Goal: Task Accomplishment & Management: Manage account settings

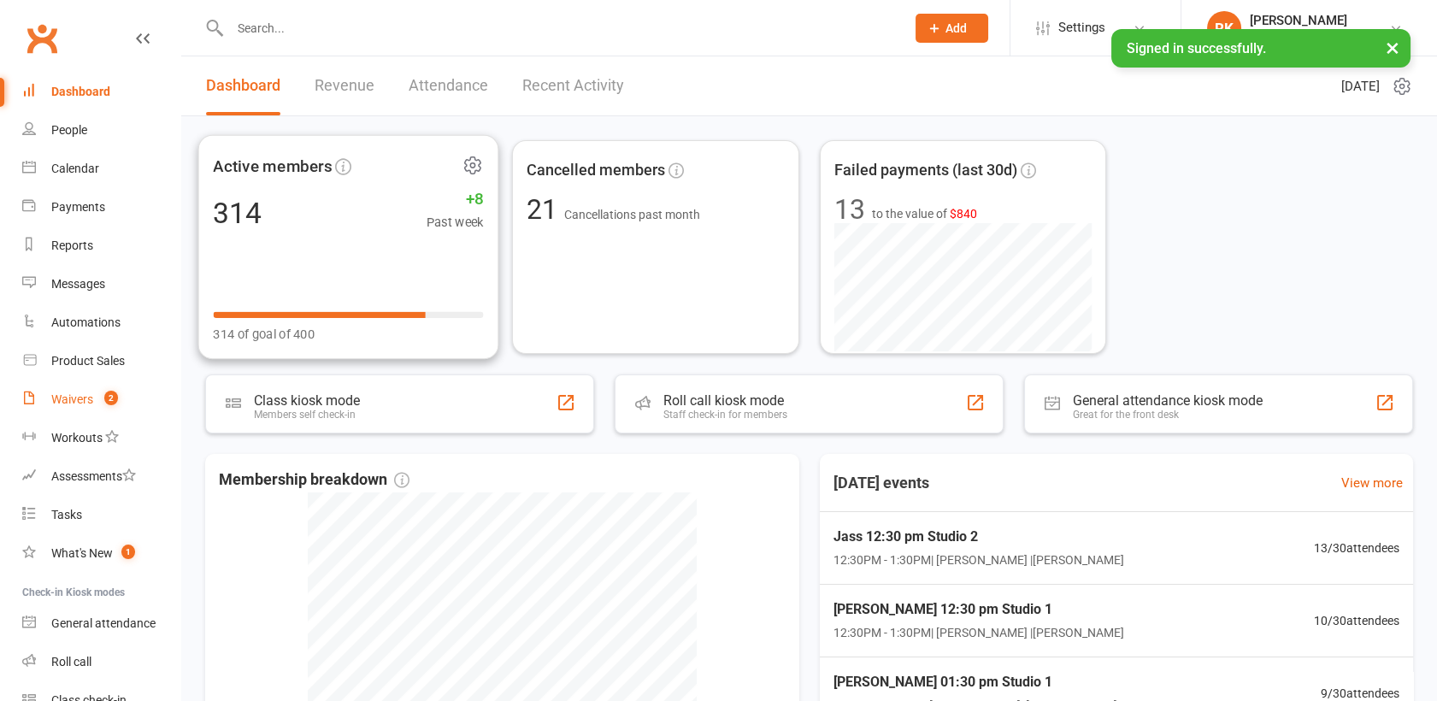
click at [83, 403] on div "Waivers" at bounding box center [72, 399] width 42 height 14
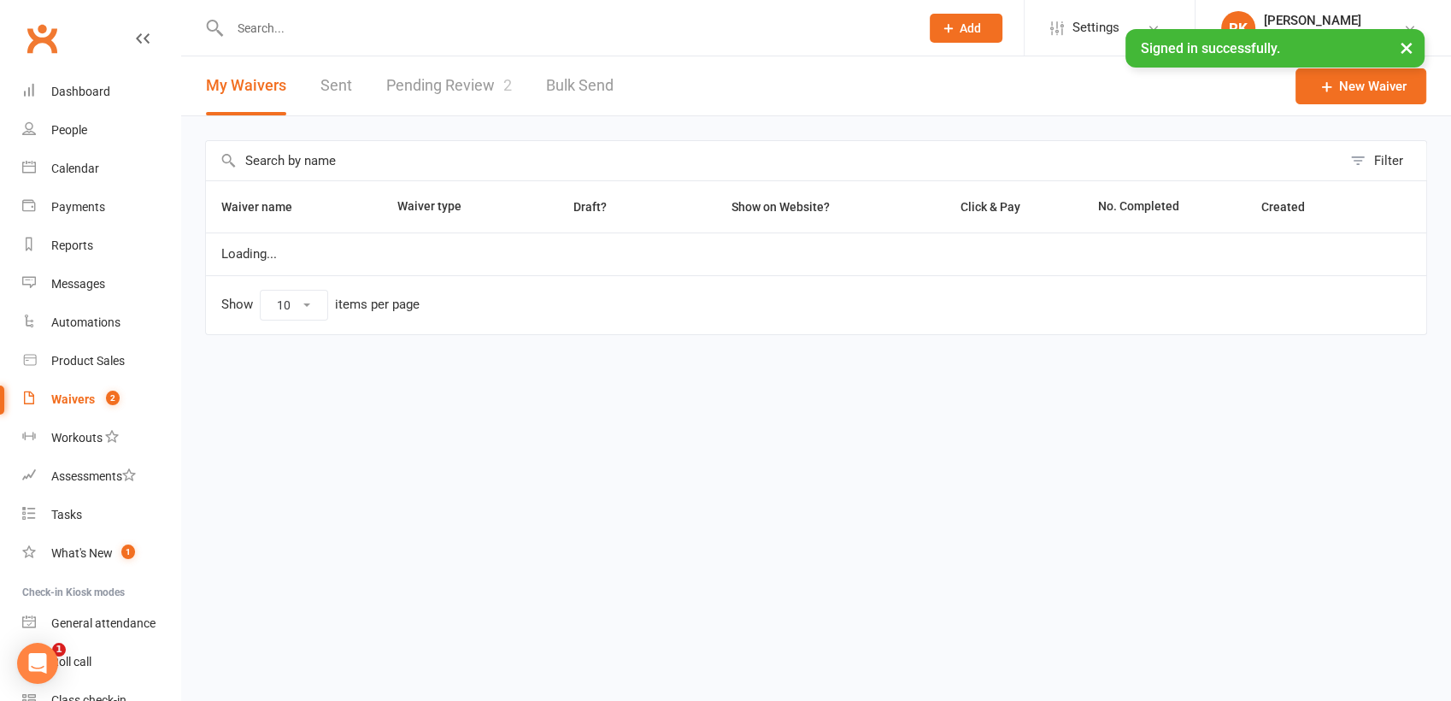
select select "25"
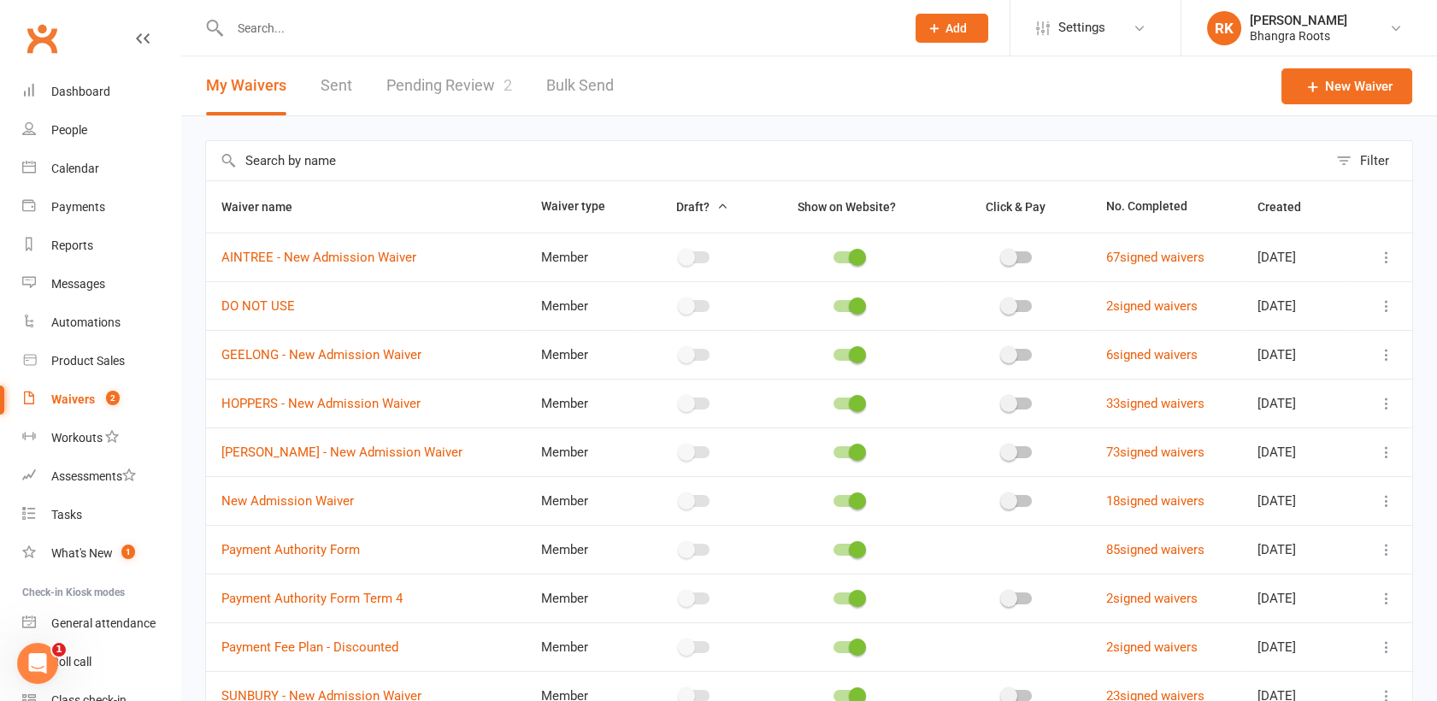
click at [455, 101] on link "Pending Review 2" at bounding box center [449, 85] width 126 height 59
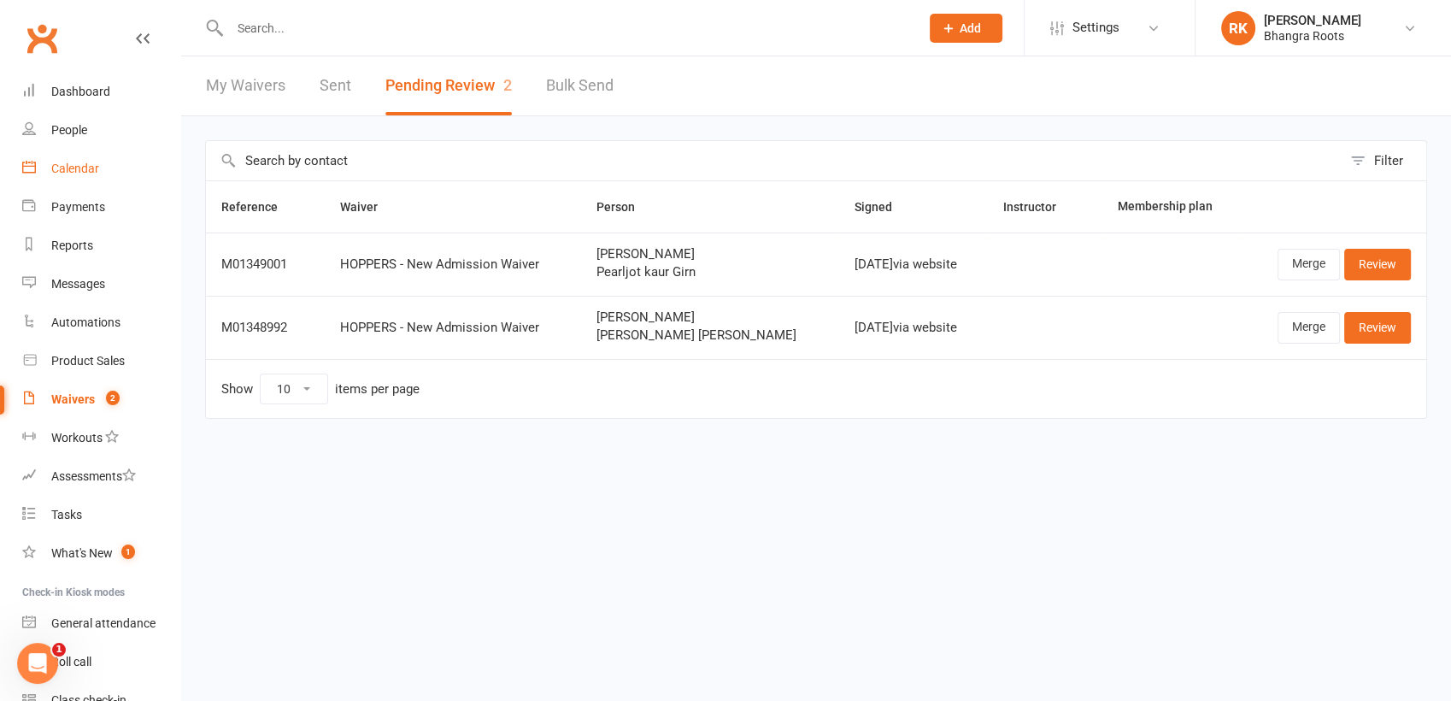
click at [81, 172] on div "Calendar" at bounding box center [75, 169] width 48 height 14
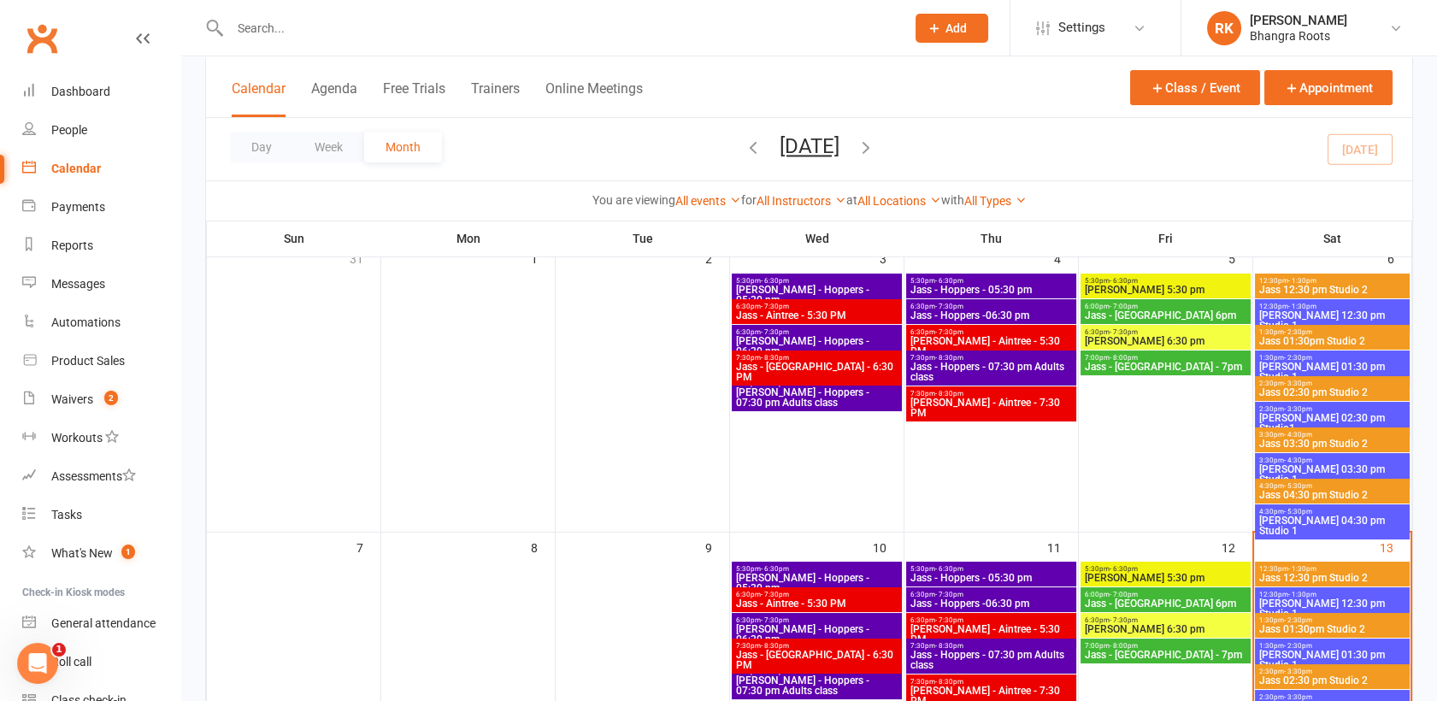
scroll to position [102, 0]
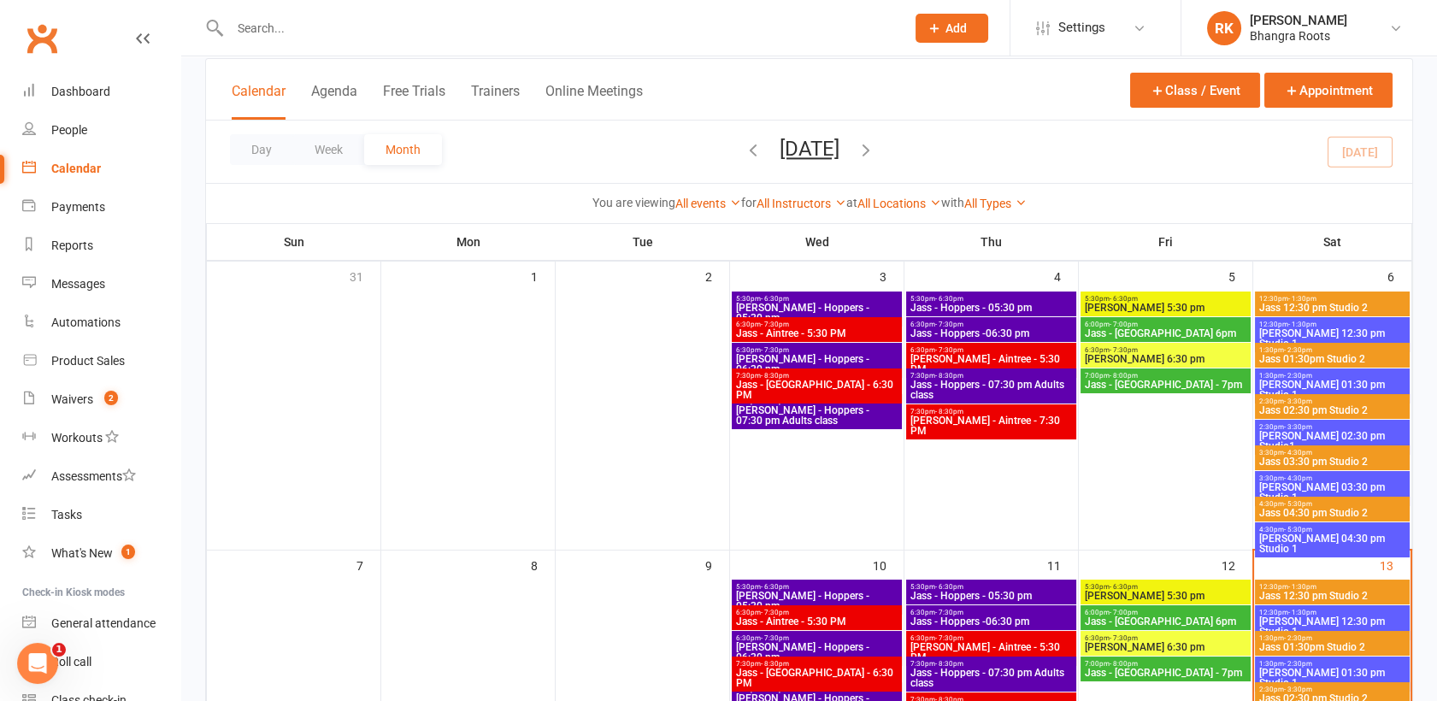
click at [1337, 693] on span "Jass 02:30 pm Studio 2" at bounding box center [1332, 698] width 148 height 10
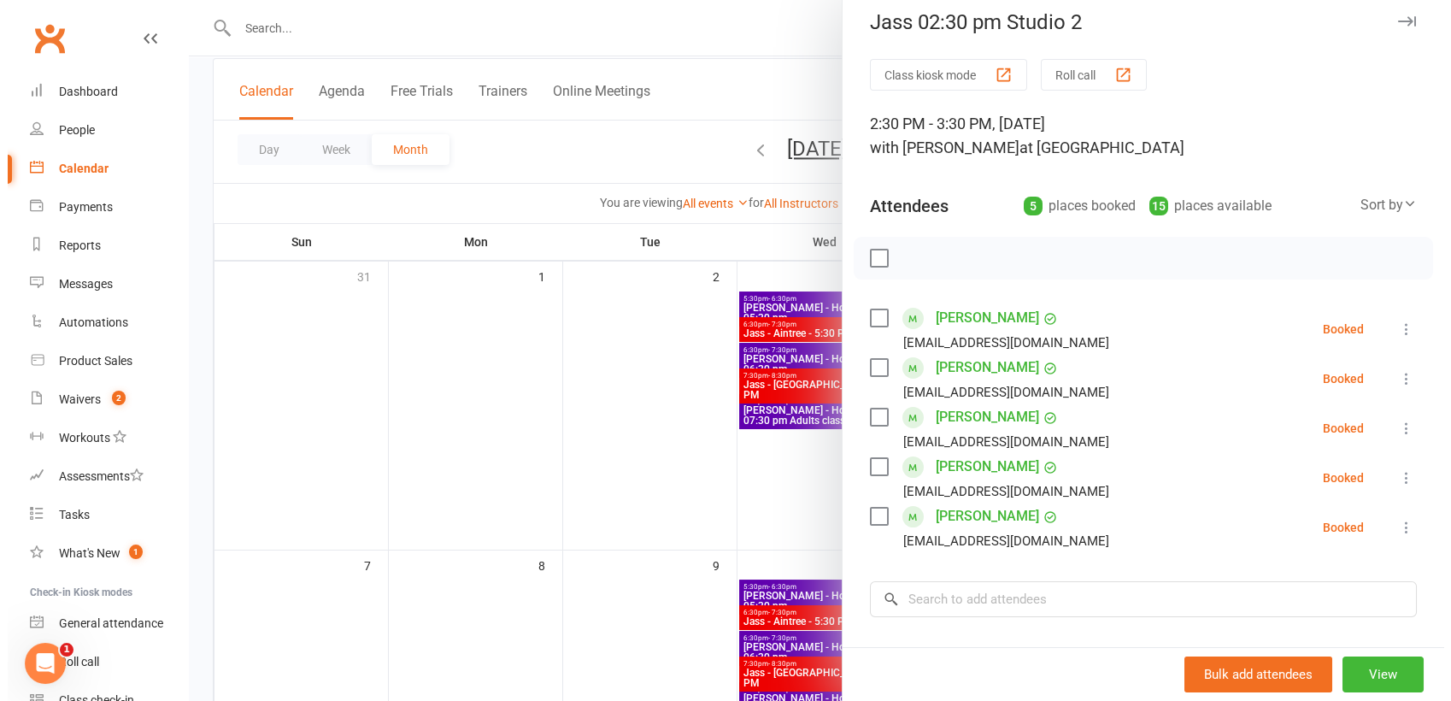
scroll to position [14, 0]
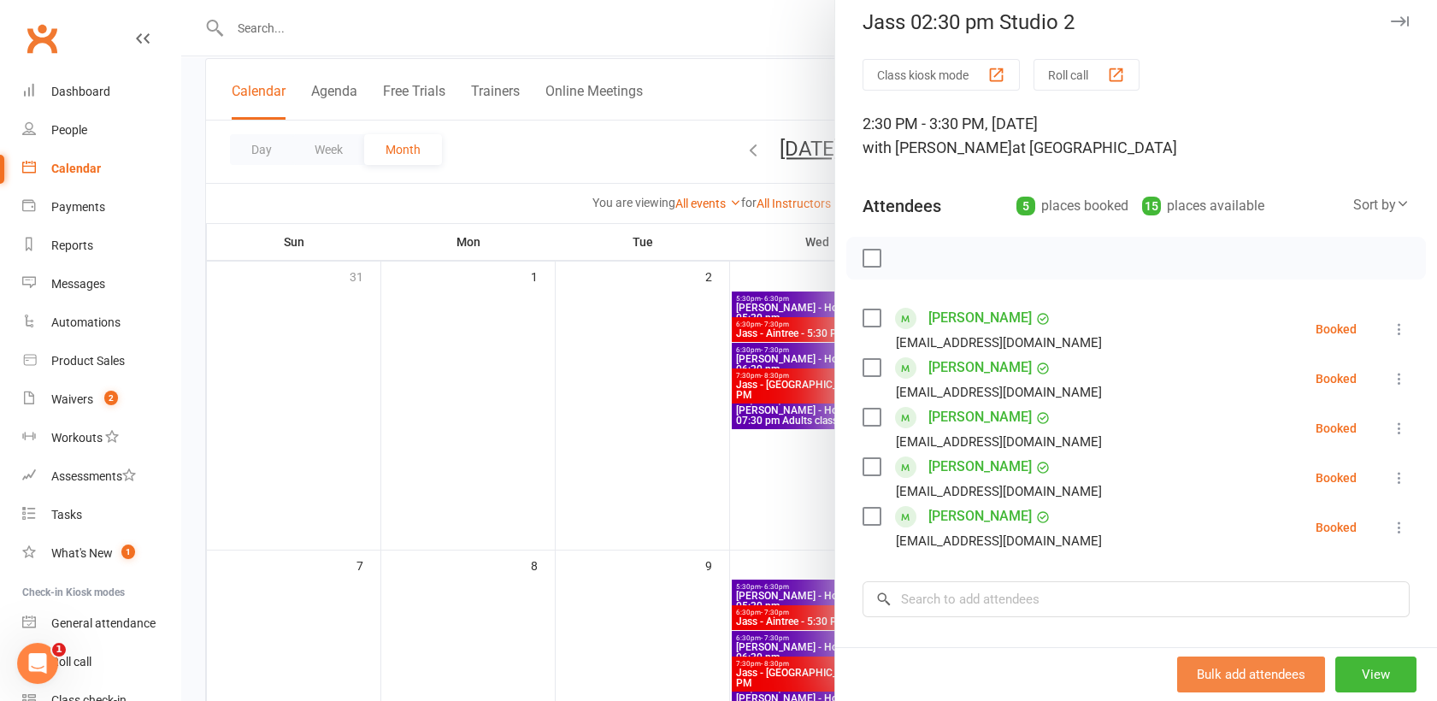
click at [1335, 656] on button "View" at bounding box center [1375, 674] width 81 height 36
click at [1321, 656] on button "Bulk add attendees" at bounding box center [1251, 674] width 148 height 36
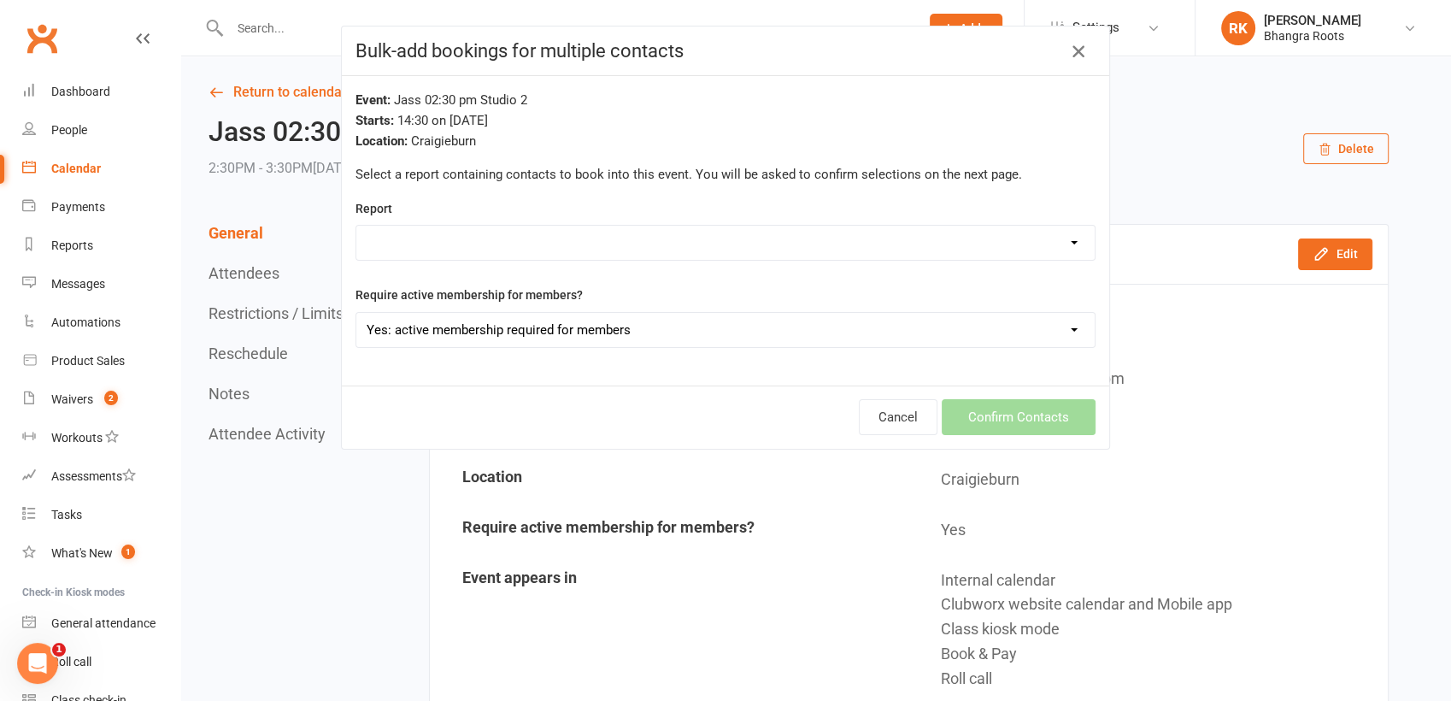
click at [1073, 58] on icon "button" at bounding box center [1078, 51] width 21 height 21
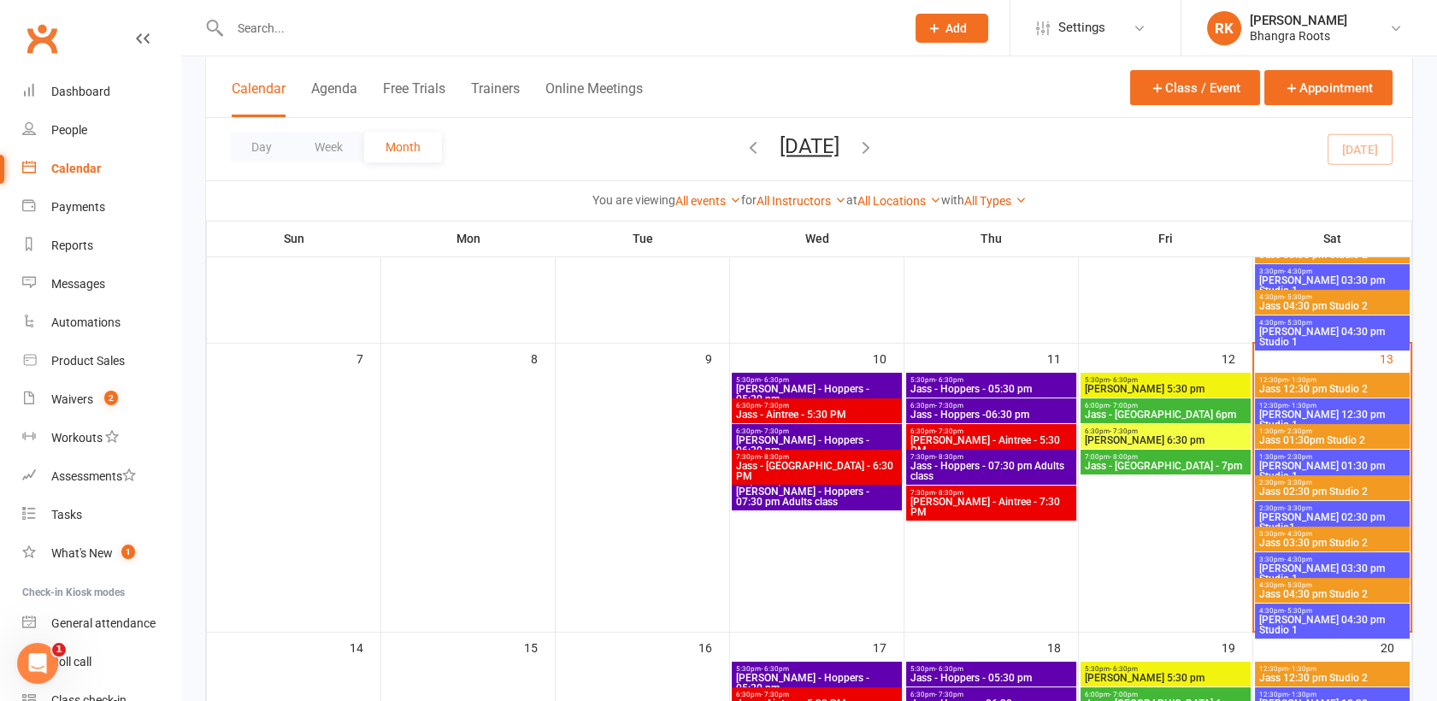
scroll to position [307, 0]
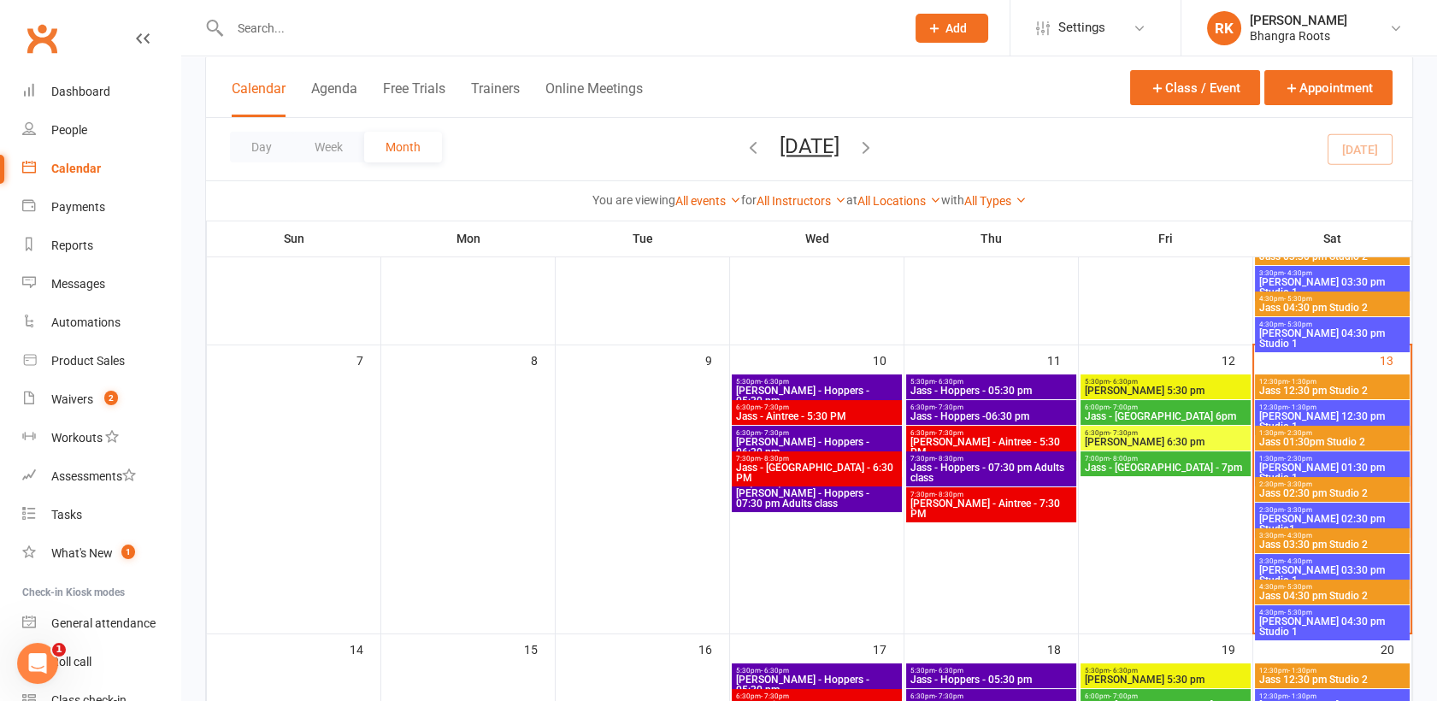
click at [1180, 422] on div "6:00pm - 7:00pm Jass - [GEOGRAPHIC_DATA] 6pm" at bounding box center [1165, 412] width 170 height 25
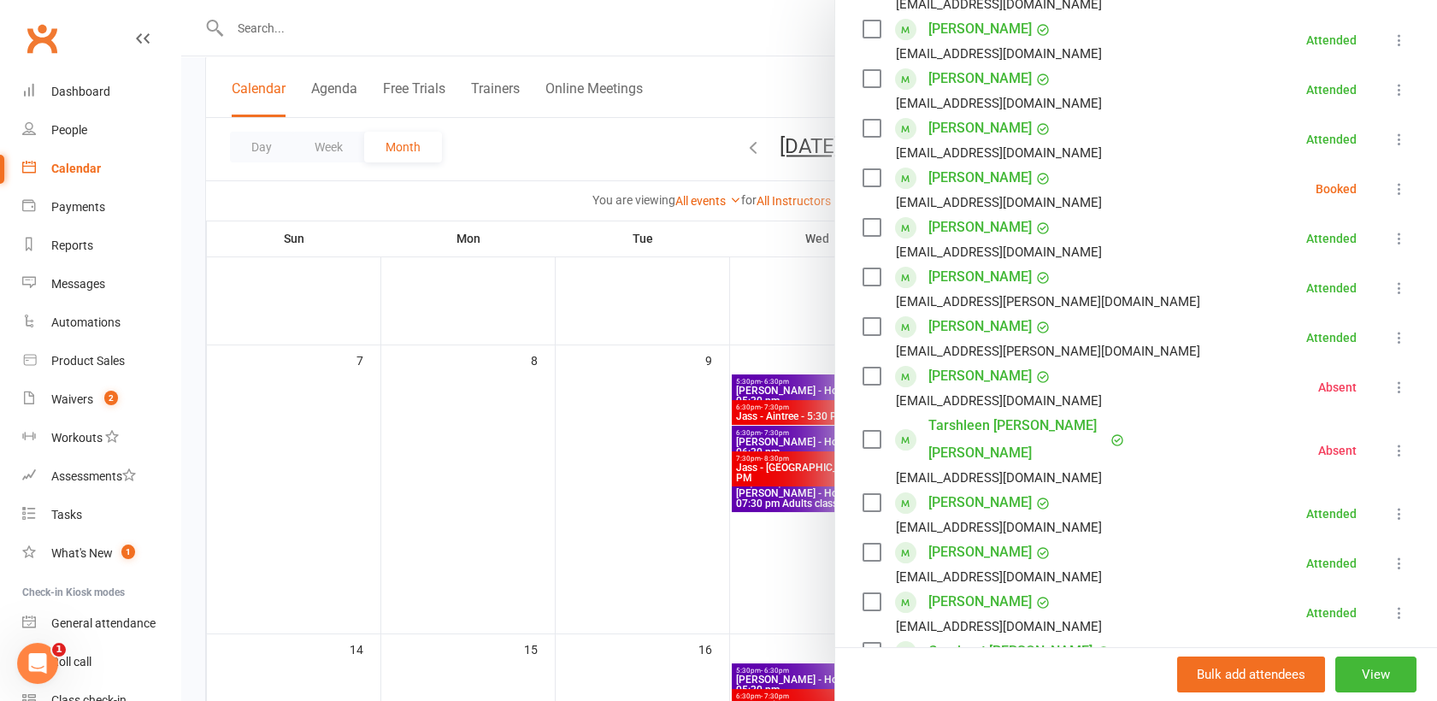
scroll to position [423, 0]
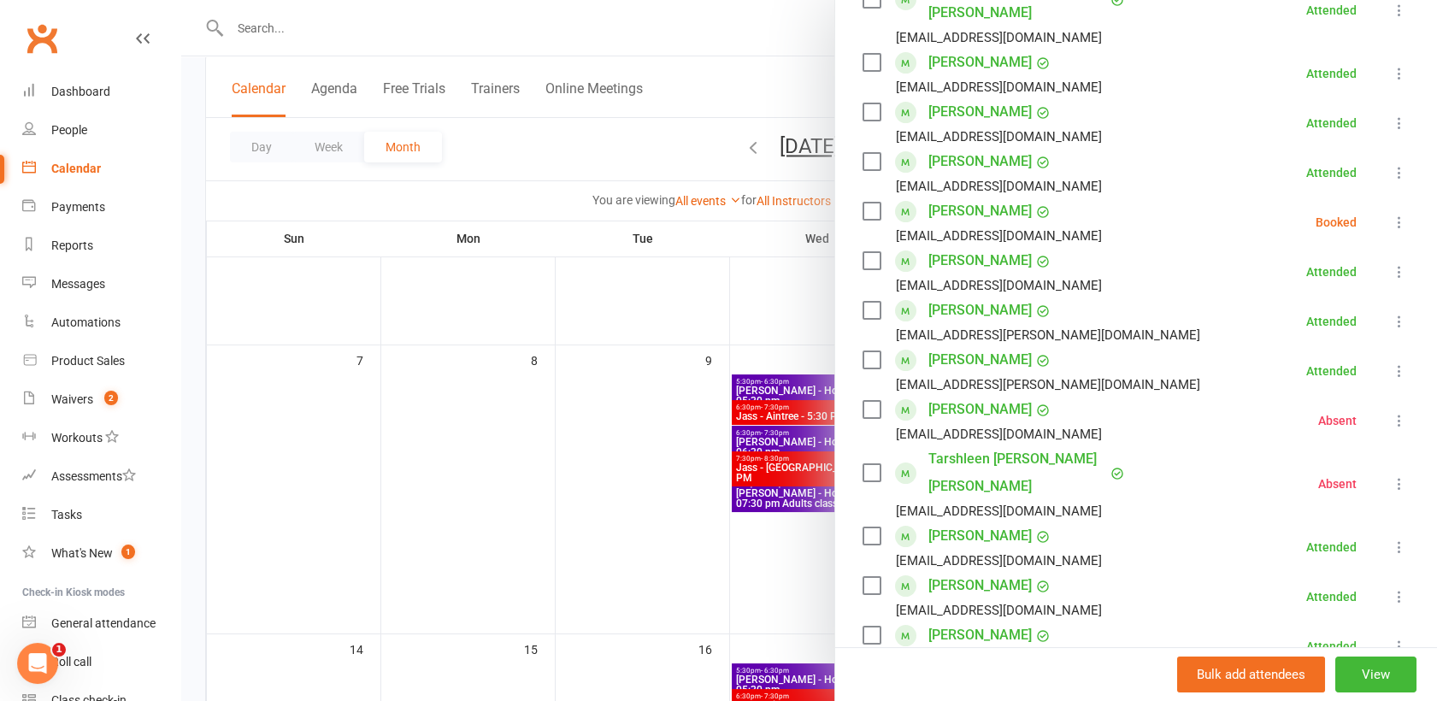
click at [1313, 541] on div "Attended" at bounding box center [1331, 547] width 50 height 12
click at [1391, 539] on icon at bounding box center [1399, 547] width 17 height 17
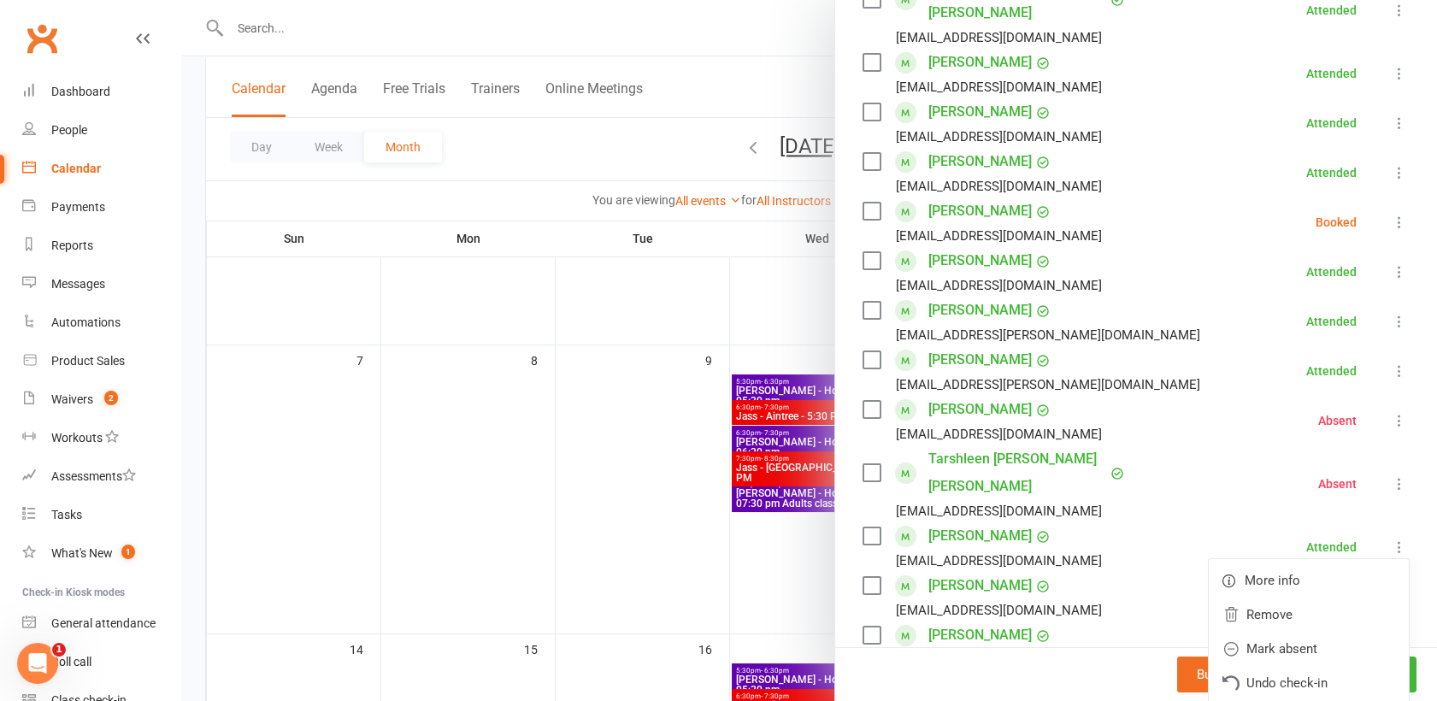
click at [1221, 445] on li "Tarshleen kaur [PERSON_NAME] [EMAIL_ADDRESS][DOMAIN_NAME] Absent More info Remo…" at bounding box center [1135, 483] width 547 height 77
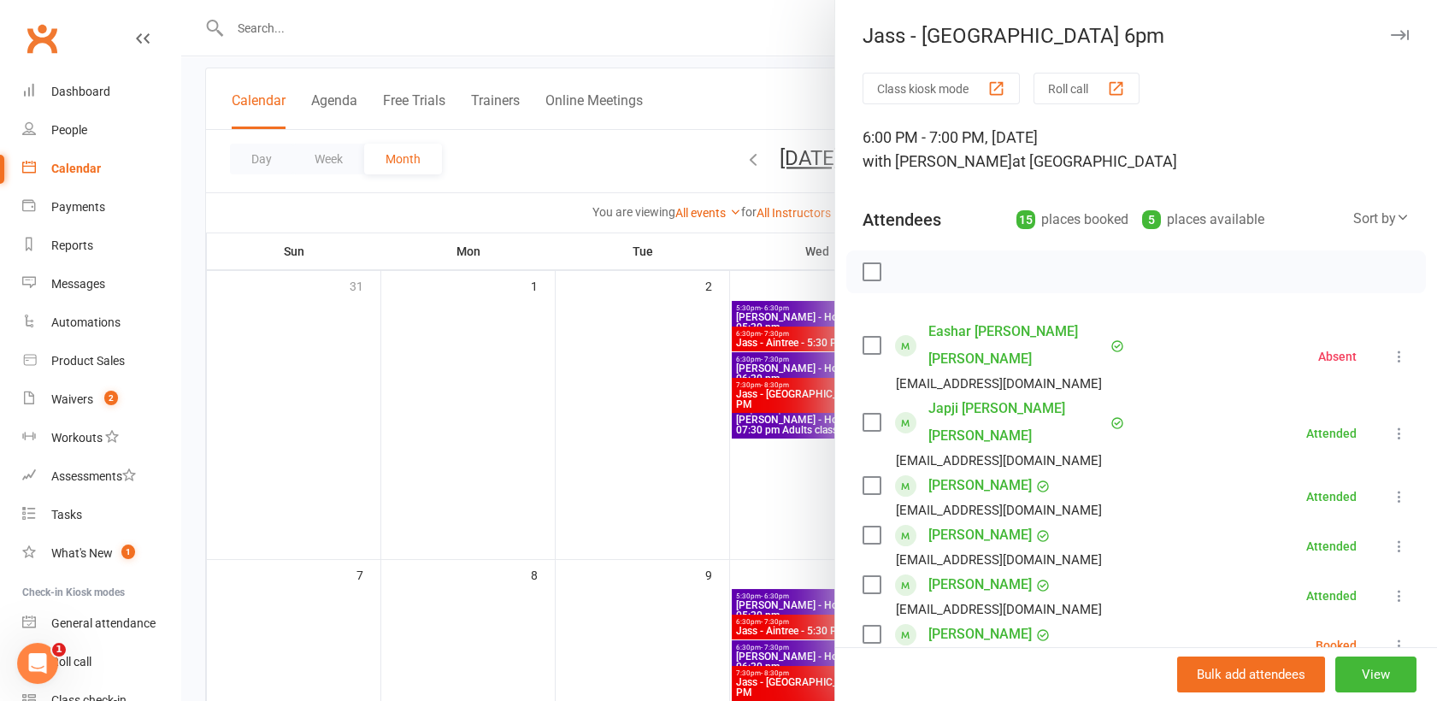
scroll to position [90, 0]
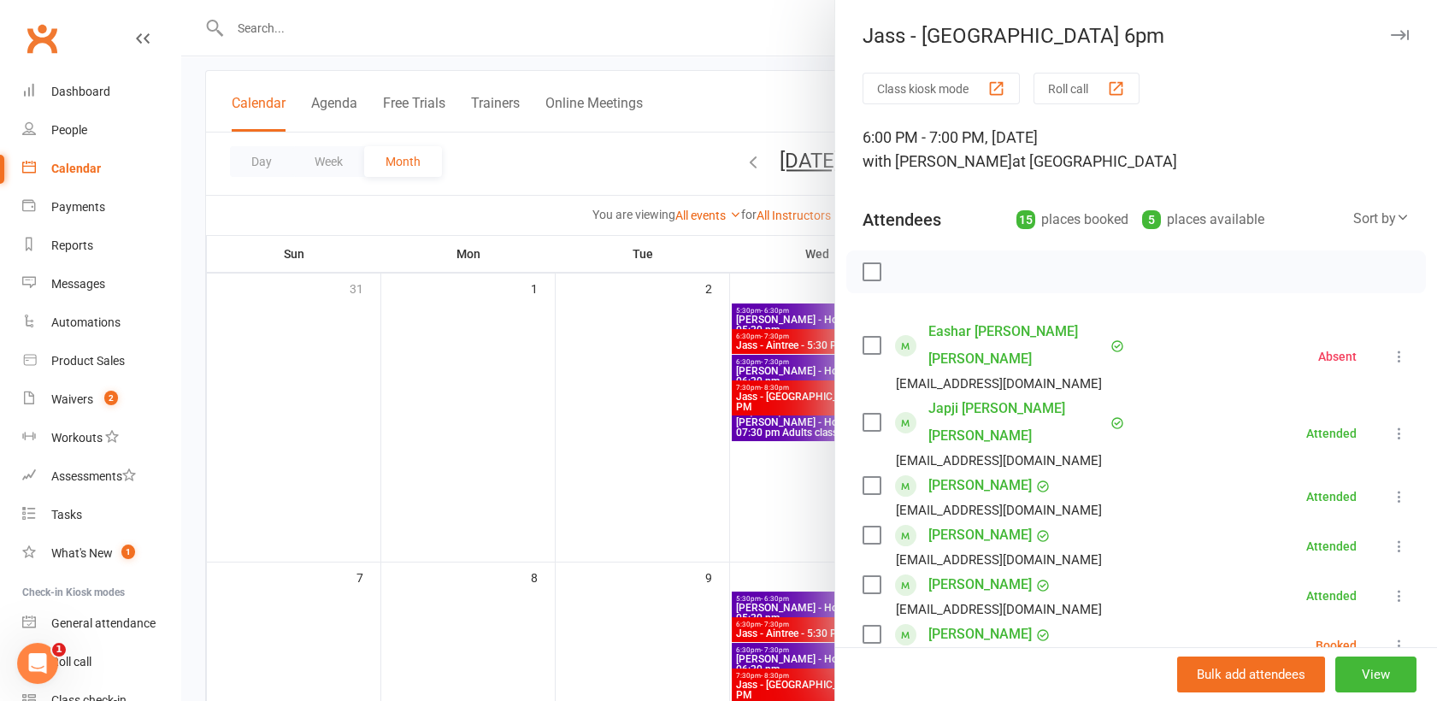
click at [666, 458] on div at bounding box center [809, 350] width 1256 height 701
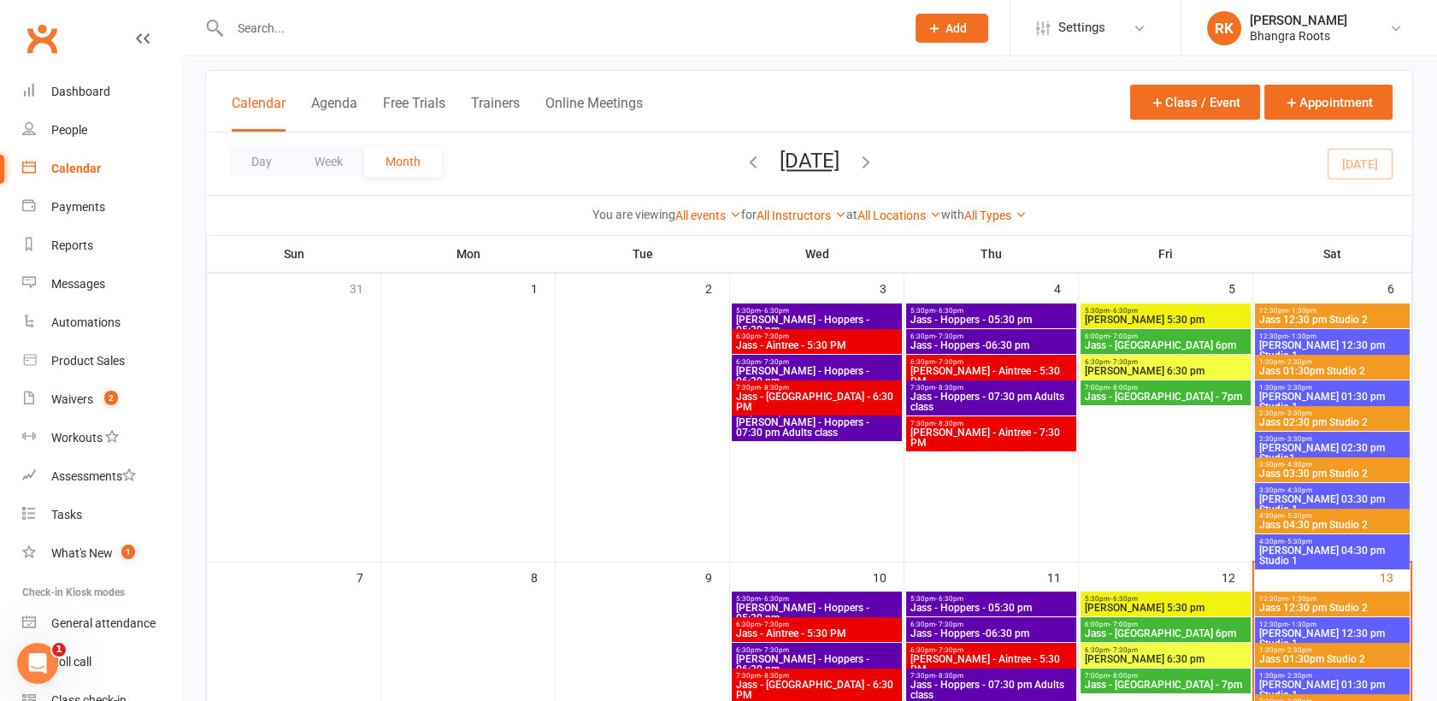
click at [1018, 384] on span "7:30pm - 8:30pm" at bounding box center [990, 388] width 163 height 8
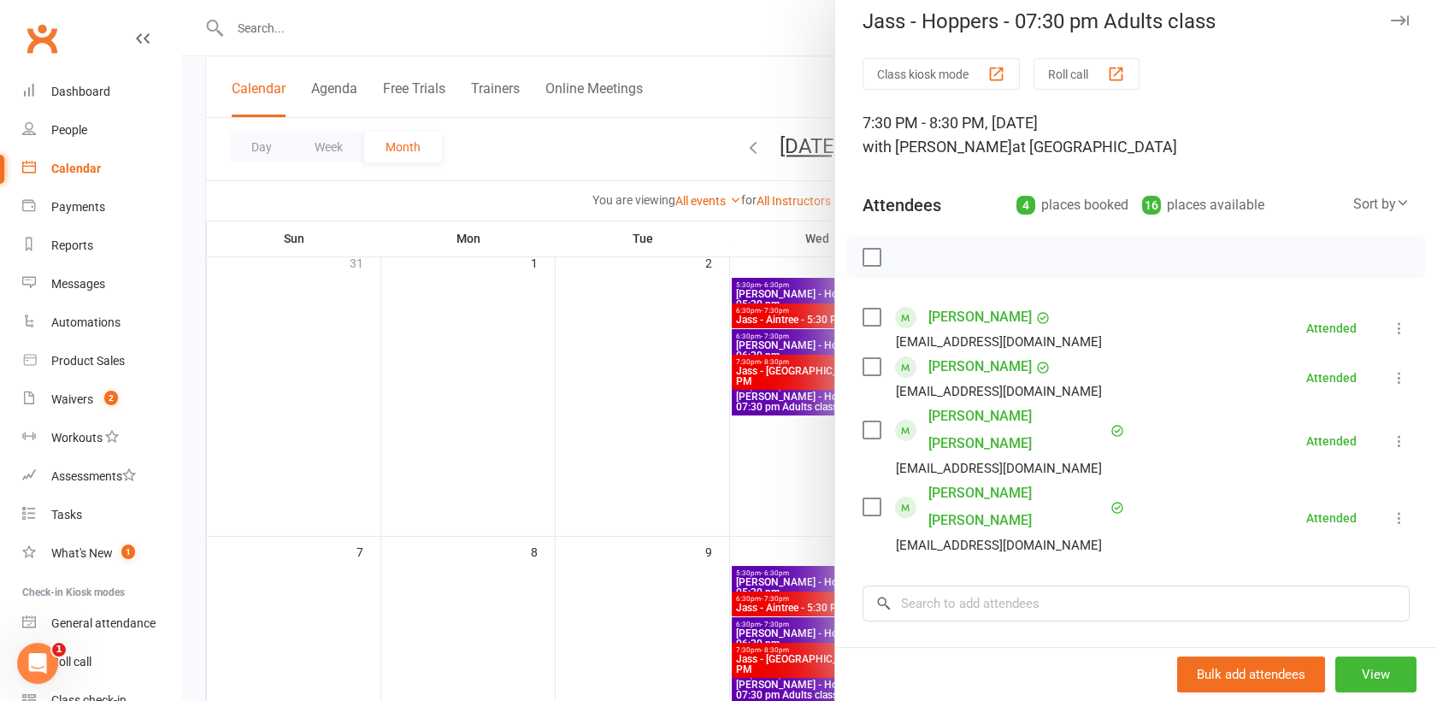
scroll to position [0, 0]
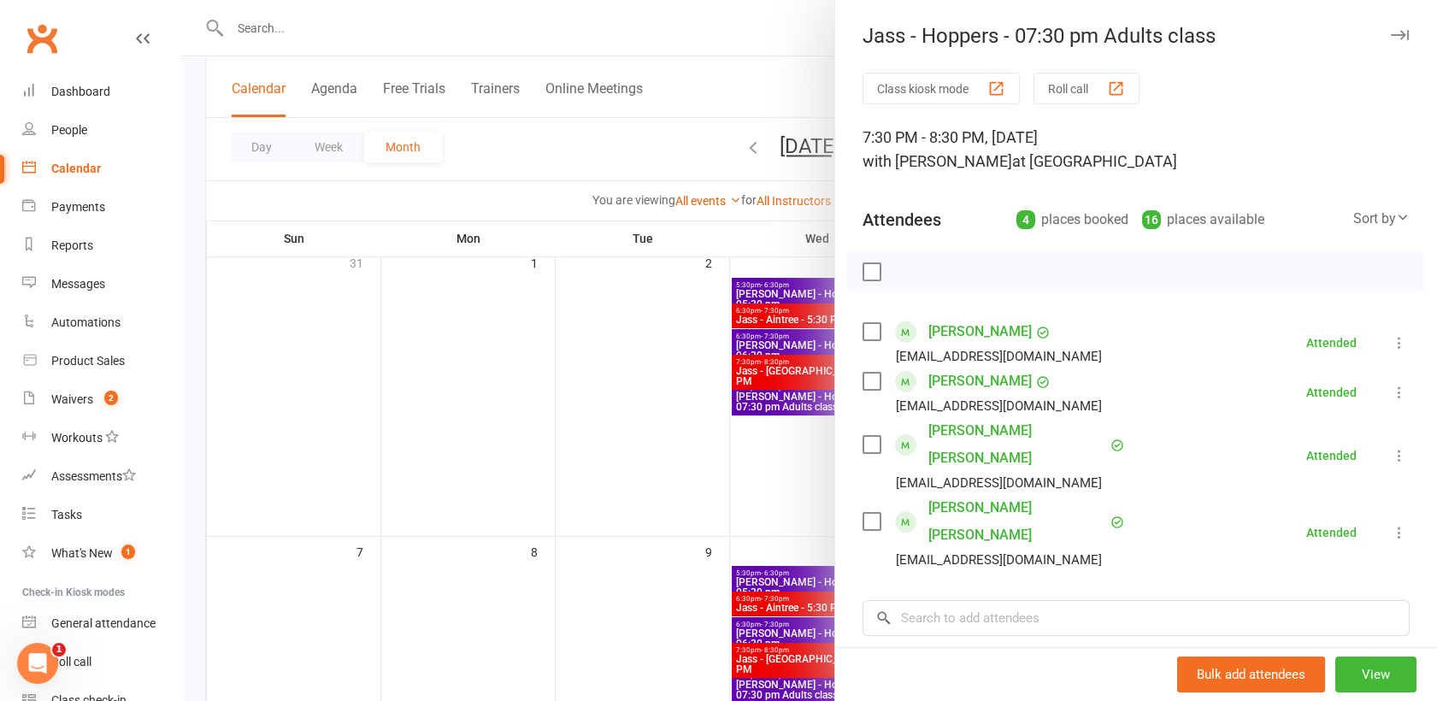
click at [1306, 527] on div "Attended" at bounding box center [1331, 533] width 50 height 12
click at [1318, 519] on div "Class kiosk mode Roll call 7:30 PM - 8:30 PM, [DATE] with [PERSON_NAME] at [GEO…" at bounding box center [1136, 475] width 602 height 805
click at [680, 447] on div at bounding box center [809, 350] width 1256 height 701
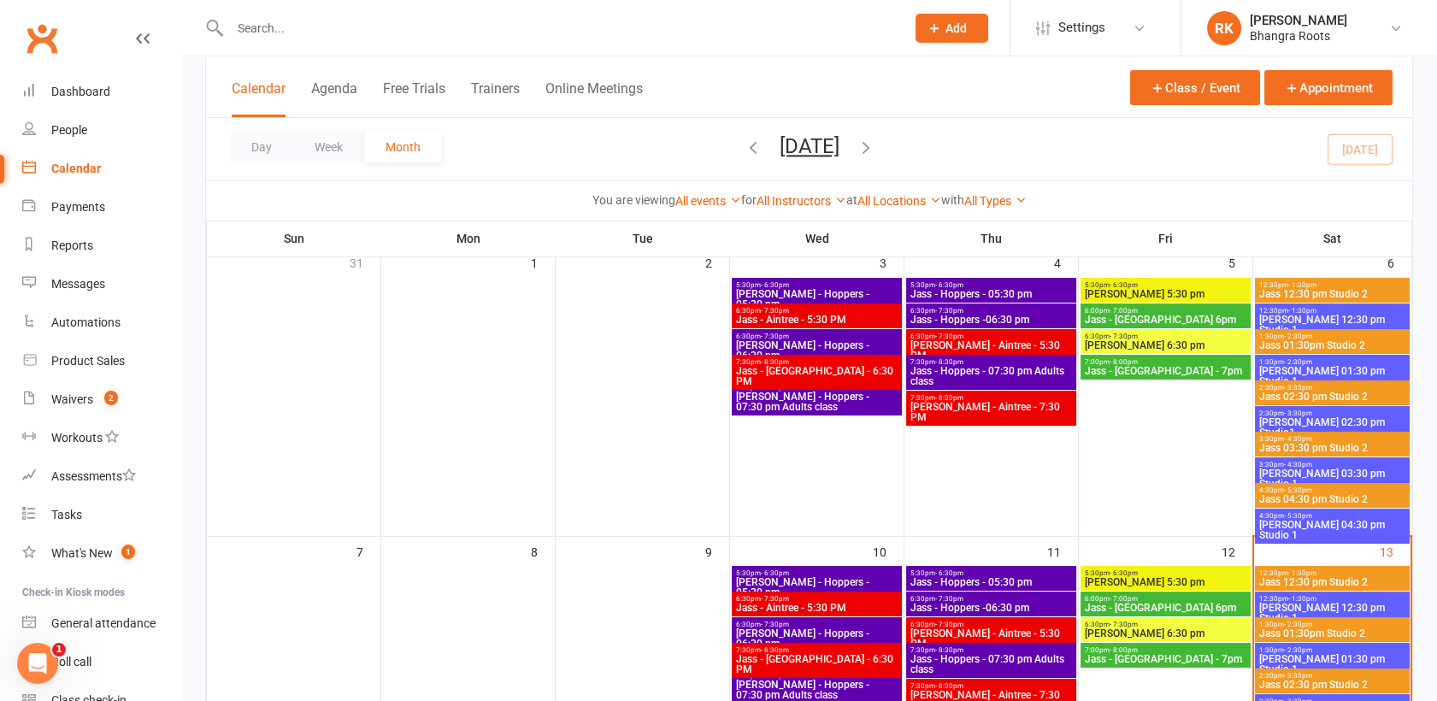
click at [1032, 348] on span "[PERSON_NAME] - Aintree - 5:30 PM" at bounding box center [990, 350] width 163 height 21
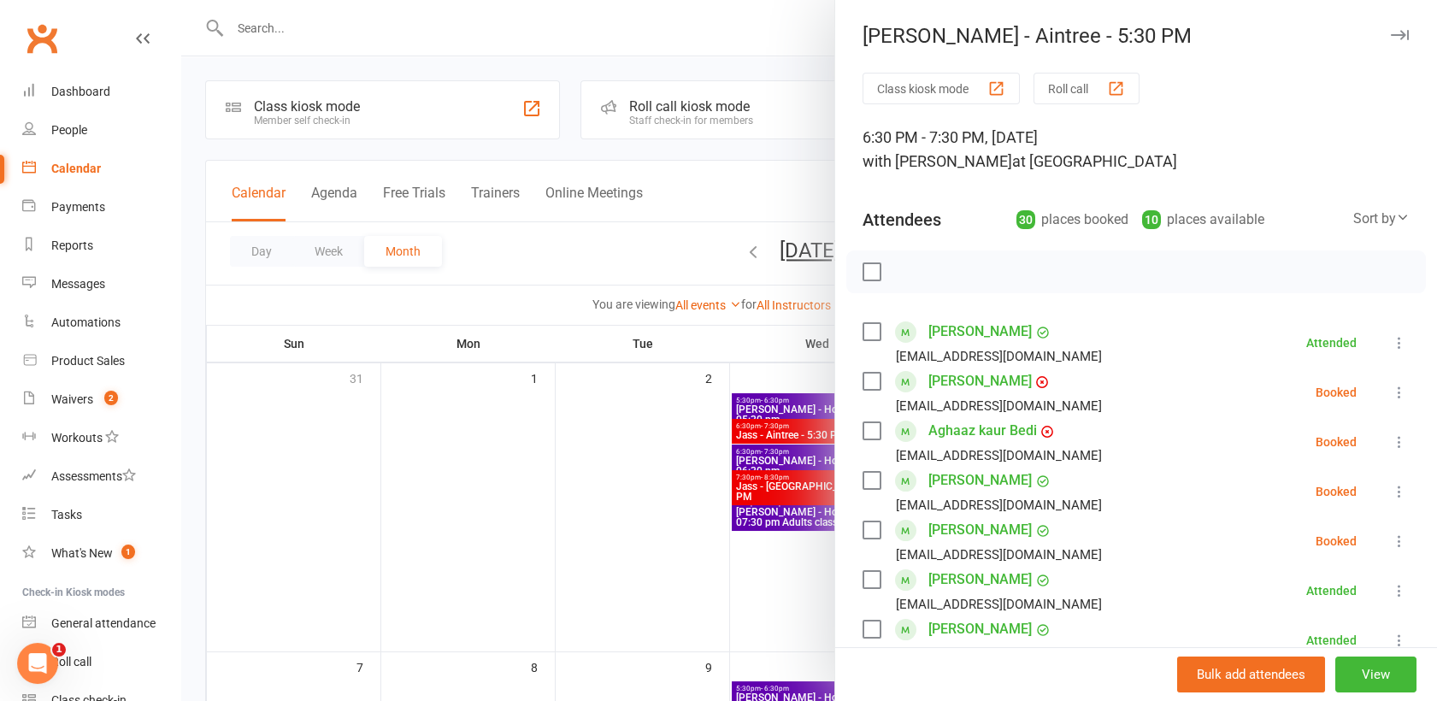
click at [1391, 394] on icon at bounding box center [1399, 392] width 17 height 17
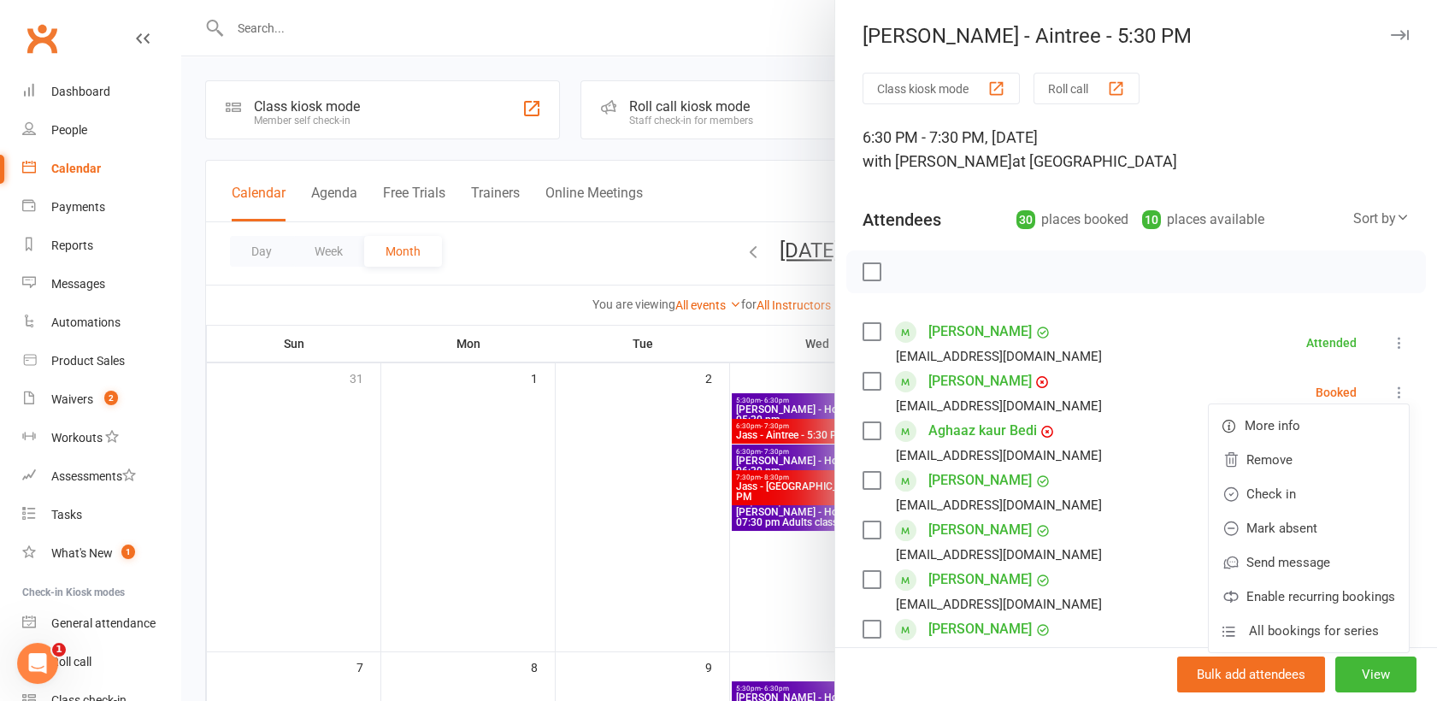
click at [698, 572] on div at bounding box center [809, 350] width 1256 height 701
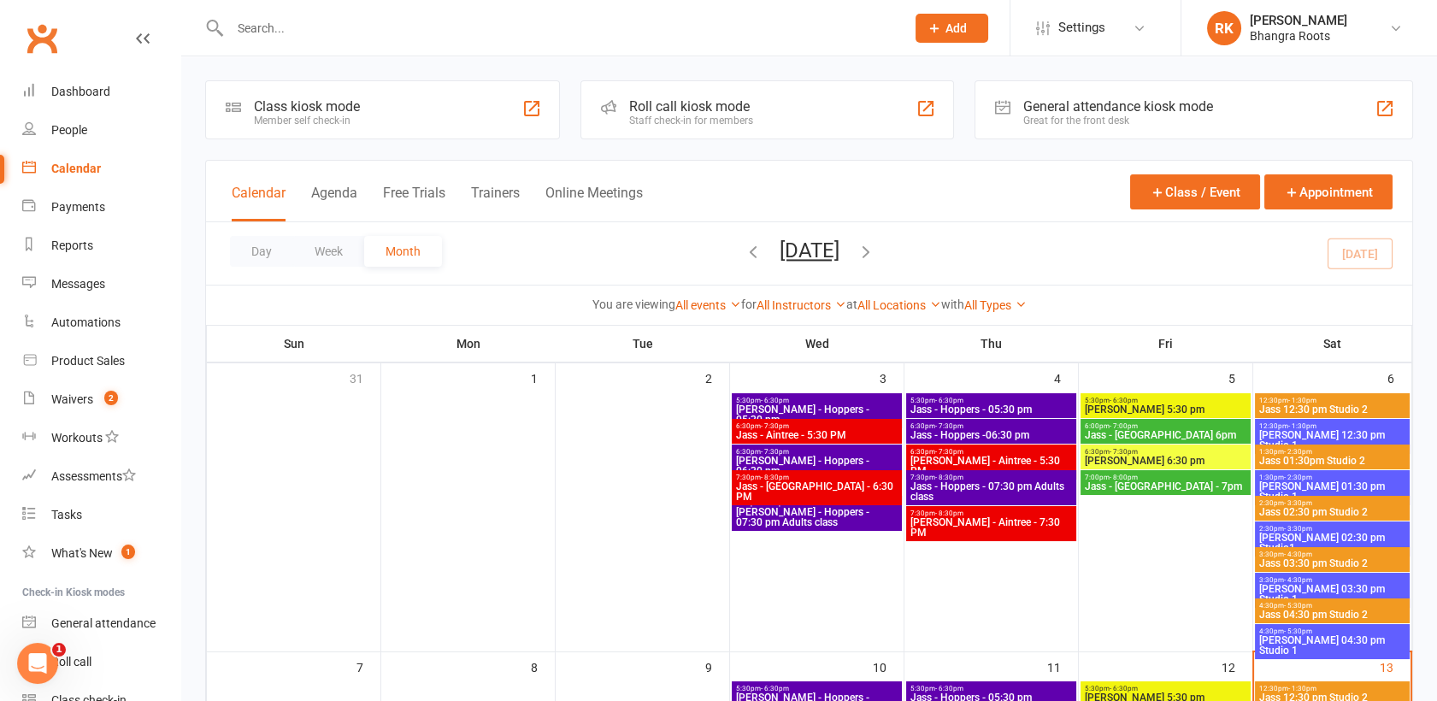
click at [993, 180] on div "Calendar Agenda Free Trials Trainers Online Meetings Class / Event Appointment" at bounding box center [809, 192] width 1206 height 62
click at [58, 409] on link "Waivers 2" at bounding box center [101, 399] width 158 height 38
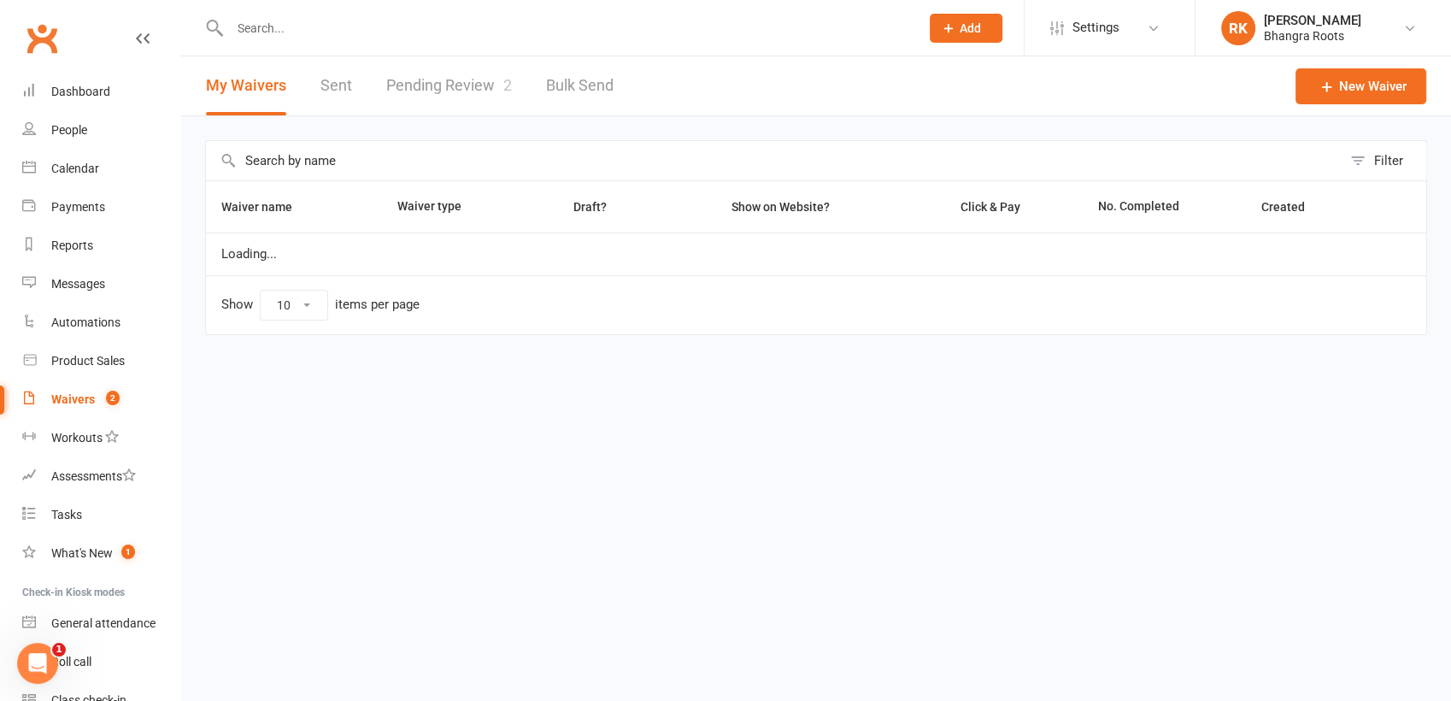
select select "25"
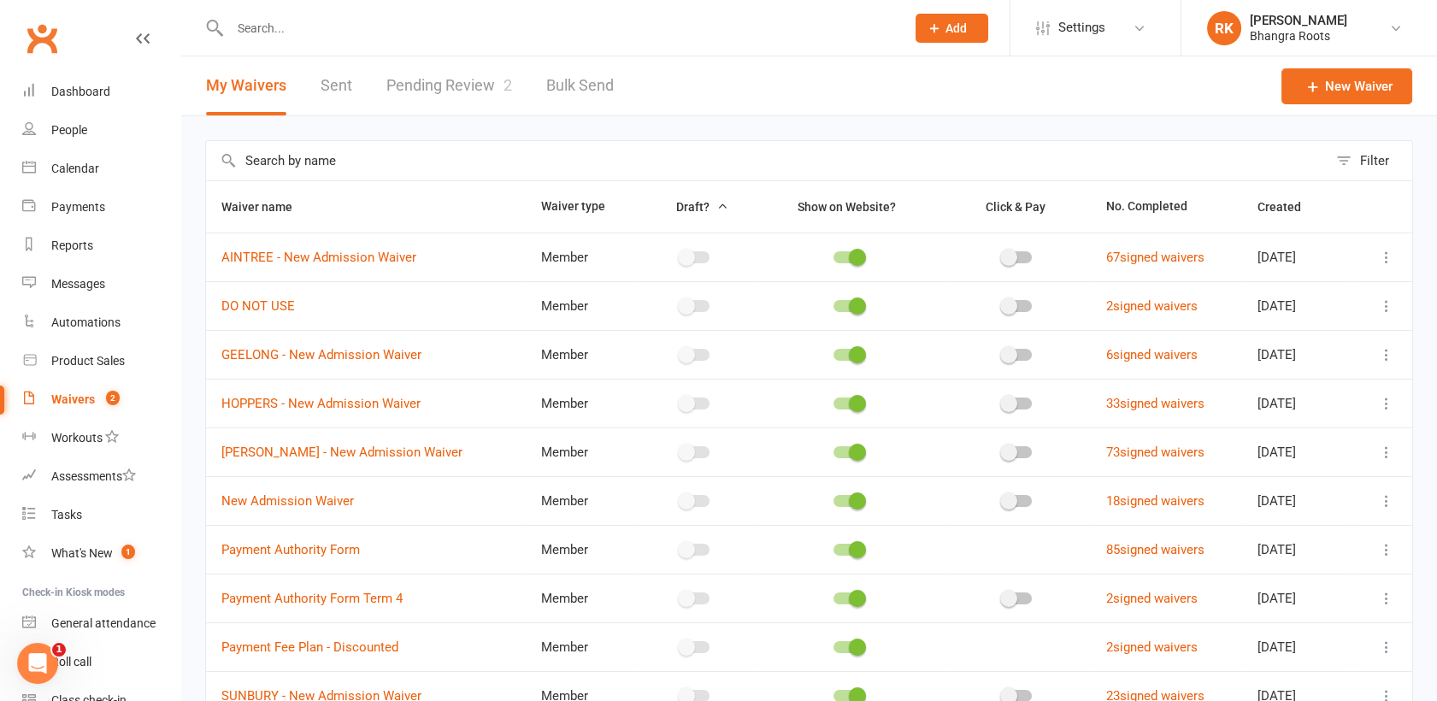
click at [441, 106] on link "Pending Review 2" at bounding box center [449, 85] width 126 height 59
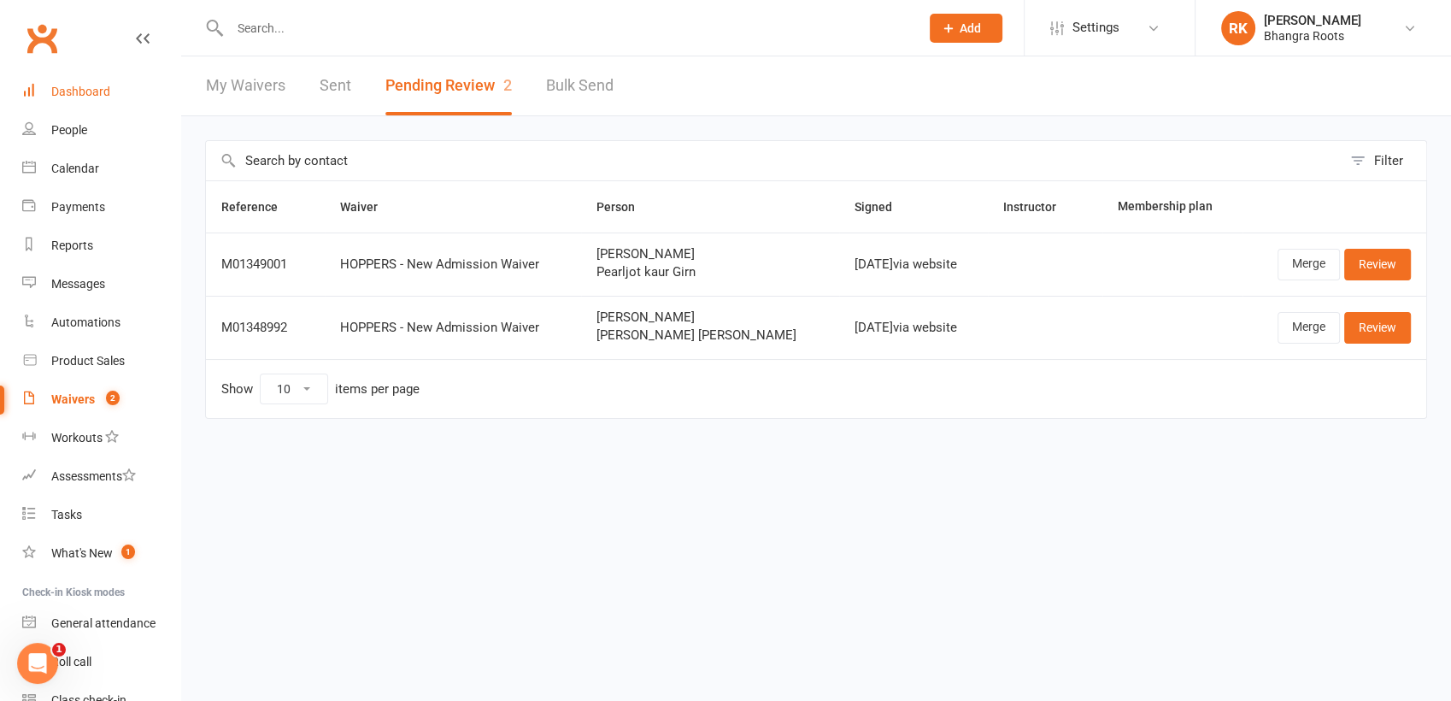
click at [62, 85] on div "Dashboard" at bounding box center [80, 92] width 59 height 14
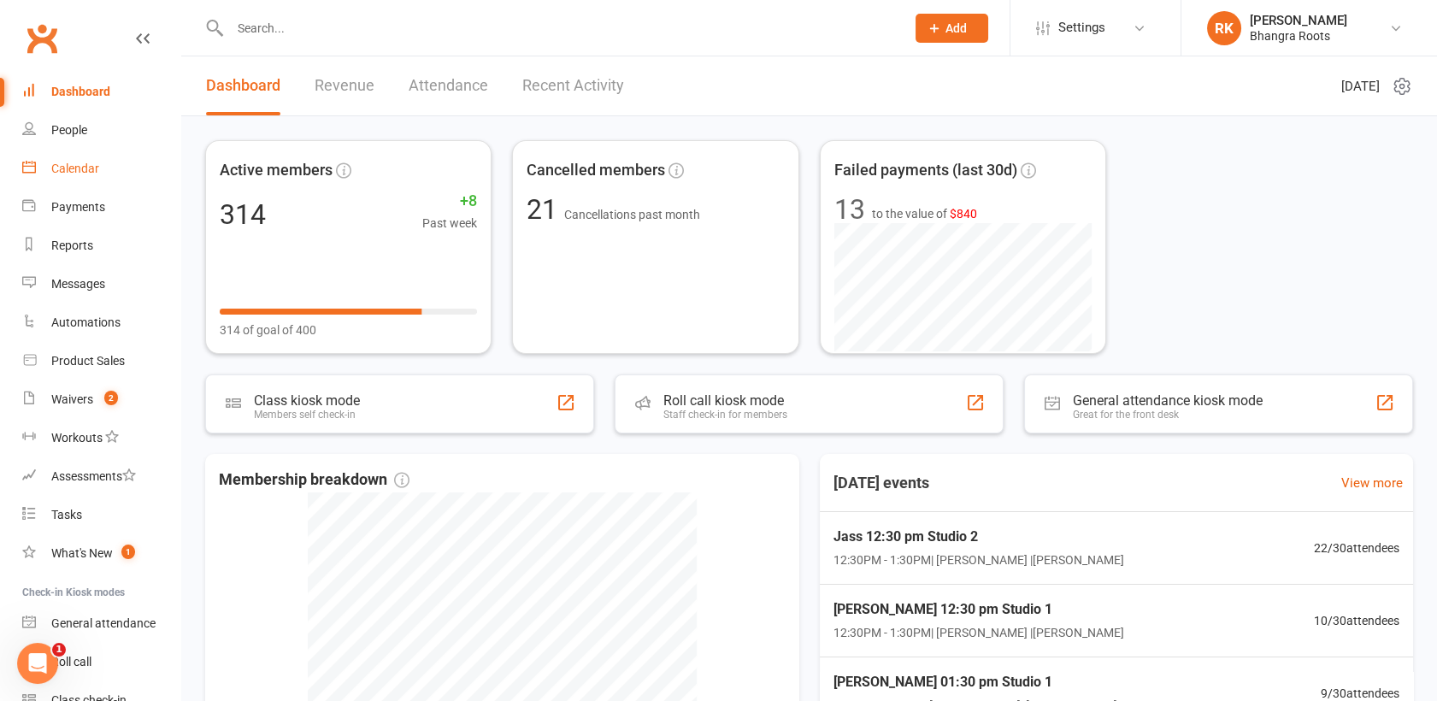
click at [85, 170] on div "Calendar" at bounding box center [75, 169] width 48 height 14
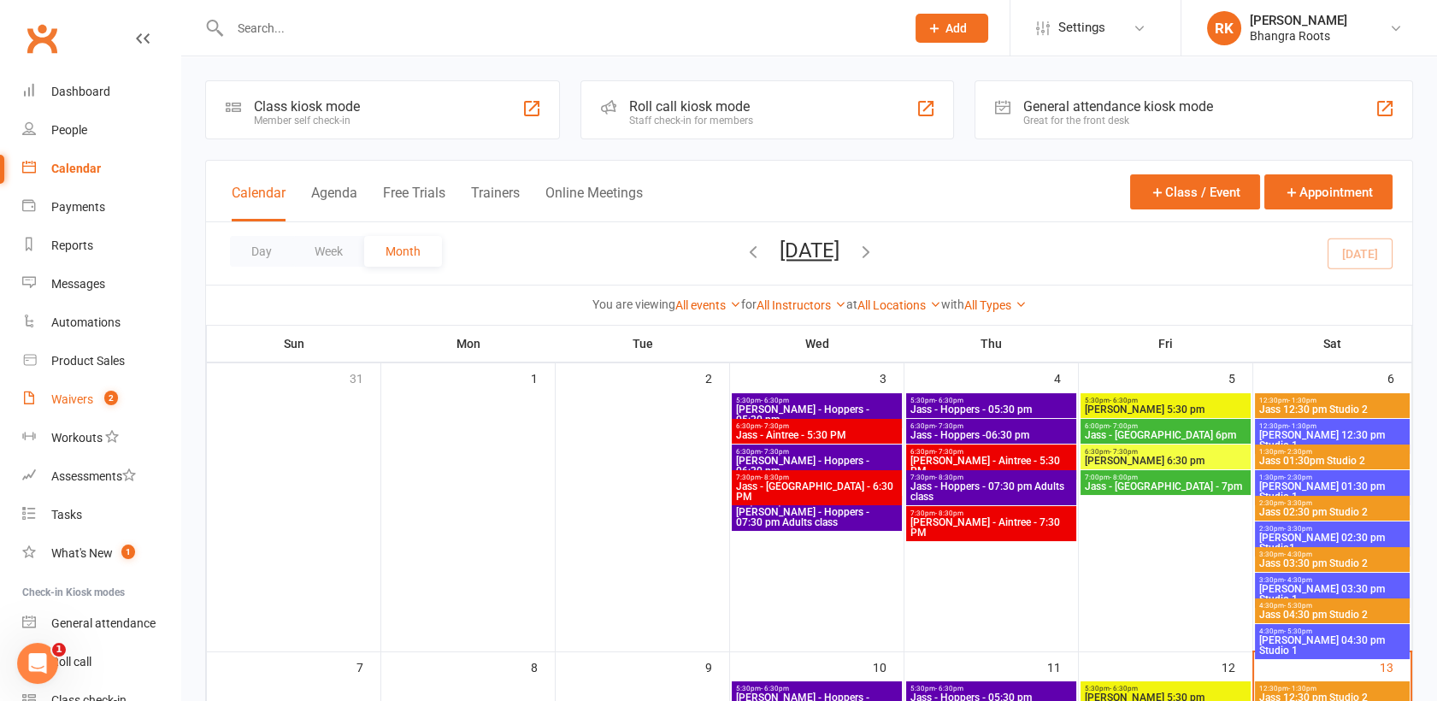
click at [64, 400] on div "Waivers" at bounding box center [72, 399] width 42 height 14
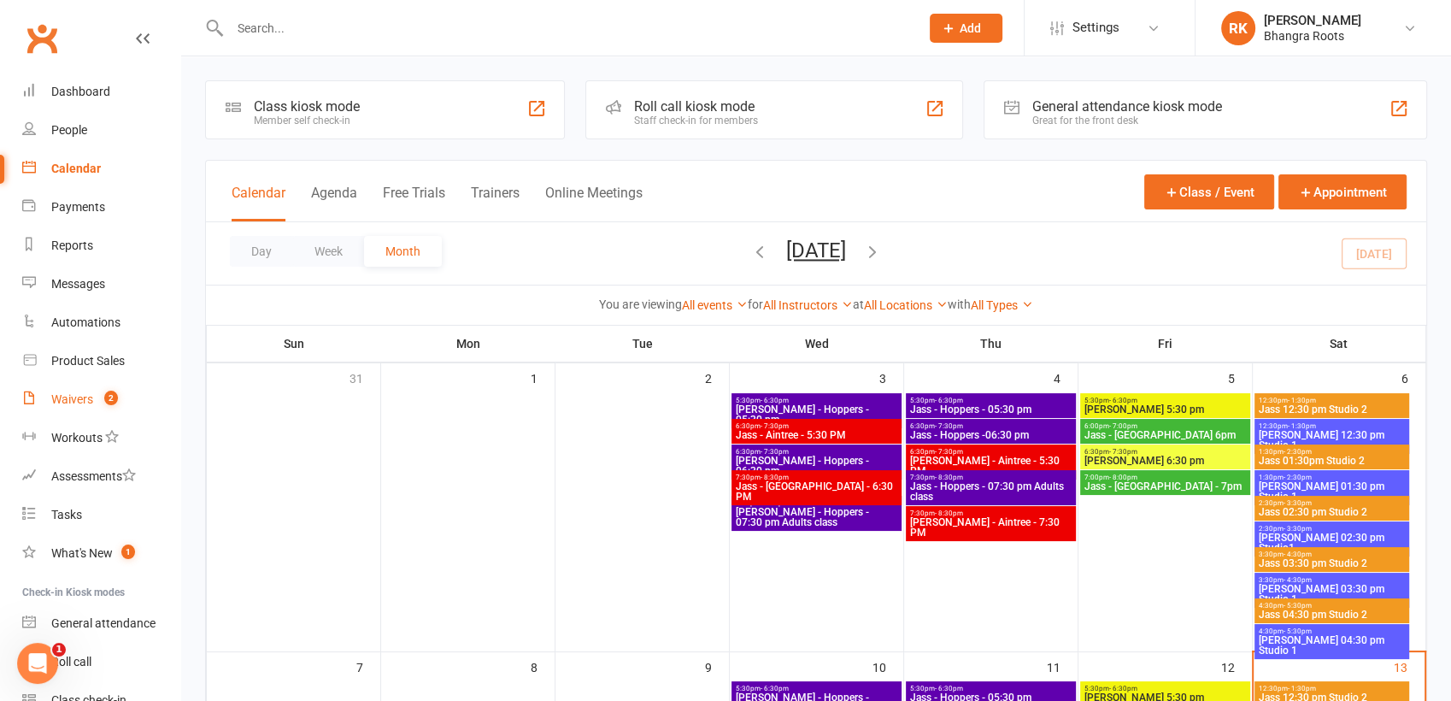
select select "25"
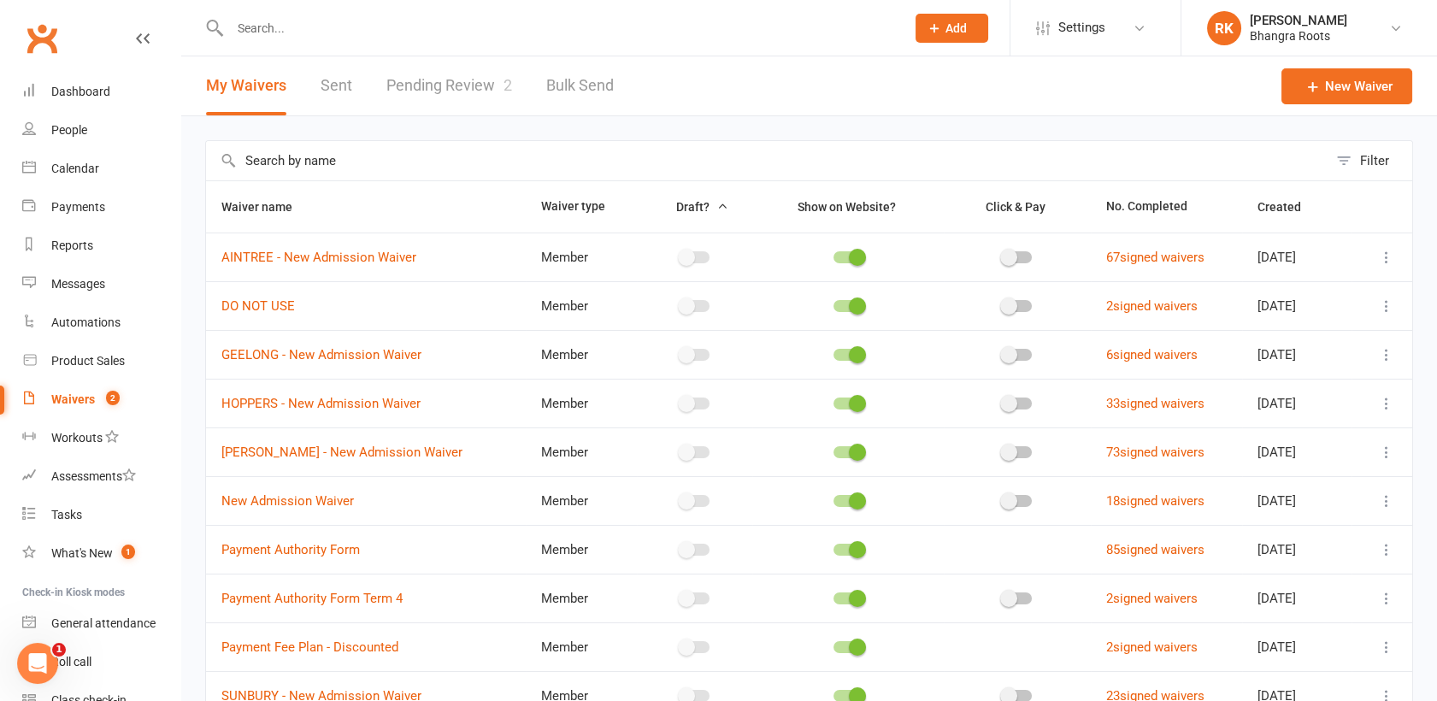
click at [446, 90] on link "Pending Review 2" at bounding box center [449, 85] width 126 height 59
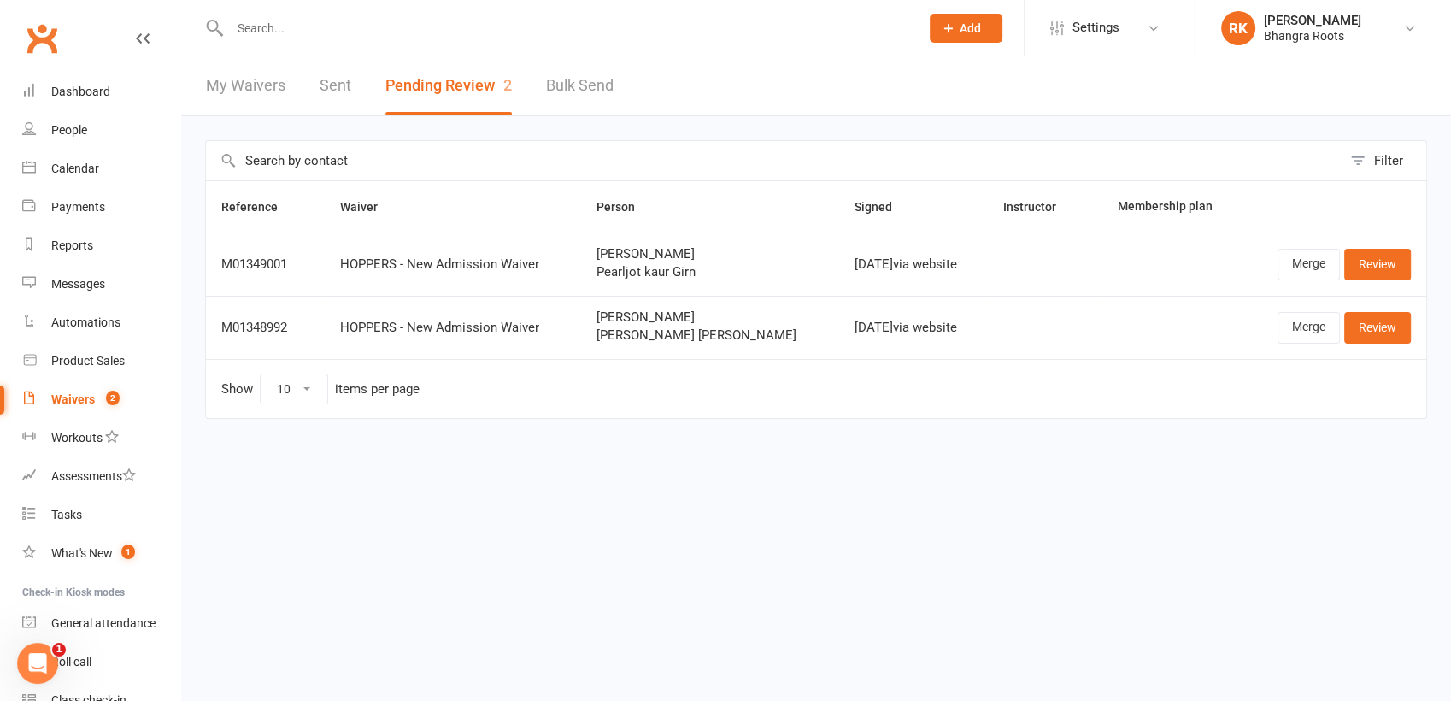
click at [300, 17] on input "text" at bounding box center [566, 28] width 683 height 24
click at [80, 400] on div "Waivers" at bounding box center [73, 399] width 44 height 14
select select "25"
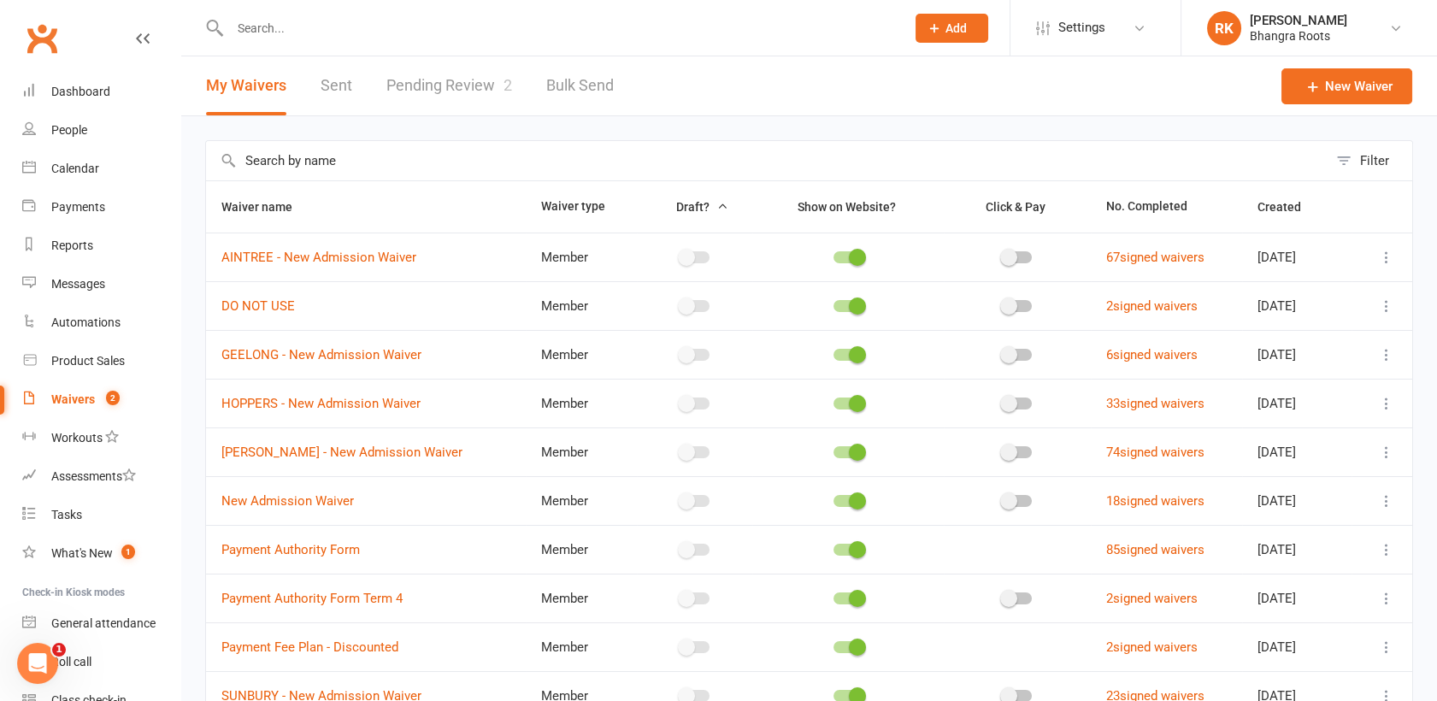
click at [444, 83] on link "Pending Review 2" at bounding box center [449, 85] width 126 height 59
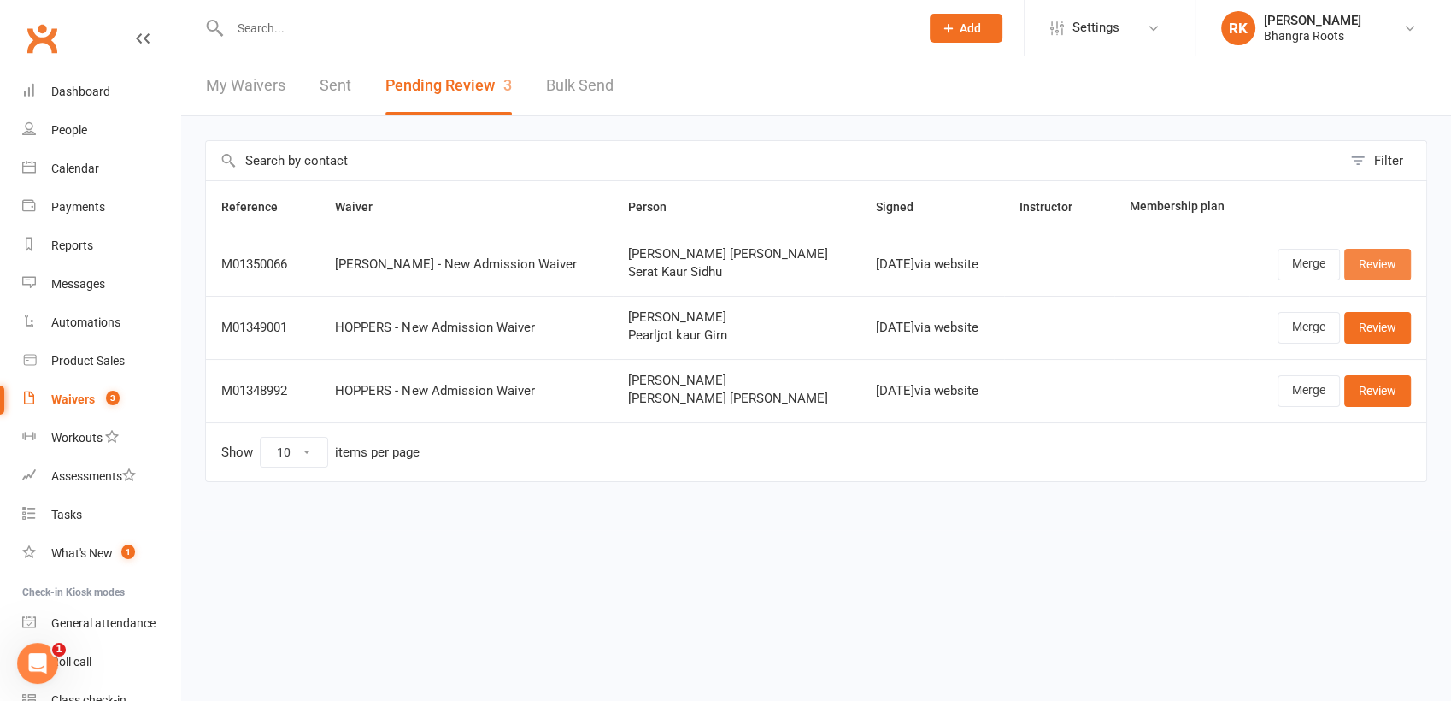
click at [1380, 263] on link "Review" at bounding box center [1378, 264] width 67 height 31
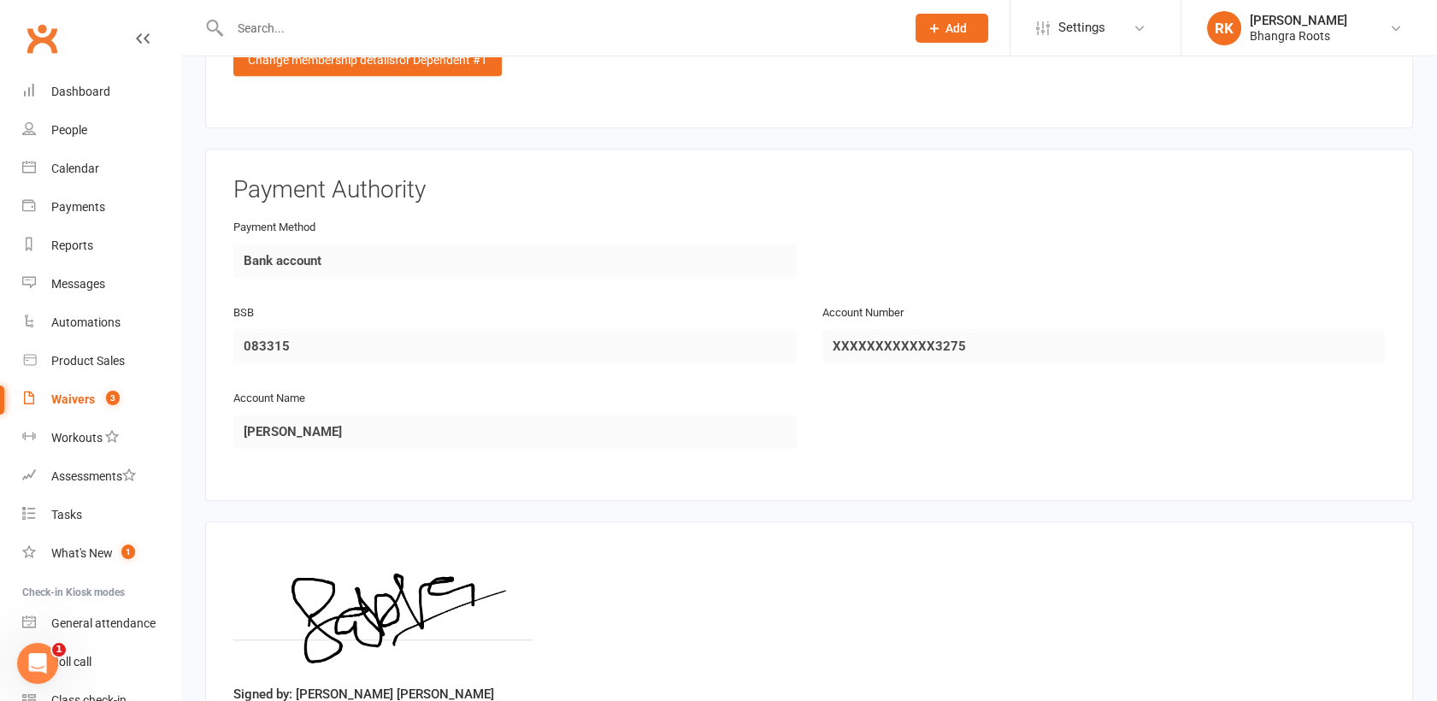
scroll to position [3388, 0]
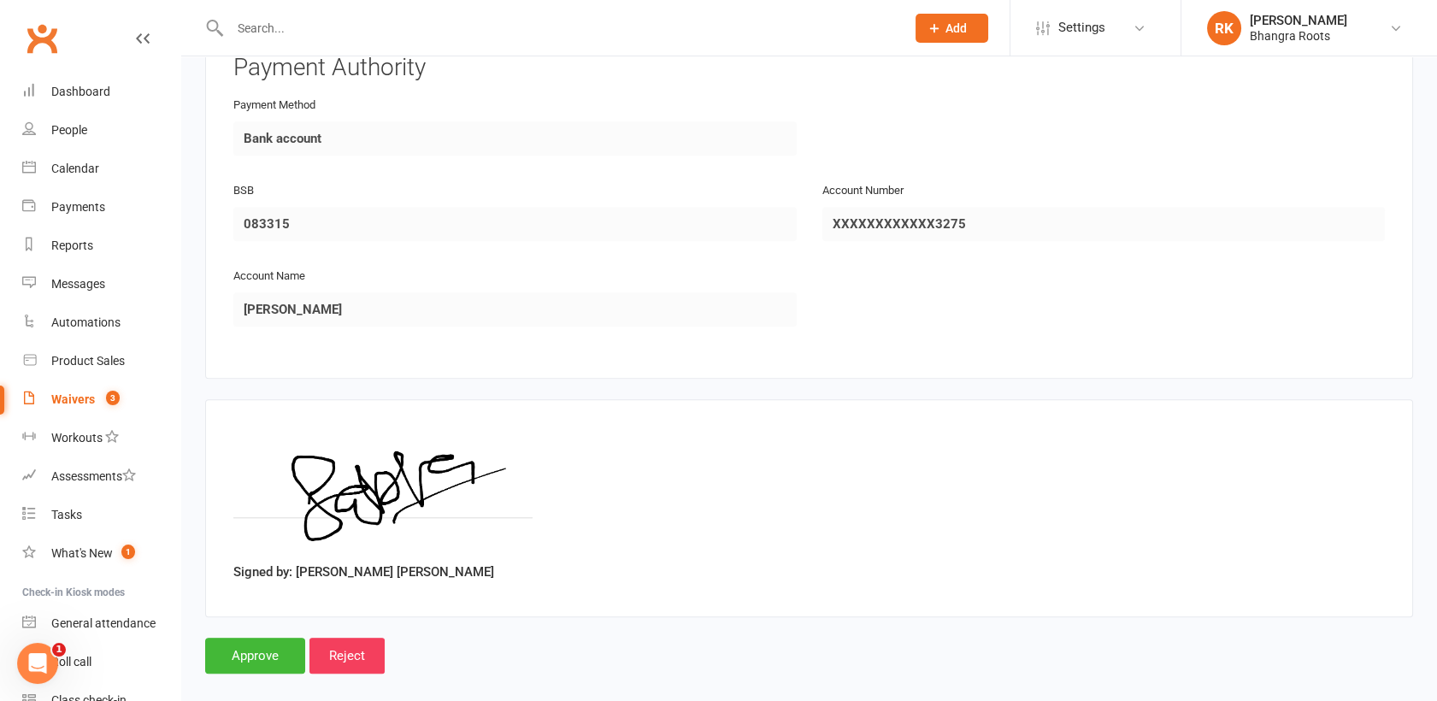
click at [643, 544] on div "Signed by: [PERSON_NAME] [PERSON_NAME]" at bounding box center [808, 508] width 1151 height 162
click at [246, 639] on input "Approve" at bounding box center [255, 656] width 100 height 36
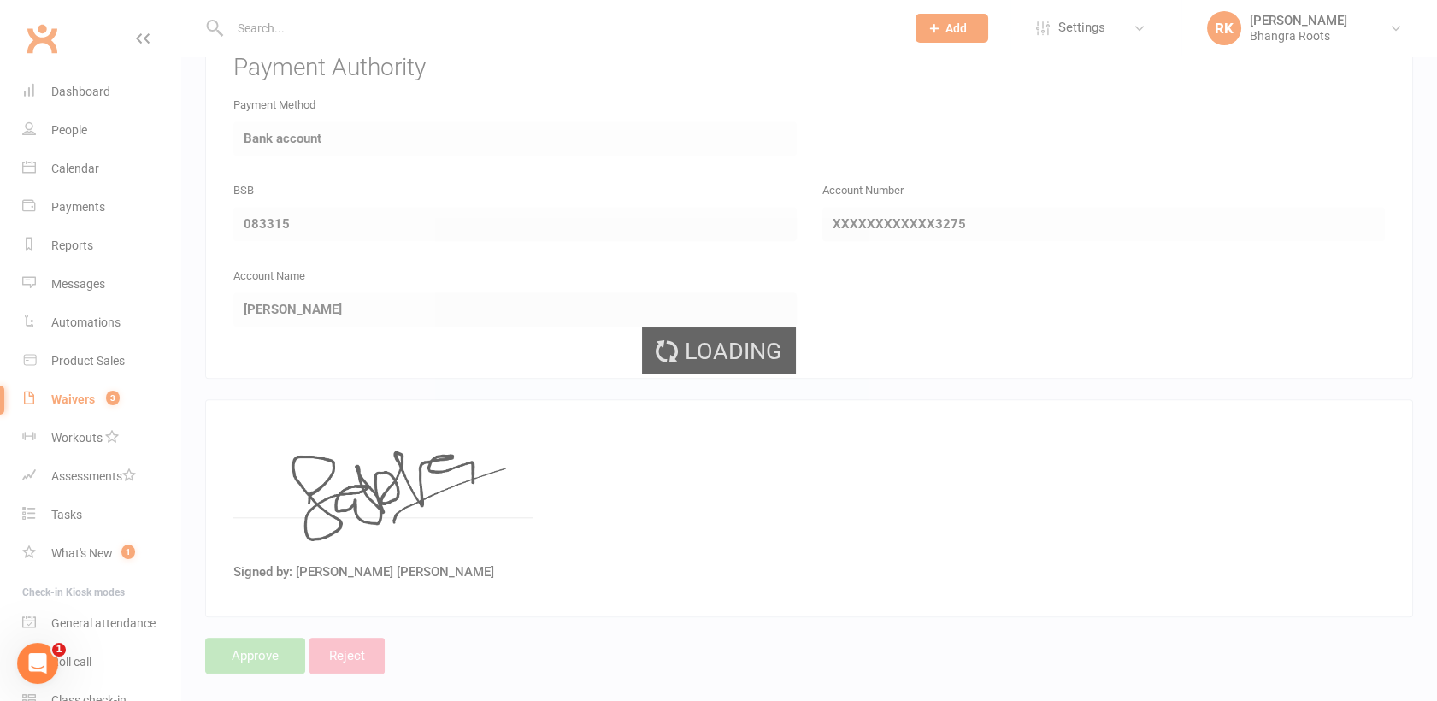
click at [305, 29] on div "×" at bounding box center [707, 29] width 1415 height 0
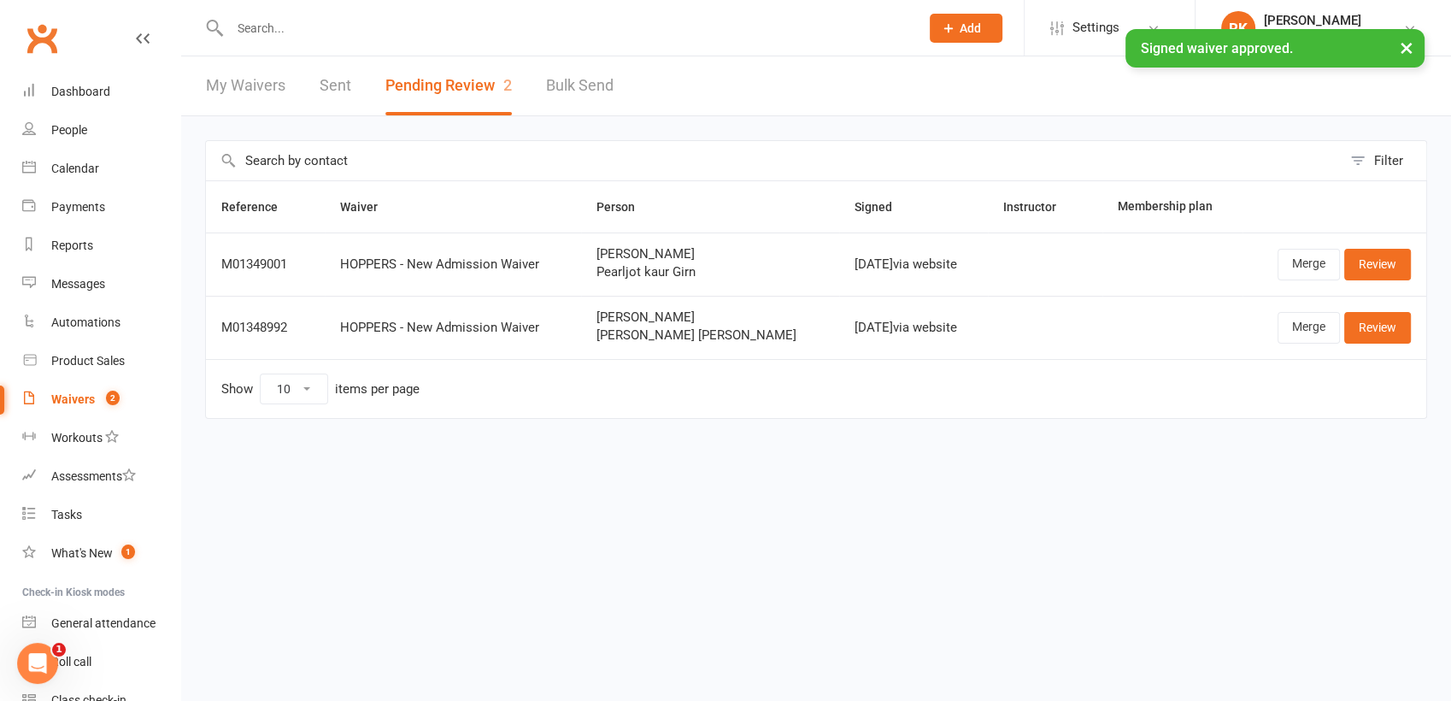
click at [258, 29] on div "× Signed waiver approved." at bounding box center [714, 29] width 1429 height 0
click at [301, 26] on input "text" at bounding box center [566, 28] width 683 height 24
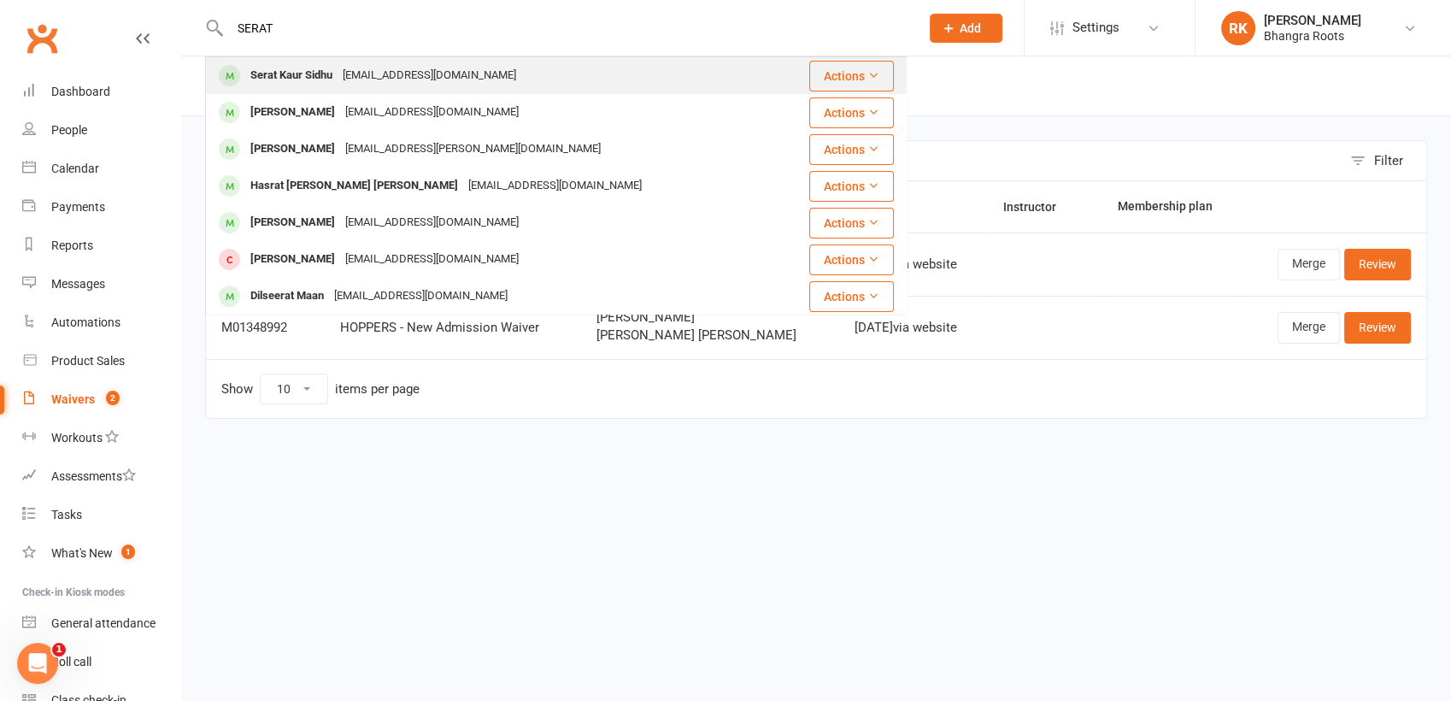
type input "SERAT"
click at [392, 62] on div "Serat Kaur Sidhu [EMAIL_ADDRESS][DOMAIN_NAME]" at bounding box center [494, 75] width 574 height 35
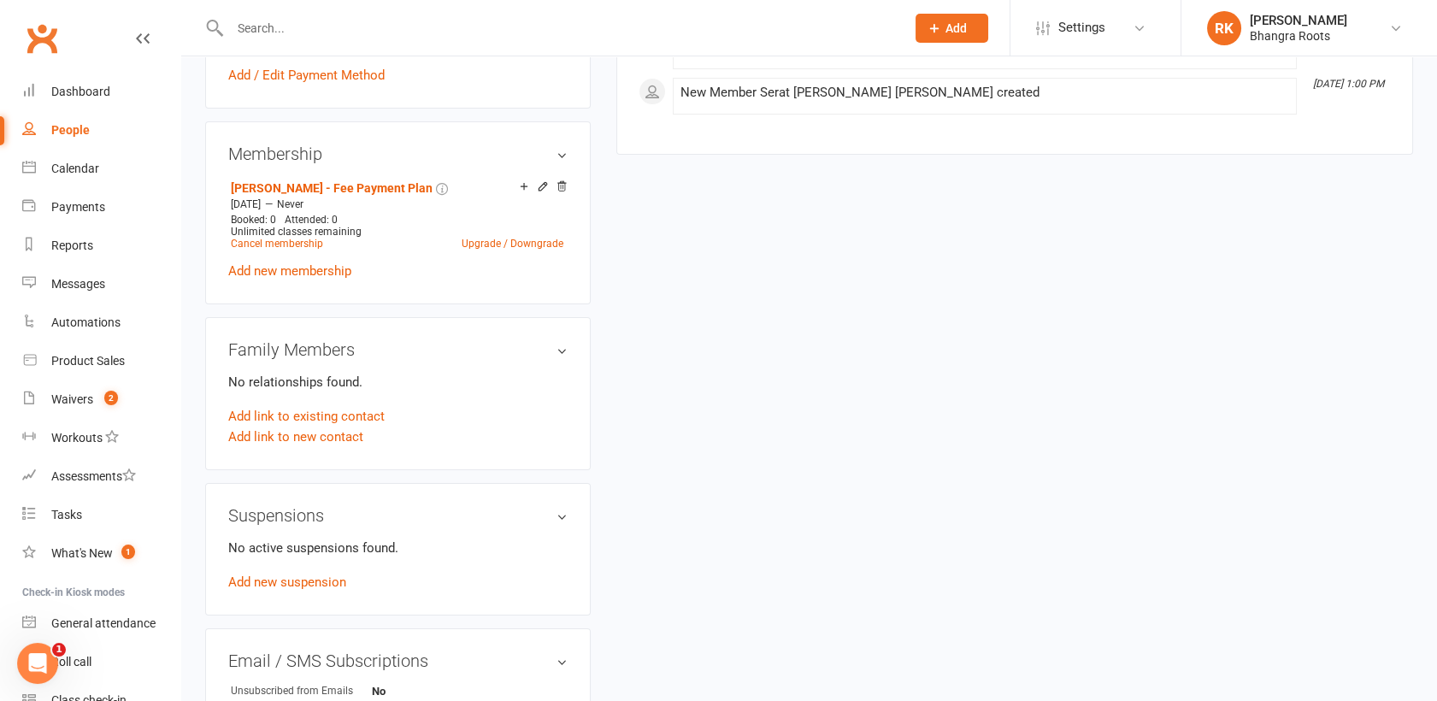
scroll to position [629, 0]
click at [298, 267] on link "Add new membership" at bounding box center [289, 268] width 123 height 15
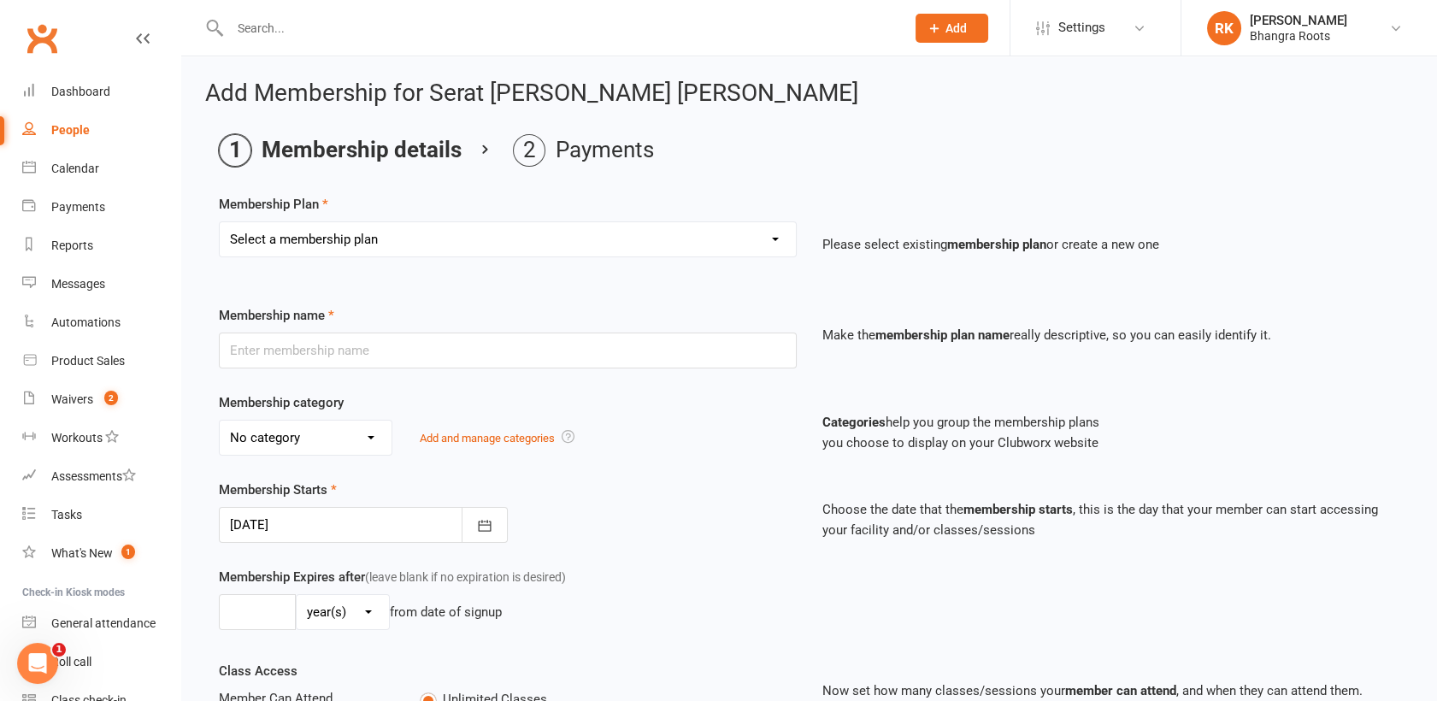
click at [774, 247] on select "Select a membership plan Create new Membership Plan [PERSON_NAME] - Fee Payment…" at bounding box center [508, 239] width 576 height 34
select select "10"
click at [220, 222] on select "Select a membership plan Create new Membership Plan [PERSON_NAME] - Fee Payment…" at bounding box center [508, 239] width 576 height 34
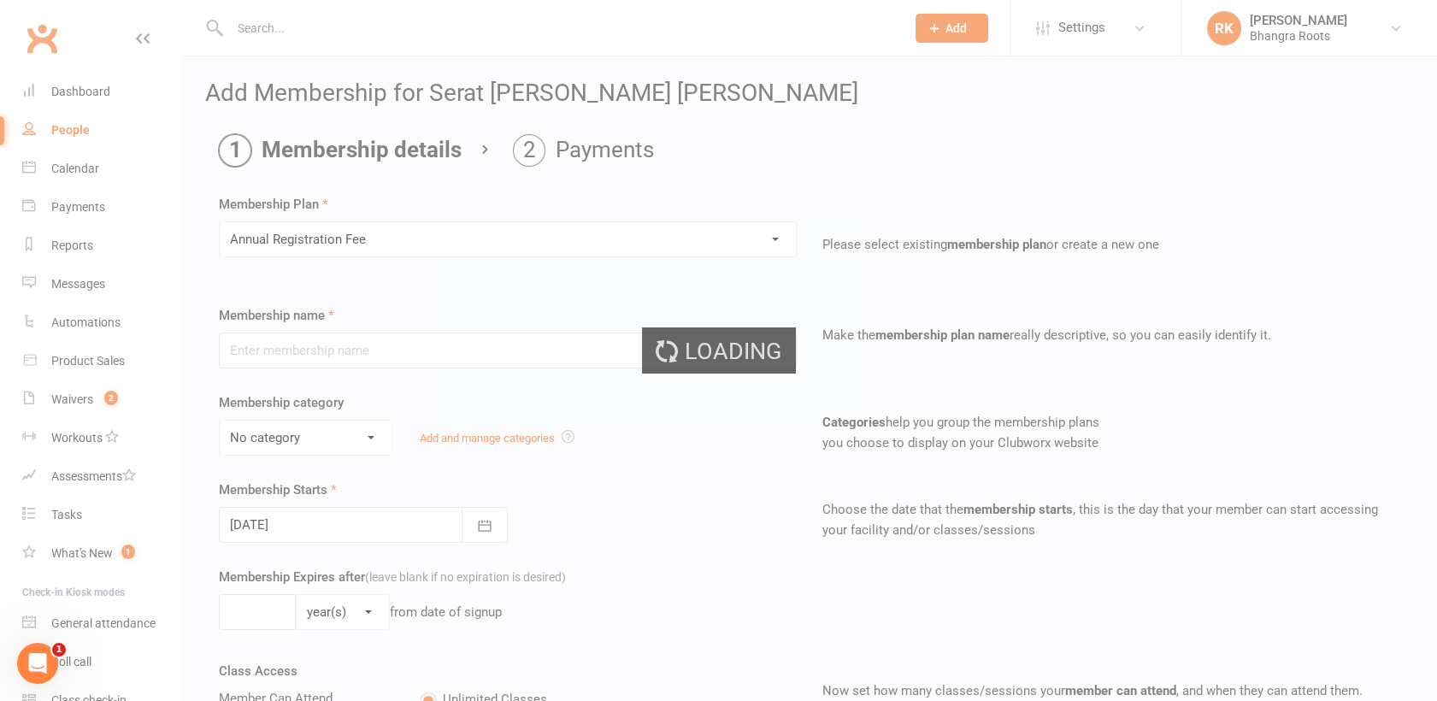
type input "Annual Registration Fee"
type input "0"
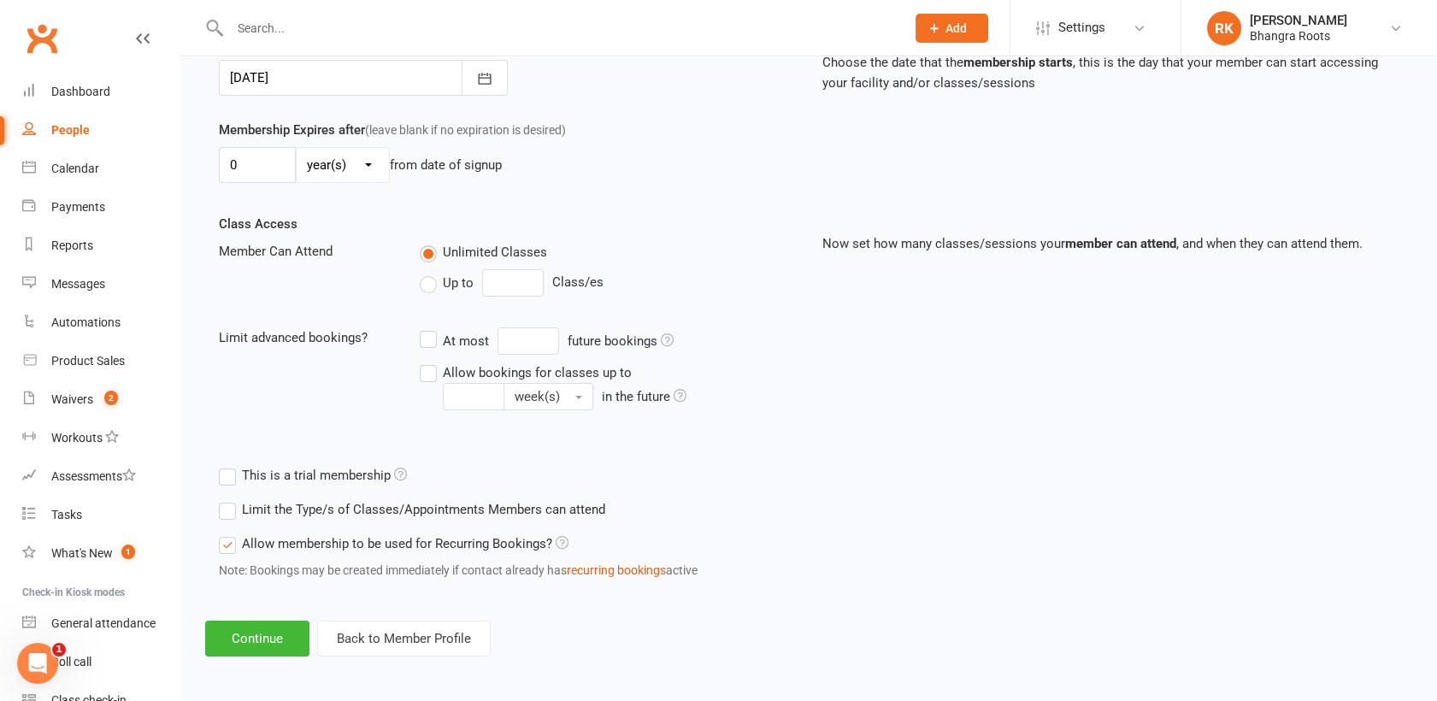
scroll to position [450, 0]
click at [251, 640] on button "Continue" at bounding box center [257, 636] width 104 height 36
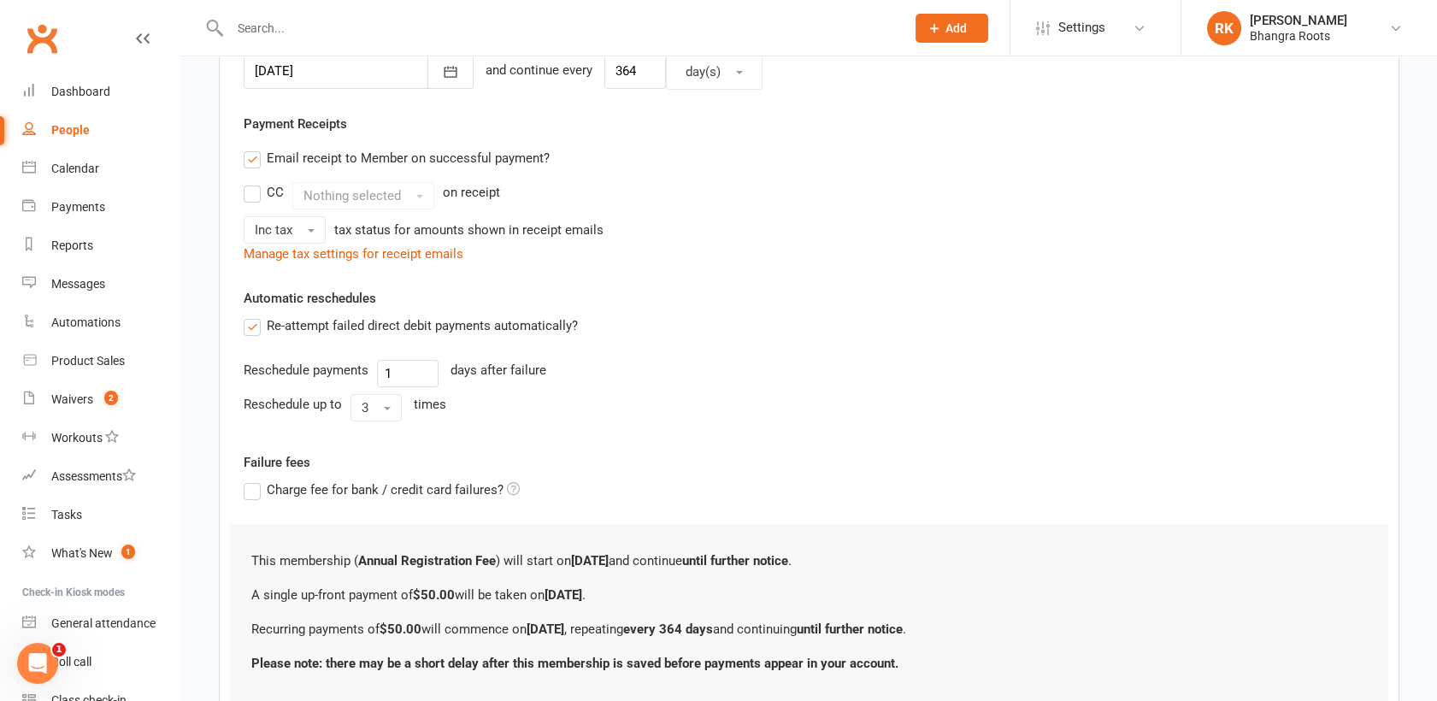
scroll to position [574, 0]
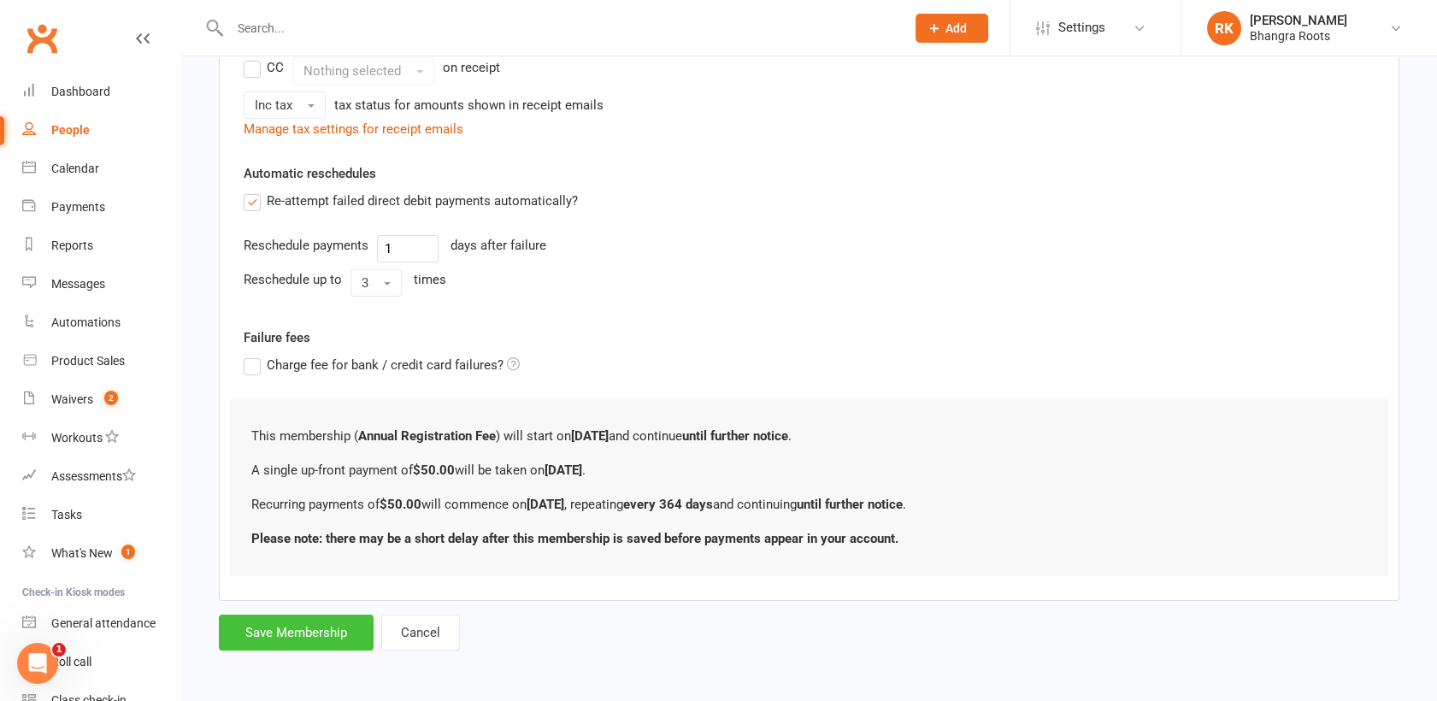
click at [274, 641] on button "Save Membership" at bounding box center [296, 633] width 155 height 36
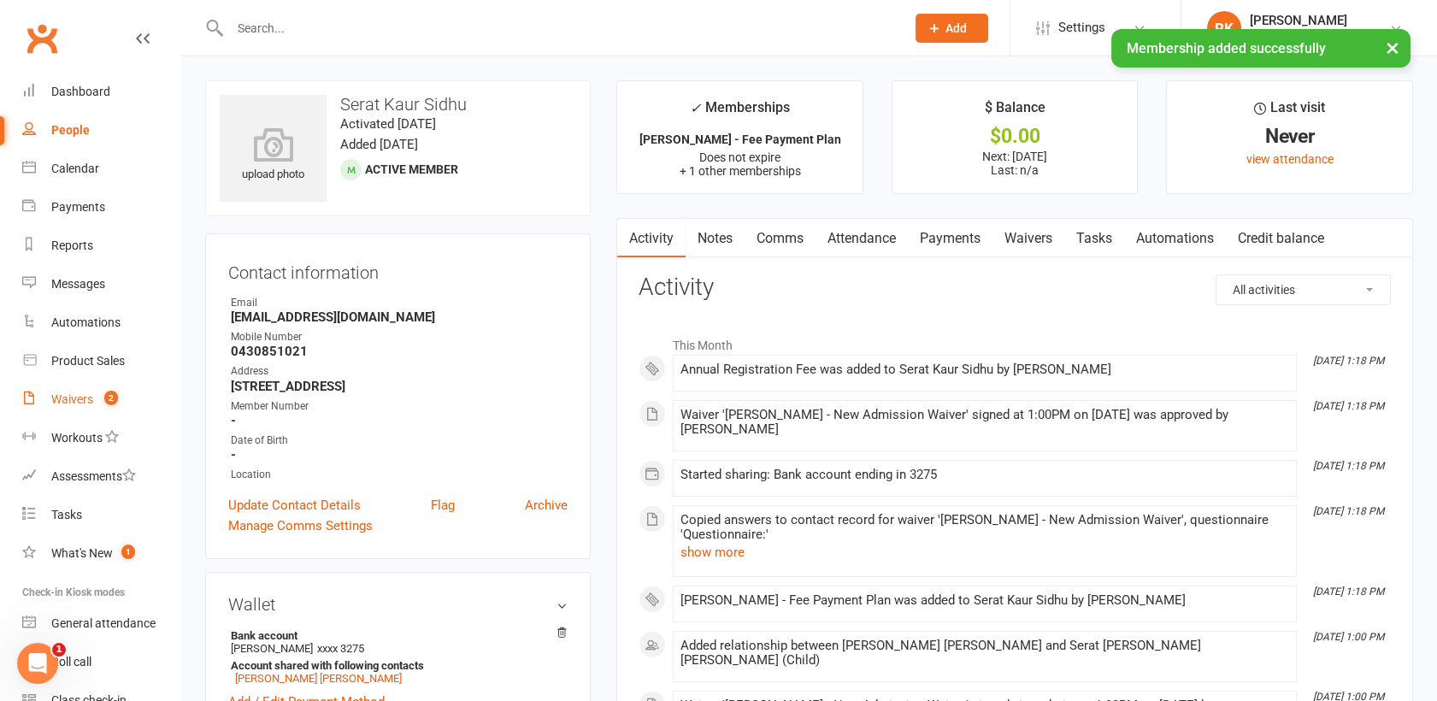
click at [70, 393] on div "Waivers" at bounding box center [72, 399] width 42 height 14
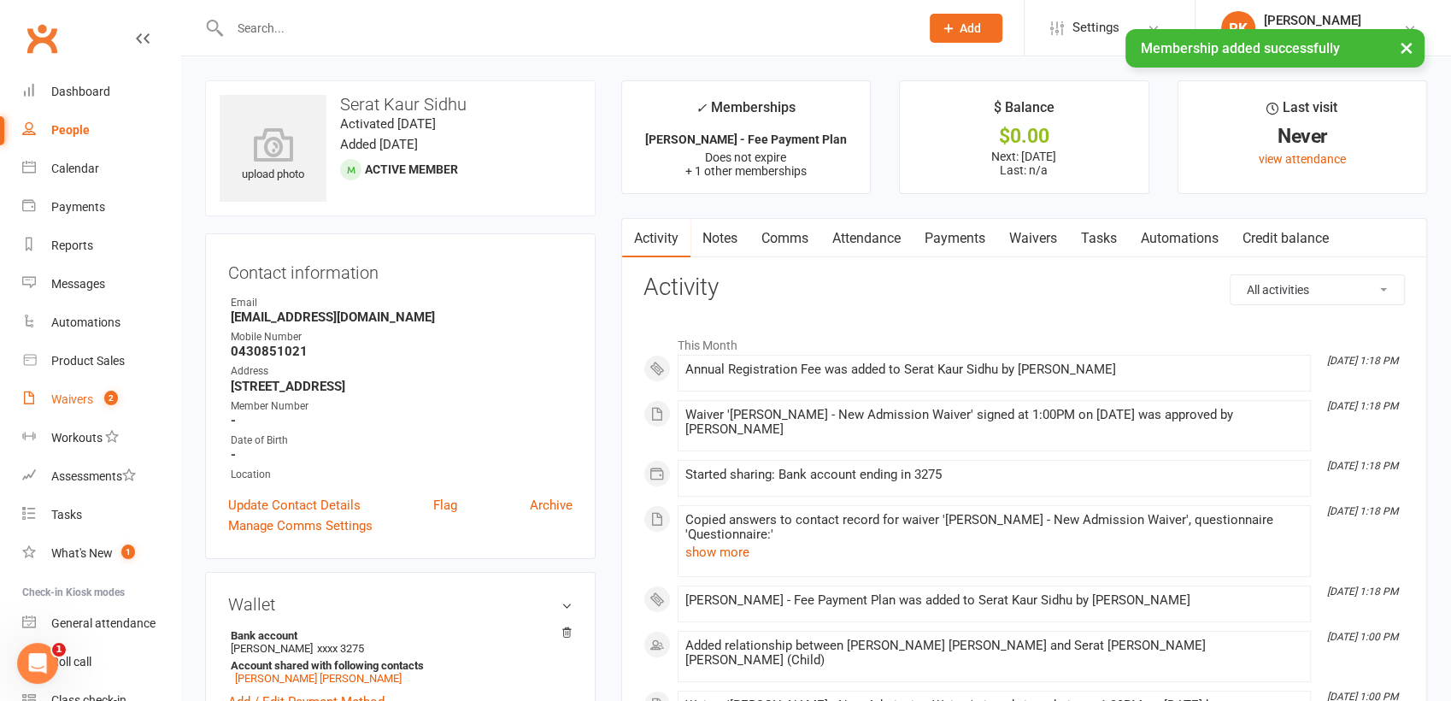
select select "25"
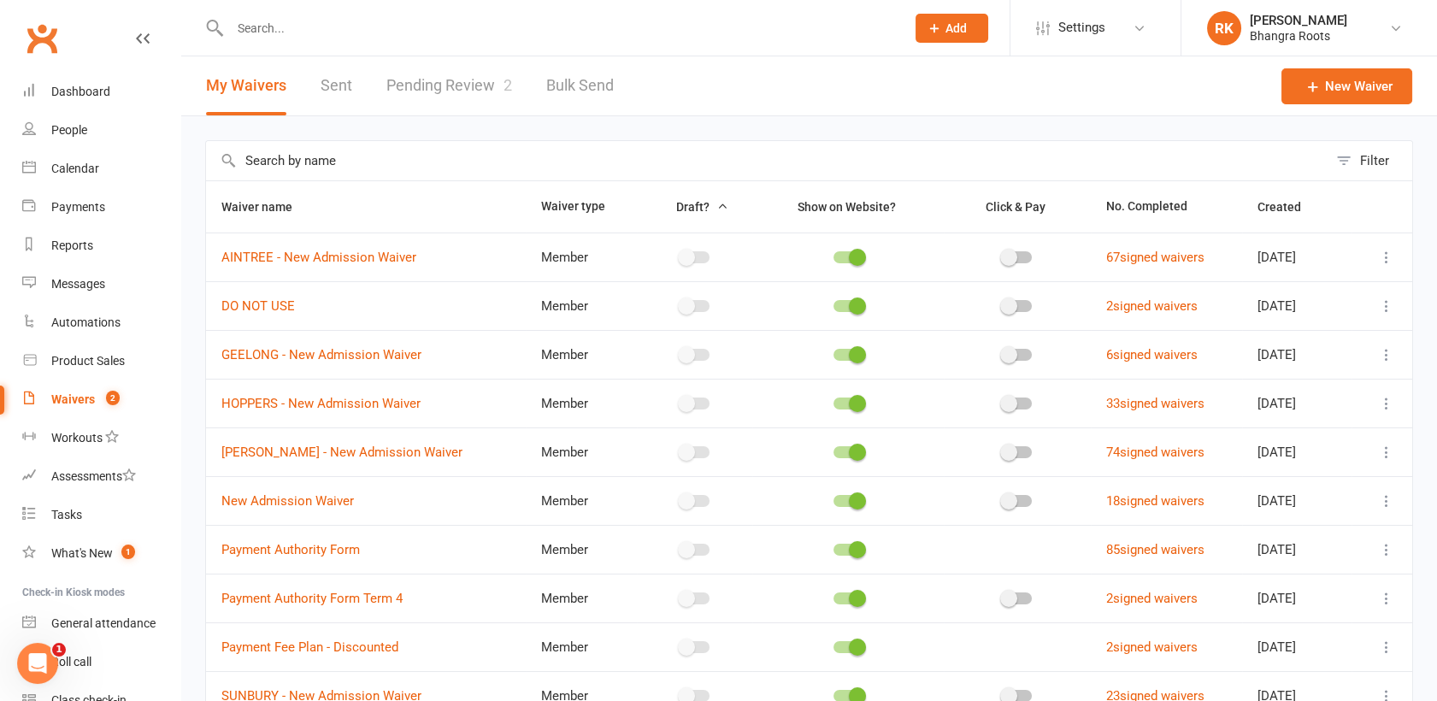
click at [427, 93] on link "Pending Review 2" at bounding box center [449, 85] width 126 height 59
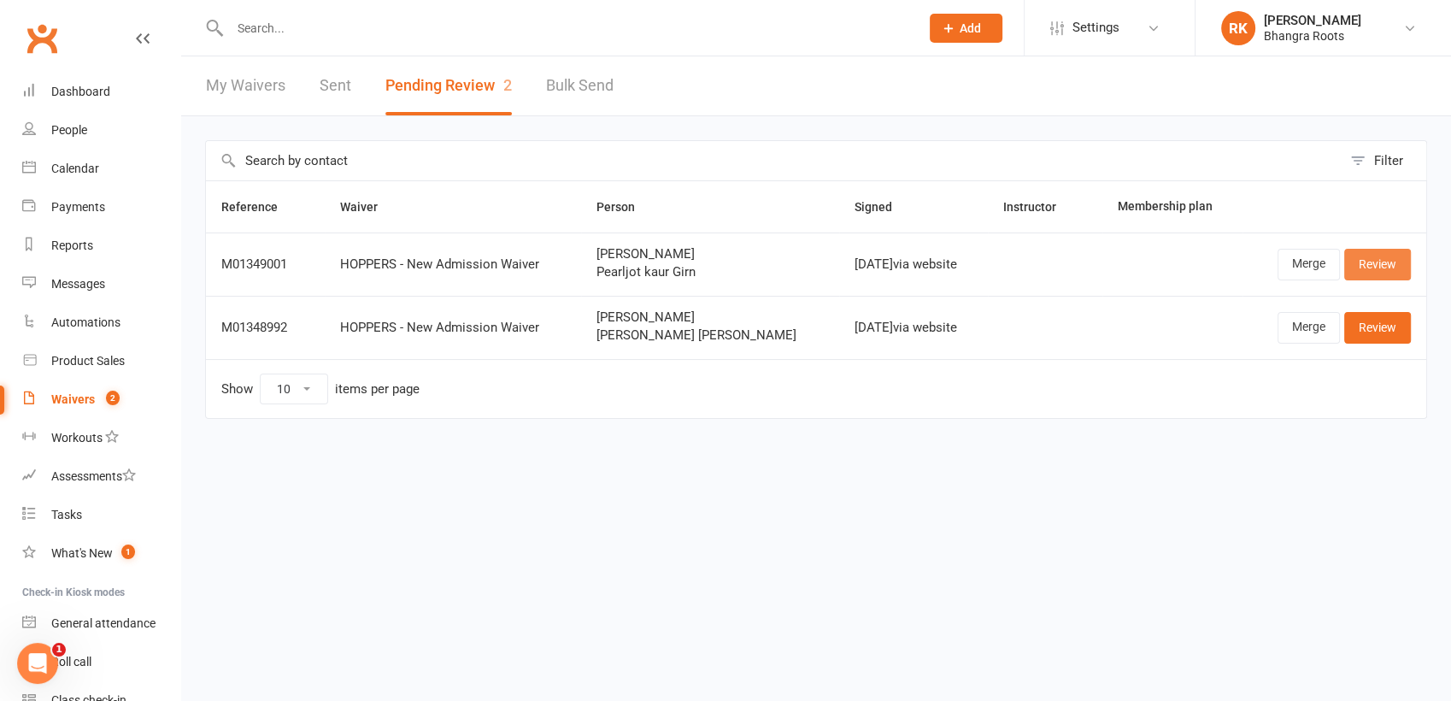
click at [1374, 267] on link "Review" at bounding box center [1378, 264] width 67 height 31
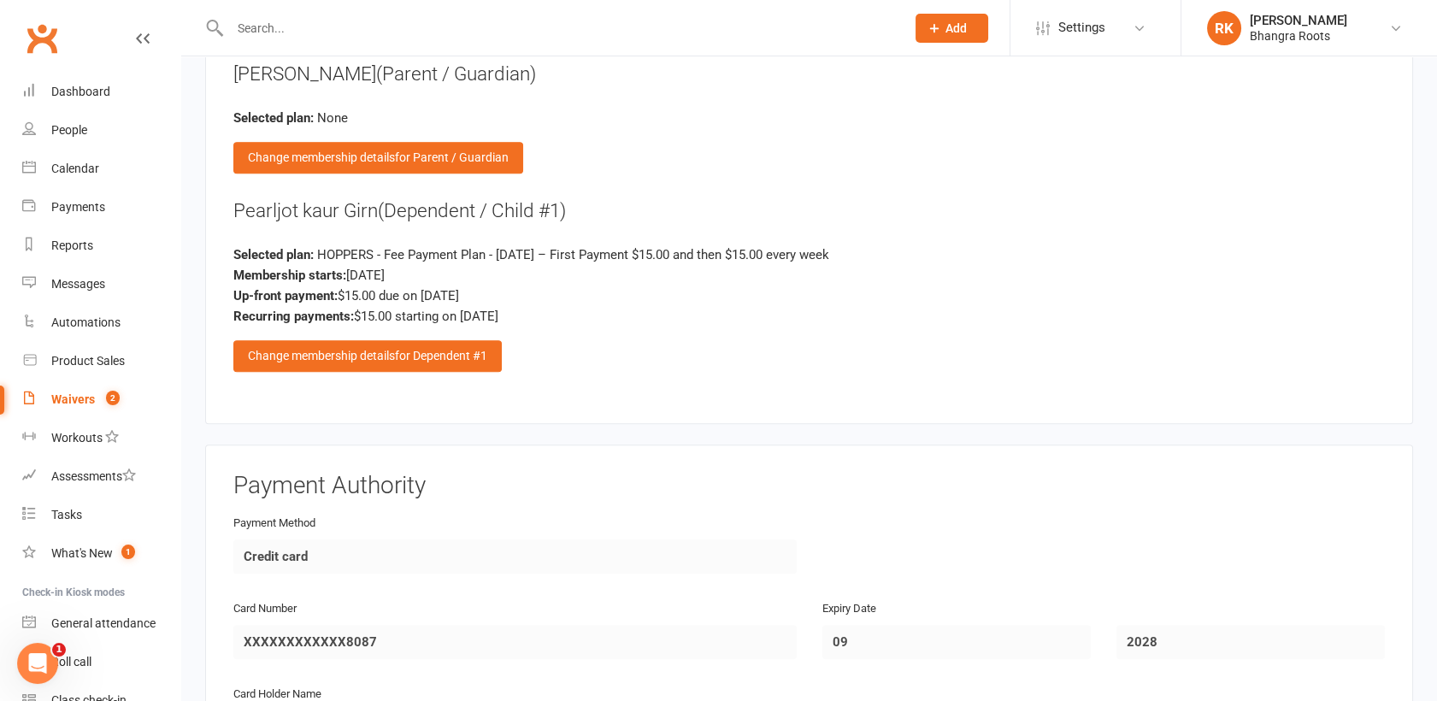
scroll to position [2849, 0]
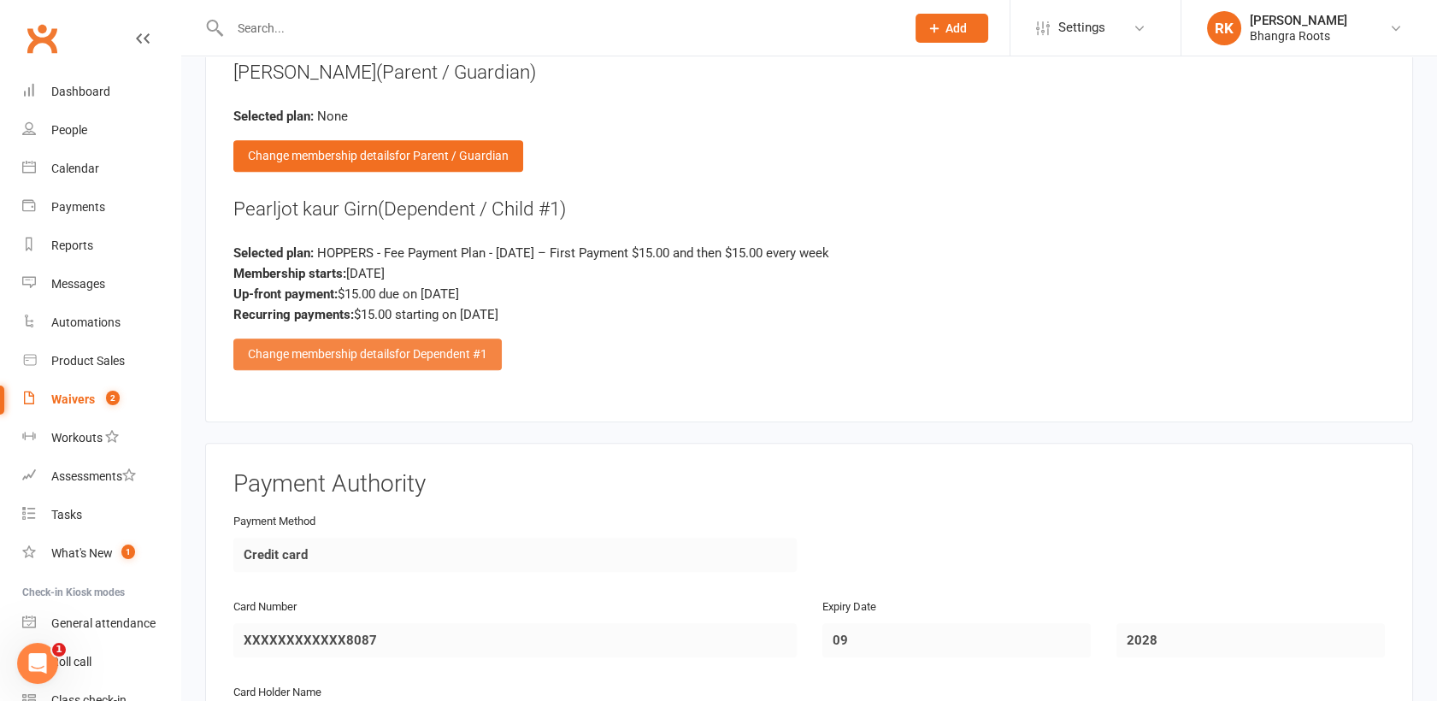
click at [451, 347] on span "for Dependent #1" at bounding box center [441, 354] width 92 height 14
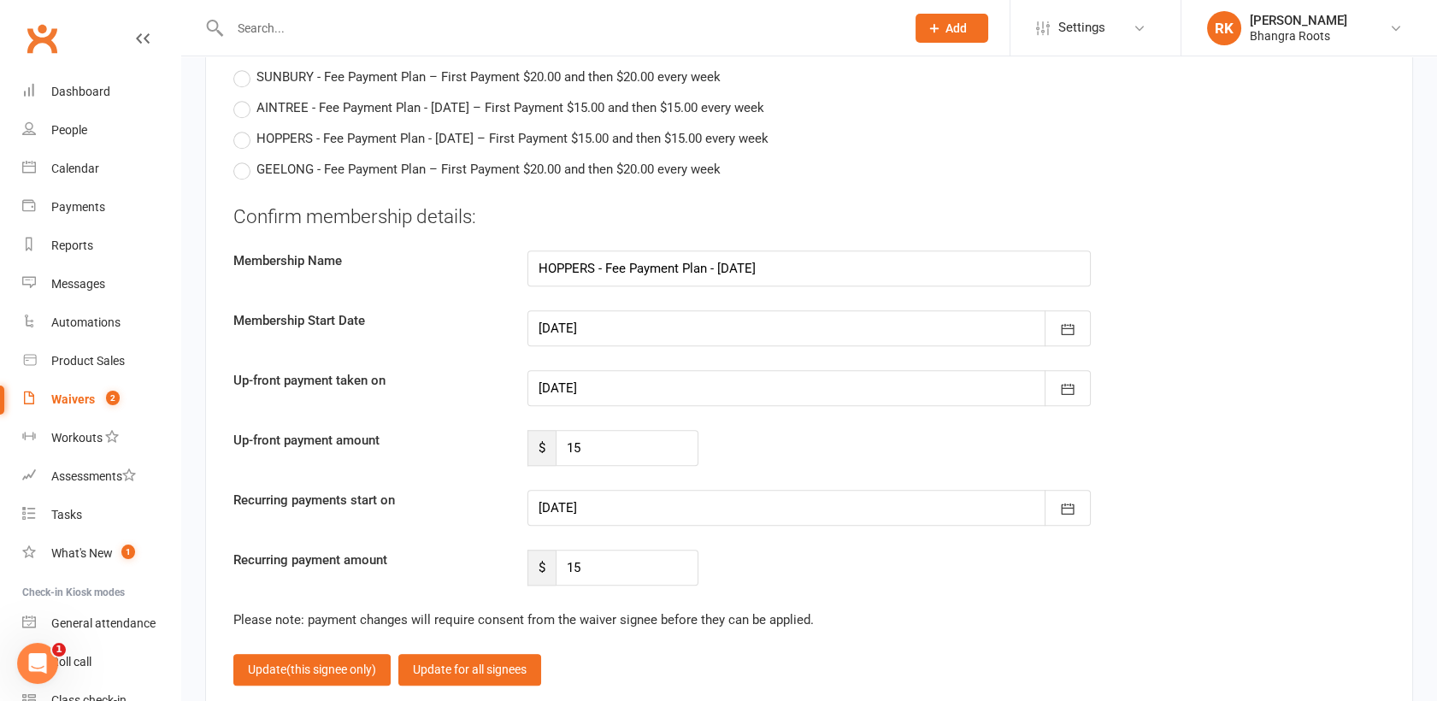
scroll to position [3541, 0]
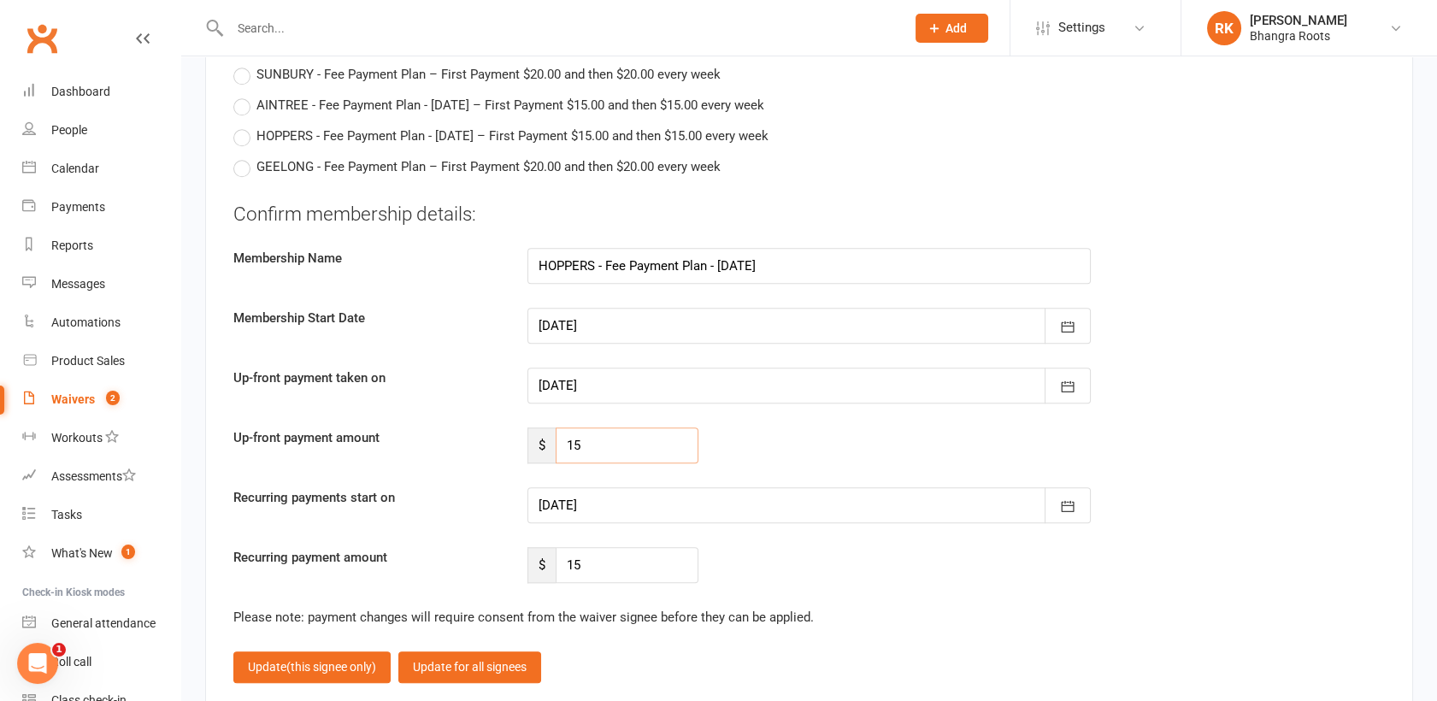
click at [642, 427] on input "15" at bounding box center [627, 445] width 143 height 36
type input "1"
type input "120"
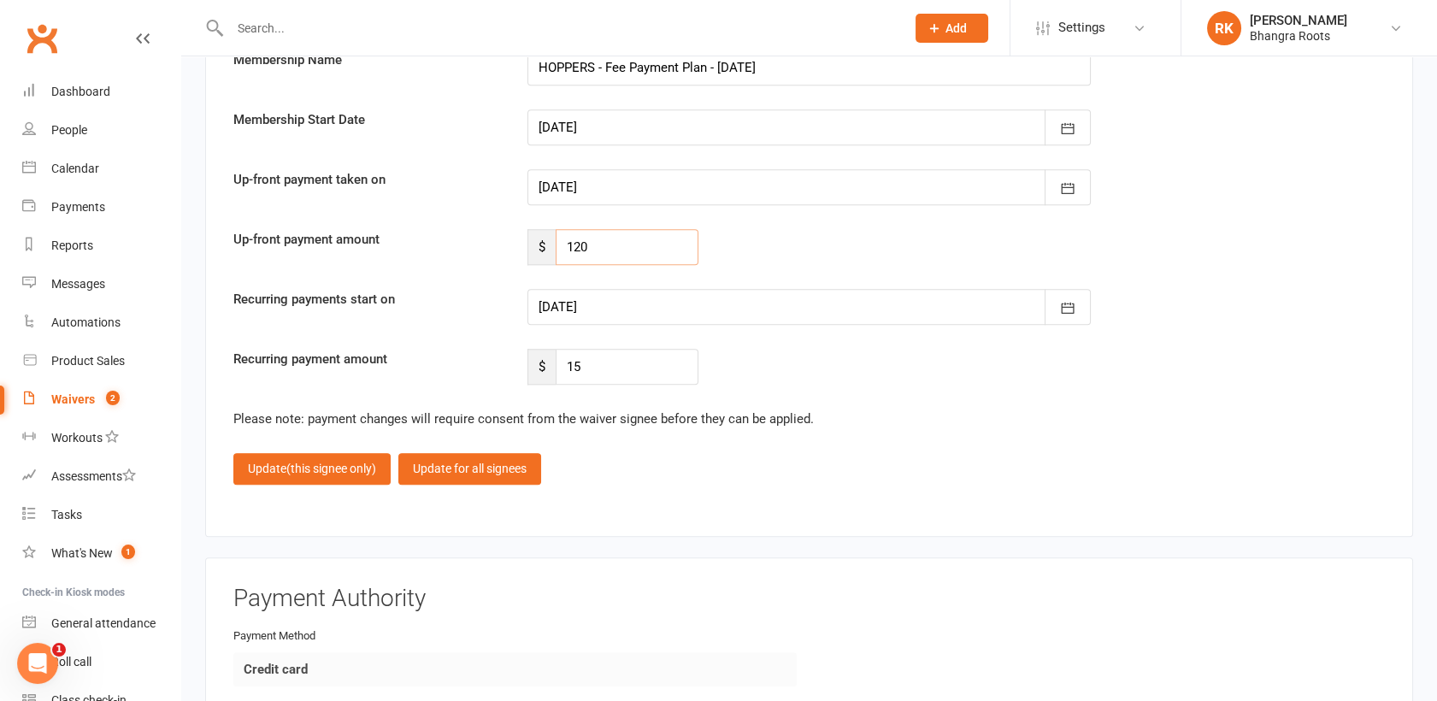
scroll to position [3741, 0]
click at [1067, 297] on icon "button" at bounding box center [1067, 305] width 17 height 17
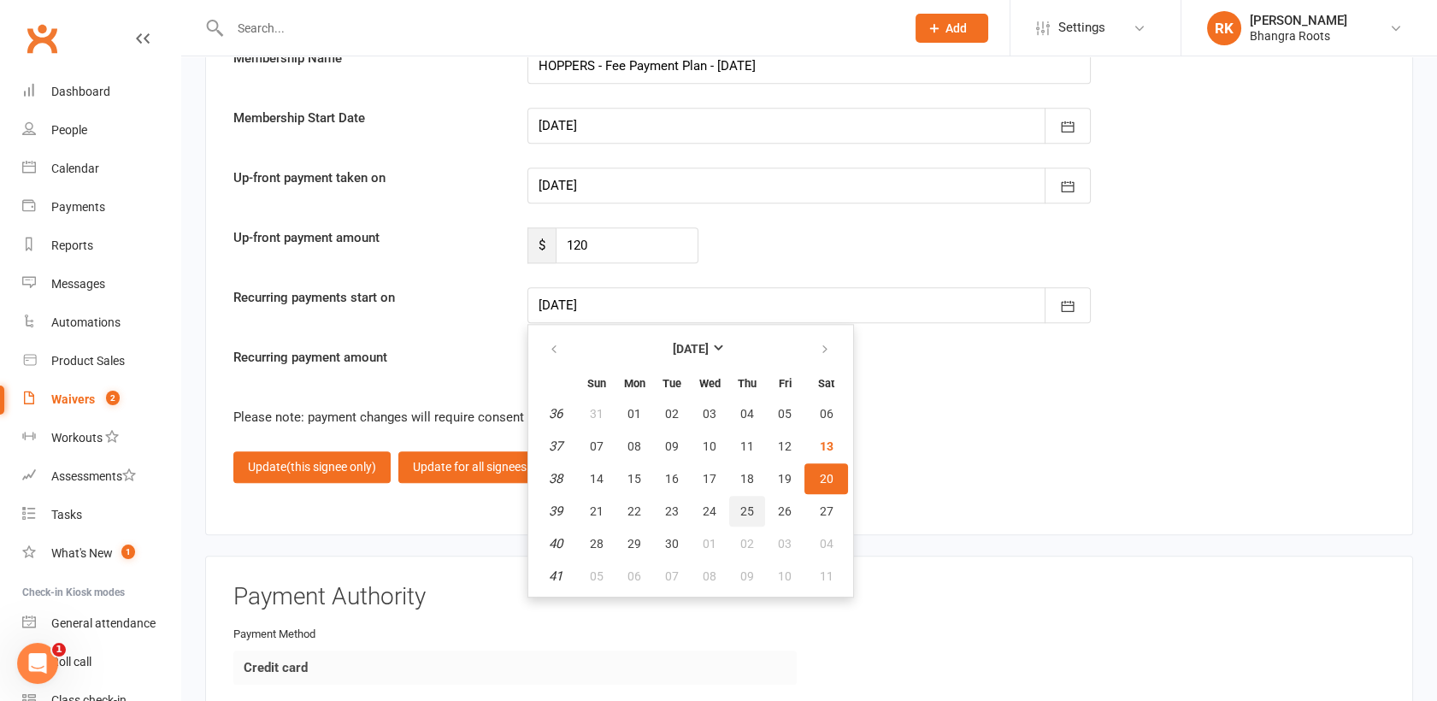
click at [740, 504] on span "25" at bounding box center [747, 511] width 14 height 14
type input "[DATE]"
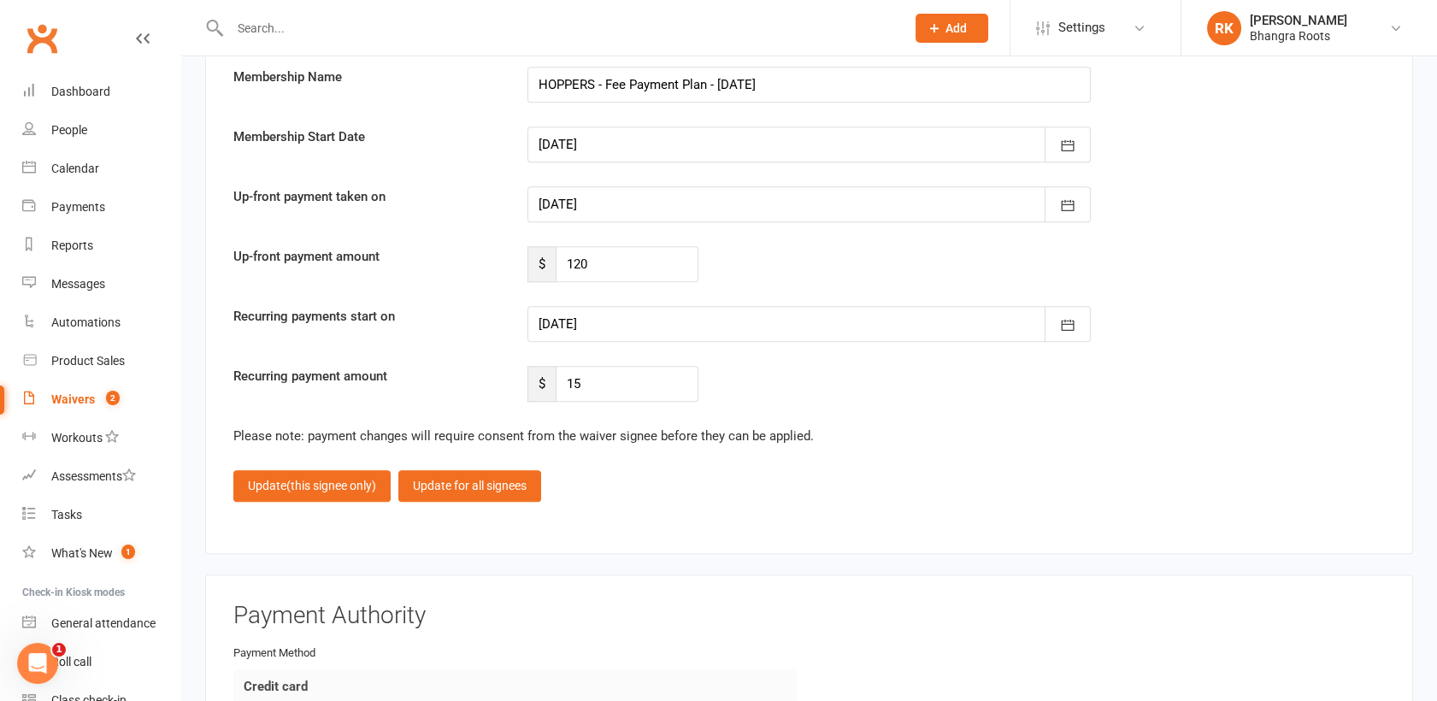
scroll to position [3723, 0]
click at [339, 478] on span "(this signee only)" at bounding box center [331, 485] width 90 height 14
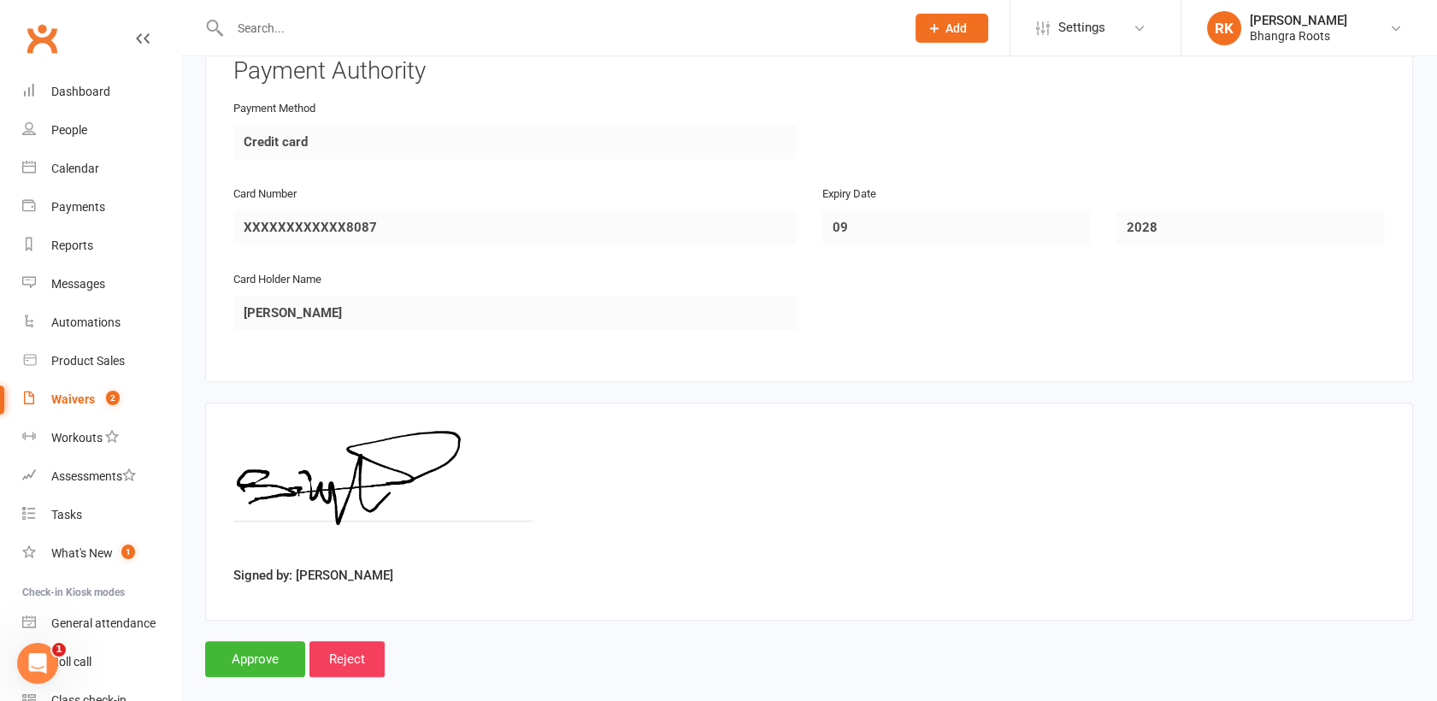
scroll to position [3265, 0]
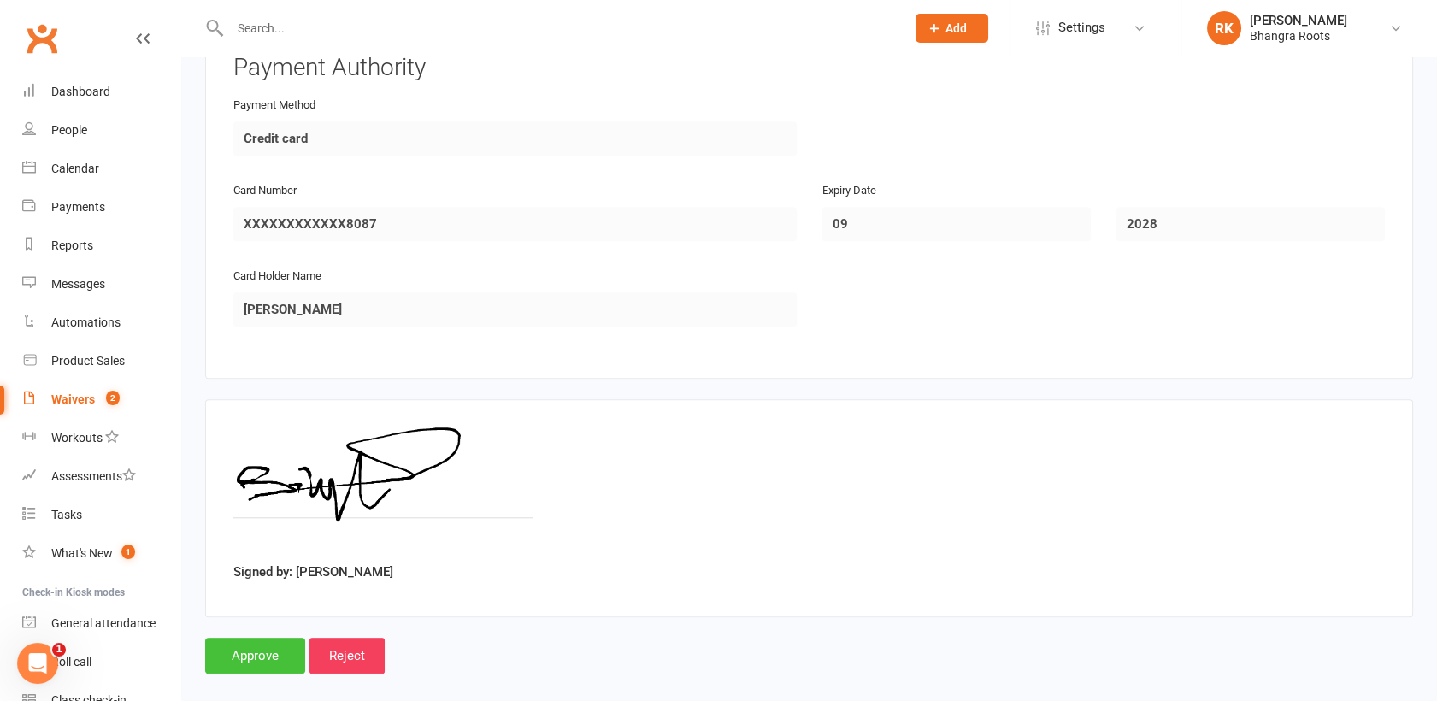
click at [249, 638] on input "Approve" at bounding box center [255, 656] width 100 height 36
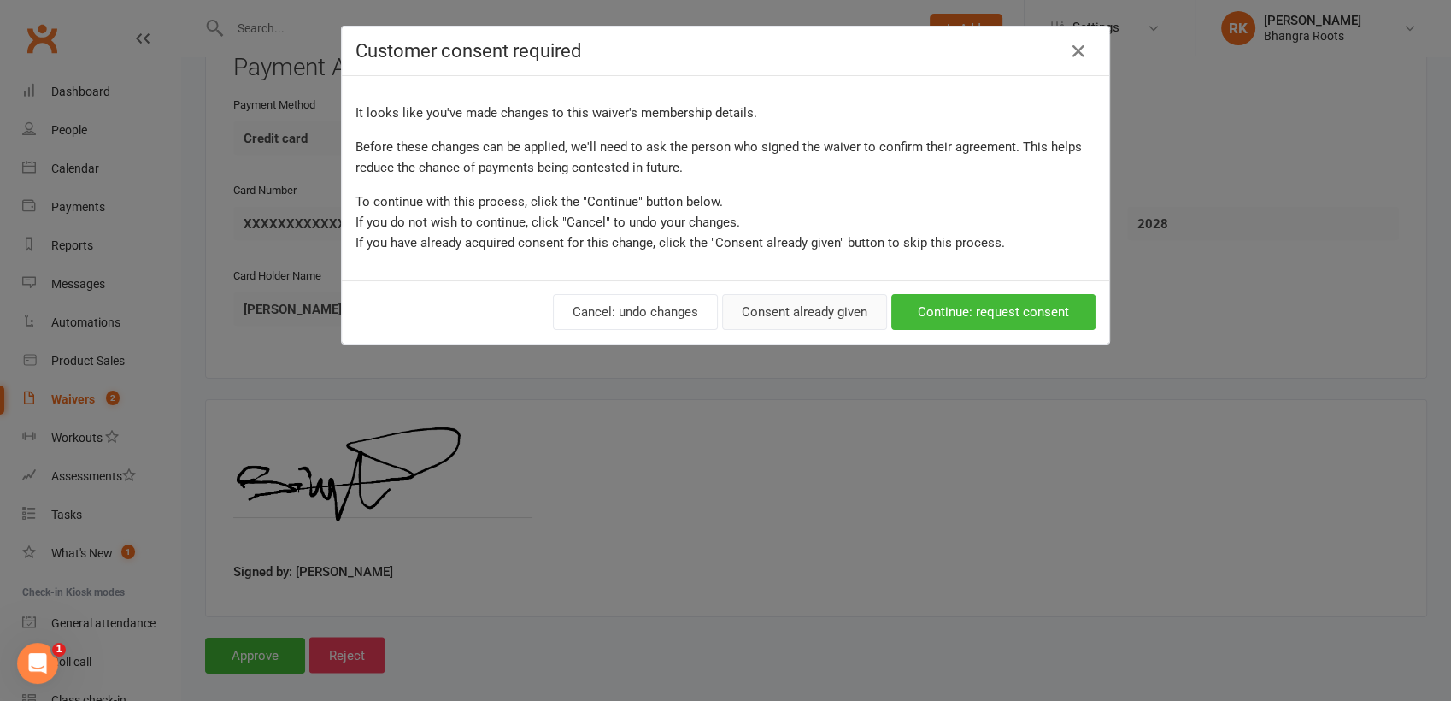
click at [773, 326] on button "Consent already given" at bounding box center [804, 312] width 165 height 36
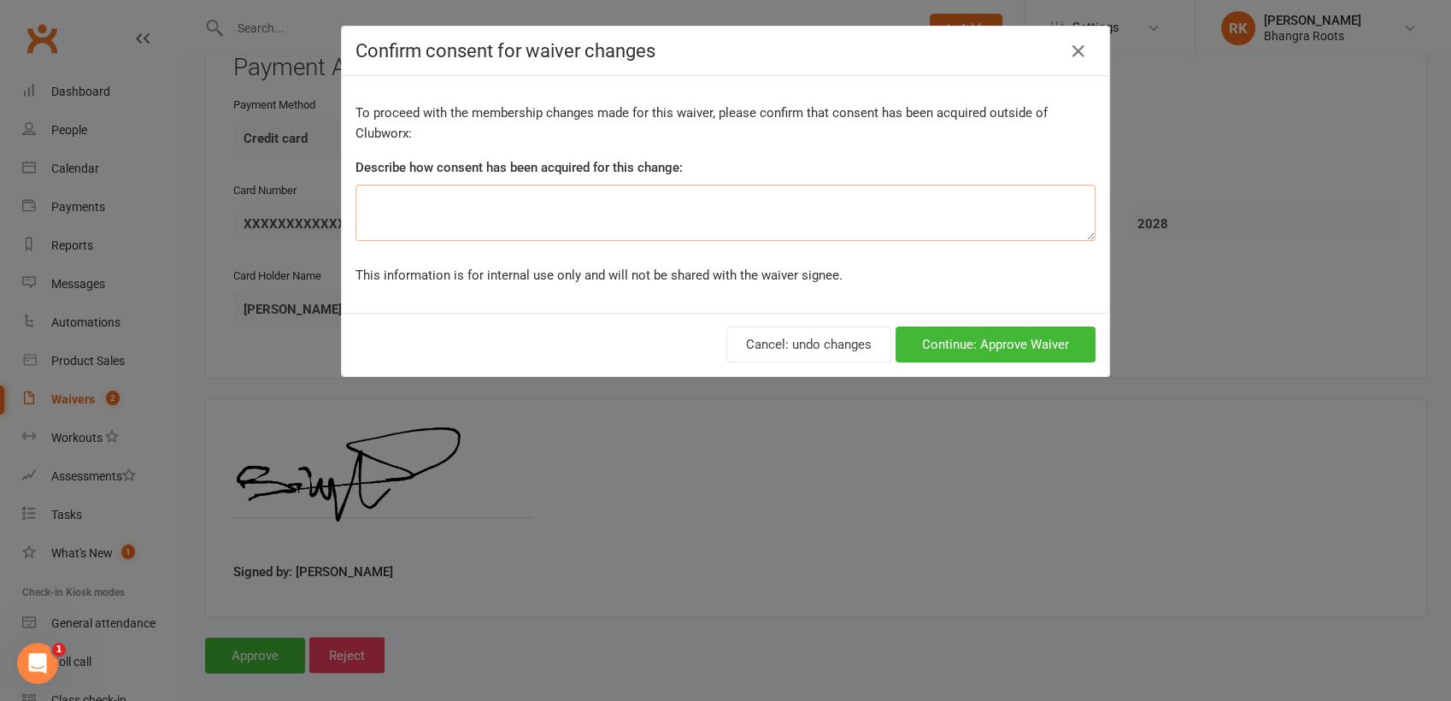
click at [745, 197] on textarea at bounding box center [726, 213] width 740 height 56
type textarea "K"
type textarea "o"
type textarea "Spoke over the phone"
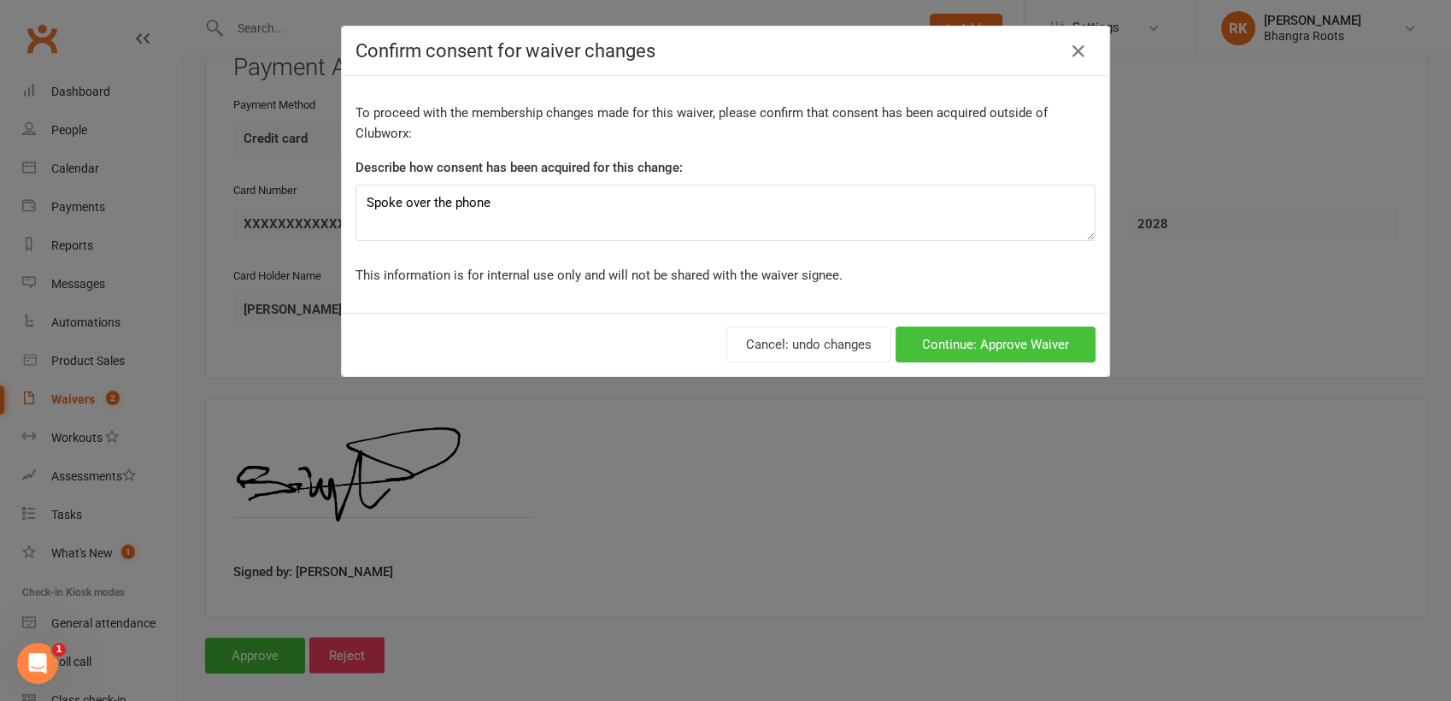
click at [1034, 342] on button "Continue: Approve Waiver" at bounding box center [996, 345] width 200 height 36
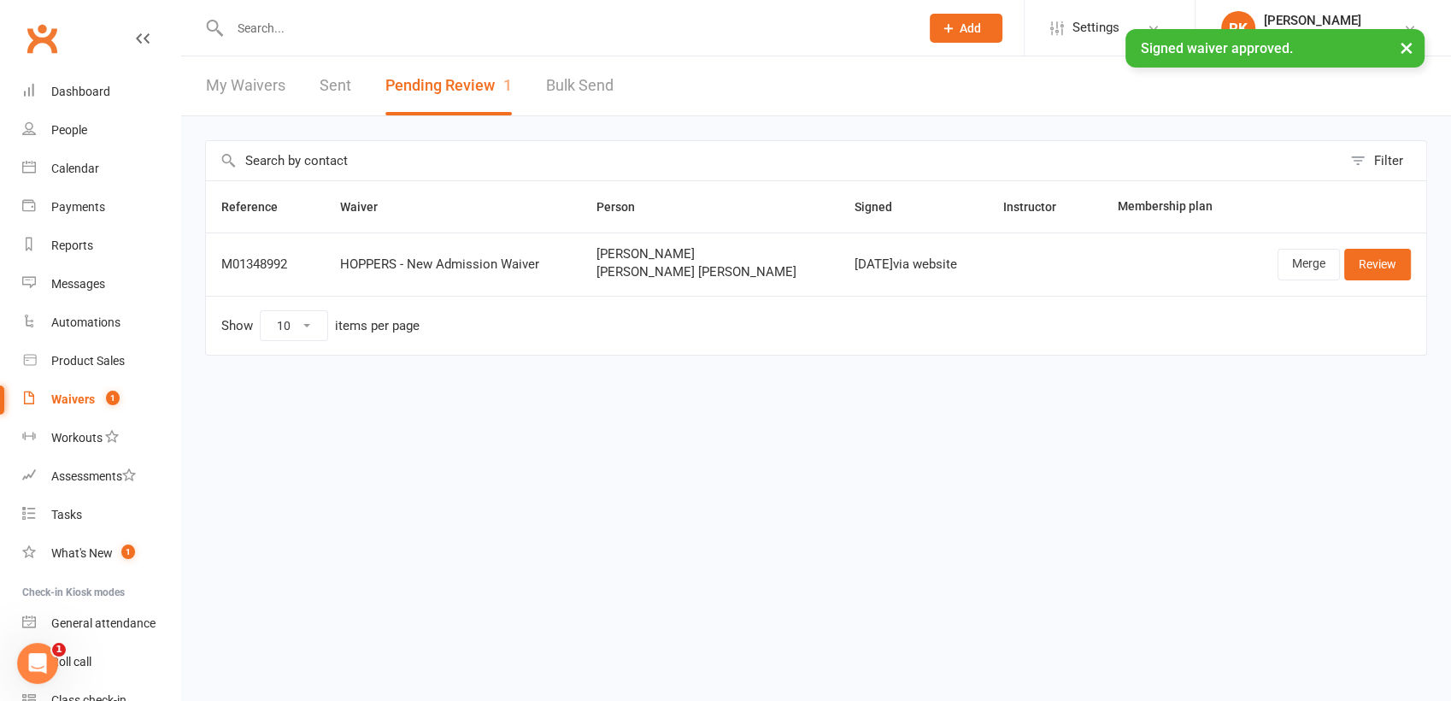
click at [83, 397] on div "Waivers" at bounding box center [73, 399] width 44 height 14
select select "25"
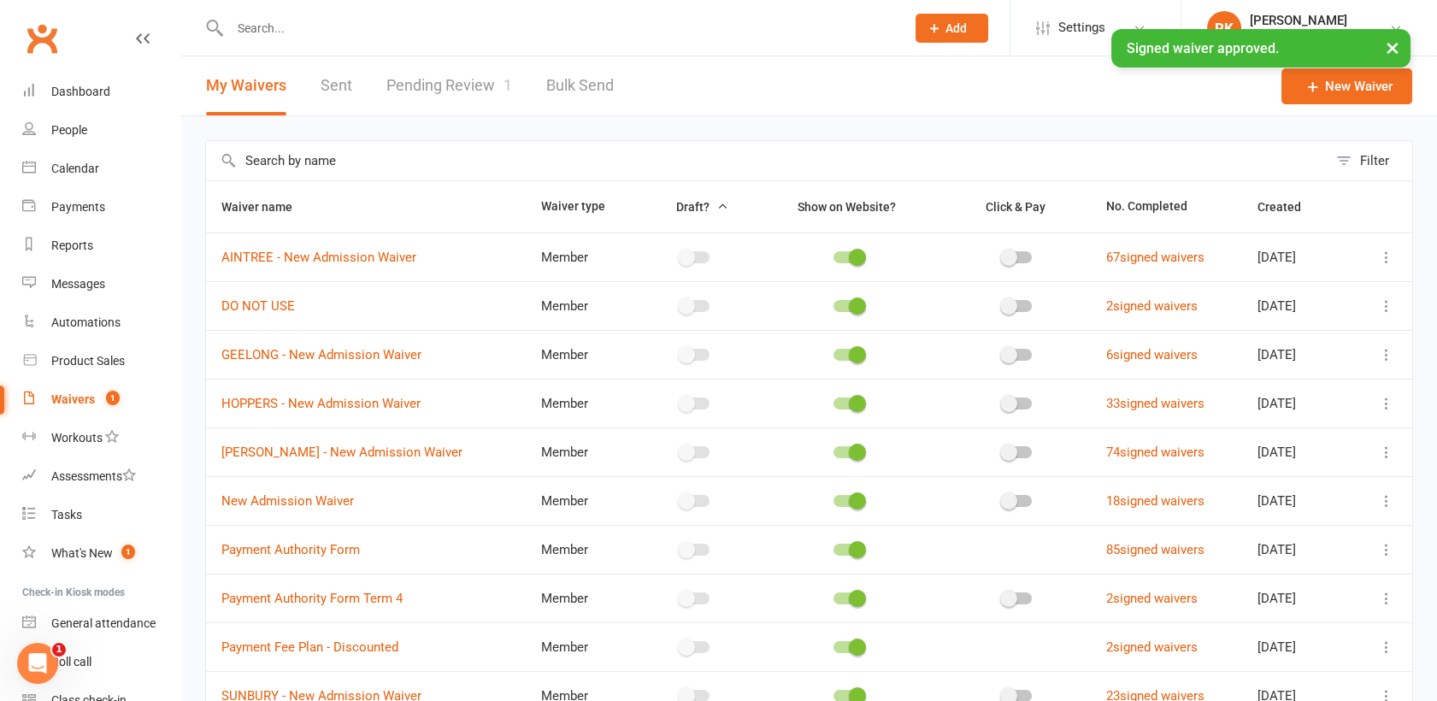
click at [494, 78] on link "Pending Review 1" at bounding box center [449, 85] width 126 height 59
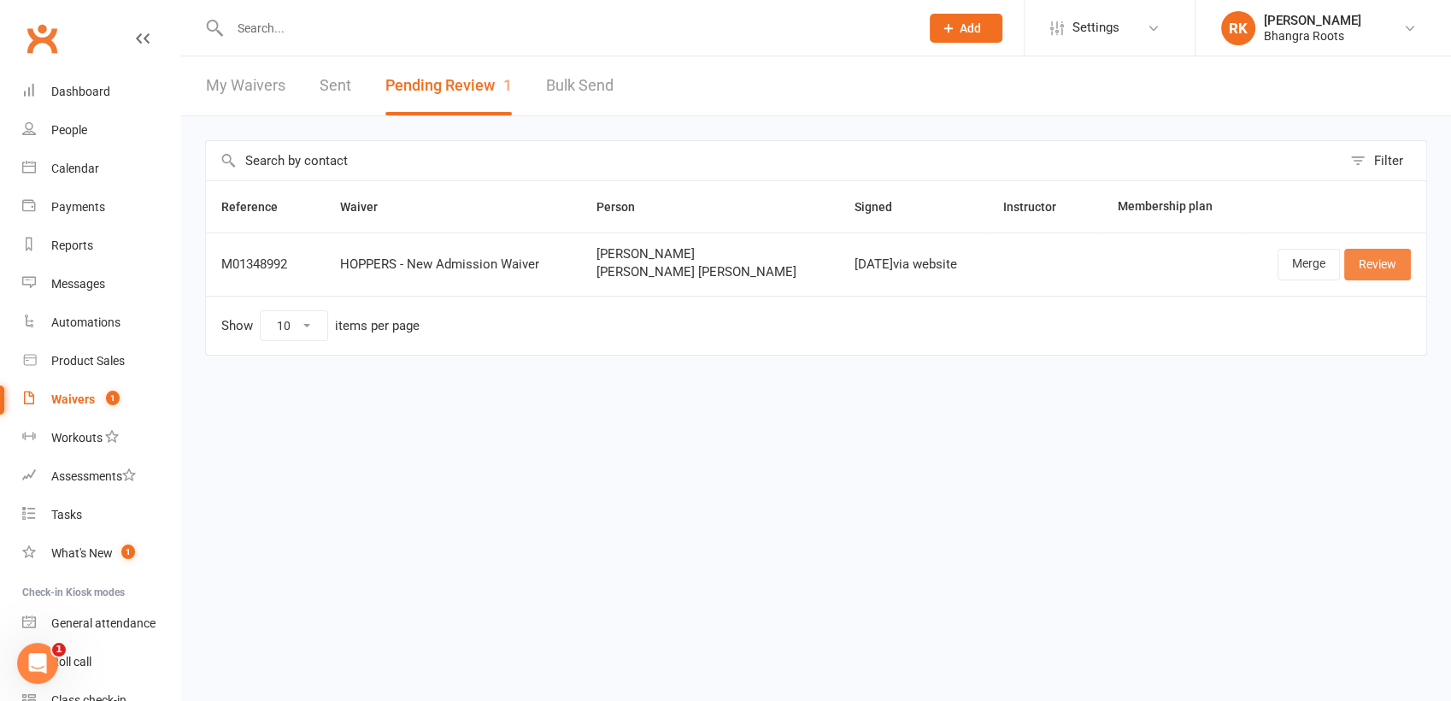
click at [1377, 267] on link "Review" at bounding box center [1378, 264] width 67 height 31
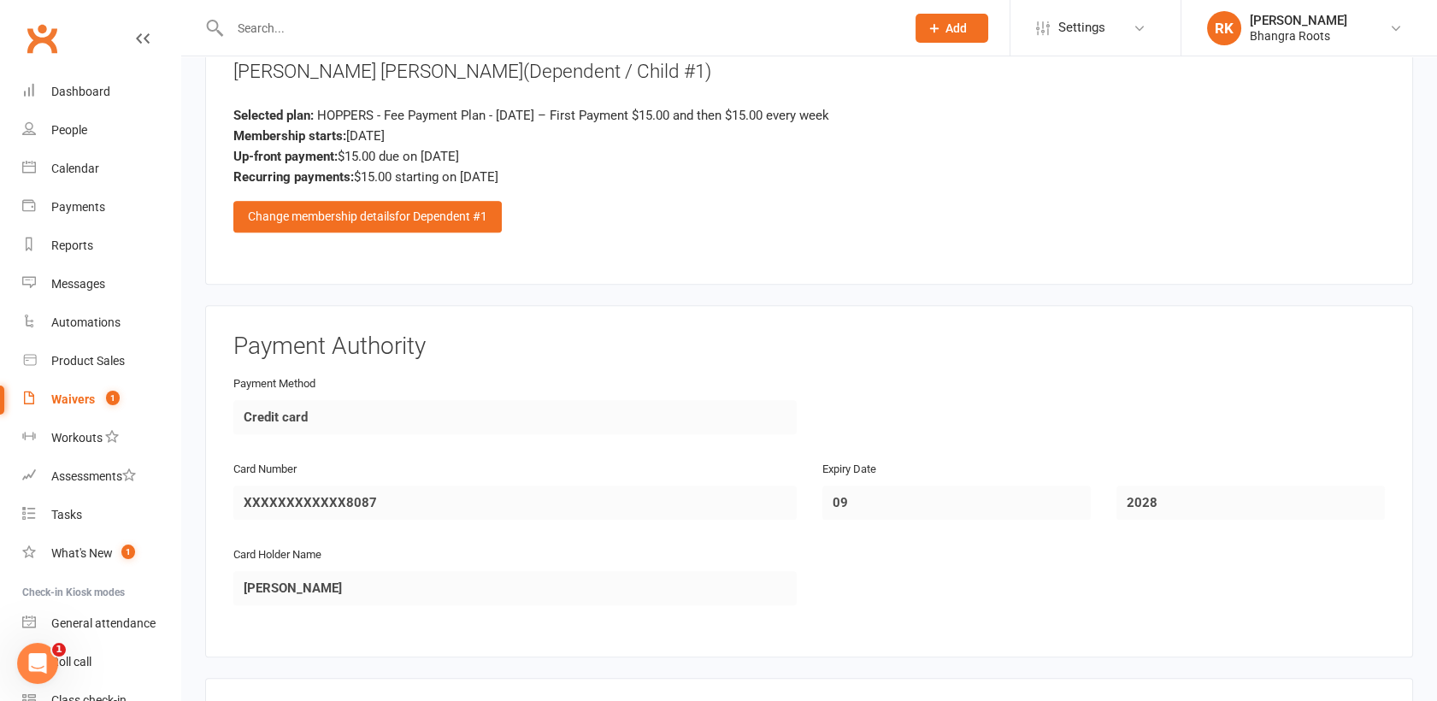
scroll to position [3119, 0]
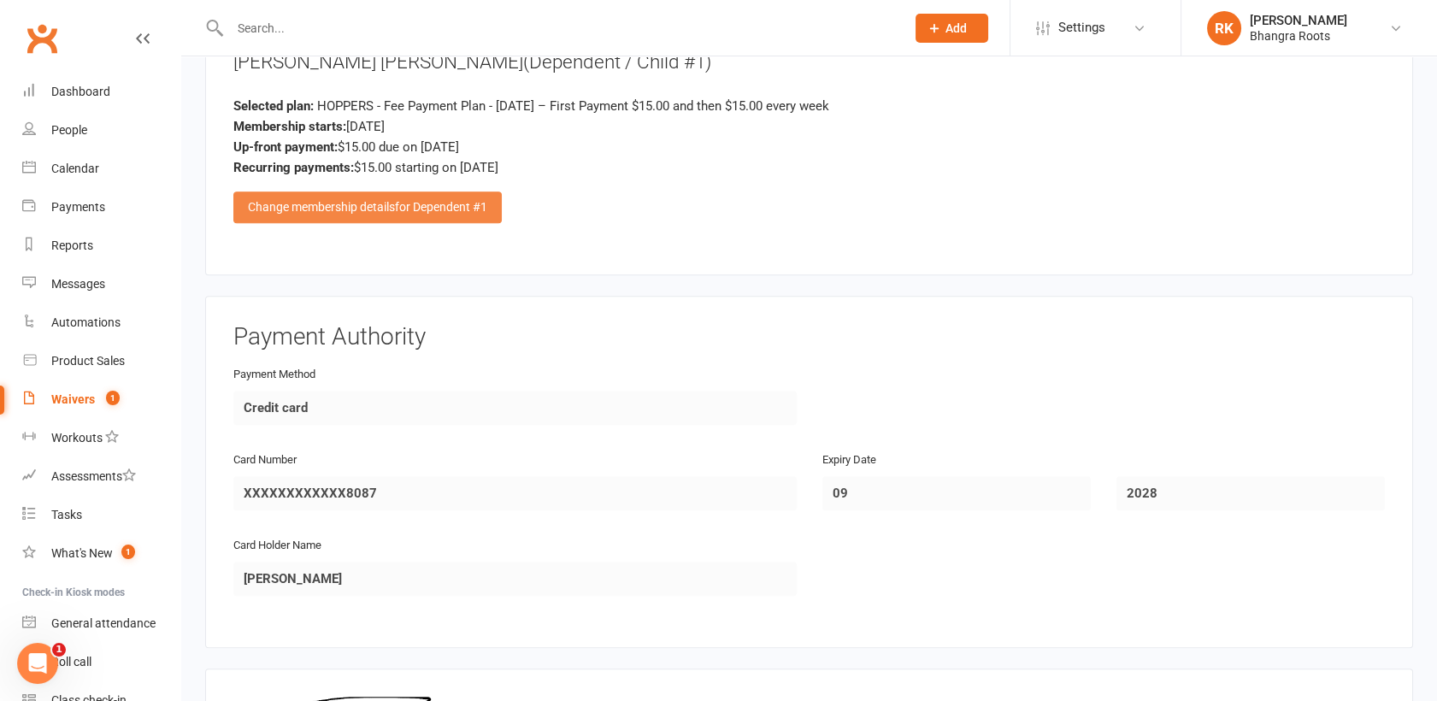
click at [455, 200] on span "for Dependent #1" at bounding box center [441, 207] width 92 height 14
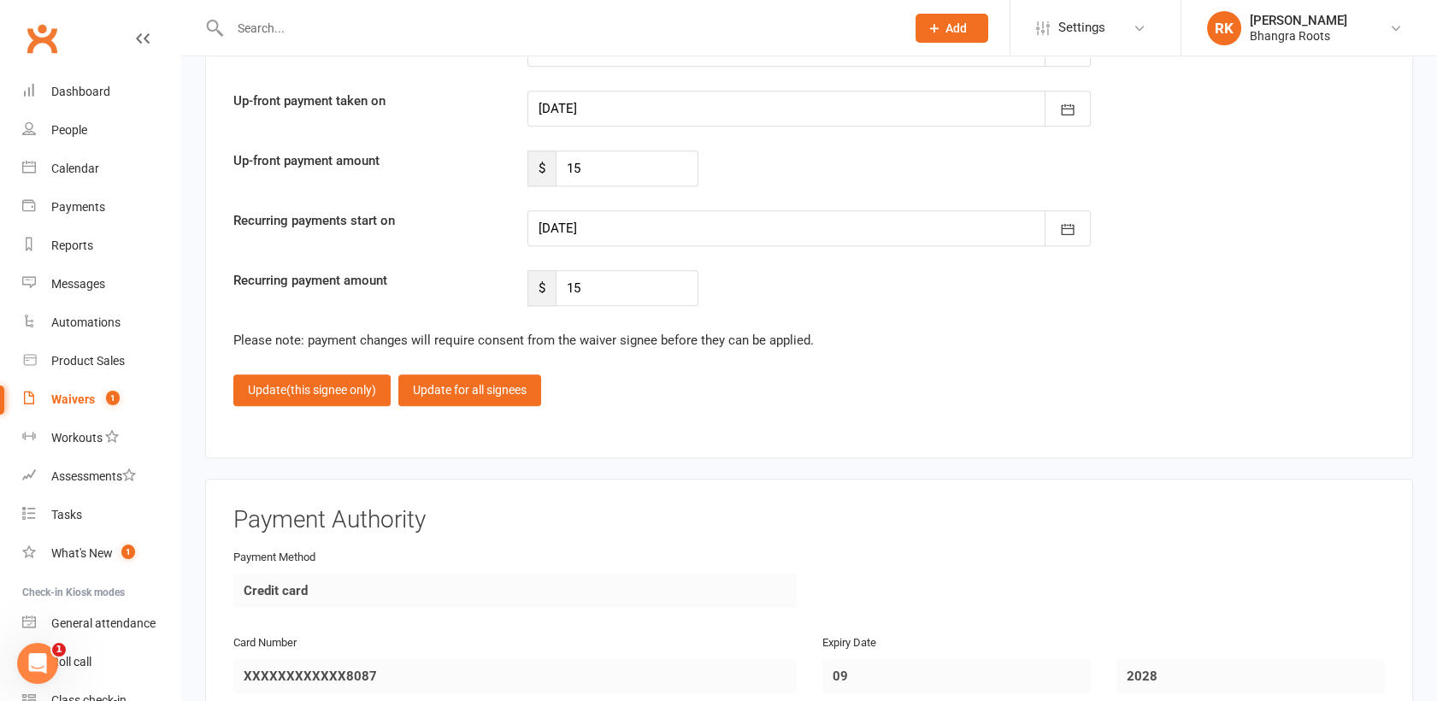
scroll to position [3940, 0]
click at [1074, 103] on icon "button" at bounding box center [1067, 111] width 17 height 17
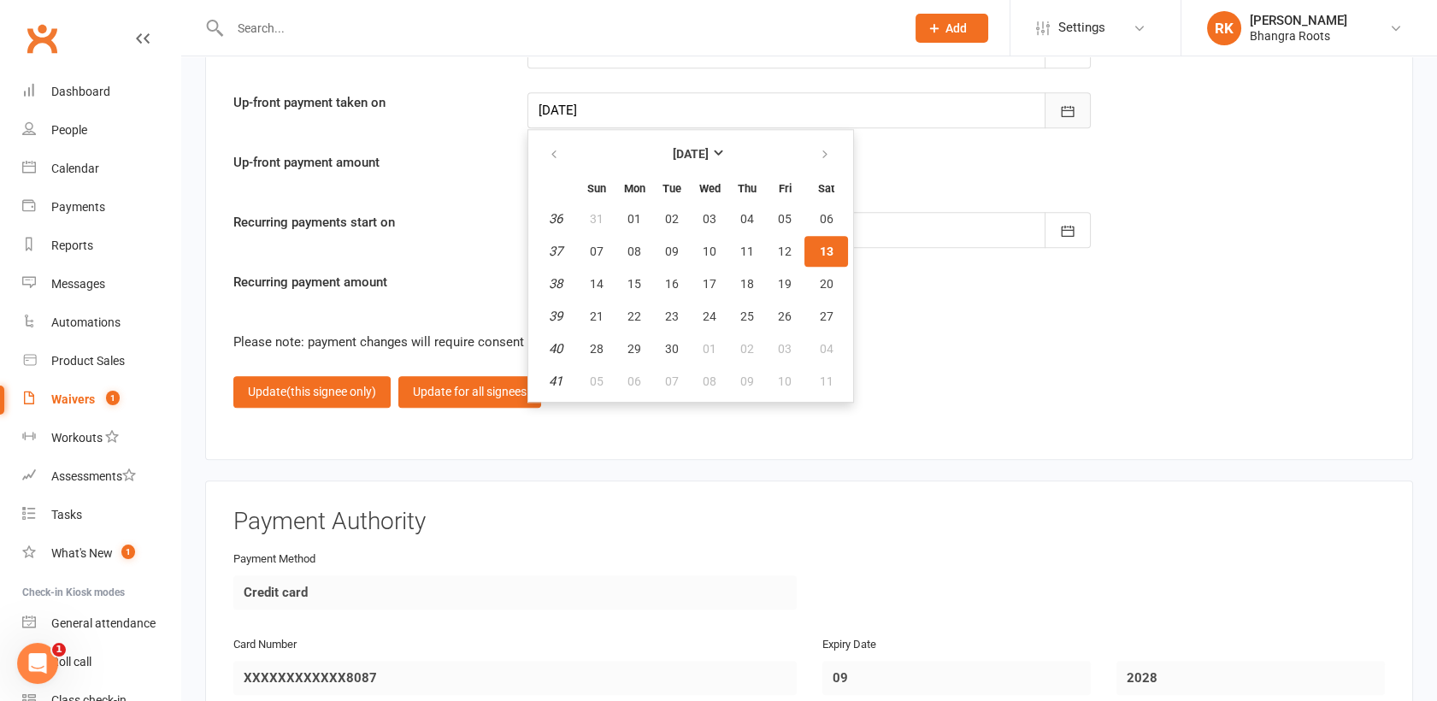
click at [1074, 103] on icon "button" at bounding box center [1067, 111] width 17 height 17
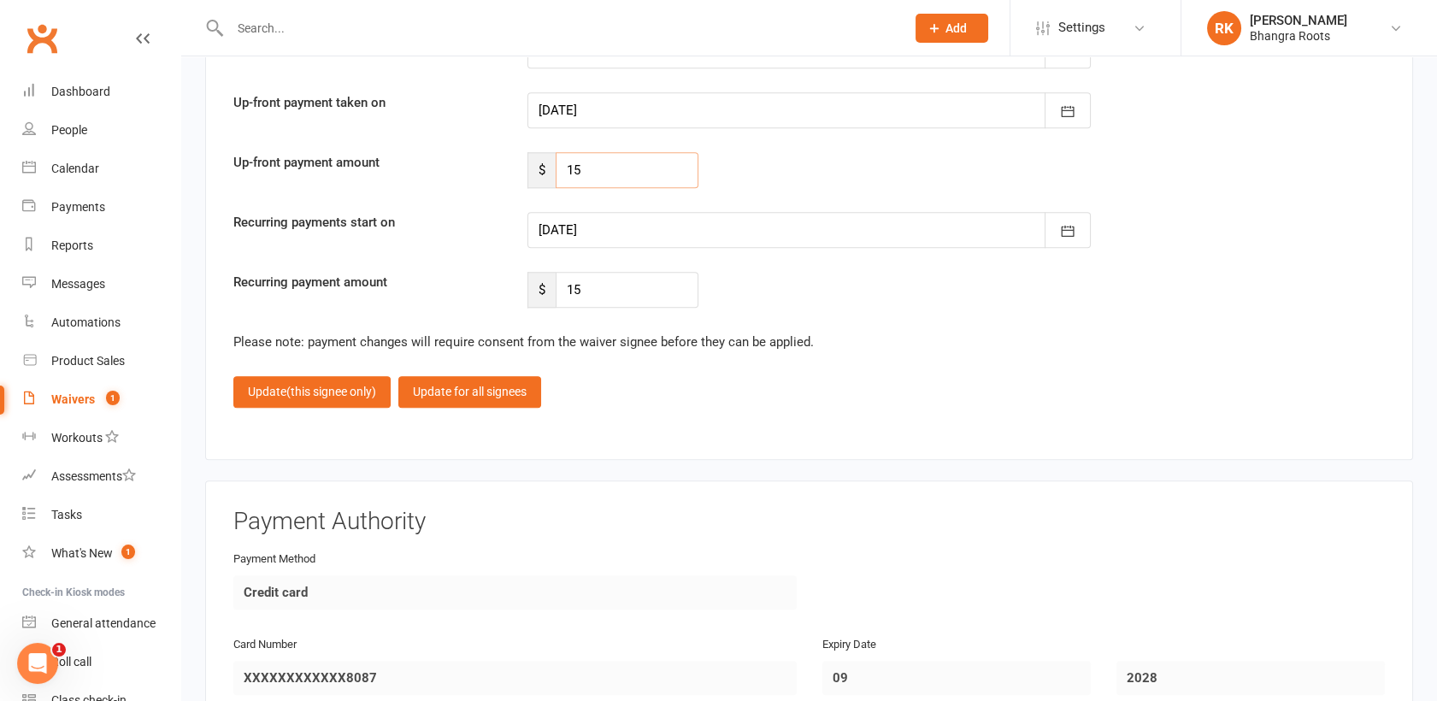
click at [584, 152] on input "15" at bounding box center [627, 170] width 143 height 36
type input "1"
type input "120"
click at [1068, 222] on icon "button" at bounding box center [1067, 230] width 17 height 17
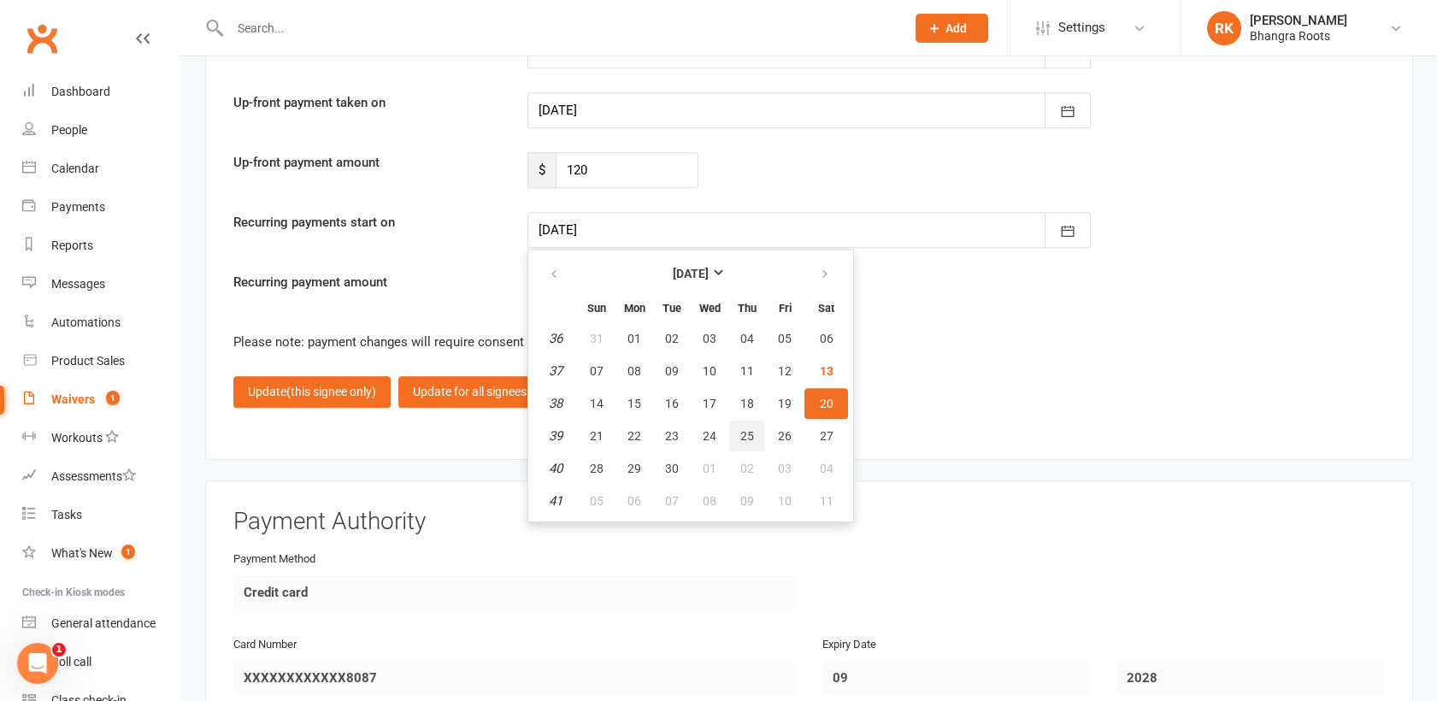
click at [740, 429] on span "25" at bounding box center [747, 436] width 14 height 14
type input "[DATE]"
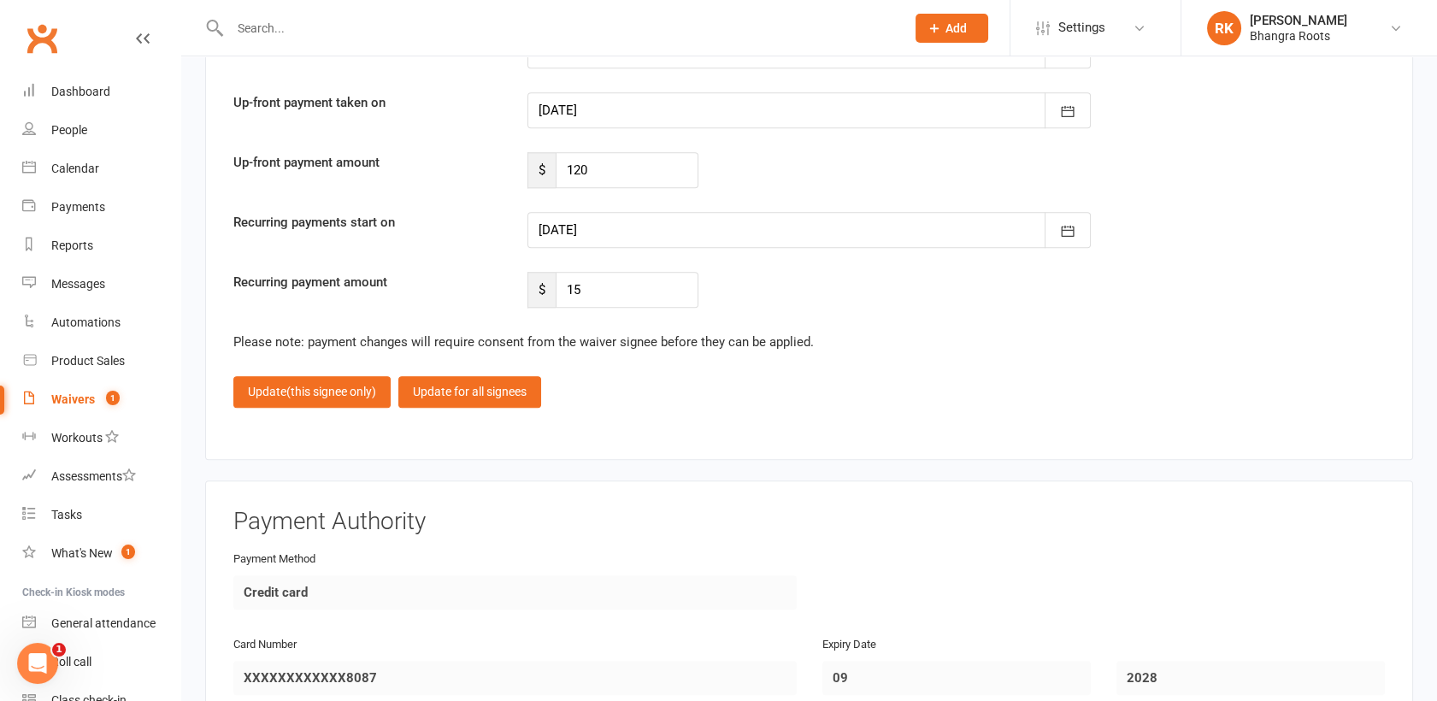
scroll to position [4393, 0]
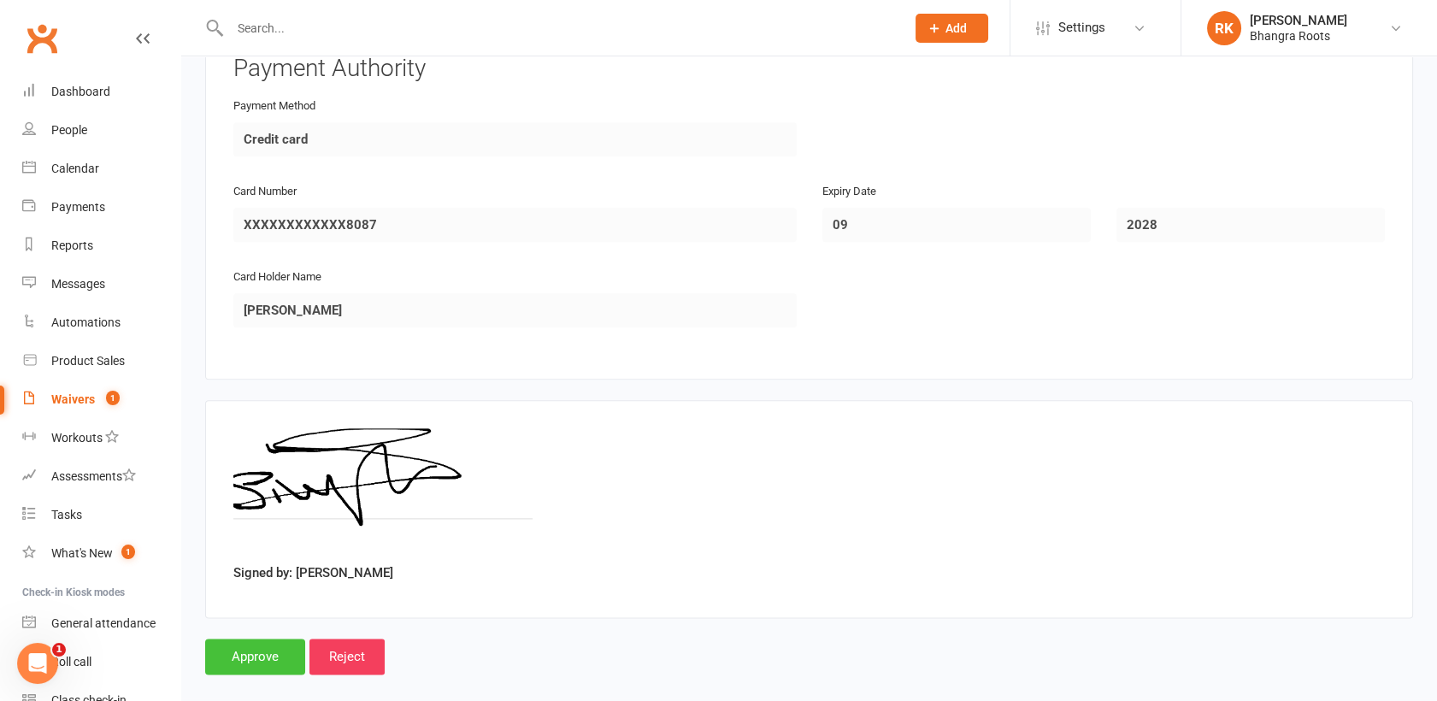
click at [255, 639] on input "Approve" at bounding box center [255, 657] width 100 height 36
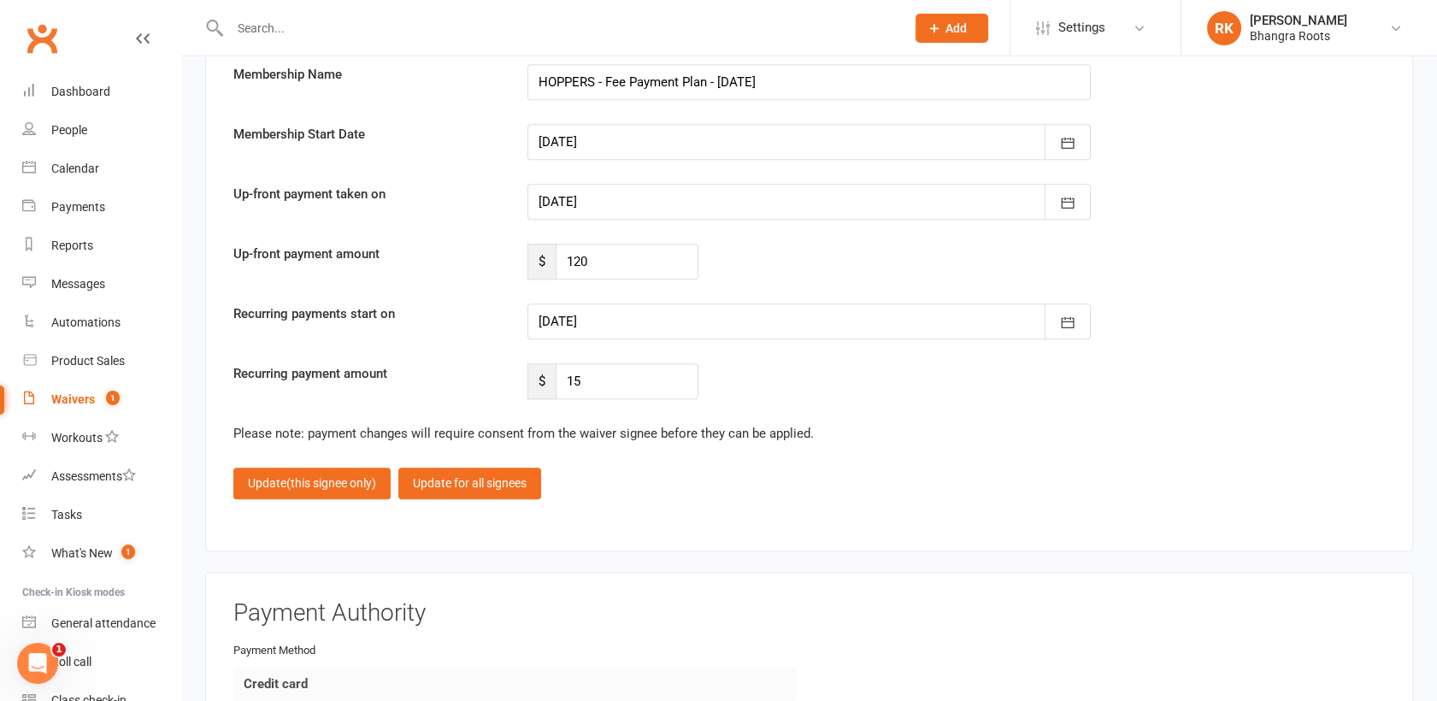
scroll to position [3850, 0]
click at [300, 474] on span "(this signee only)" at bounding box center [331, 481] width 90 height 14
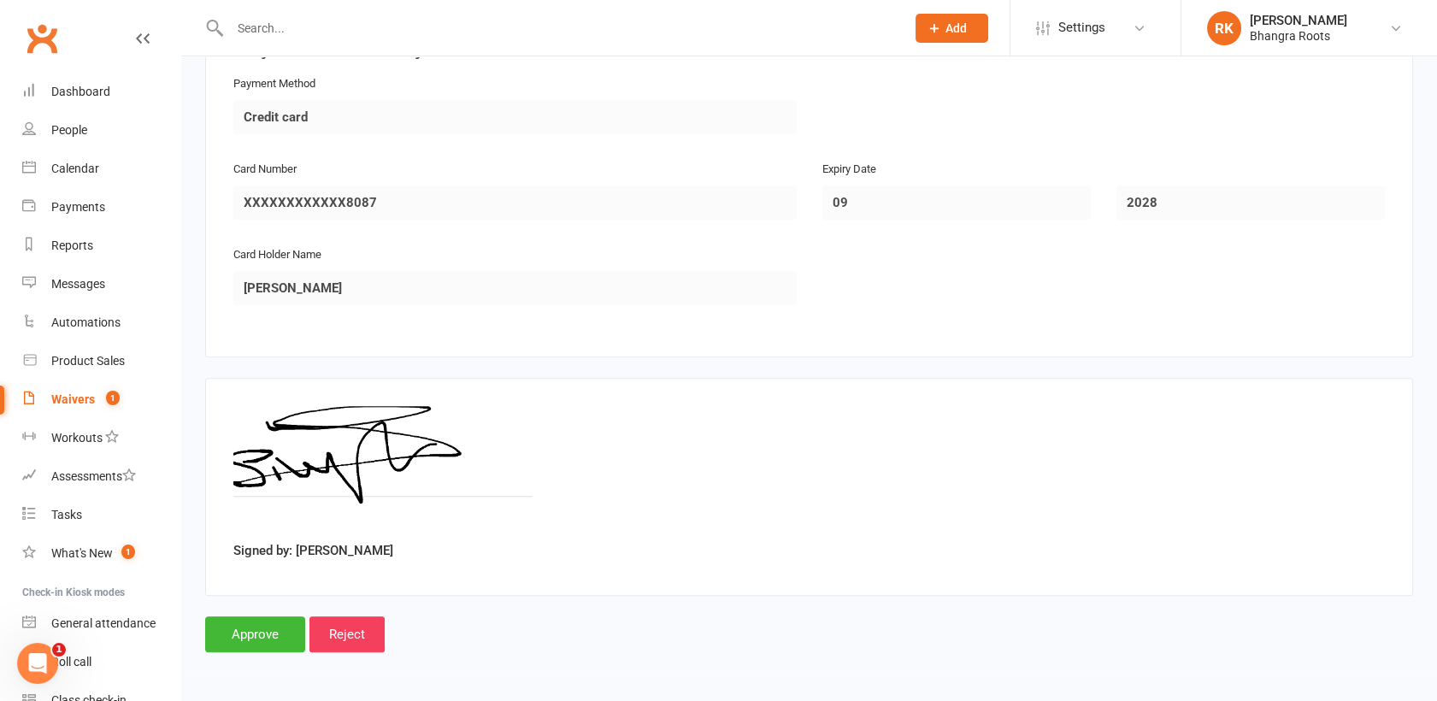
scroll to position [3388, 0]
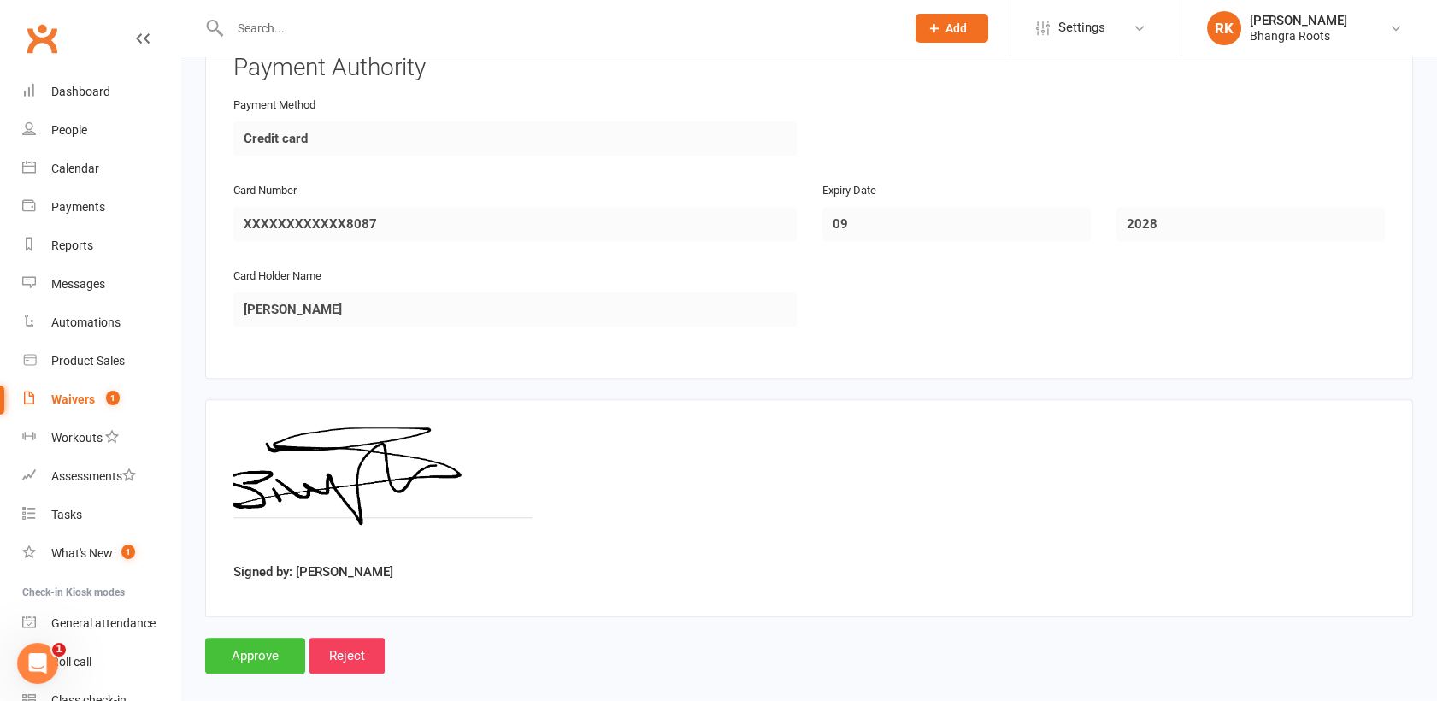
click at [262, 638] on input "Approve" at bounding box center [255, 656] width 100 height 36
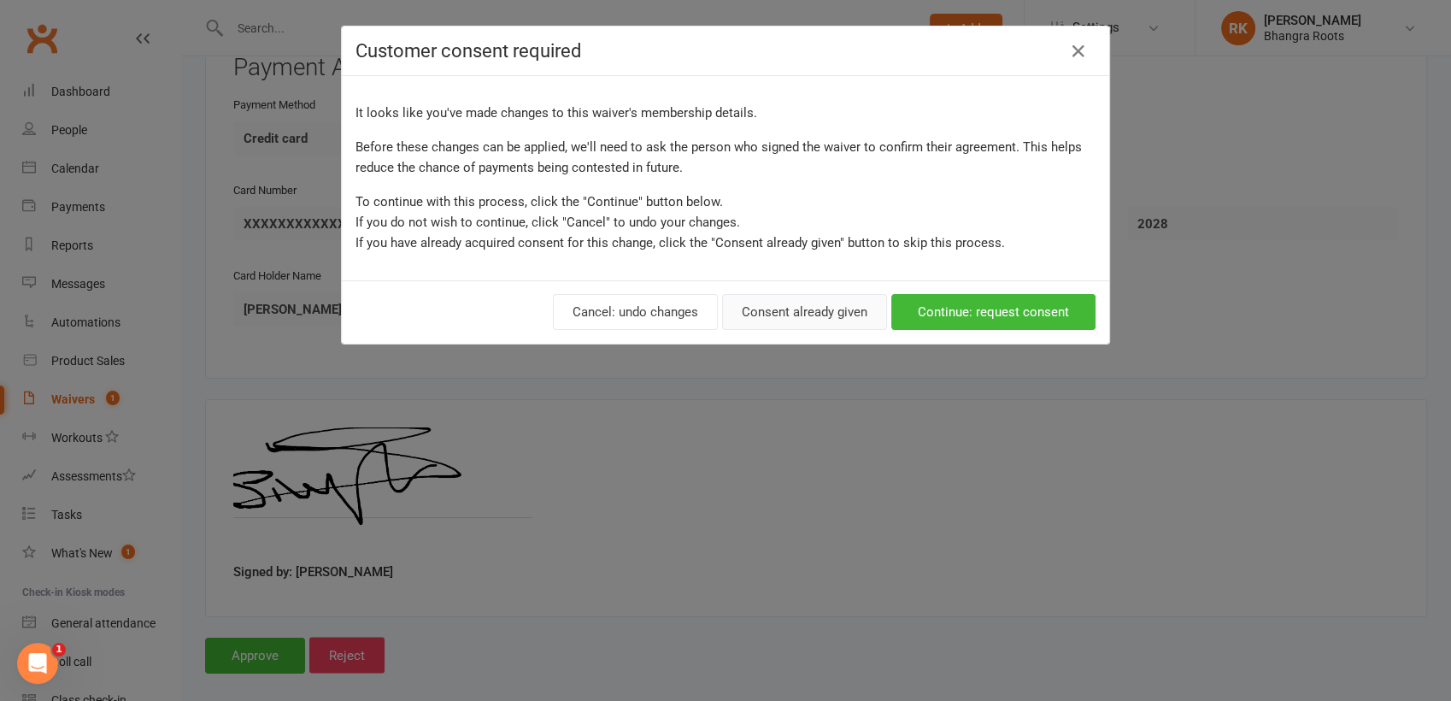
click at [801, 317] on button "Consent already given" at bounding box center [804, 312] width 165 height 36
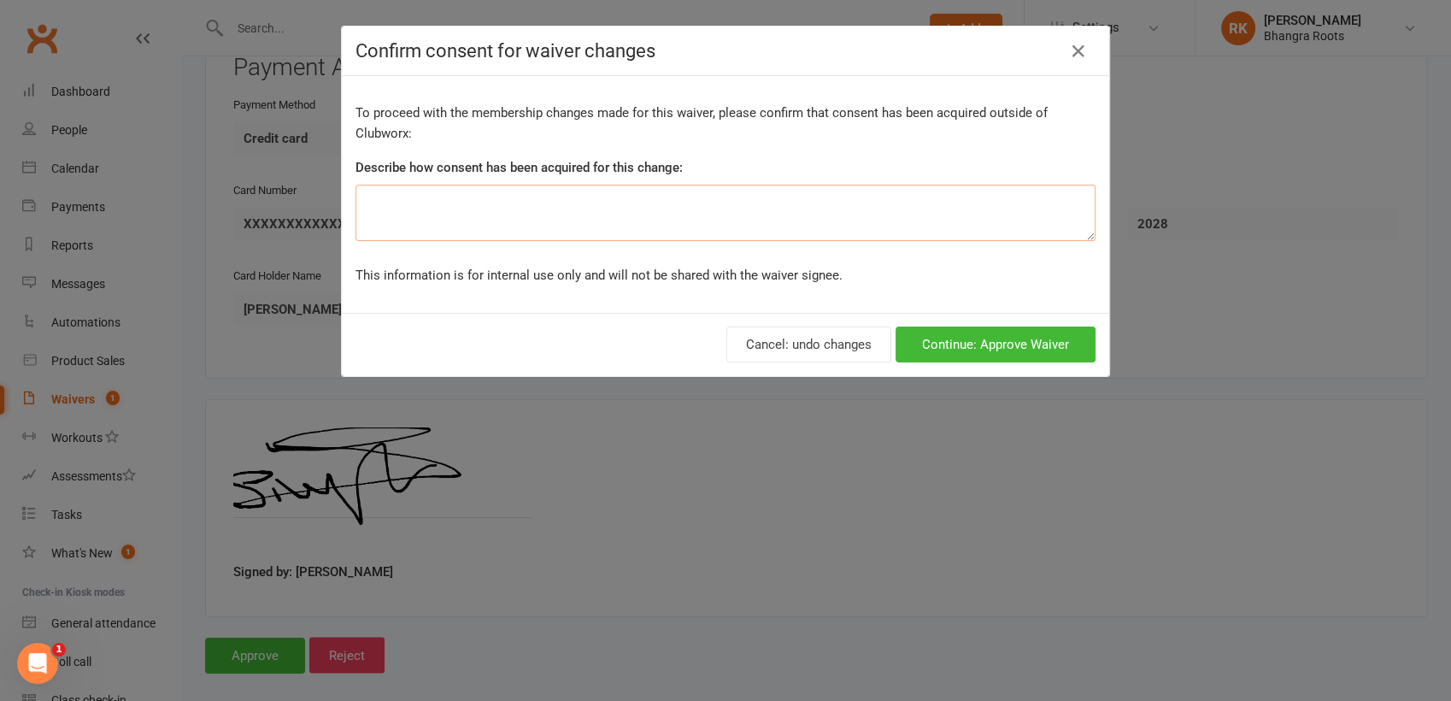
click at [896, 211] on textarea at bounding box center [726, 213] width 740 height 56
type textarea "Spoke with mum over phone"
click at [1033, 343] on button "Continue: Approve Waiver" at bounding box center [996, 345] width 200 height 36
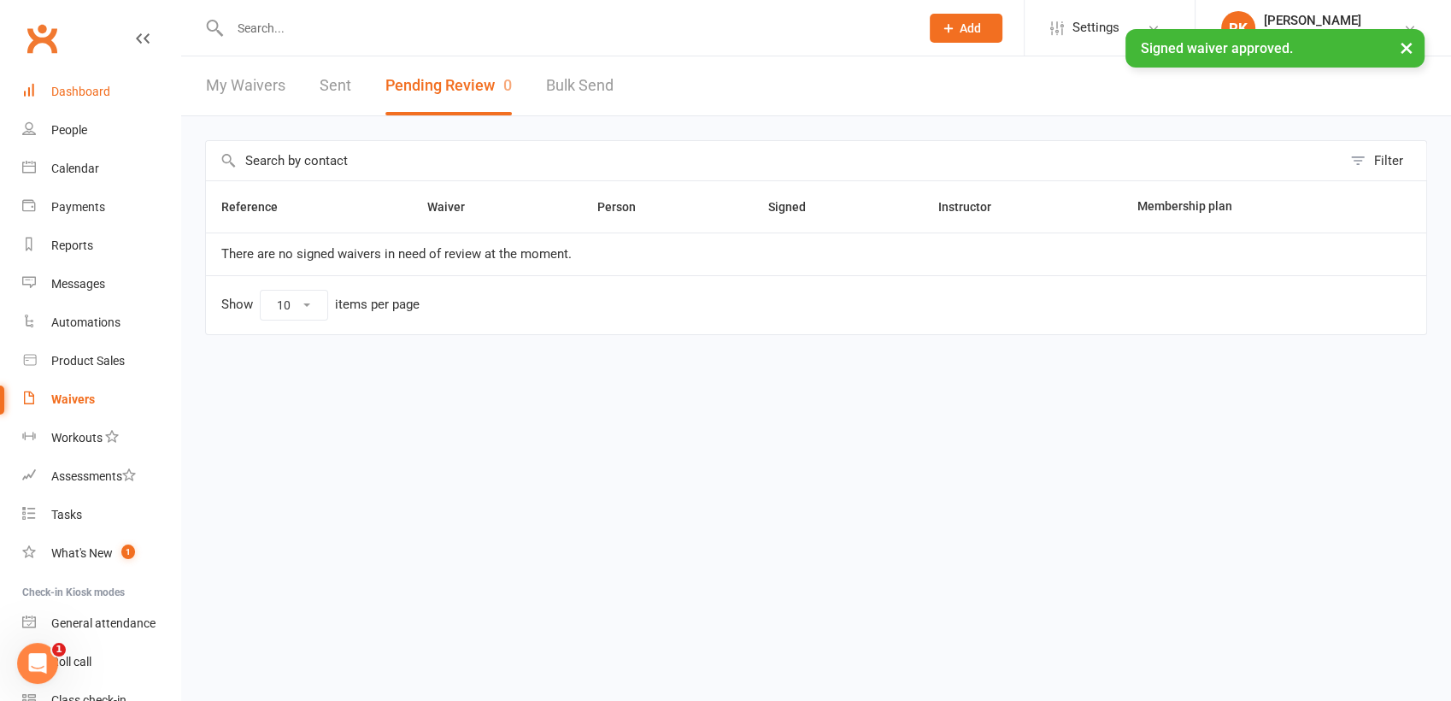
click at [90, 95] on div "Dashboard" at bounding box center [80, 92] width 59 height 14
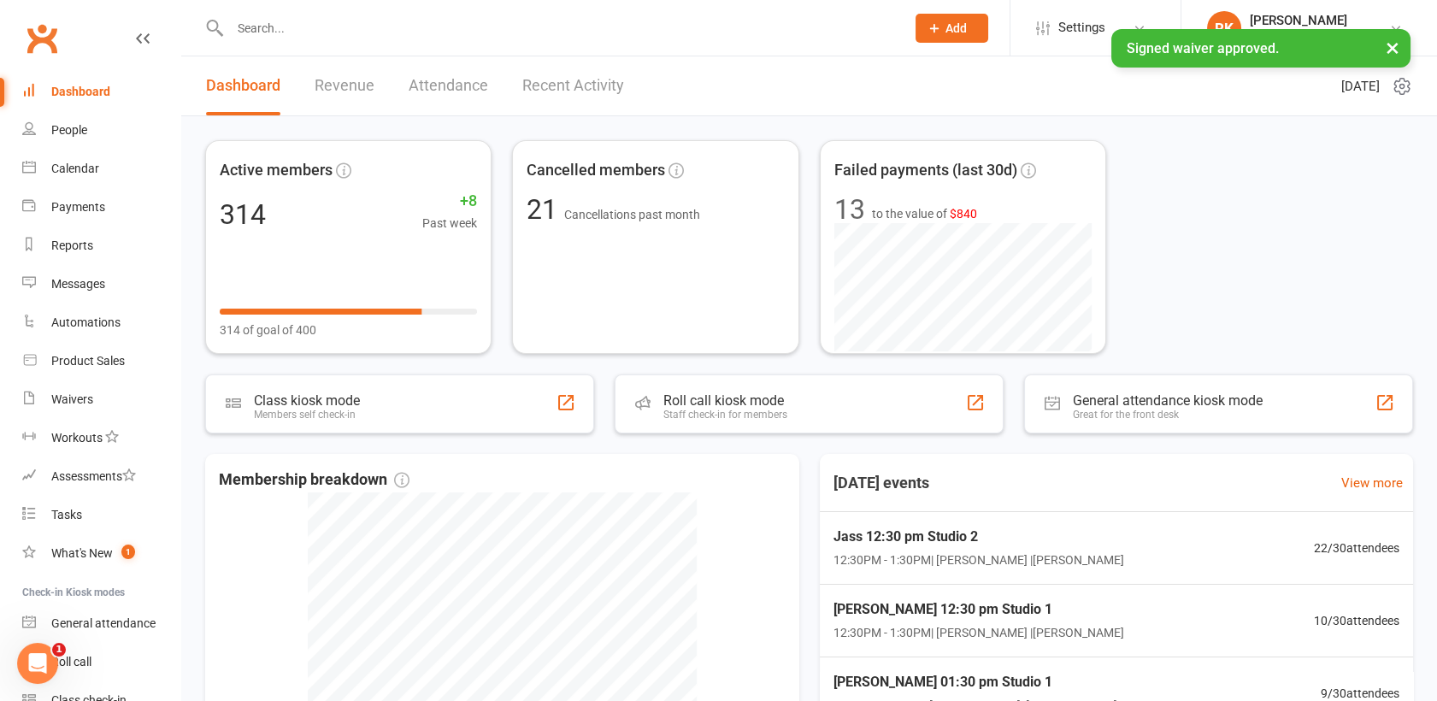
click at [565, 85] on link "Recent Activity" at bounding box center [573, 85] width 102 height 59
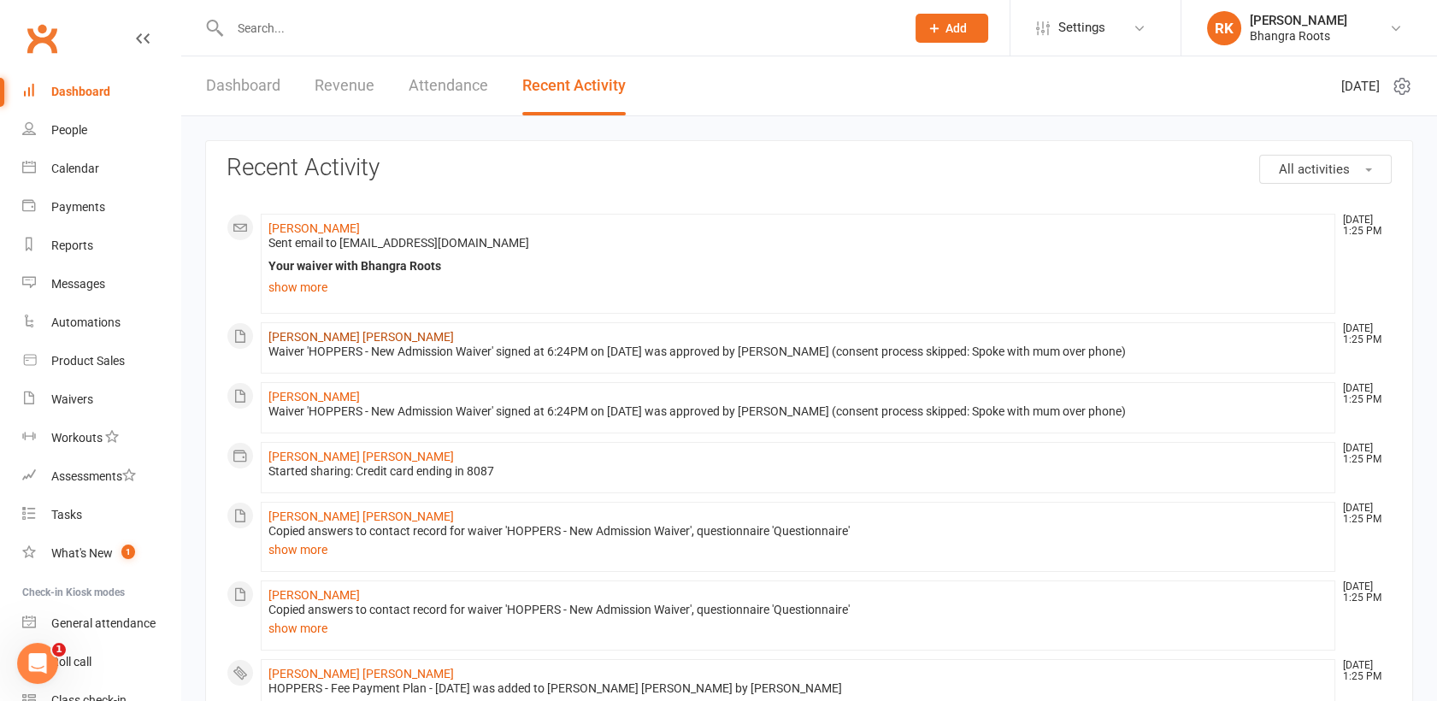
click at [299, 330] on link "[PERSON_NAME] [PERSON_NAME]" at bounding box center [360, 337] width 185 height 14
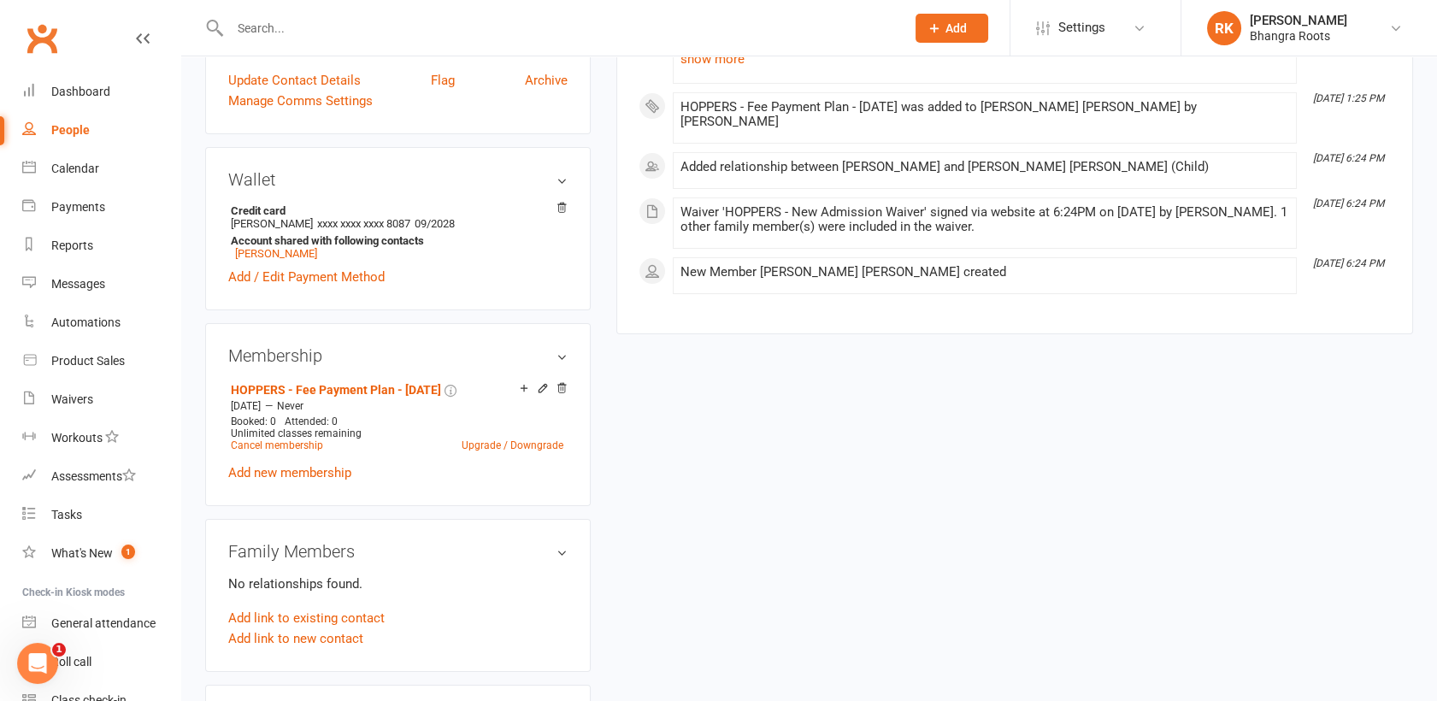
scroll to position [480, 0]
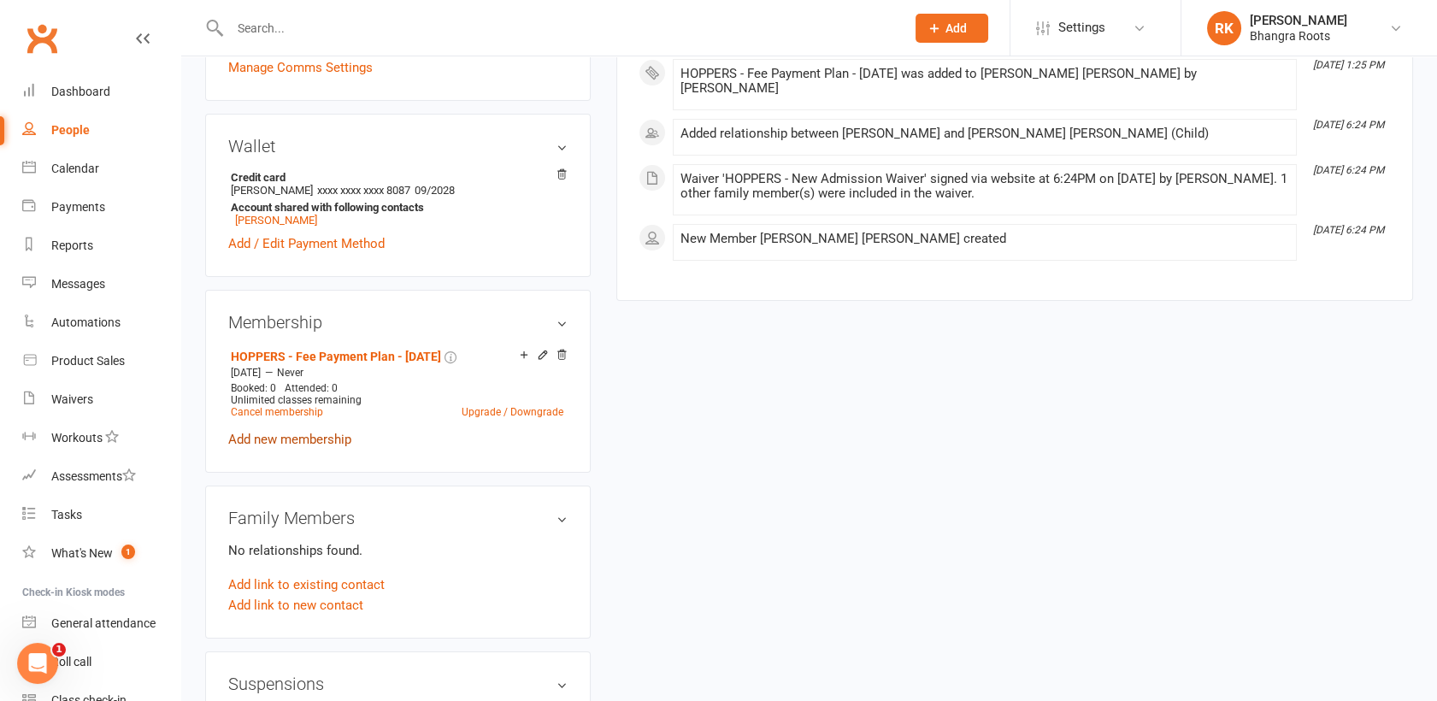
click at [316, 432] on link "Add new membership" at bounding box center [289, 439] width 123 height 15
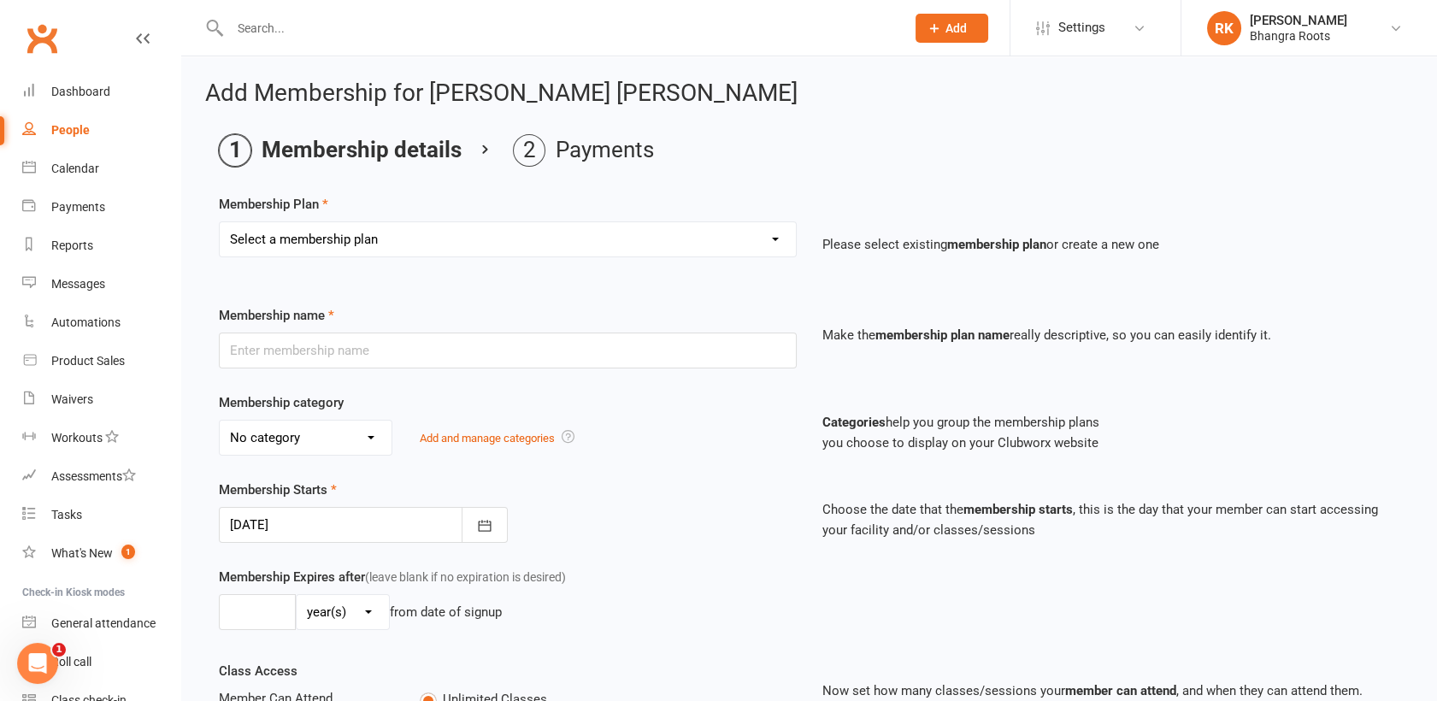
click at [768, 240] on select "Select a membership plan Create new Membership Plan [PERSON_NAME] - Fee Payment…" at bounding box center [508, 239] width 576 height 34
select select "10"
click at [220, 222] on select "Select a membership plan Create new Membership Plan [PERSON_NAME] - Fee Payment…" at bounding box center [508, 239] width 576 height 34
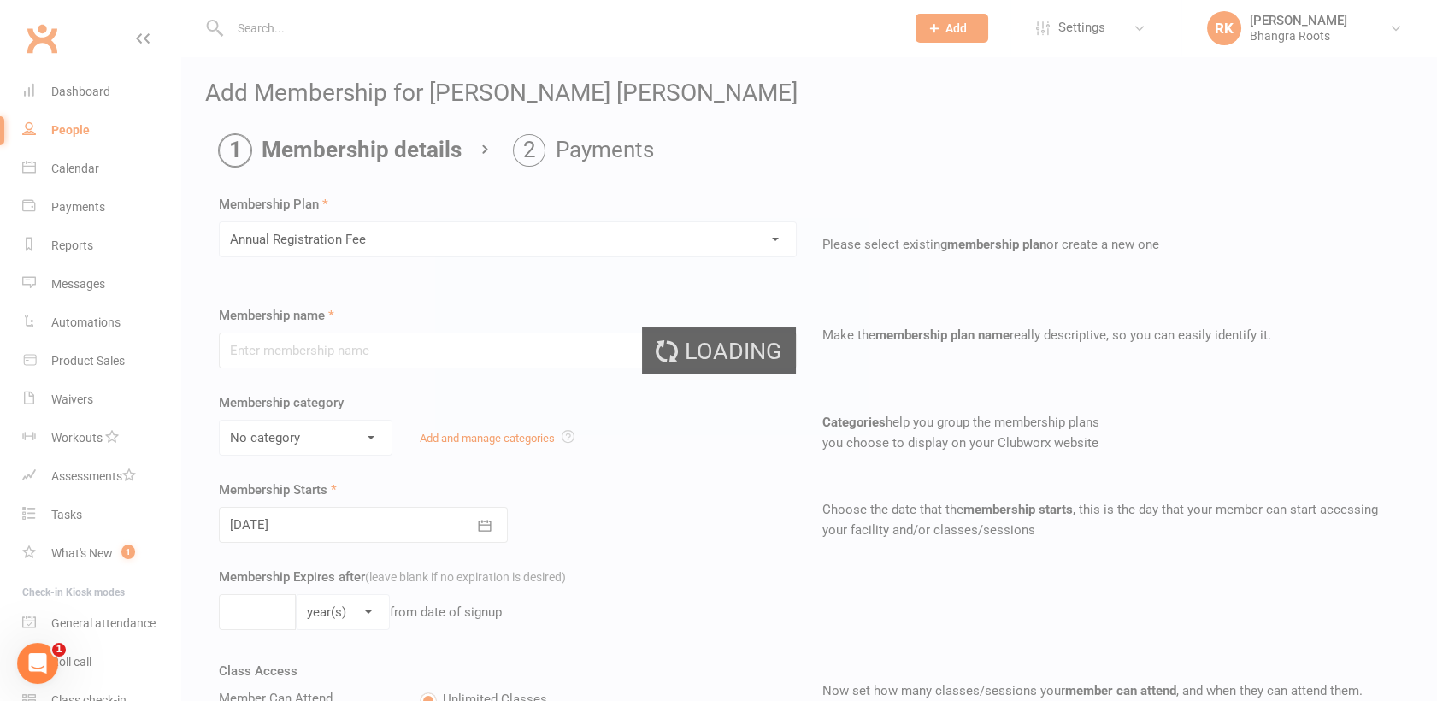
type input "Annual Registration Fee"
type input "0"
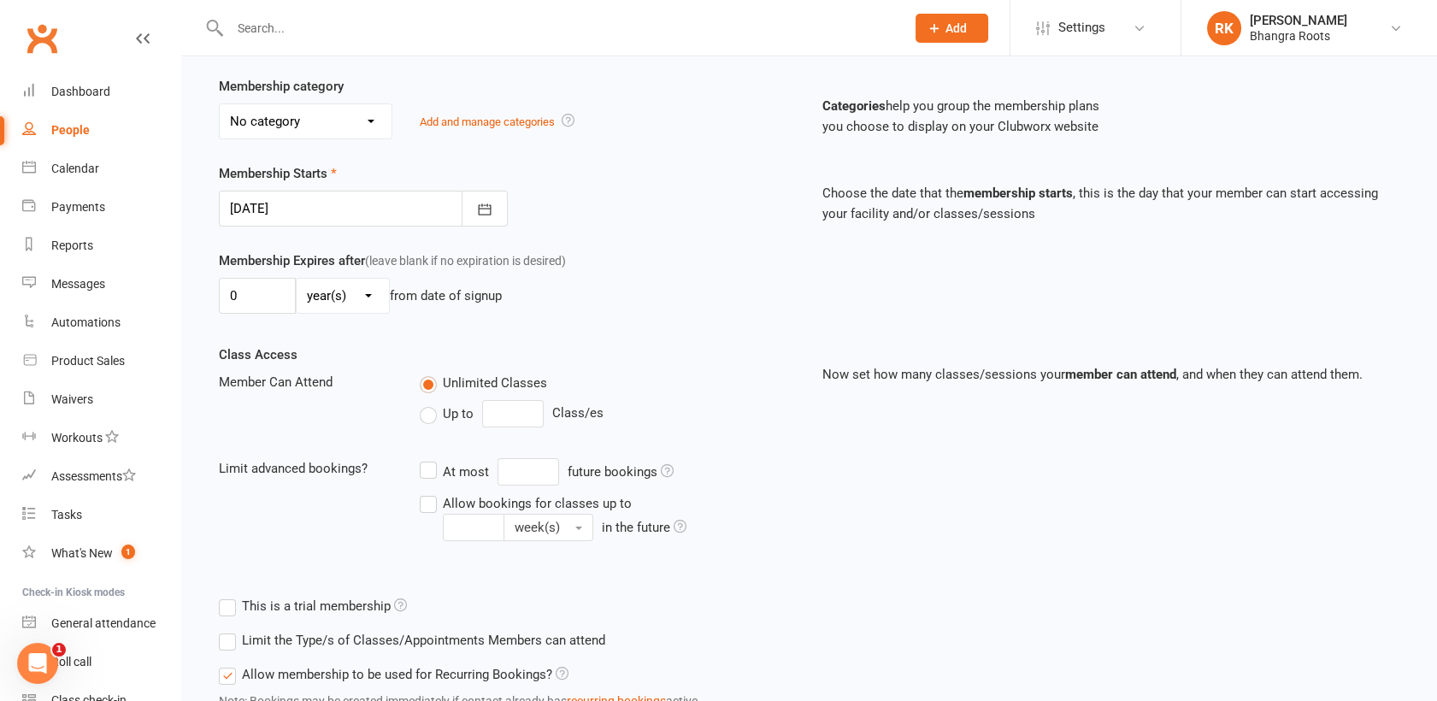
scroll to position [450, 0]
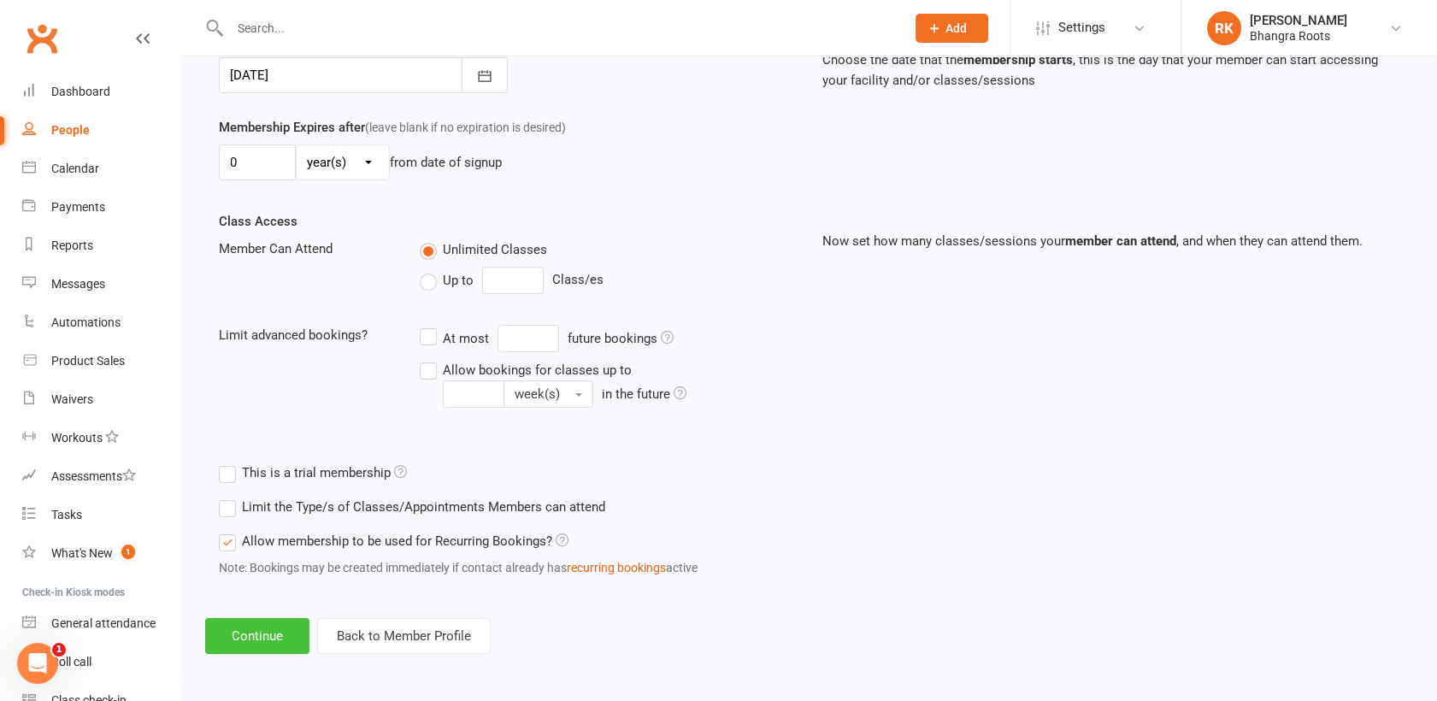
click at [272, 638] on button "Continue" at bounding box center [257, 636] width 104 height 36
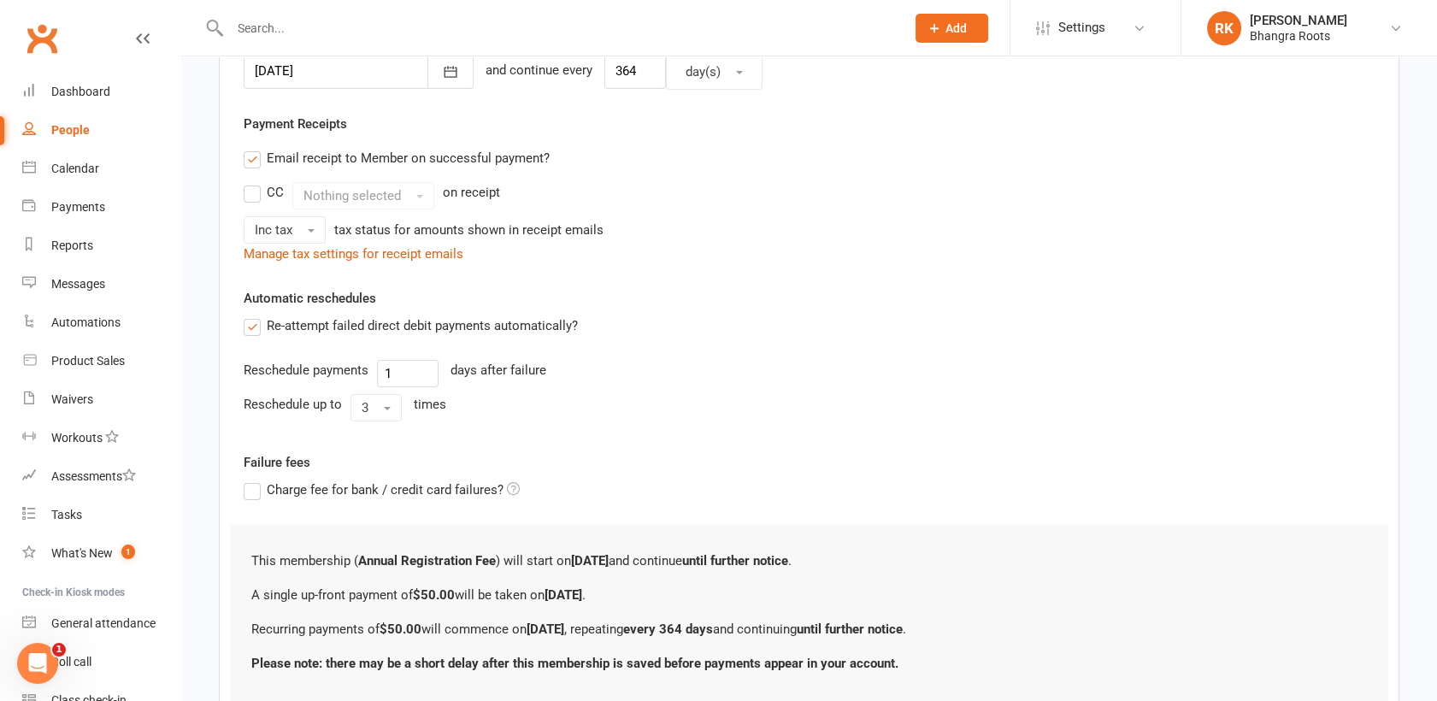
scroll to position [0, 0]
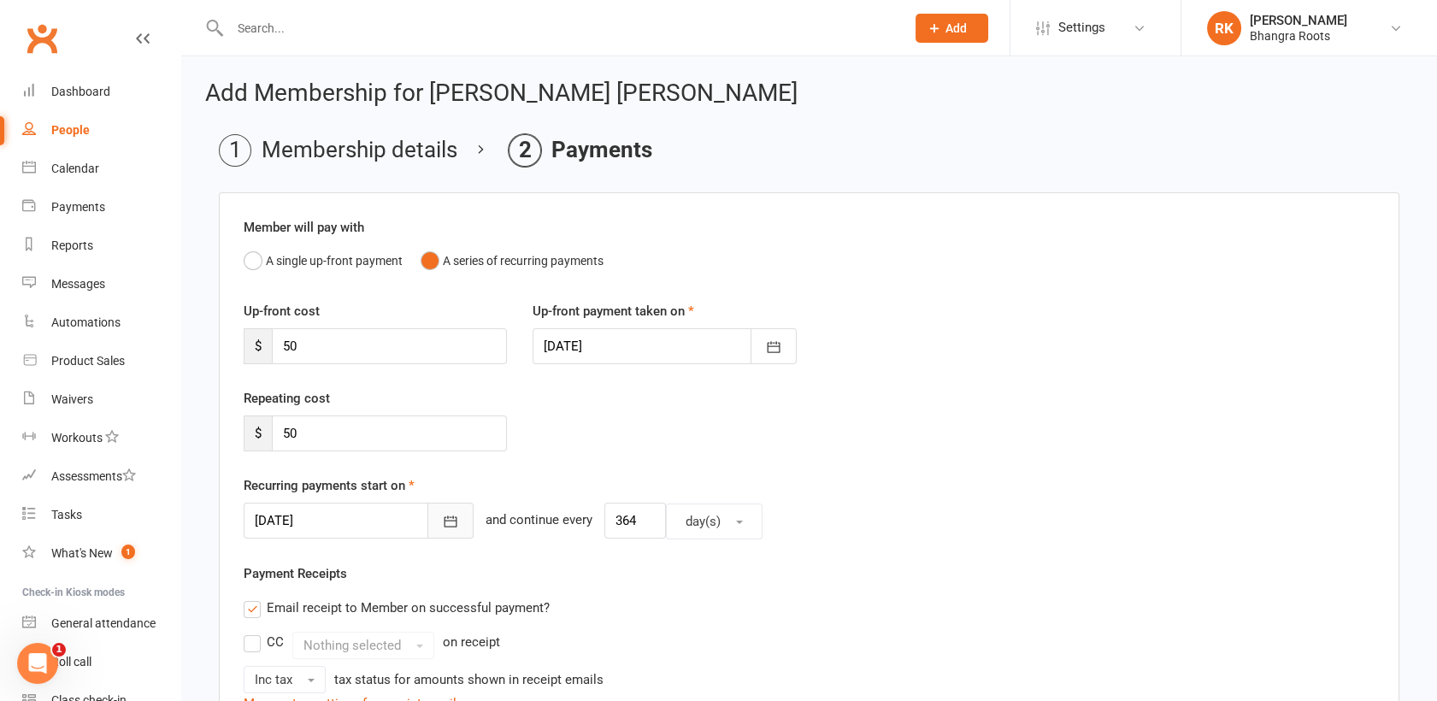
click at [427, 531] on button "button" at bounding box center [450, 521] width 46 height 36
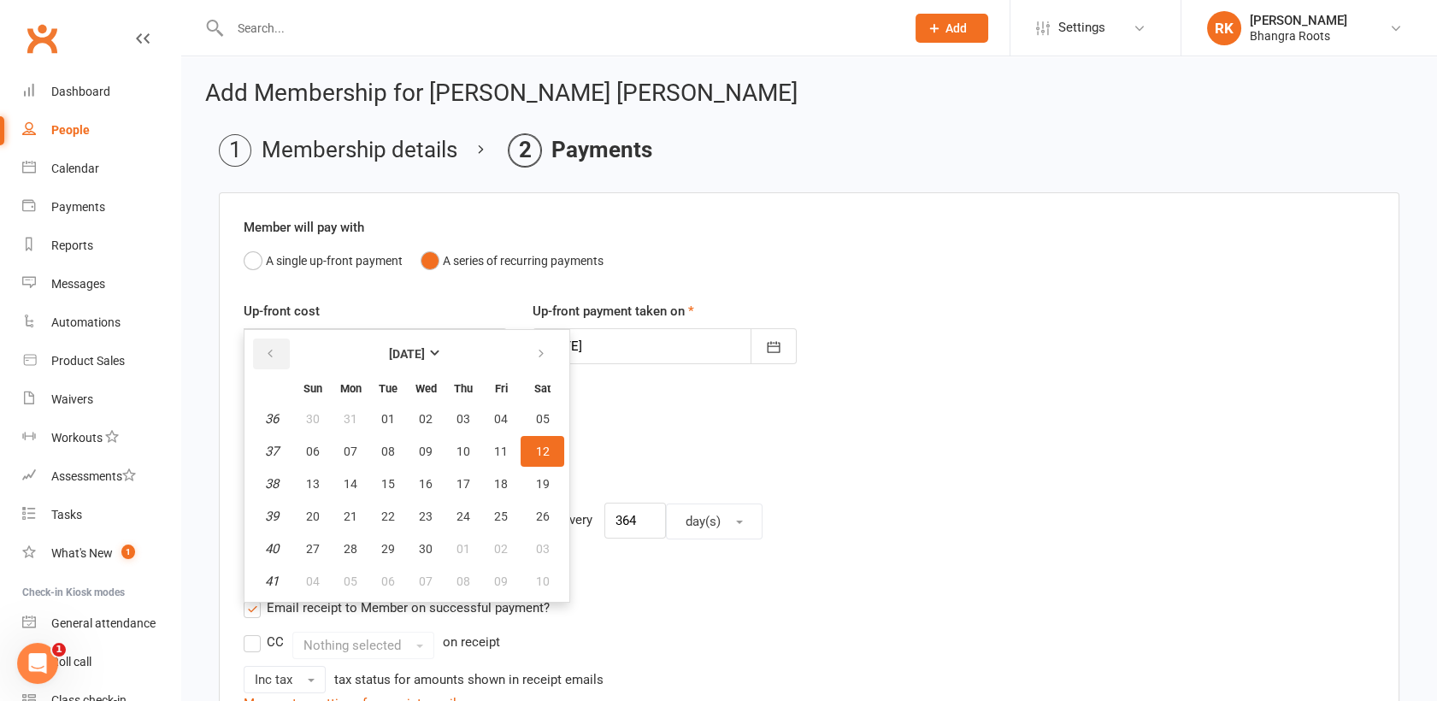
click at [276, 345] on button "button" at bounding box center [271, 353] width 37 height 31
click at [462, 510] on span "23" at bounding box center [463, 516] width 14 height 14
type input "[DATE]"
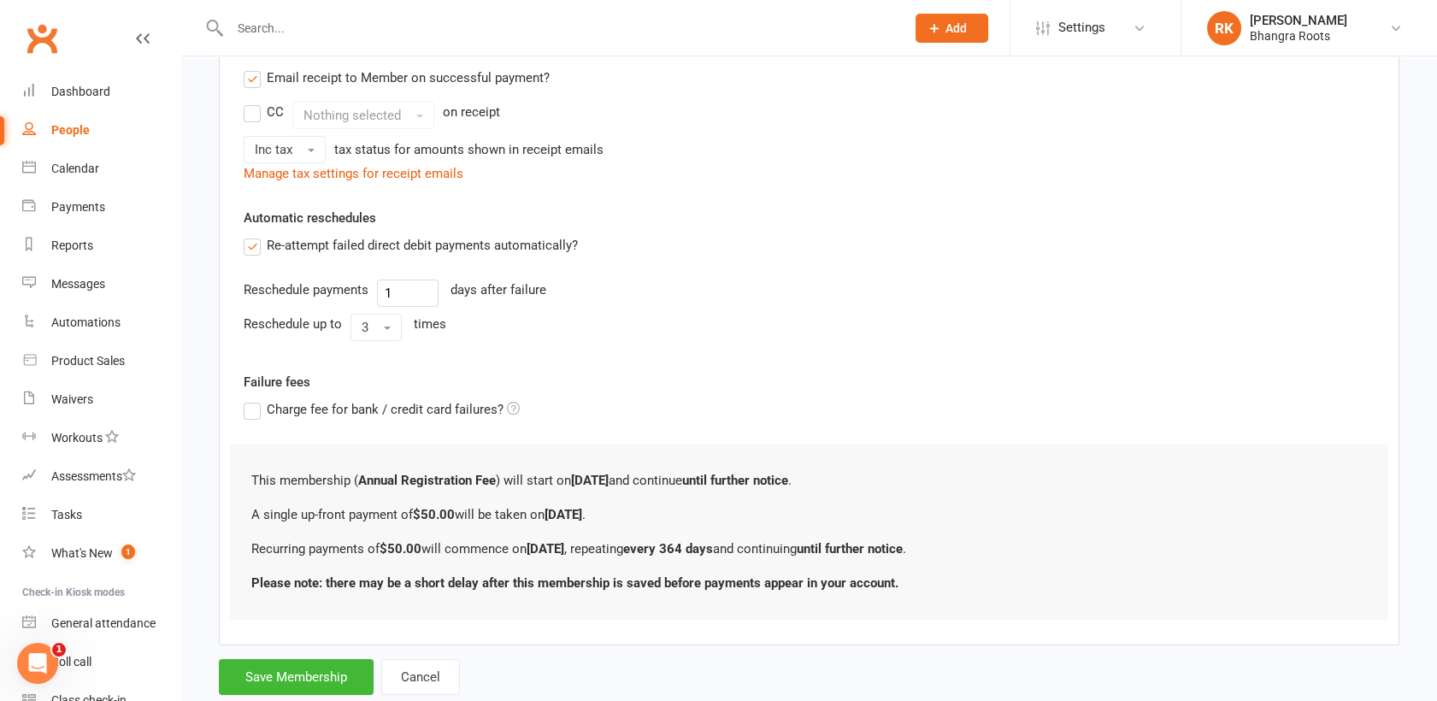
scroll to position [533, 0]
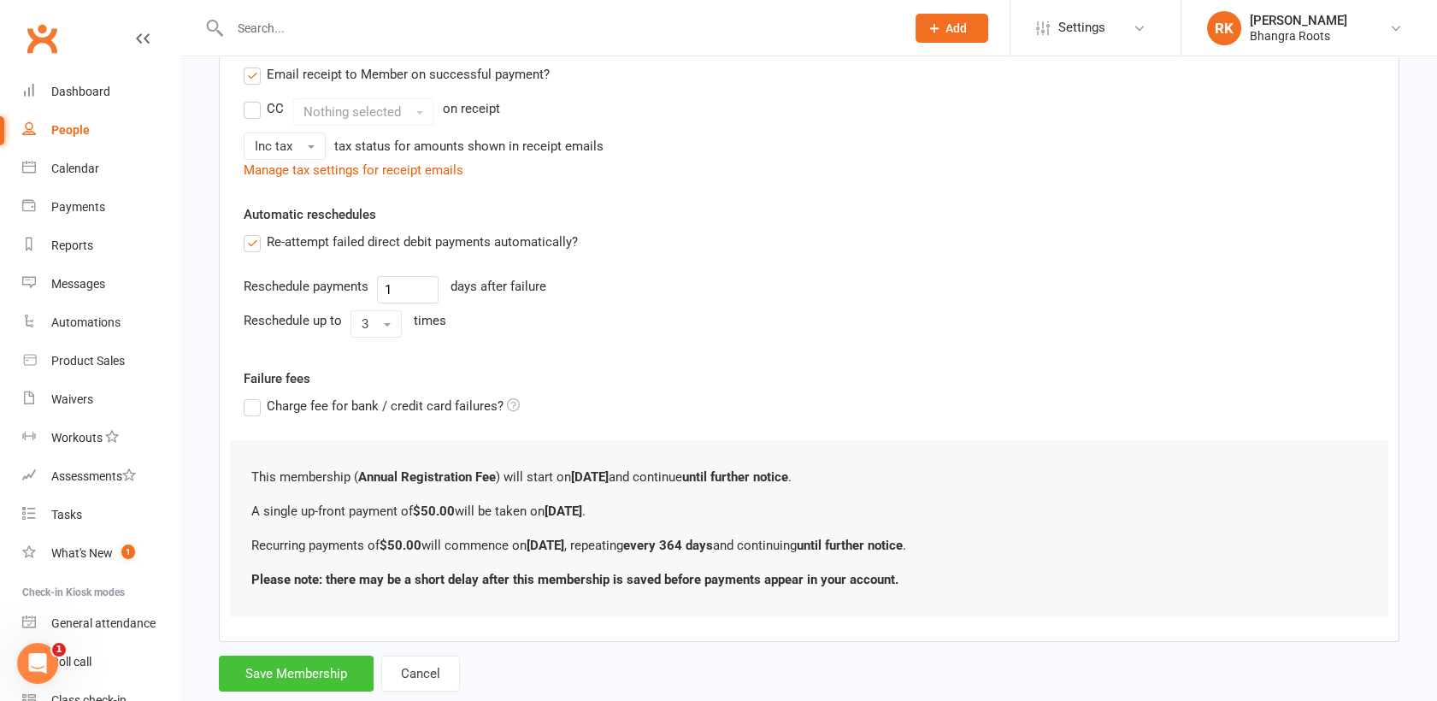
click at [317, 674] on button "Save Membership" at bounding box center [296, 674] width 155 height 36
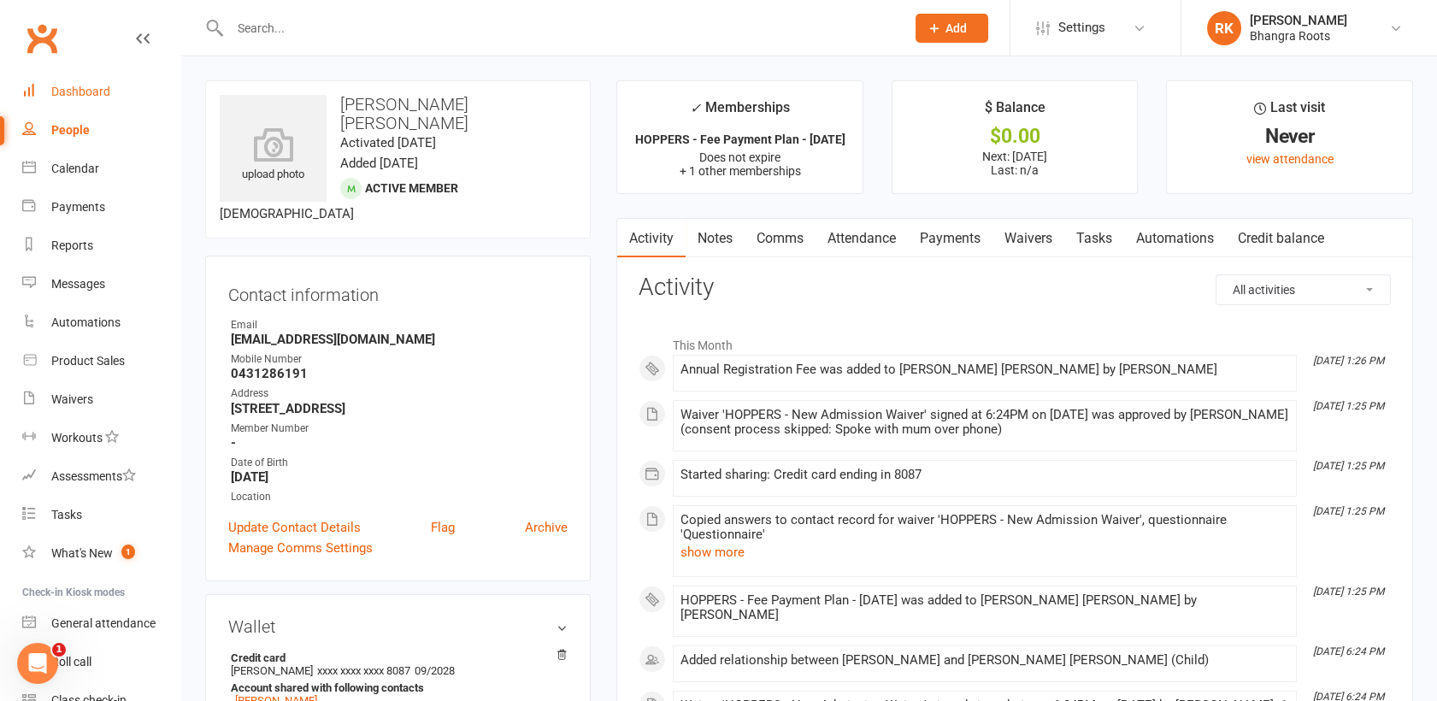
click at [90, 87] on div "Dashboard" at bounding box center [80, 92] width 59 height 14
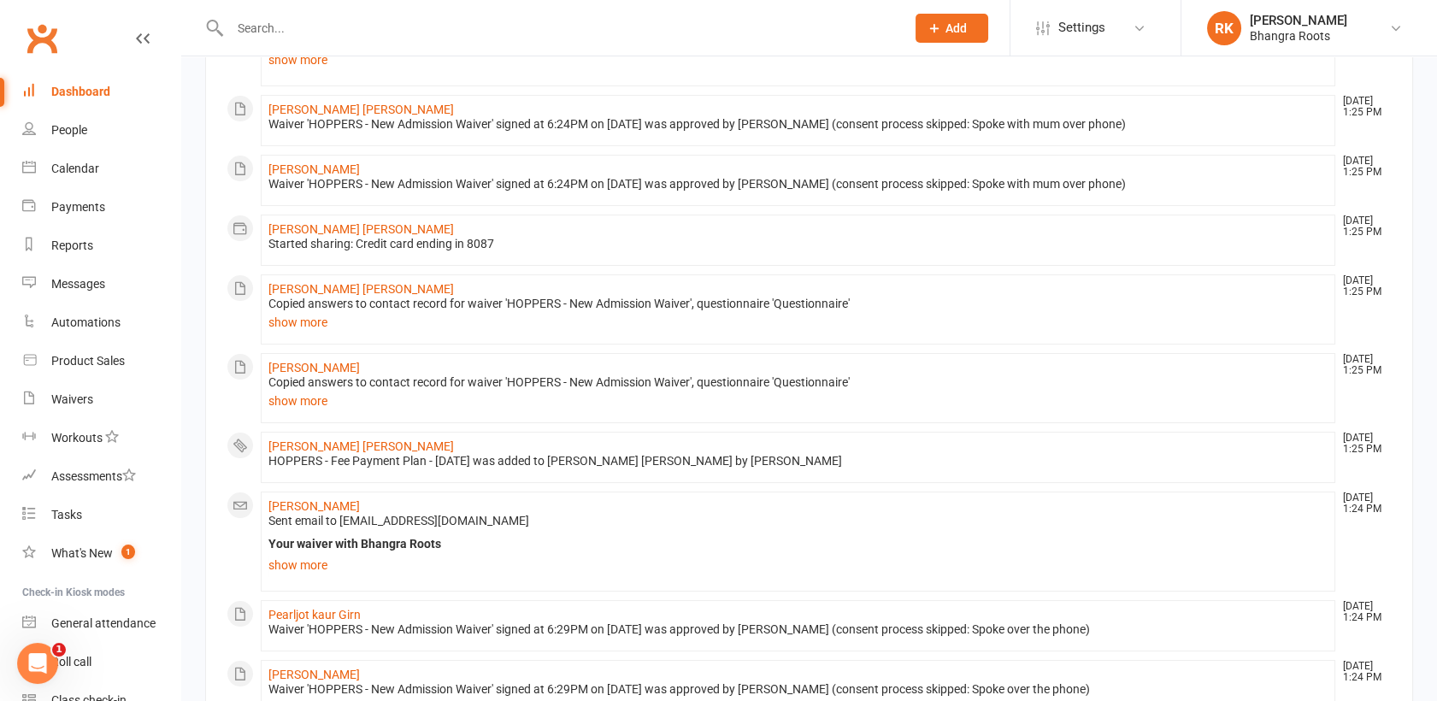
scroll to position [349, 0]
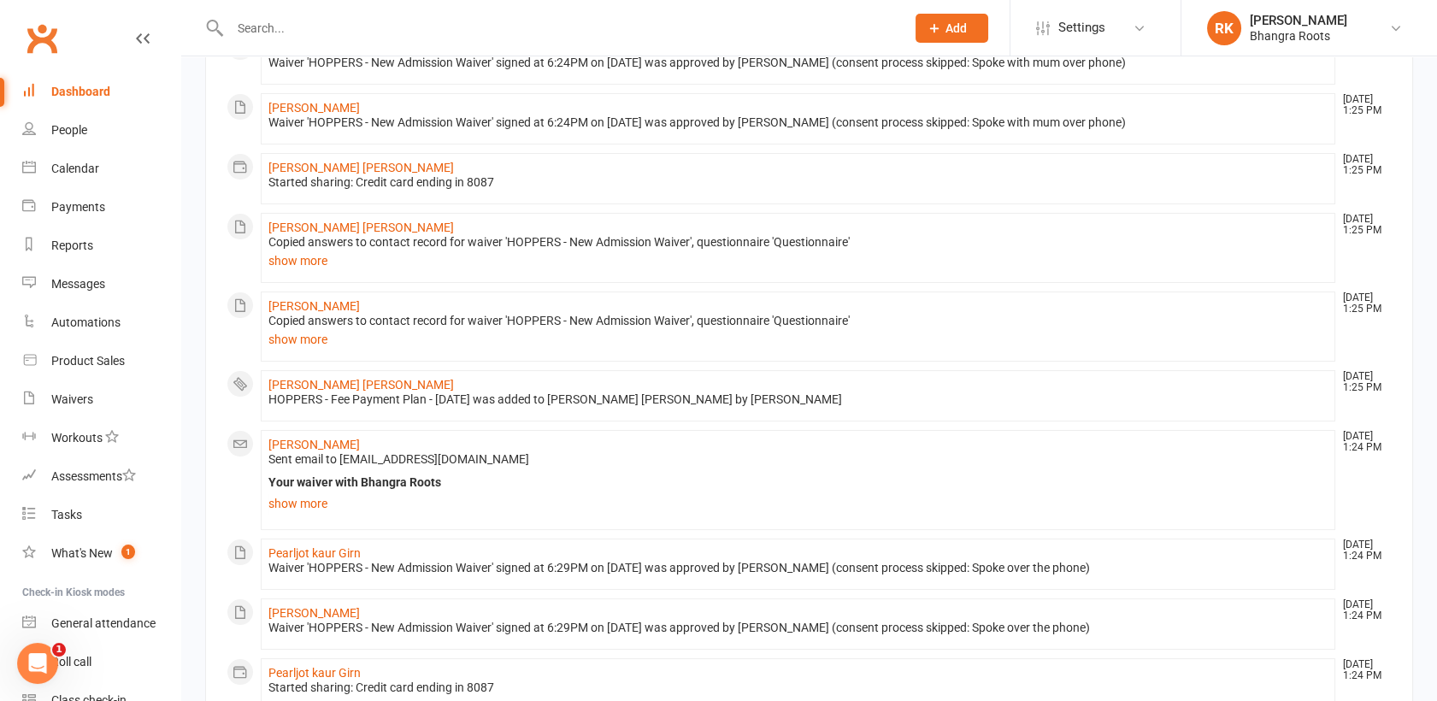
click at [309, 542] on li "Pearljot kaur Girn [DATE] 1:24 PM Waiver 'HOPPERS - New Admission Waiver' signe…" at bounding box center [798, 564] width 1074 height 51
click at [308, 555] on link "Pearljot kaur Girn" at bounding box center [314, 553] width 92 height 14
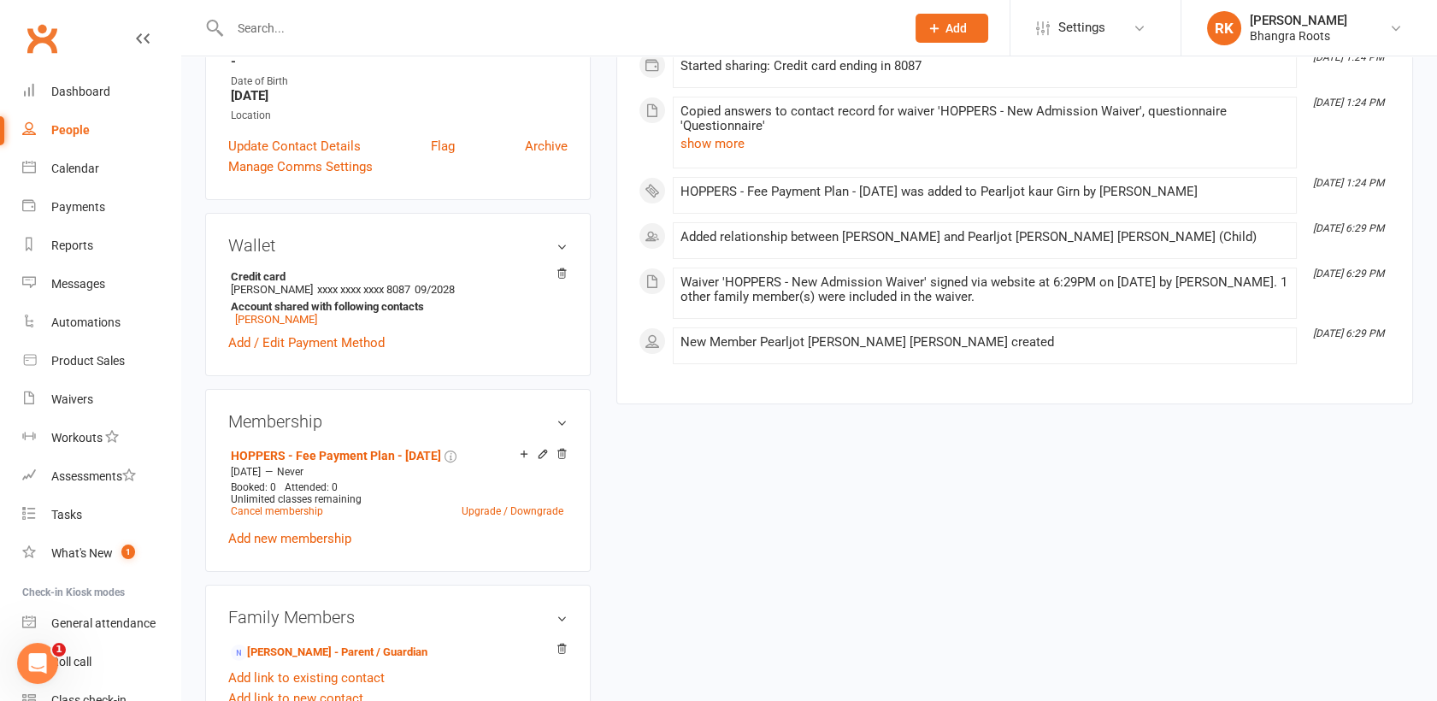
scroll to position [363, 0]
click at [314, 546] on div "HOPPERS - Fee Payment Plan - [DATE] — Never Booked: 0 Attended: 0 Unlimited cla…" at bounding box center [397, 495] width 339 height 105
click at [313, 533] on link "Add new membership" at bounding box center [289, 537] width 123 height 15
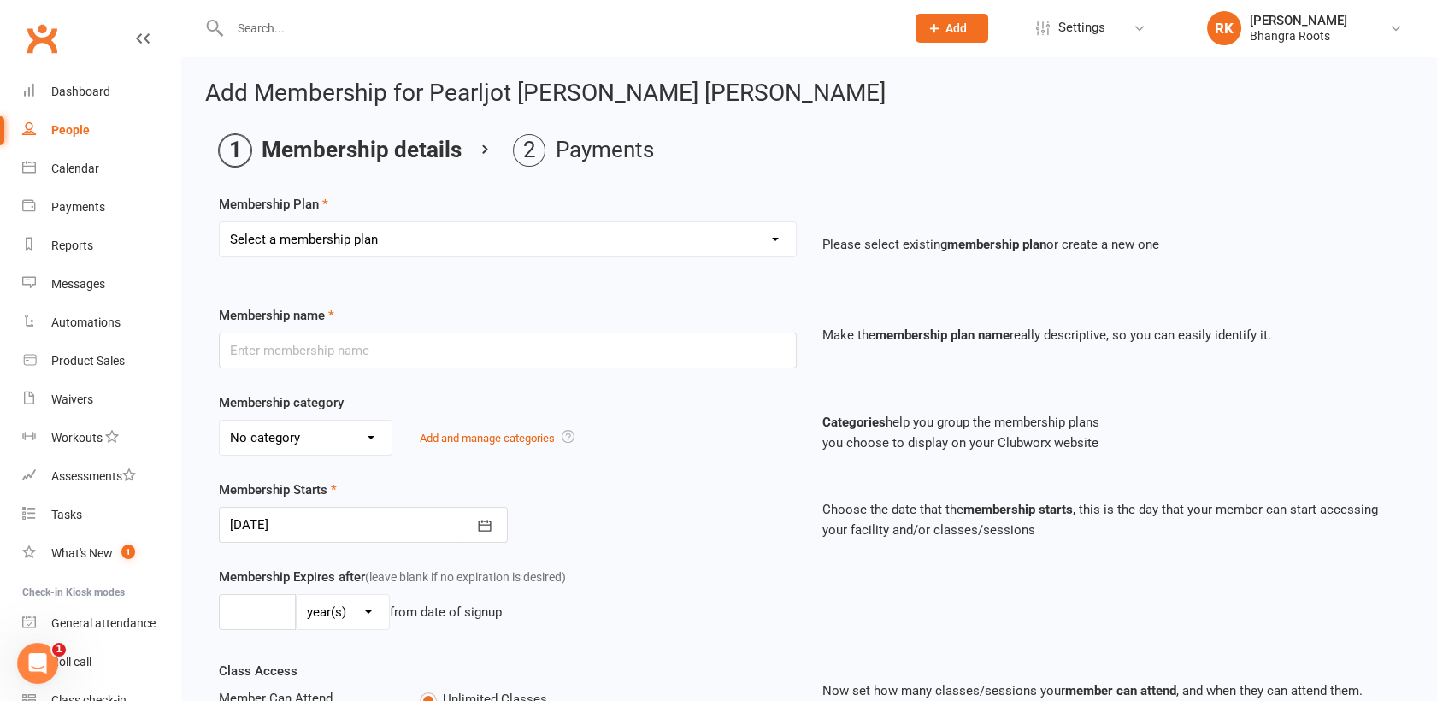
click at [656, 227] on select "Select a membership plan Create new Membership Plan [PERSON_NAME] - Fee Payment…" at bounding box center [508, 239] width 576 height 34
select select "10"
click at [220, 222] on select "Select a membership plan Create new Membership Plan [PERSON_NAME] - Fee Payment…" at bounding box center [508, 239] width 576 height 34
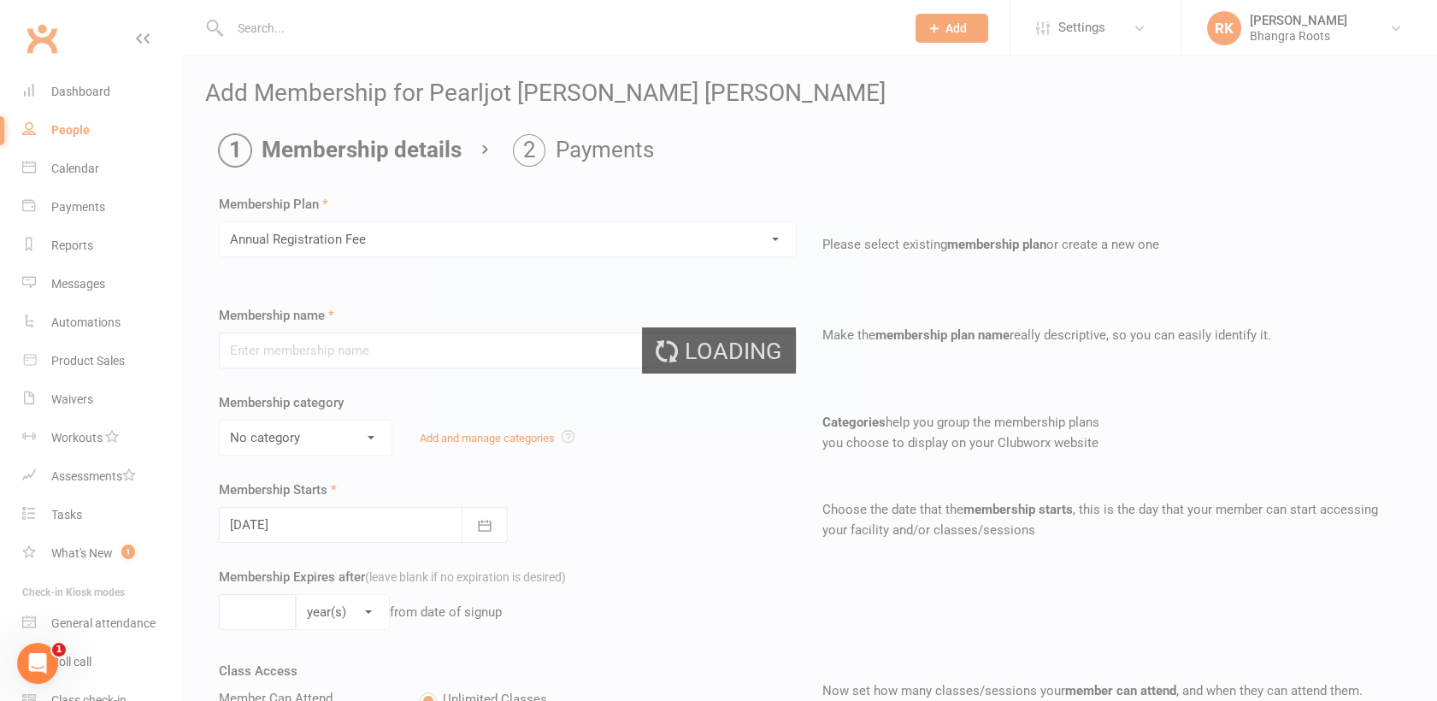
type input "Annual Registration Fee"
type input "0"
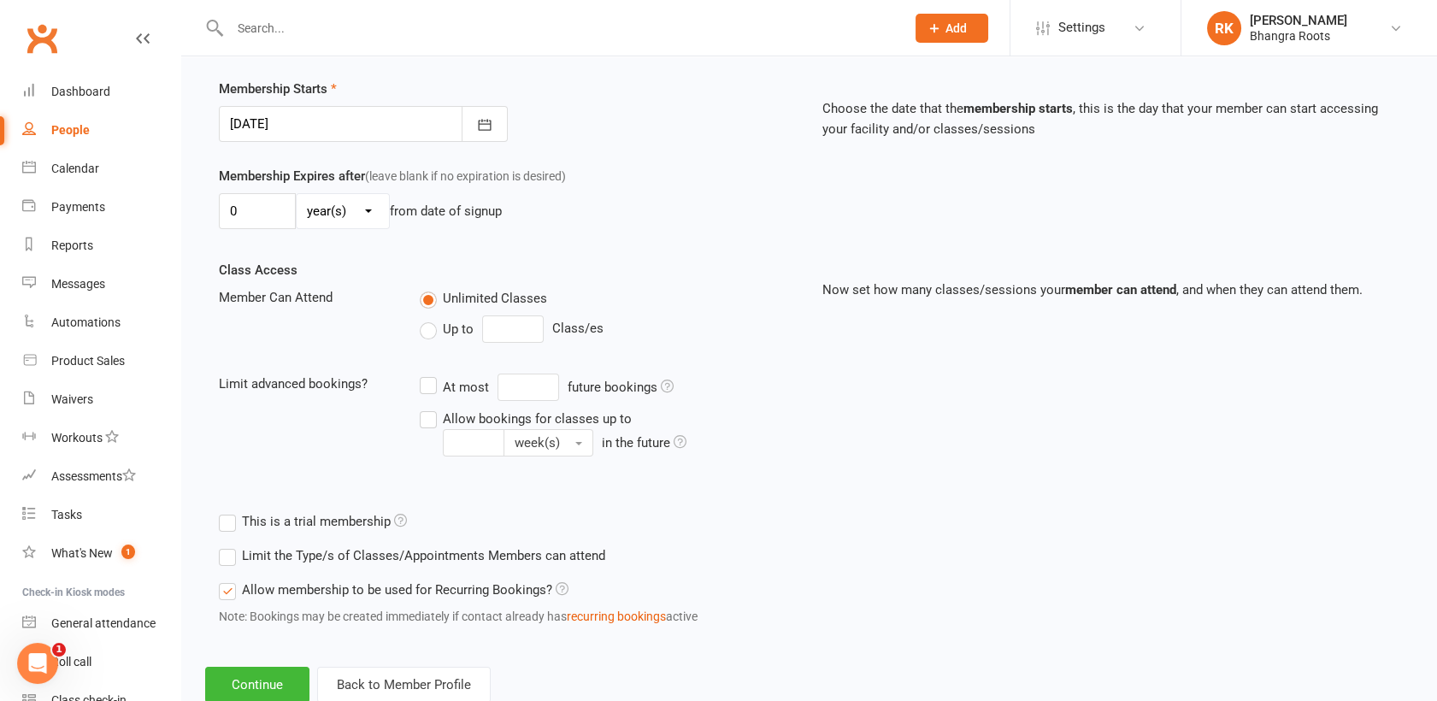
scroll to position [450, 0]
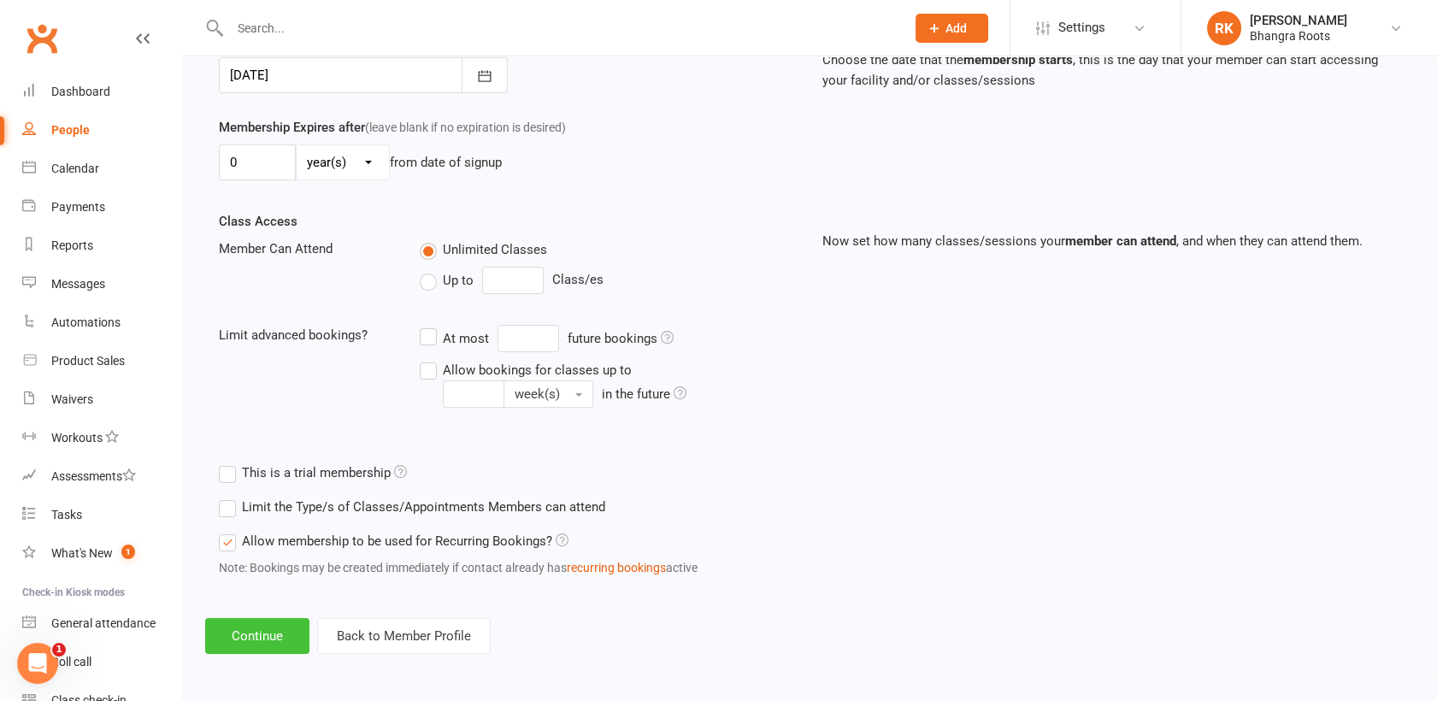
click at [247, 628] on button "Continue" at bounding box center [257, 636] width 104 height 36
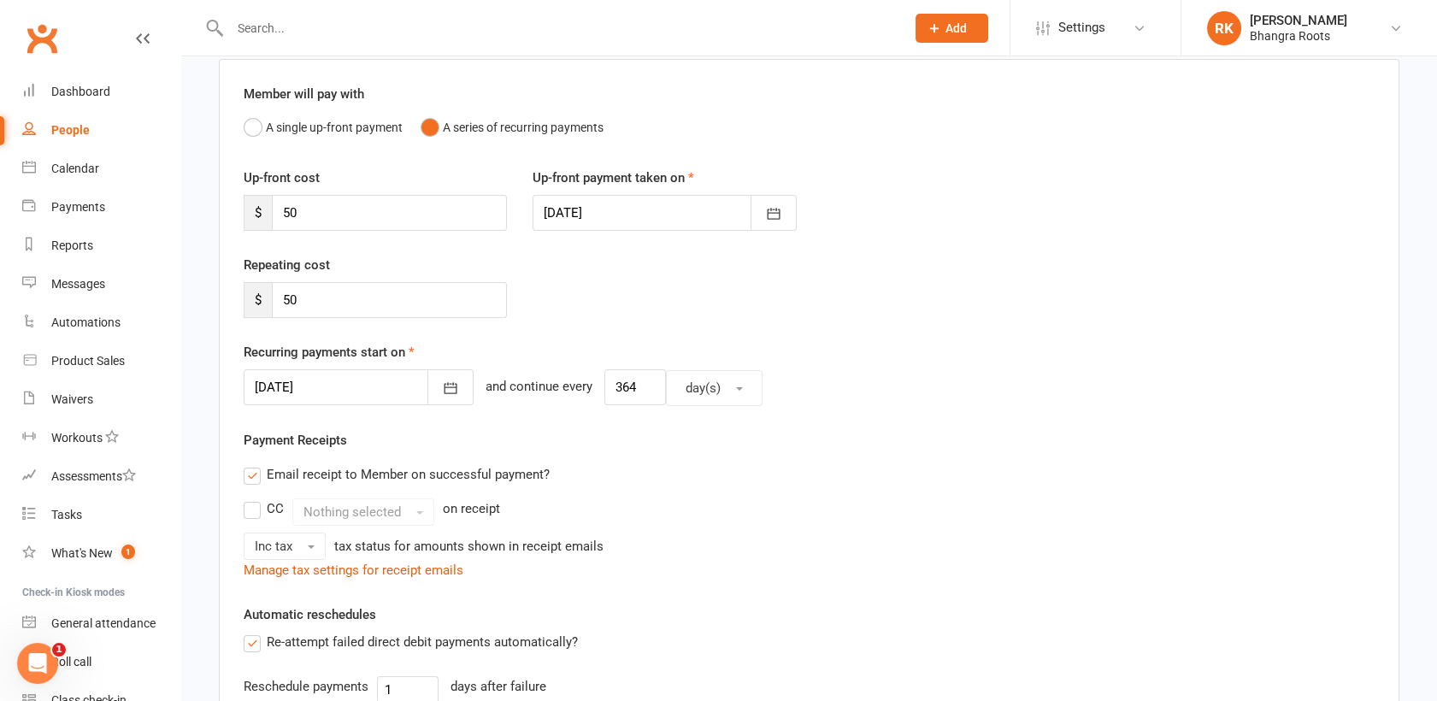
scroll to position [138, 0]
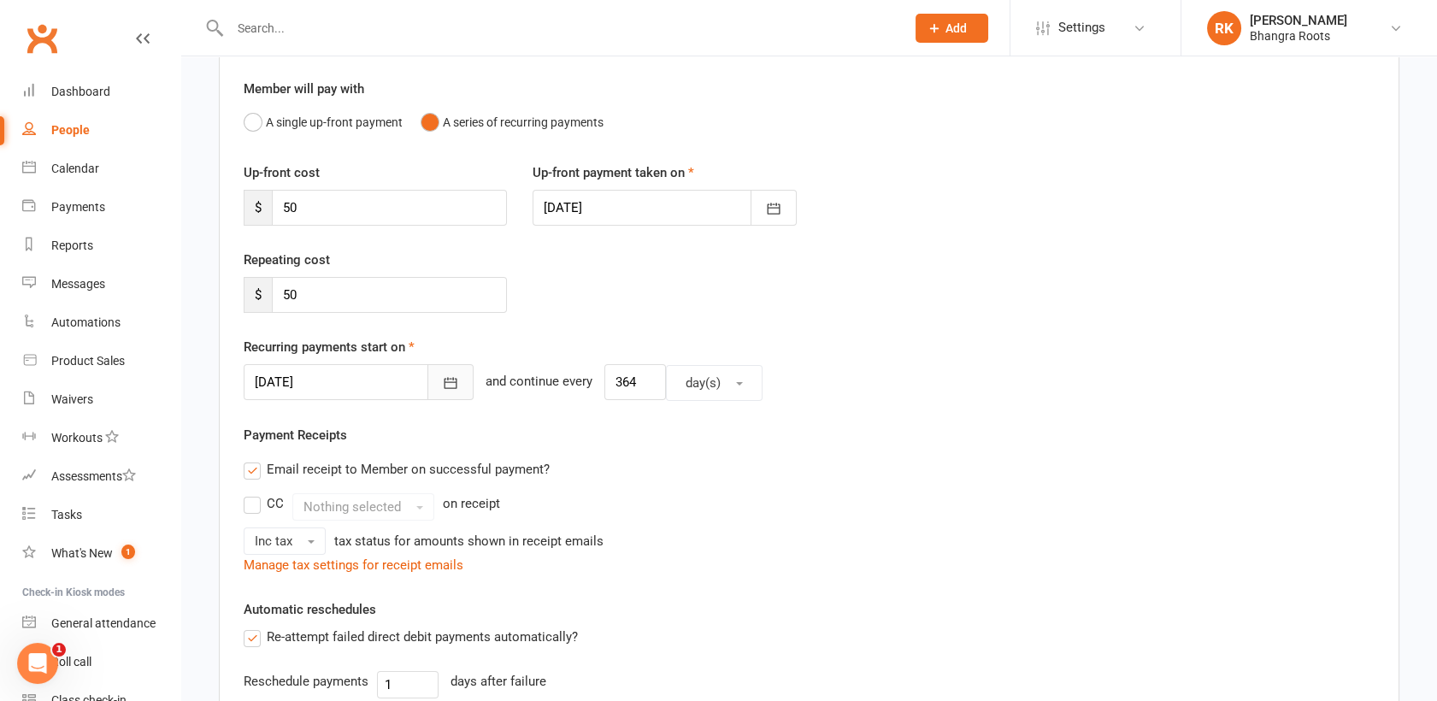
click at [427, 380] on button "button" at bounding box center [450, 382] width 46 height 36
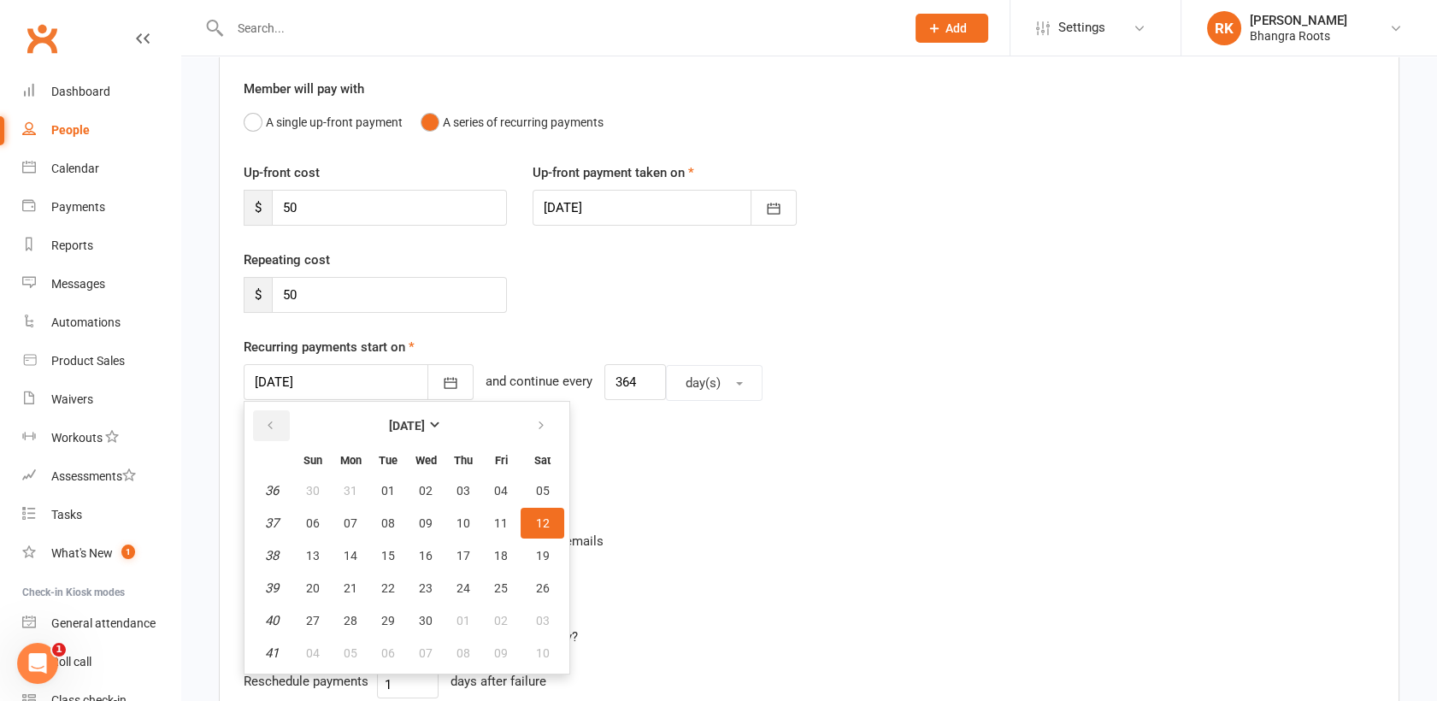
click at [279, 426] on button "button" at bounding box center [271, 425] width 37 height 31
click at [468, 576] on button "23" at bounding box center [463, 588] width 36 height 31
type input "[DATE]"
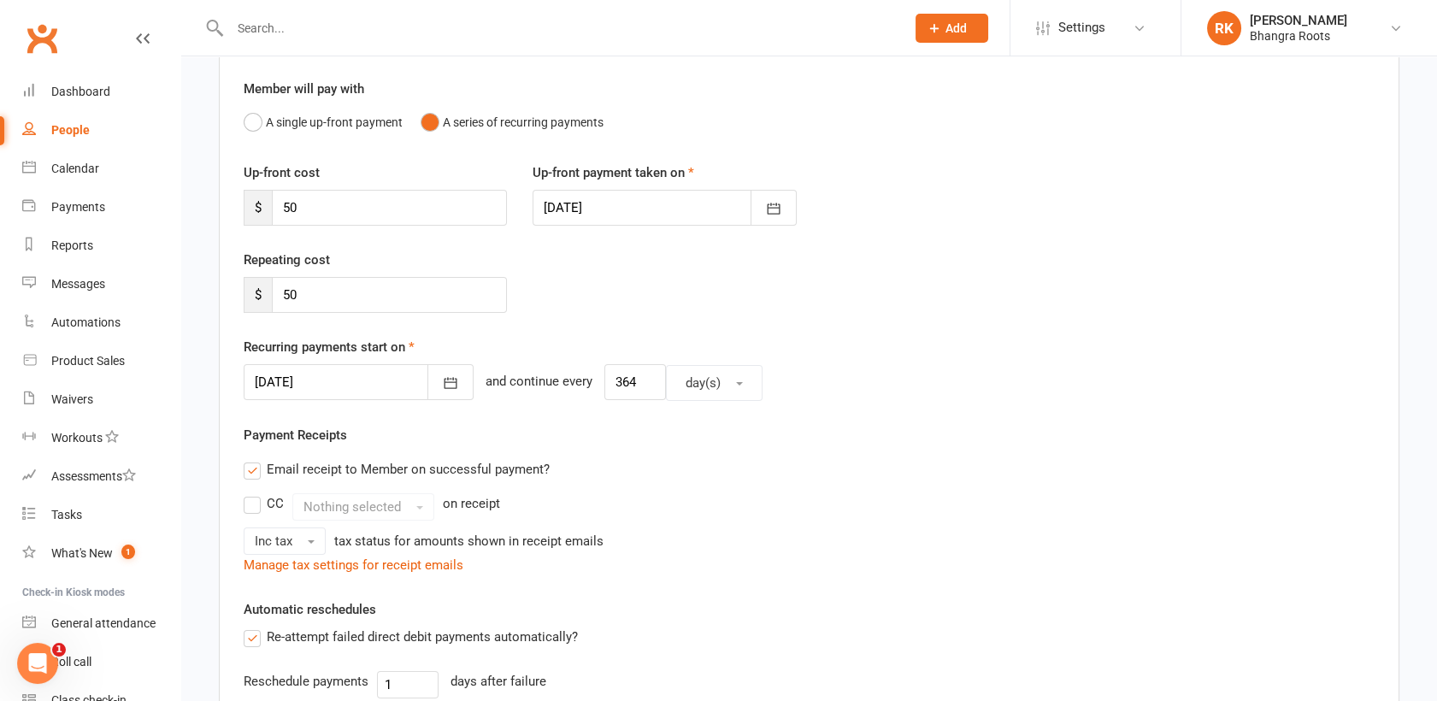
scroll to position [574, 0]
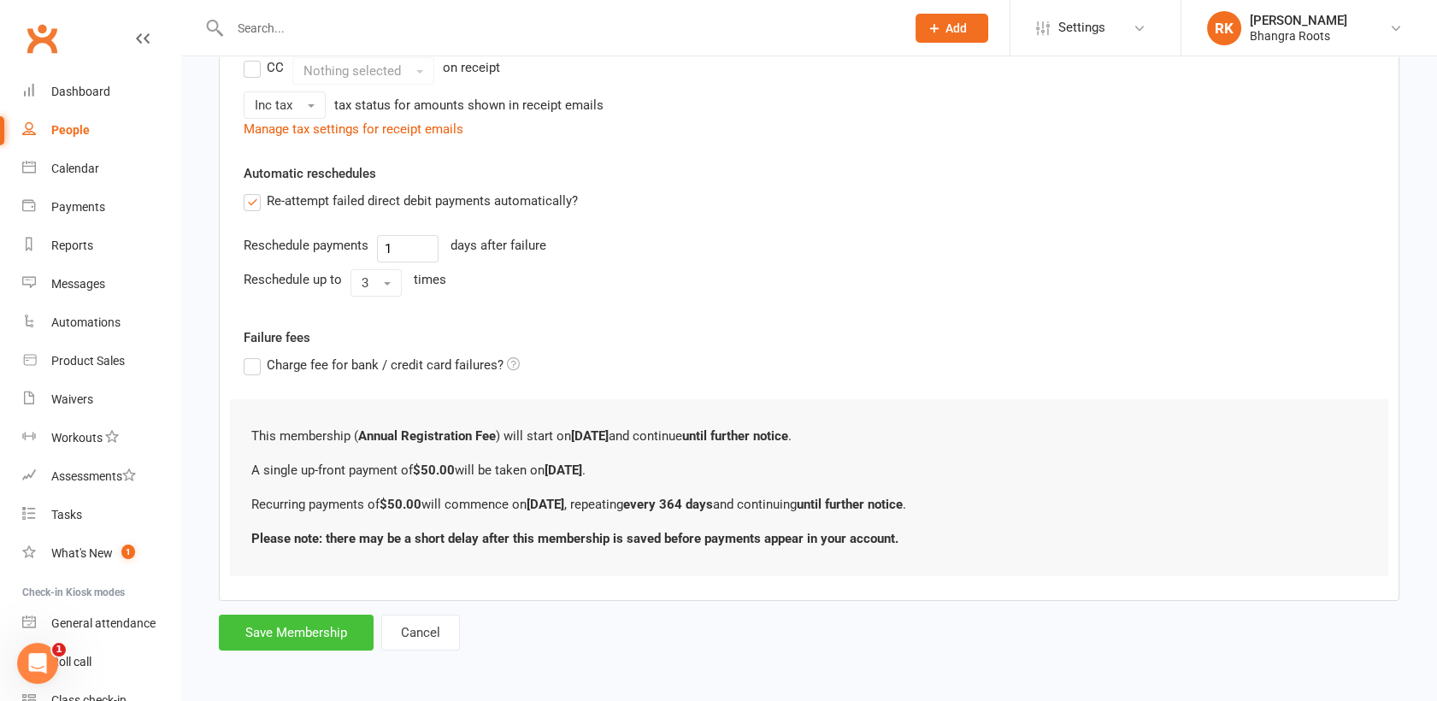
click at [334, 639] on button "Save Membership" at bounding box center [296, 633] width 155 height 36
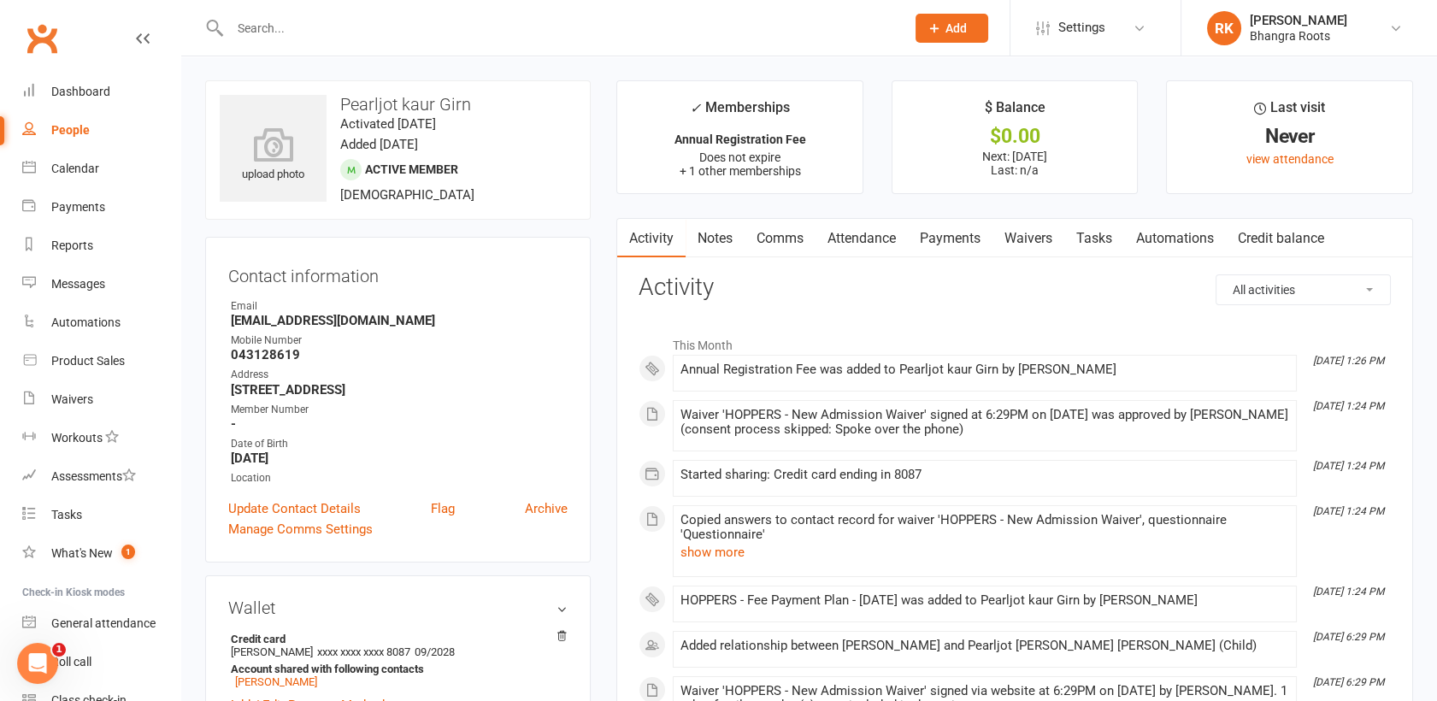
click at [698, 233] on link "Notes" at bounding box center [715, 238] width 59 height 39
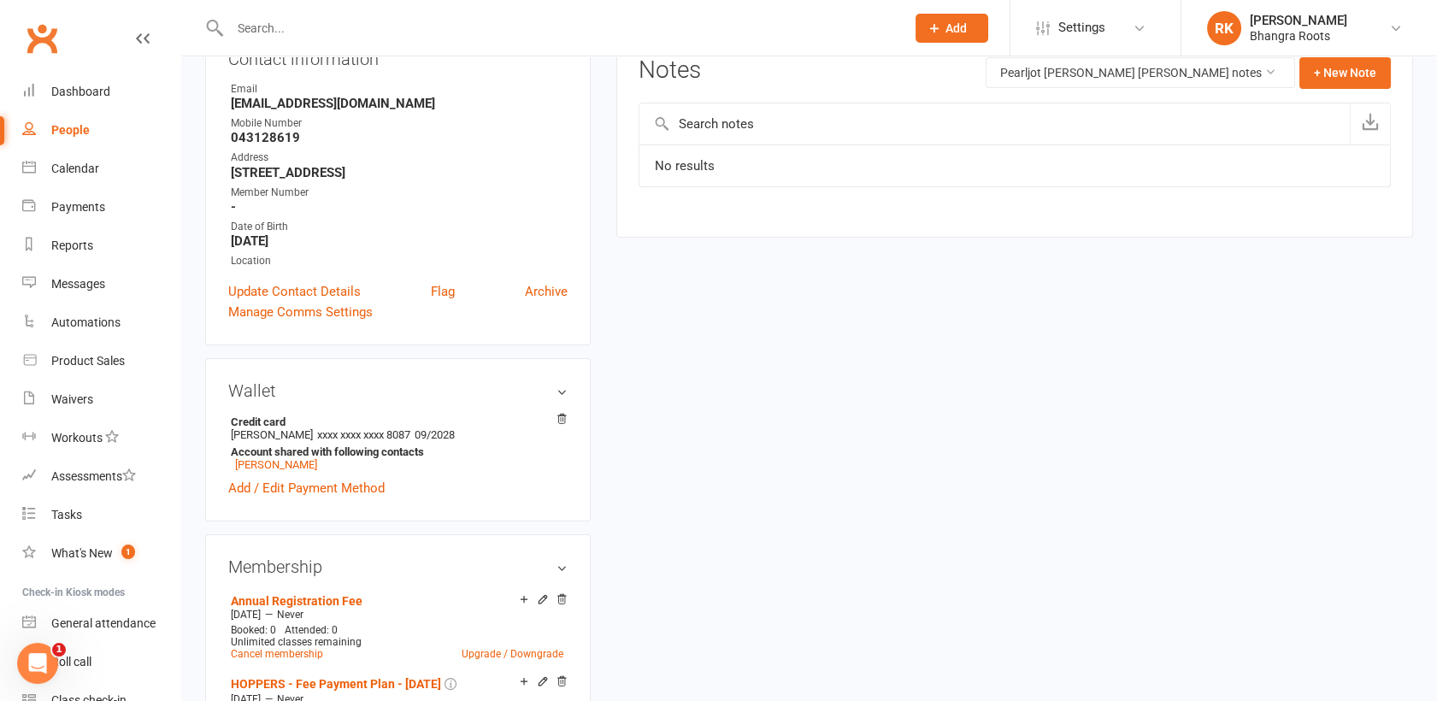
scroll to position [157, 0]
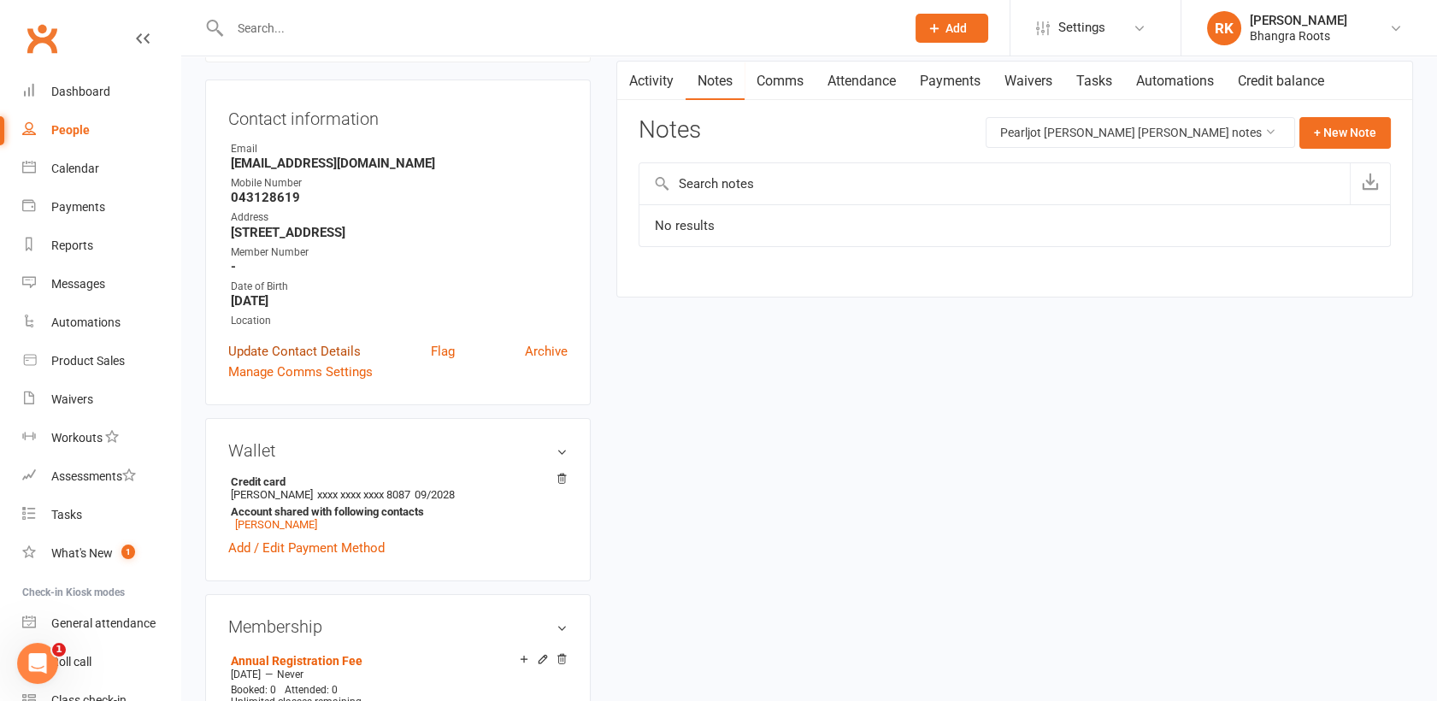
click at [280, 348] on link "Update Contact Details" at bounding box center [294, 351] width 132 height 21
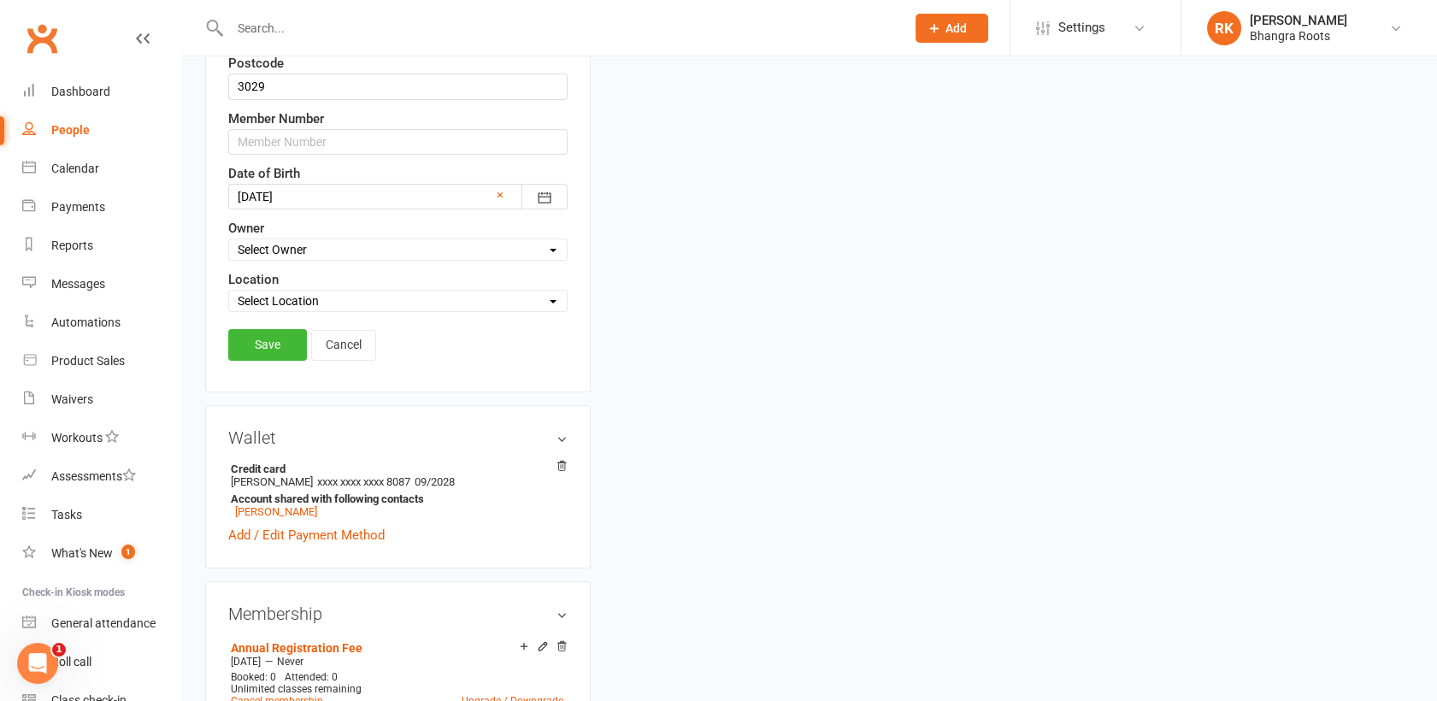
scroll to position [674, 0]
click at [400, 294] on select "Select Location [GEOGRAPHIC_DATA] [GEOGRAPHIC_DATA] [GEOGRAPHIC_DATA] [GEOGRAPH…" at bounding box center [398, 300] width 338 height 19
select select "3"
click at [229, 291] on select "Select Location [GEOGRAPHIC_DATA] [GEOGRAPHIC_DATA] [GEOGRAPHIC_DATA] [GEOGRAPH…" at bounding box center [398, 300] width 338 height 19
click at [267, 345] on link "Save" at bounding box center [267, 343] width 79 height 31
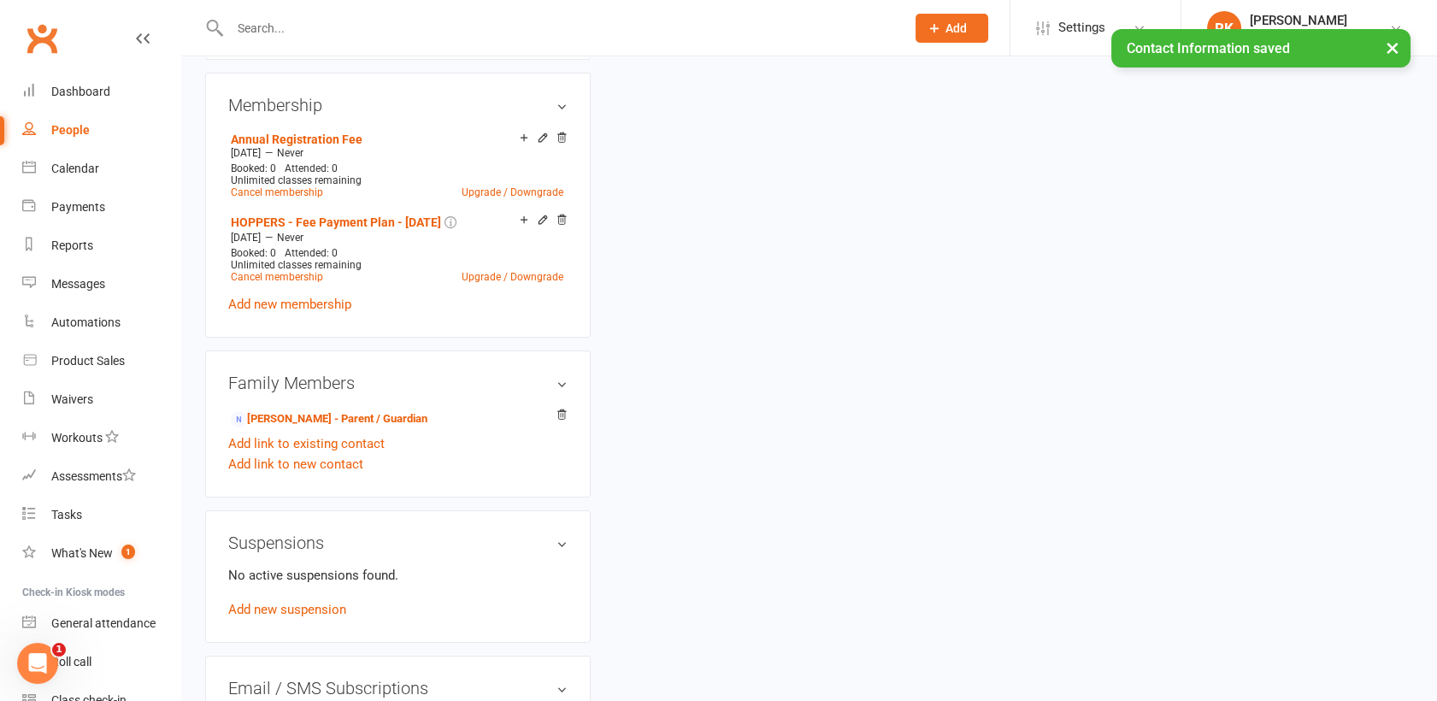
scroll to position [692, 0]
click at [361, 450] on link "Add link to existing contact" at bounding box center [306, 445] width 156 height 21
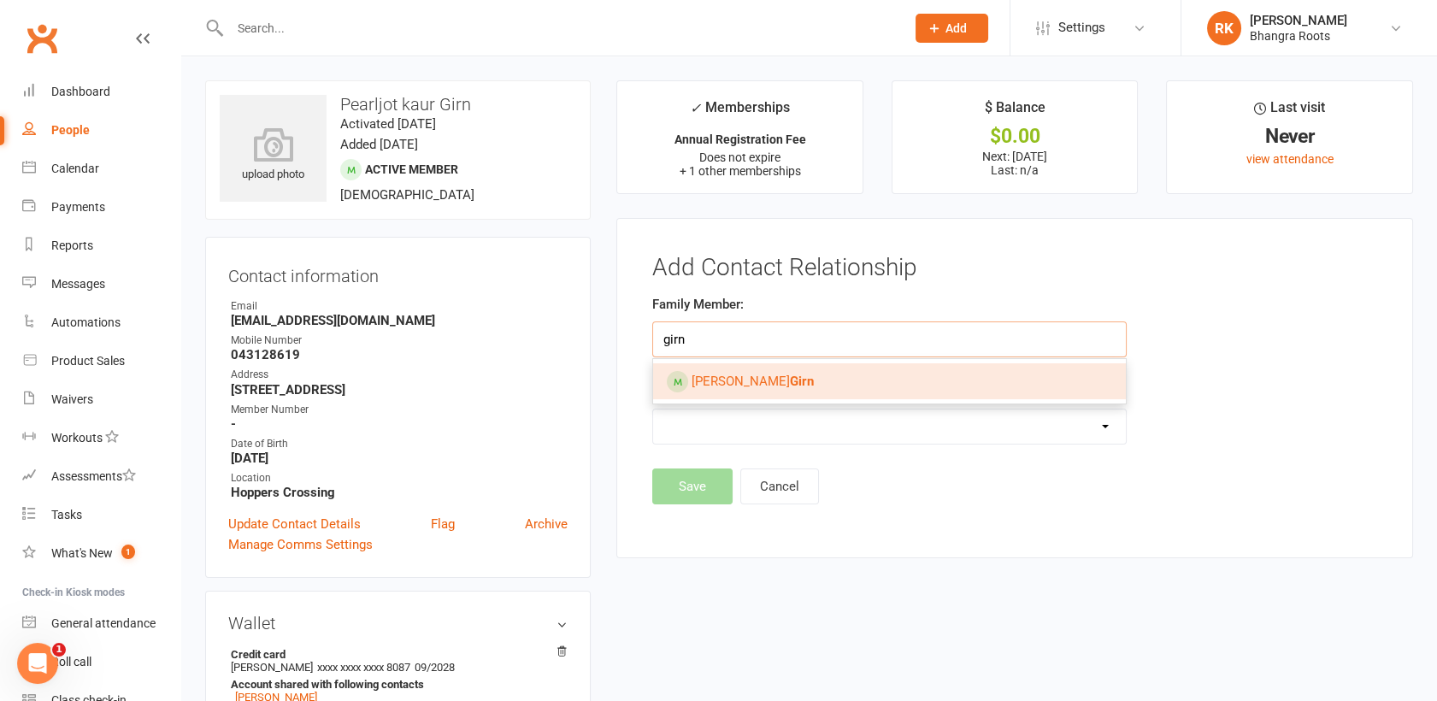
type input "girn"
click at [790, 383] on strong "Girn" at bounding box center [802, 381] width 24 height 15
type input "[PERSON_NAME] [PERSON_NAME]"
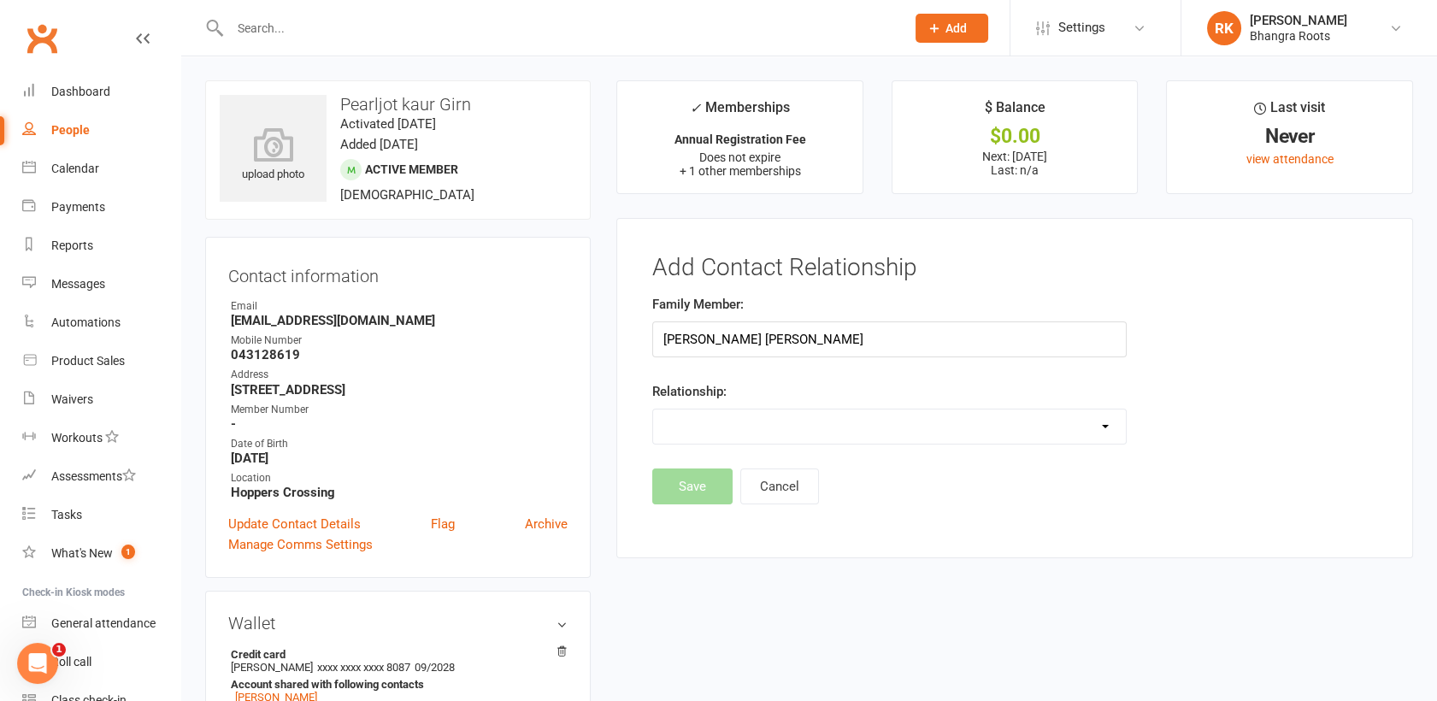
click at [724, 414] on select "Parent / Guardian Child Sibling (parent not in system) Spouse / Partner Cousin …" at bounding box center [889, 426] width 473 height 34
select select "6"
click at [653, 409] on select "Parent / Guardian Child Sibling (parent not in system) Spouse / Partner Cousin …" at bounding box center [889, 426] width 473 height 34
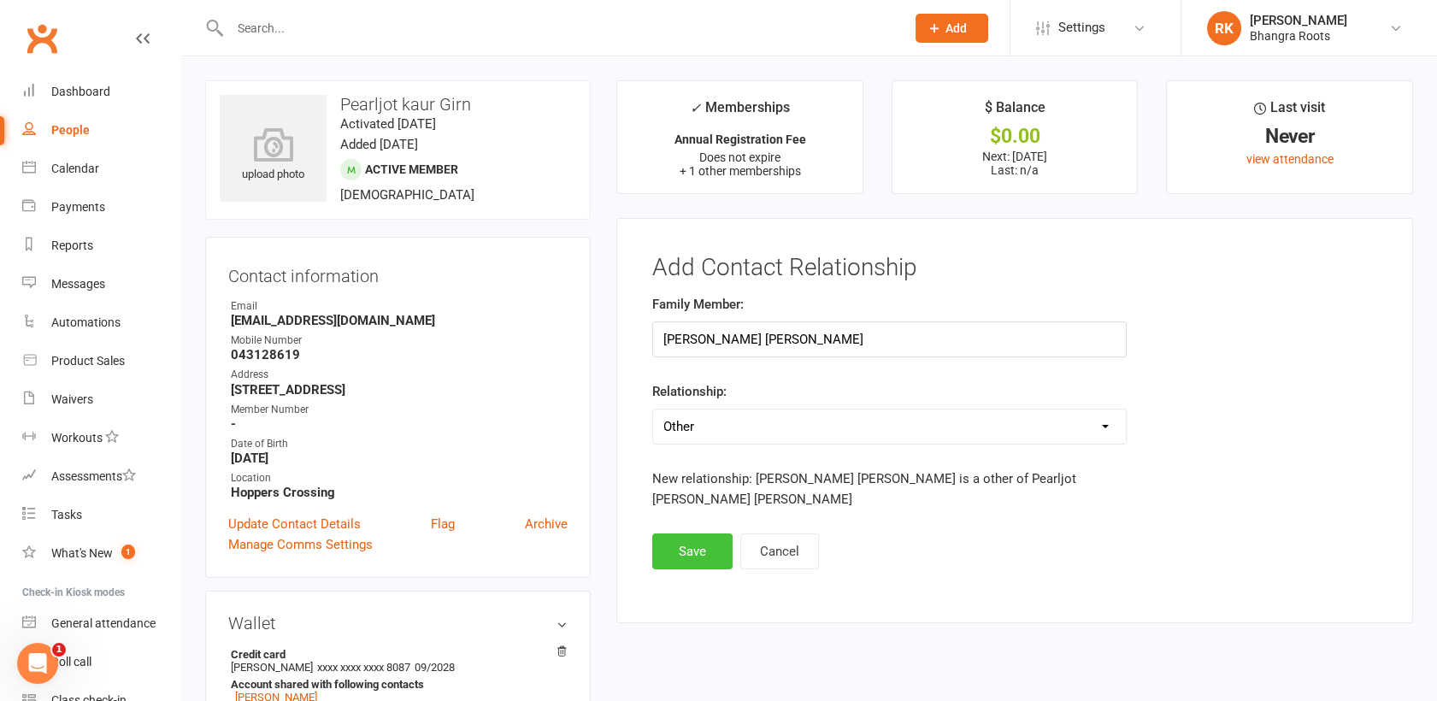
click at [678, 533] on button "Save" at bounding box center [692, 551] width 80 height 36
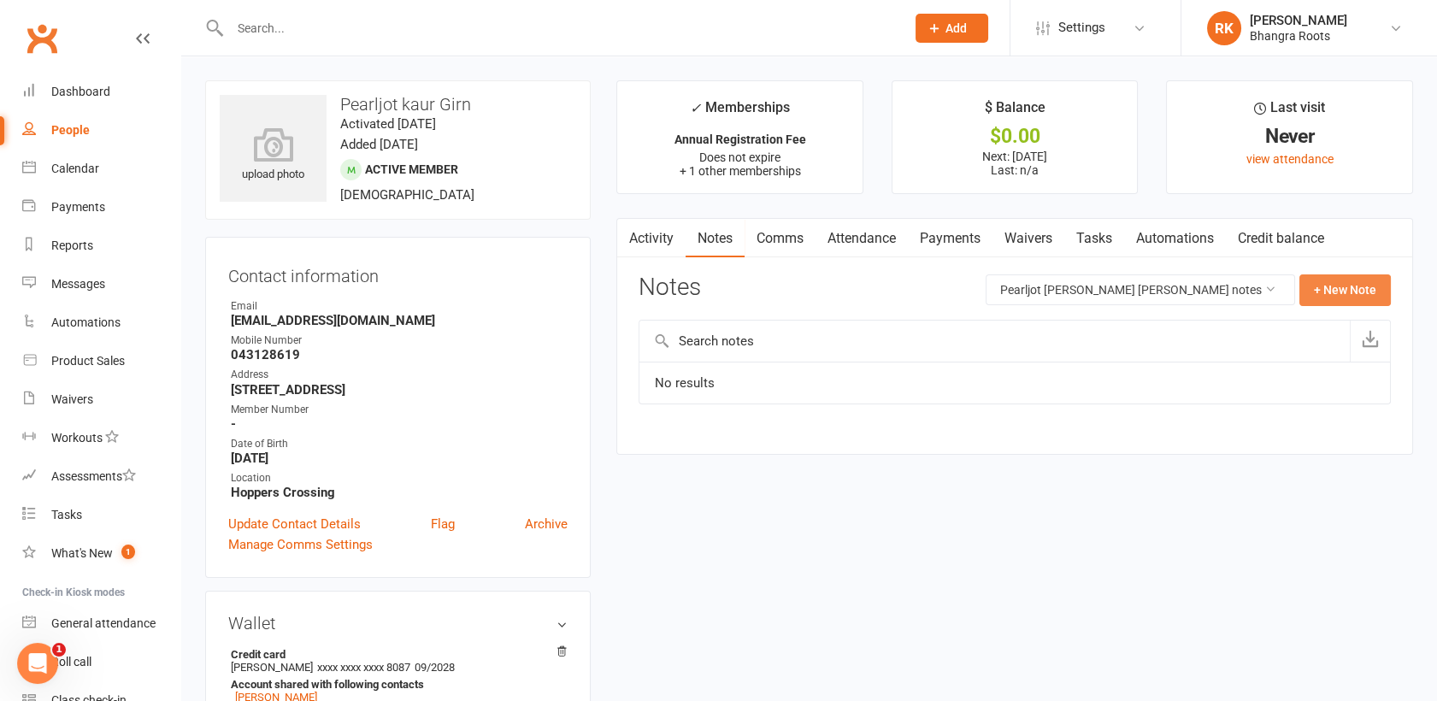
click at [1372, 296] on button "+ New Note" at bounding box center [1344, 289] width 91 height 31
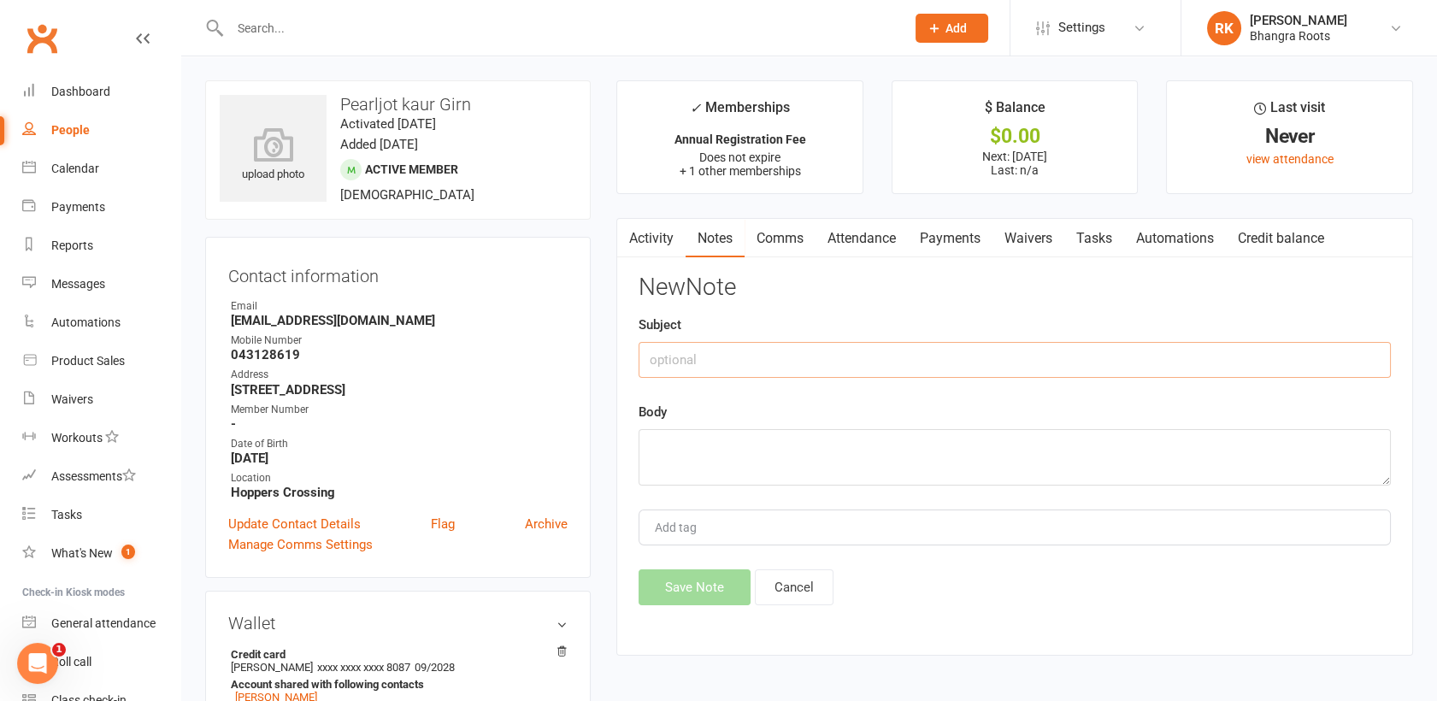
click at [992, 359] on input "text" at bounding box center [1015, 360] width 752 height 36
type input "Start date 24/07"
click at [873, 480] on textarea at bounding box center [1015, 457] width 752 height 56
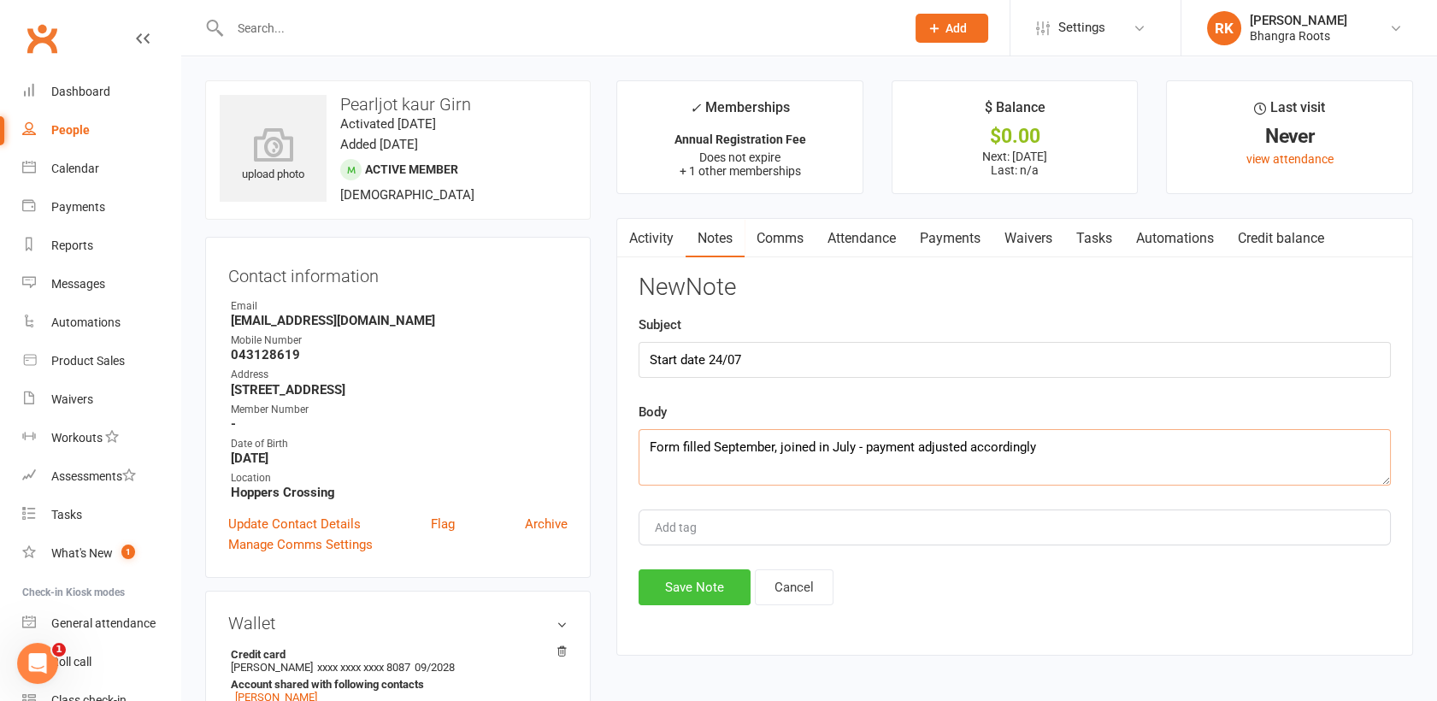
type textarea "Form filled September, joined in July - payment adjusted accordingly"
click at [709, 579] on button "Save Note" at bounding box center [695, 587] width 112 height 36
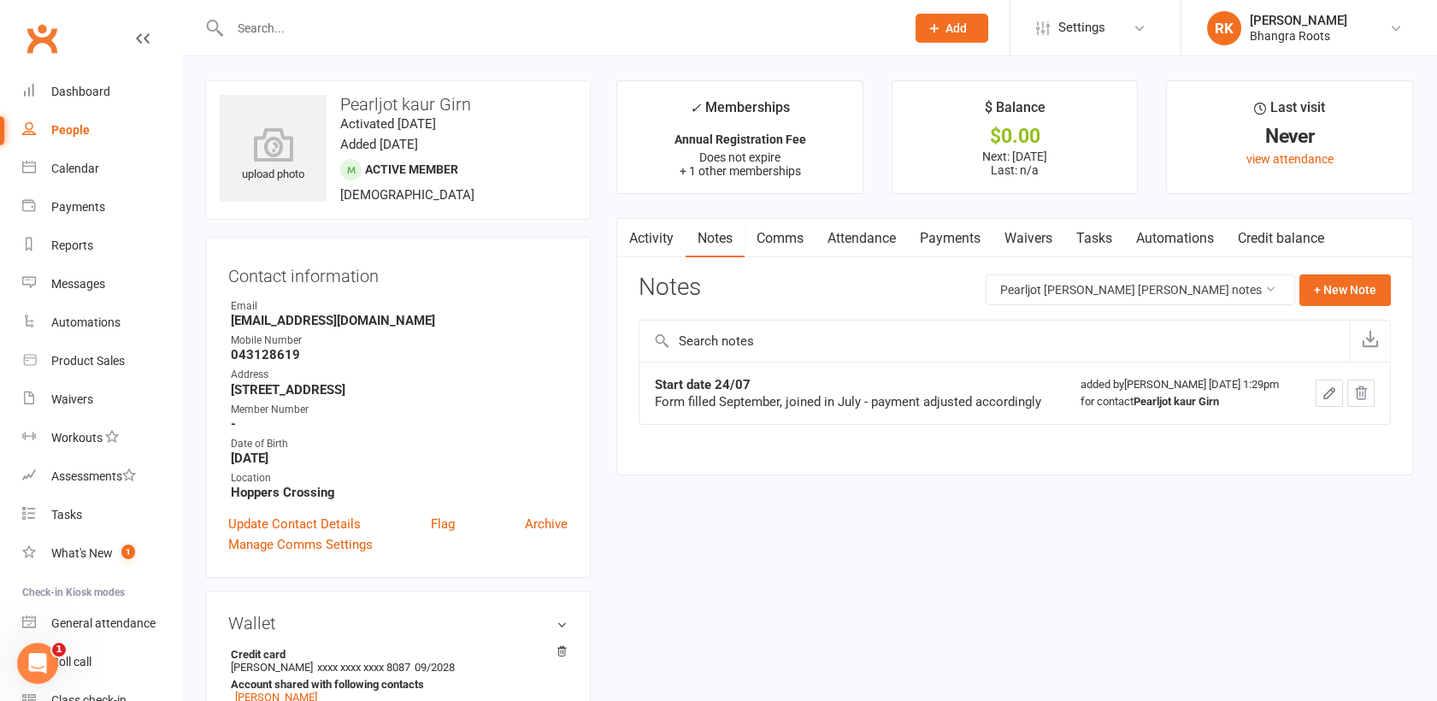
click at [458, 32] on input "text" at bounding box center [559, 28] width 668 height 24
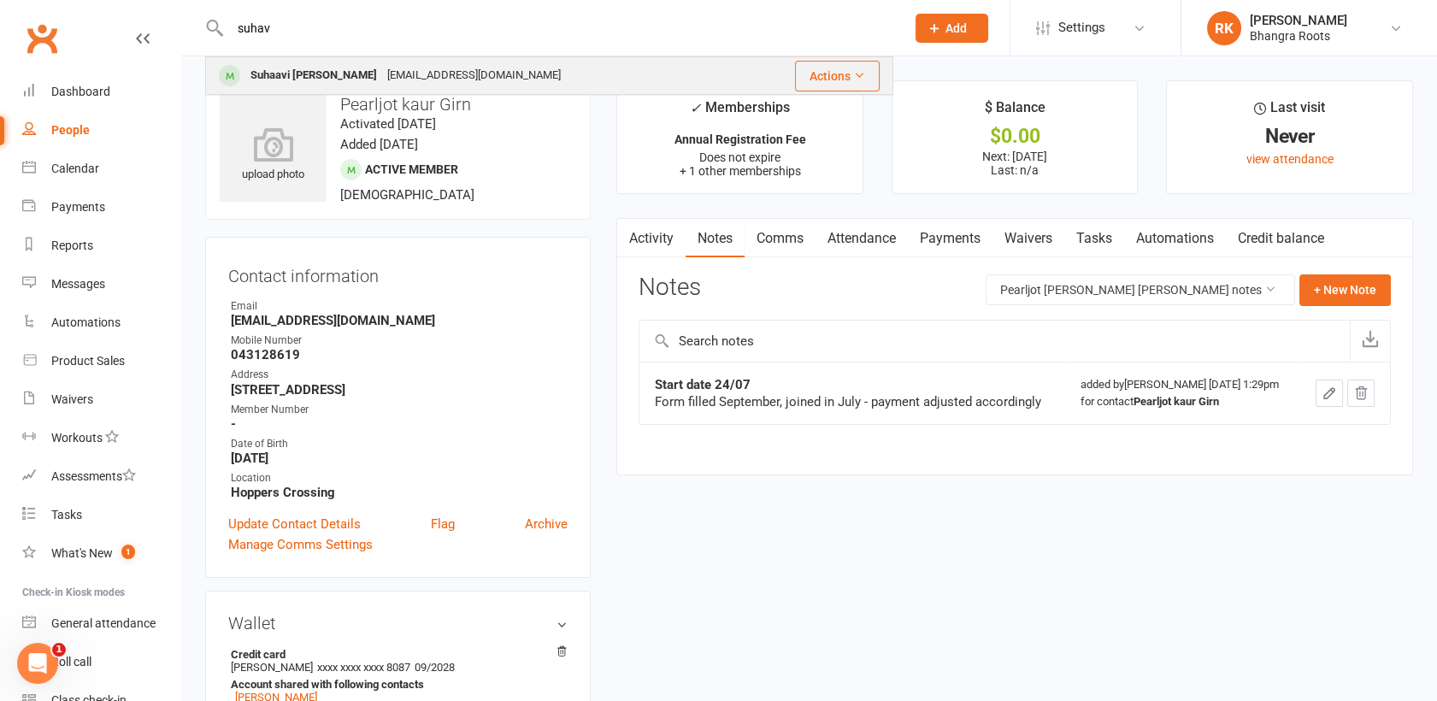
type input "suhav"
click at [382, 82] on div "[EMAIL_ADDRESS][DOMAIN_NAME]" at bounding box center [474, 75] width 184 height 25
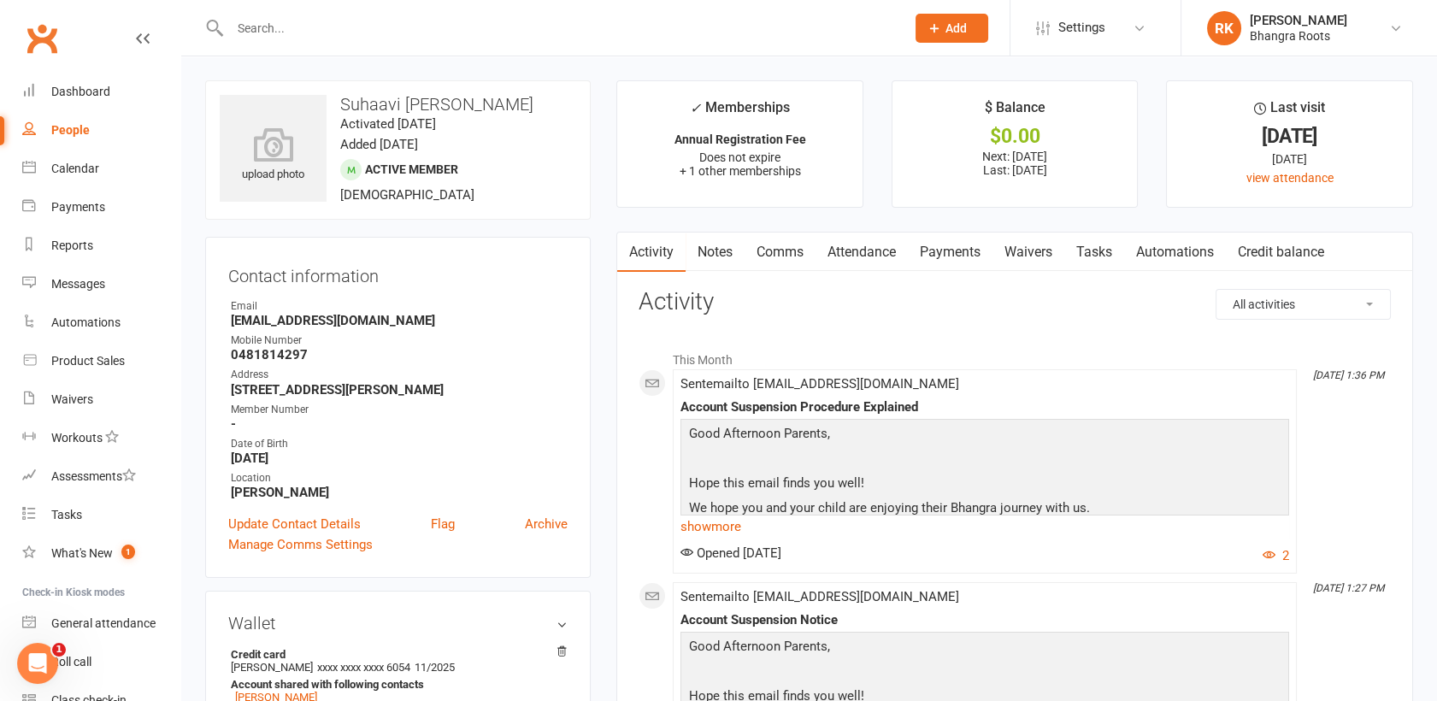
click at [721, 256] on link "Notes" at bounding box center [715, 252] width 59 height 39
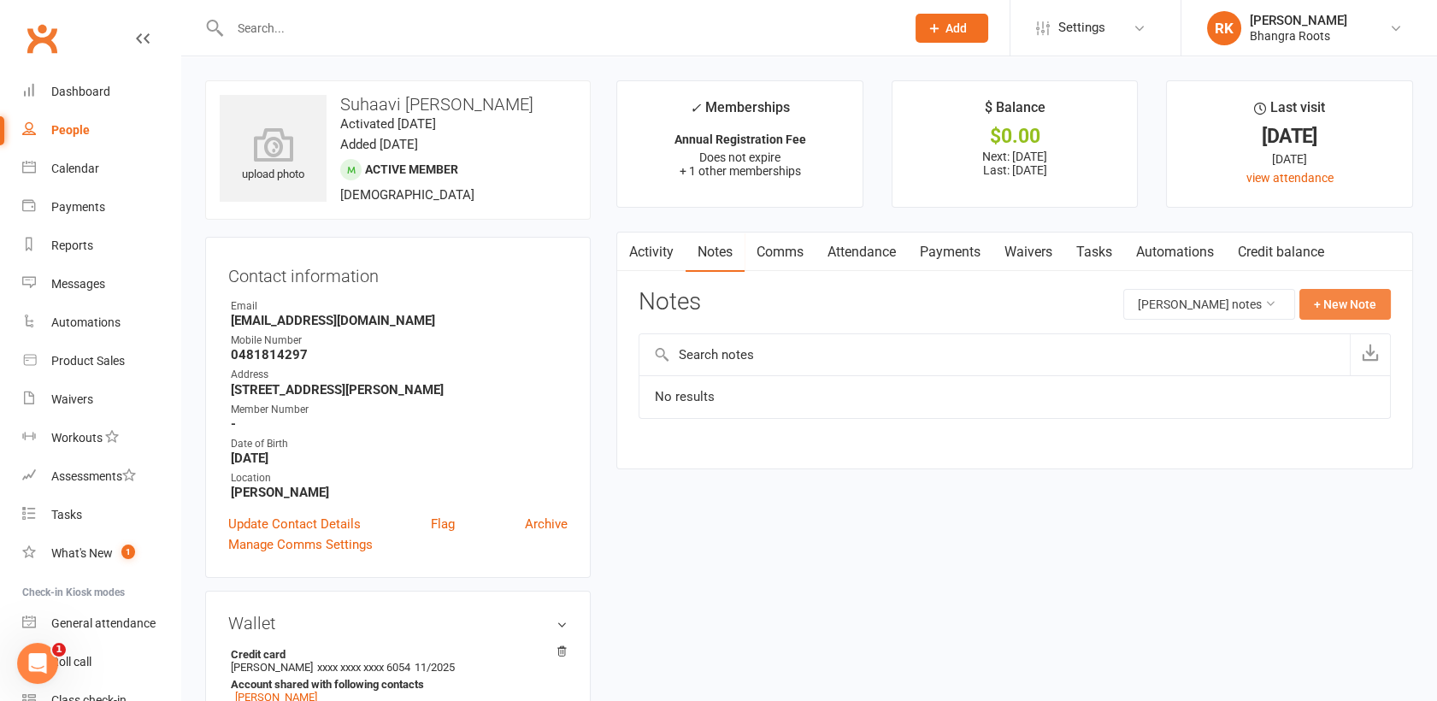
click at [1345, 313] on button "+ New Note" at bounding box center [1344, 304] width 91 height 31
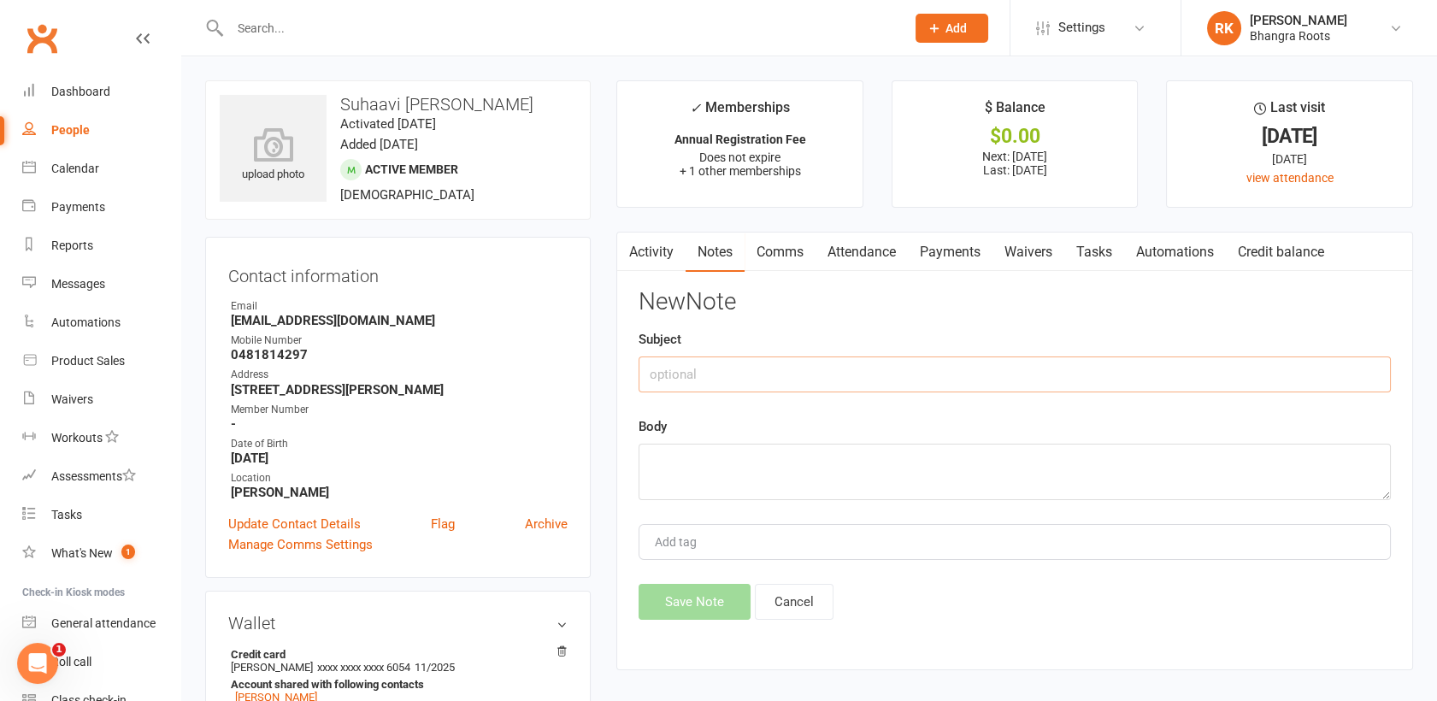
click at [825, 370] on input "text" at bounding box center [1015, 374] width 752 height 36
type input "make up class"
click at [815, 468] on textarea at bounding box center [1015, 472] width 752 height 56
click at [707, 463] on textarea "13" at bounding box center [1015, 472] width 752 height 56
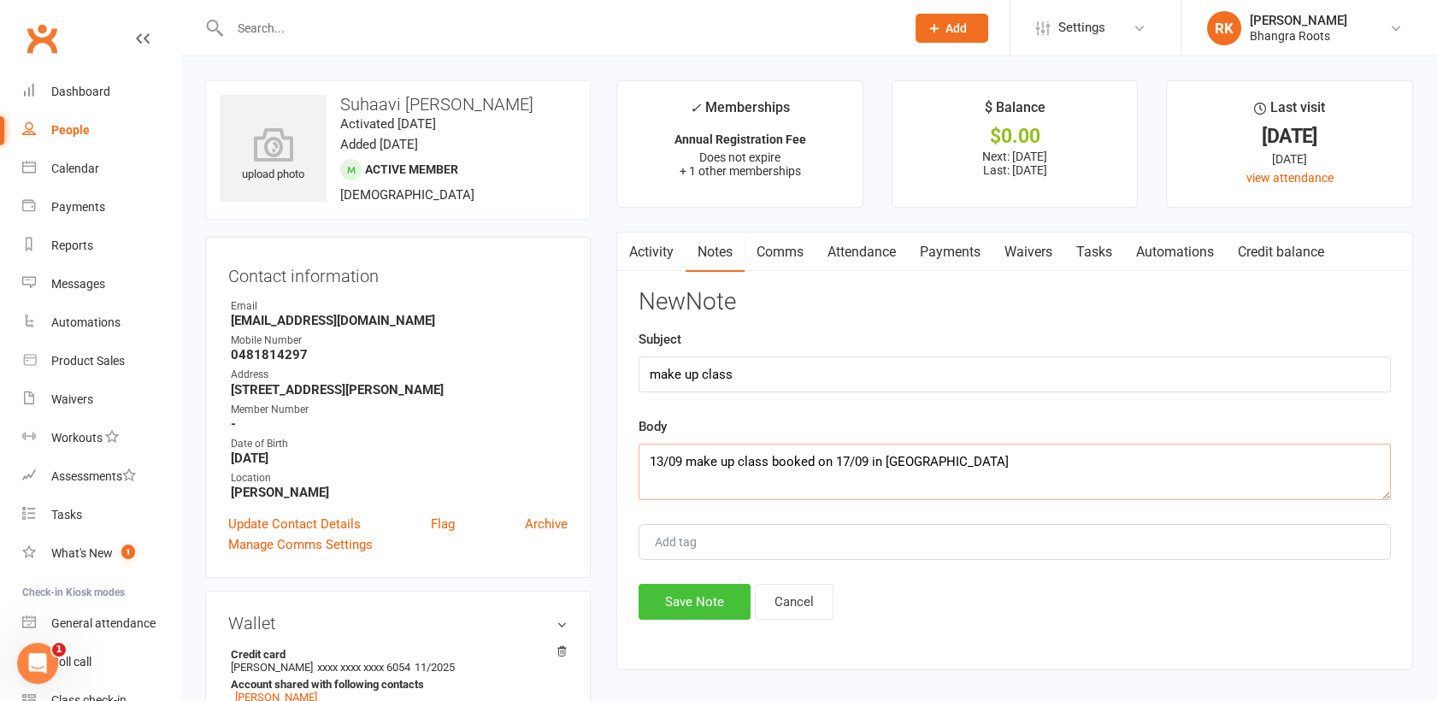
type textarea "13/09 make up class booked on 17/09 in [GEOGRAPHIC_DATA]"
click at [696, 604] on button "Save Note" at bounding box center [695, 602] width 112 height 36
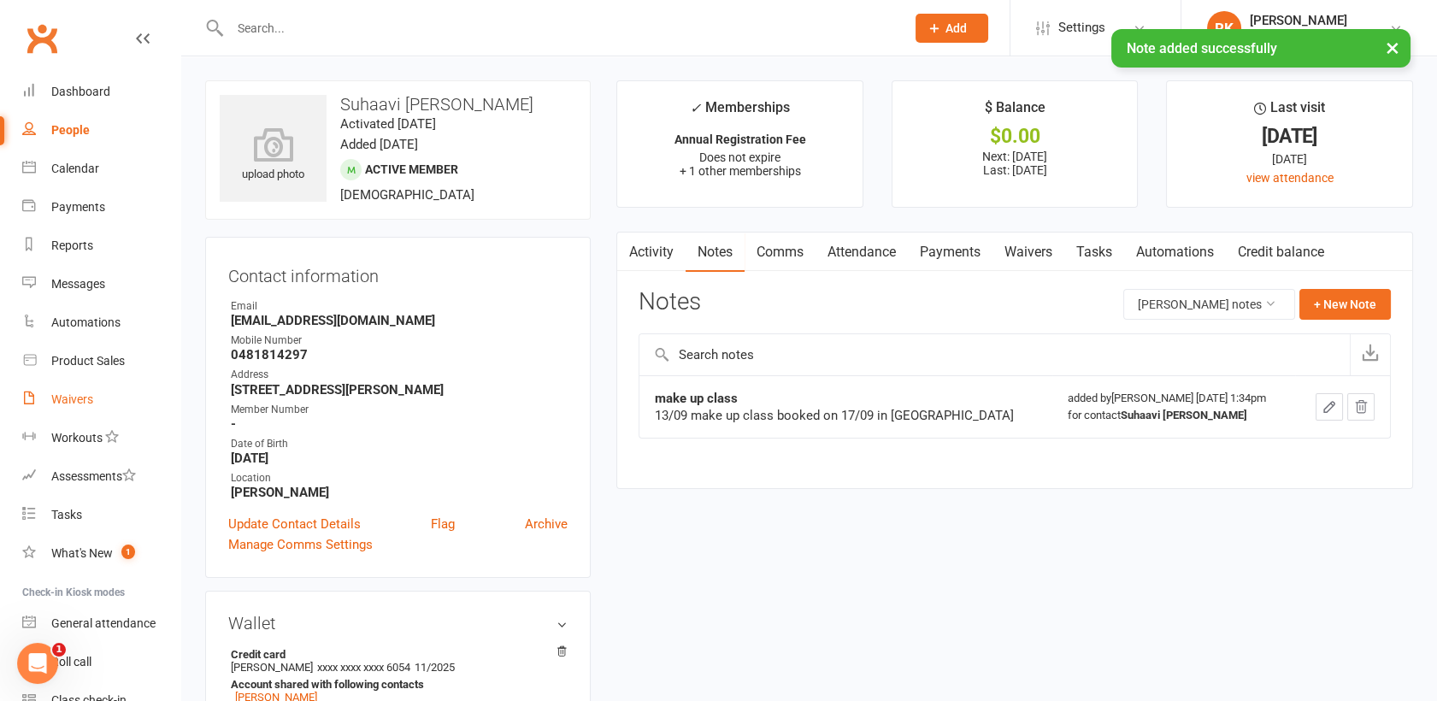
click at [52, 413] on link "Waivers" at bounding box center [101, 399] width 158 height 38
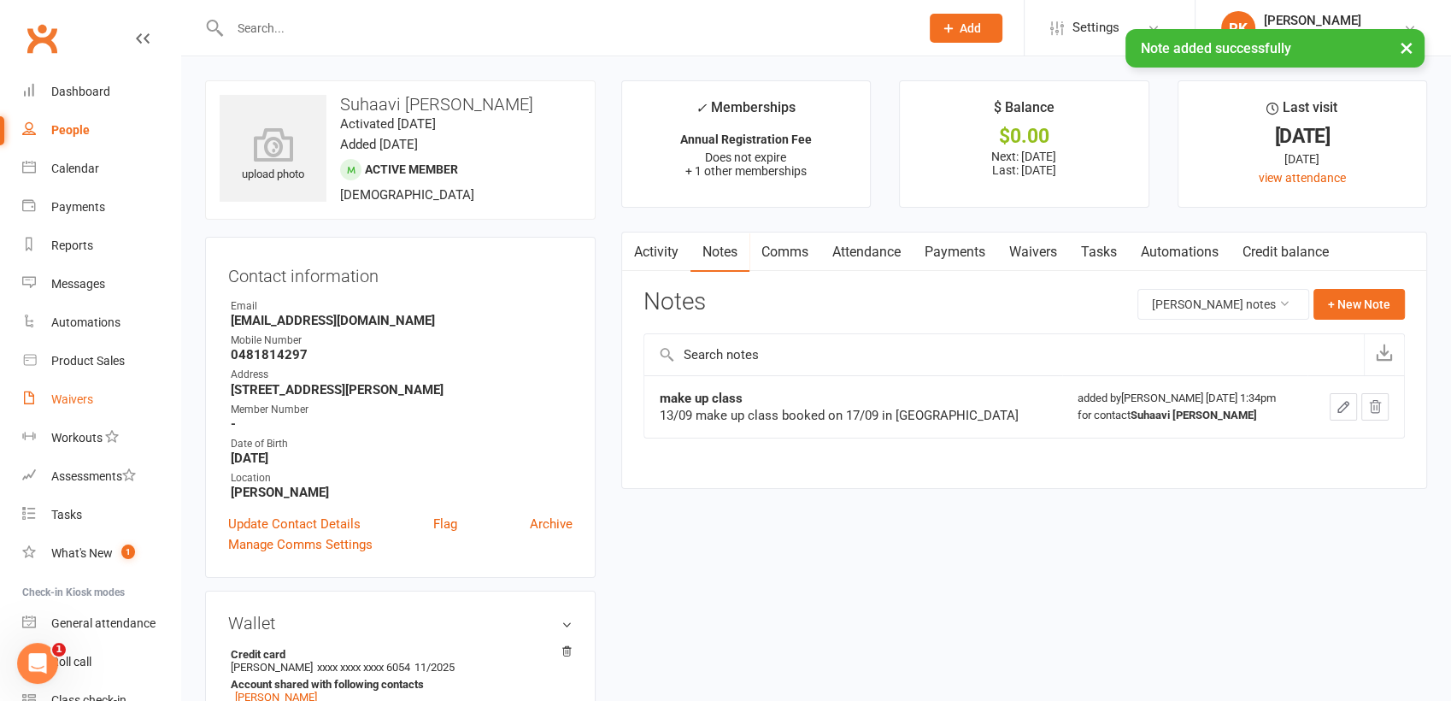
select select "25"
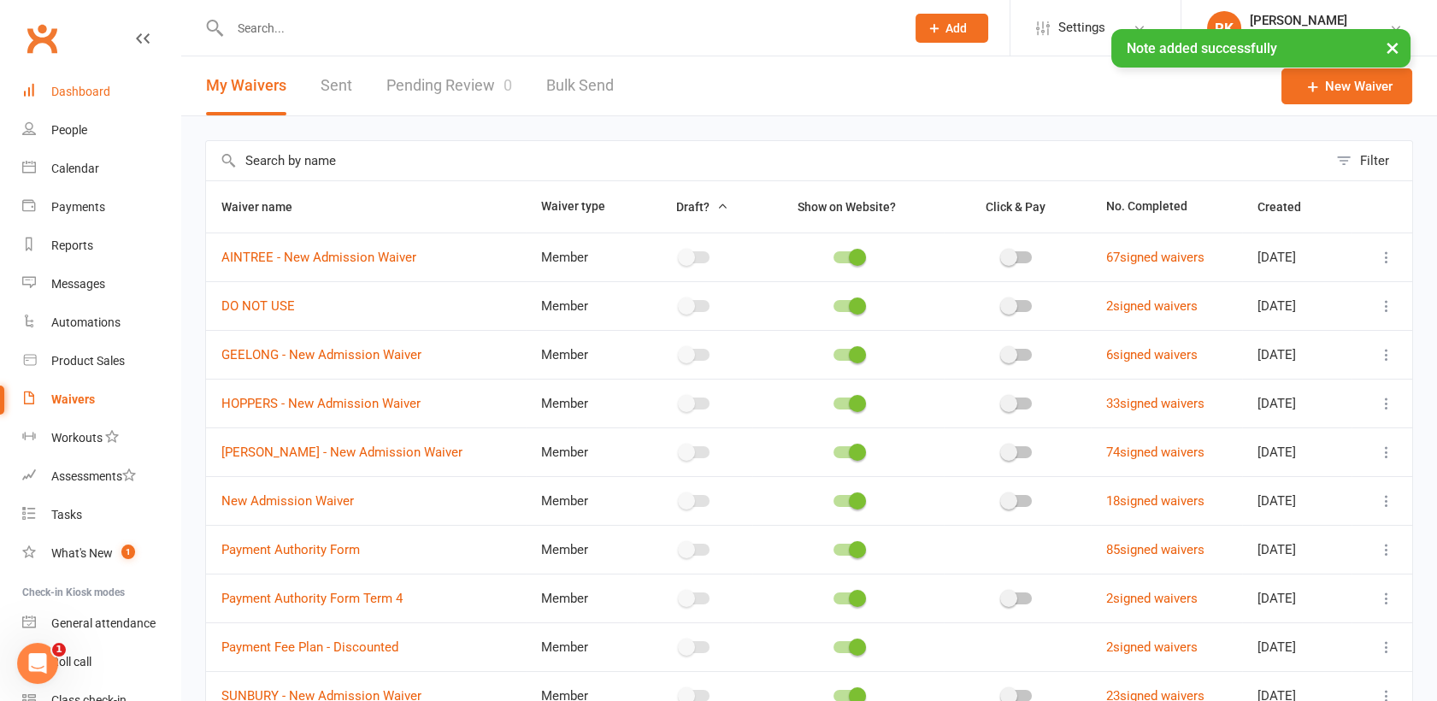
click at [66, 94] on div "Dashboard" at bounding box center [80, 92] width 59 height 14
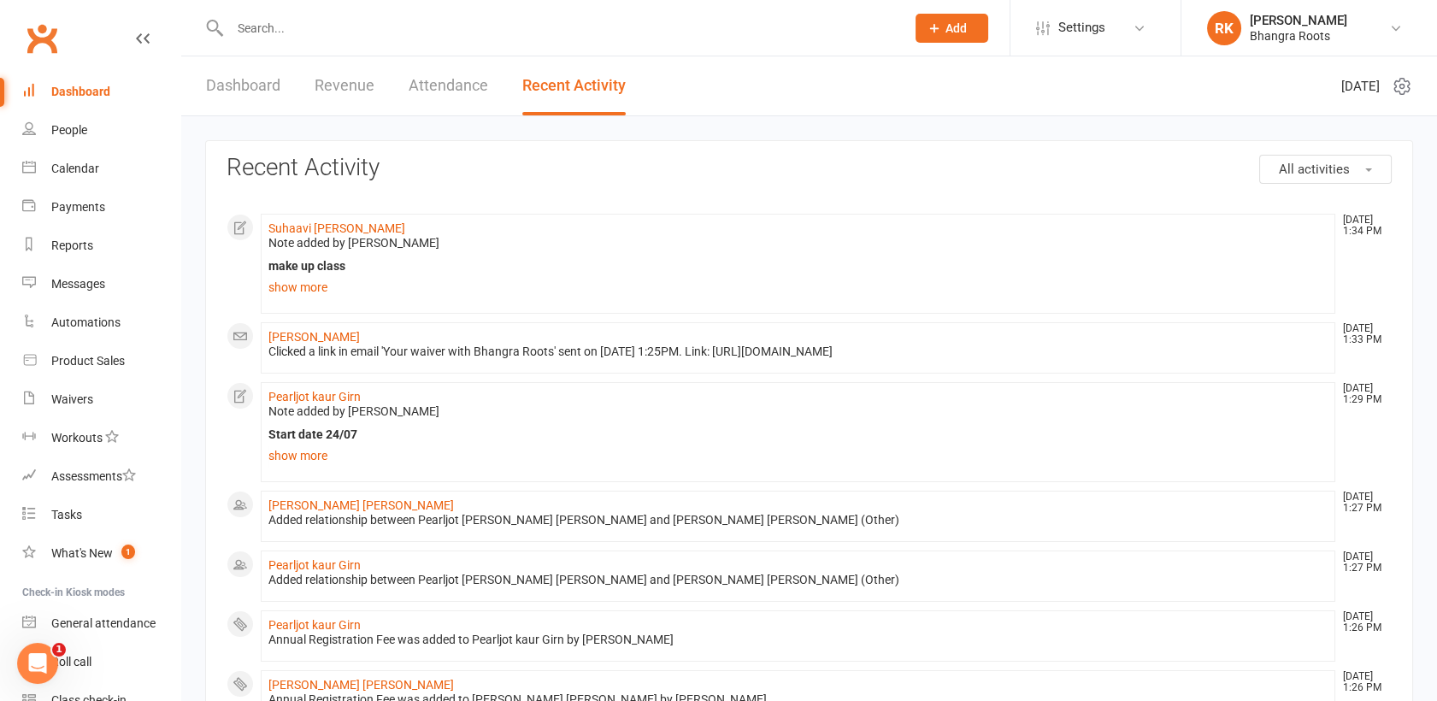
click at [233, 98] on link "Dashboard" at bounding box center [243, 85] width 74 height 59
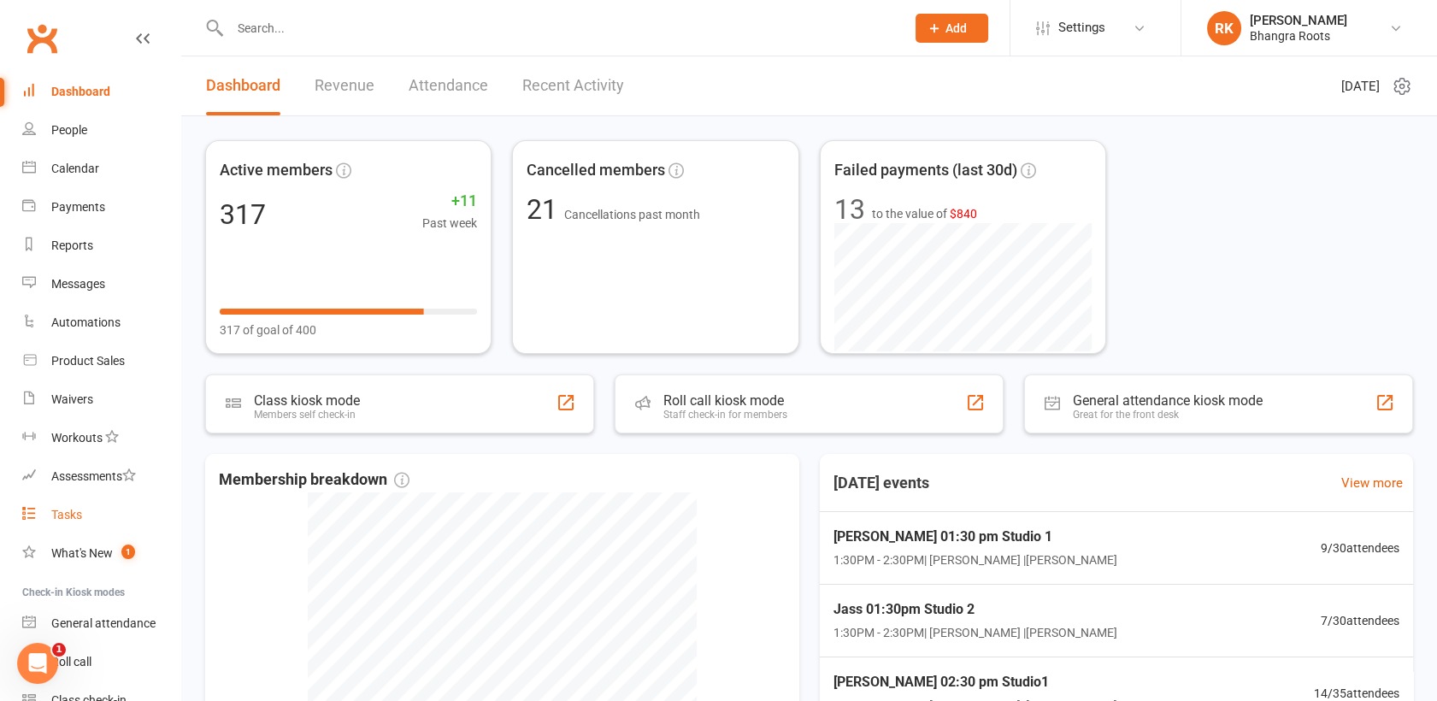
click at [60, 516] on div "Tasks" at bounding box center [66, 515] width 31 height 14
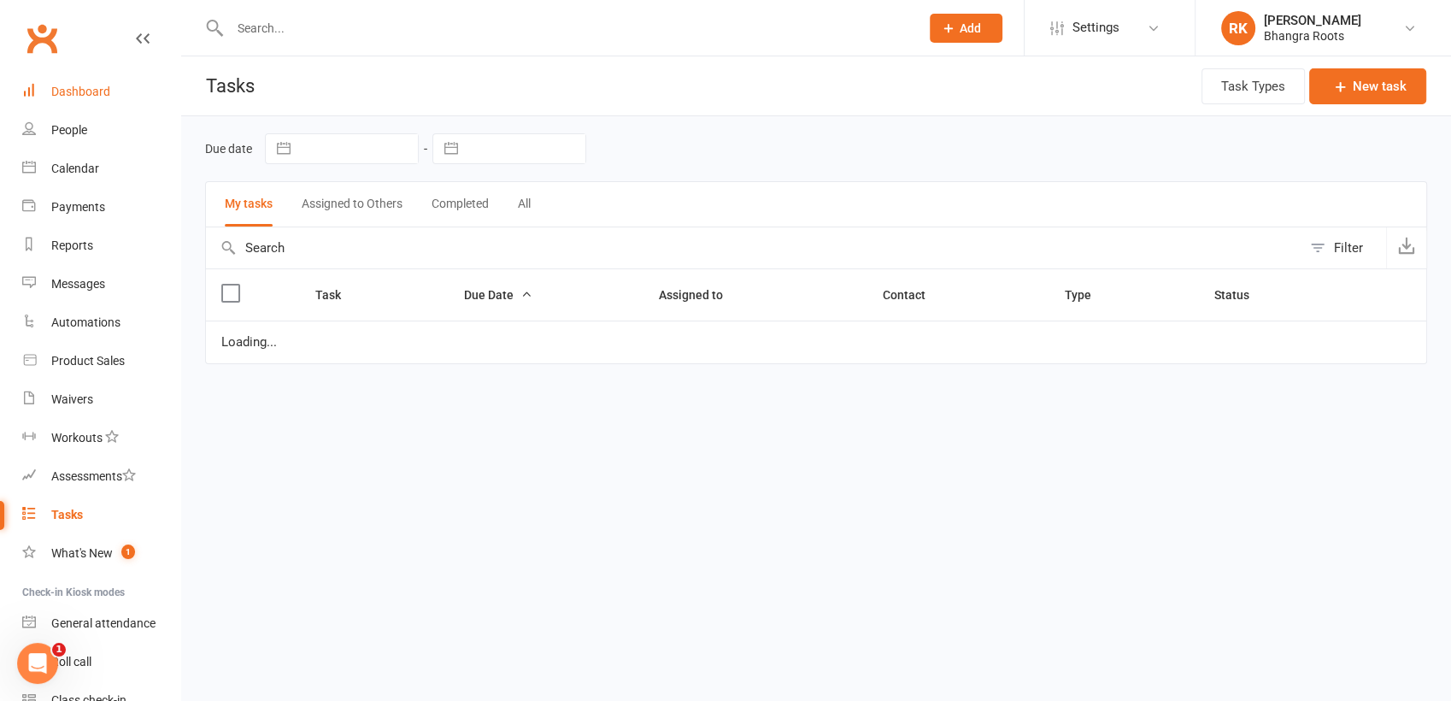
click at [54, 91] on div "Dashboard" at bounding box center [80, 92] width 59 height 14
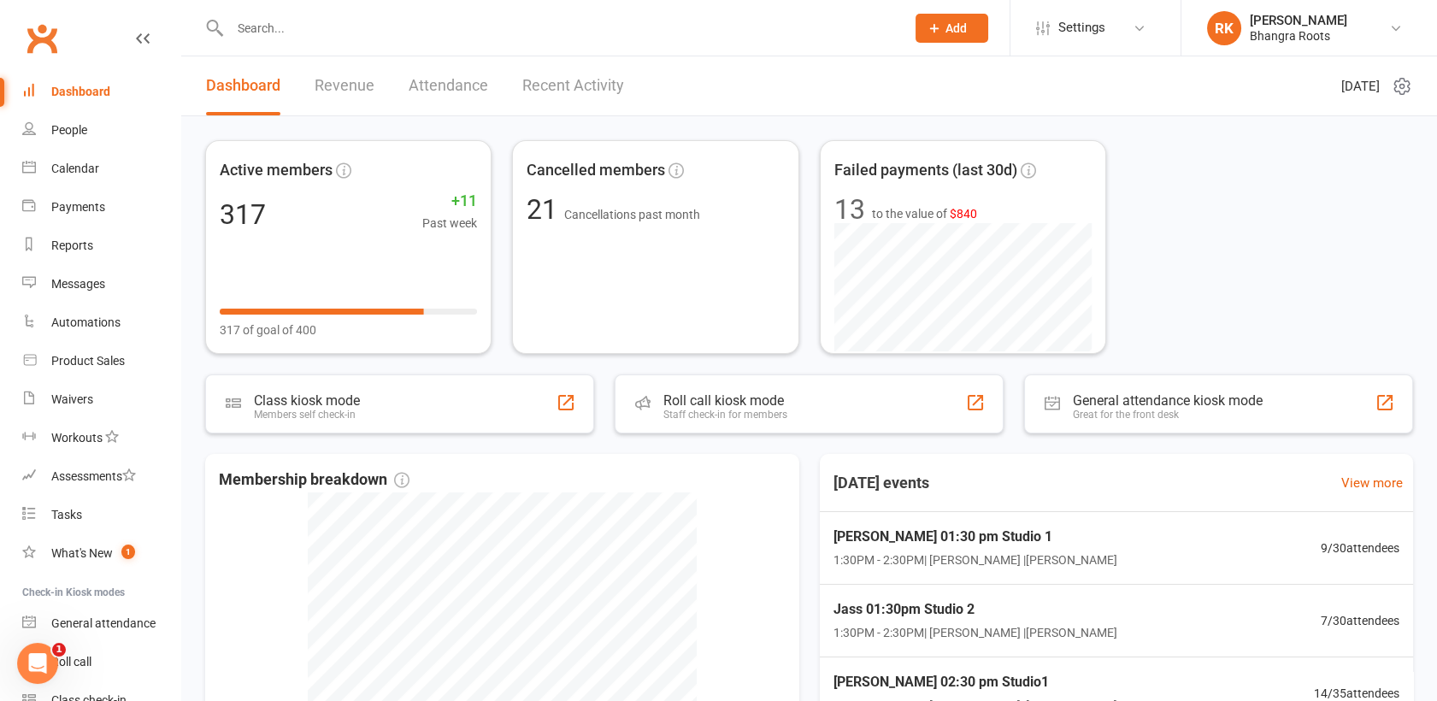
click at [267, 26] on input "text" at bounding box center [559, 28] width 668 height 24
type input "su"
click at [68, 157] on link "Calendar" at bounding box center [101, 169] width 158 height 38
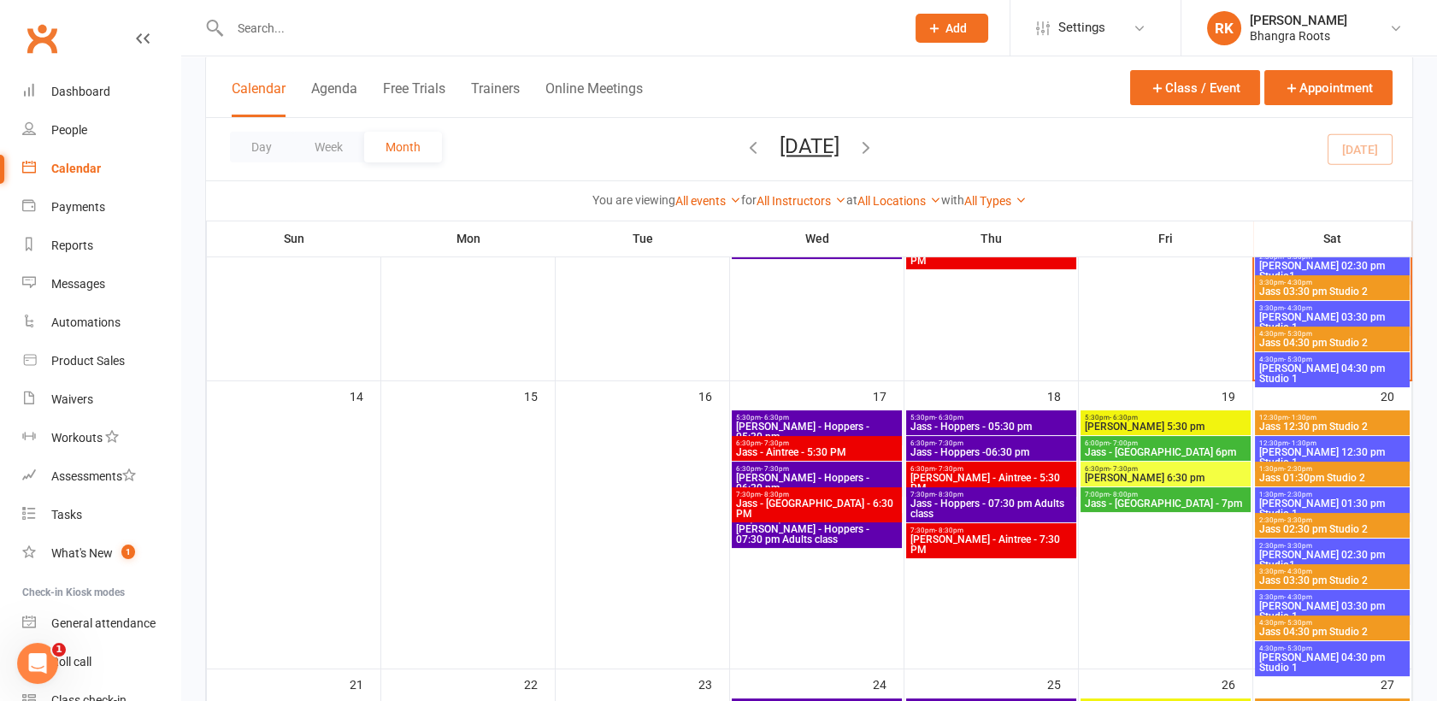
scroll to position [559, 0]
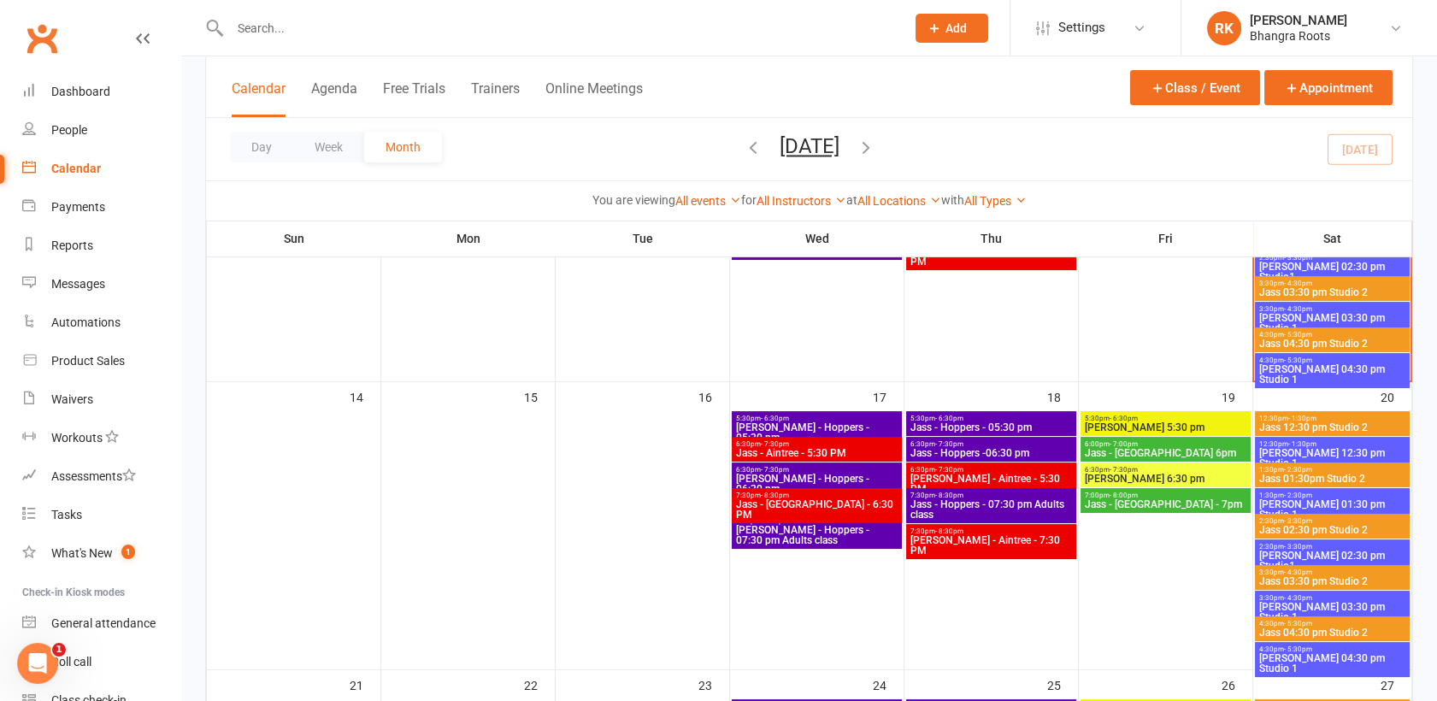
click at [846, 451] on span "Jass - Aintree - 5:30 PM" at bounding box center [816, 453] width 163 height 10
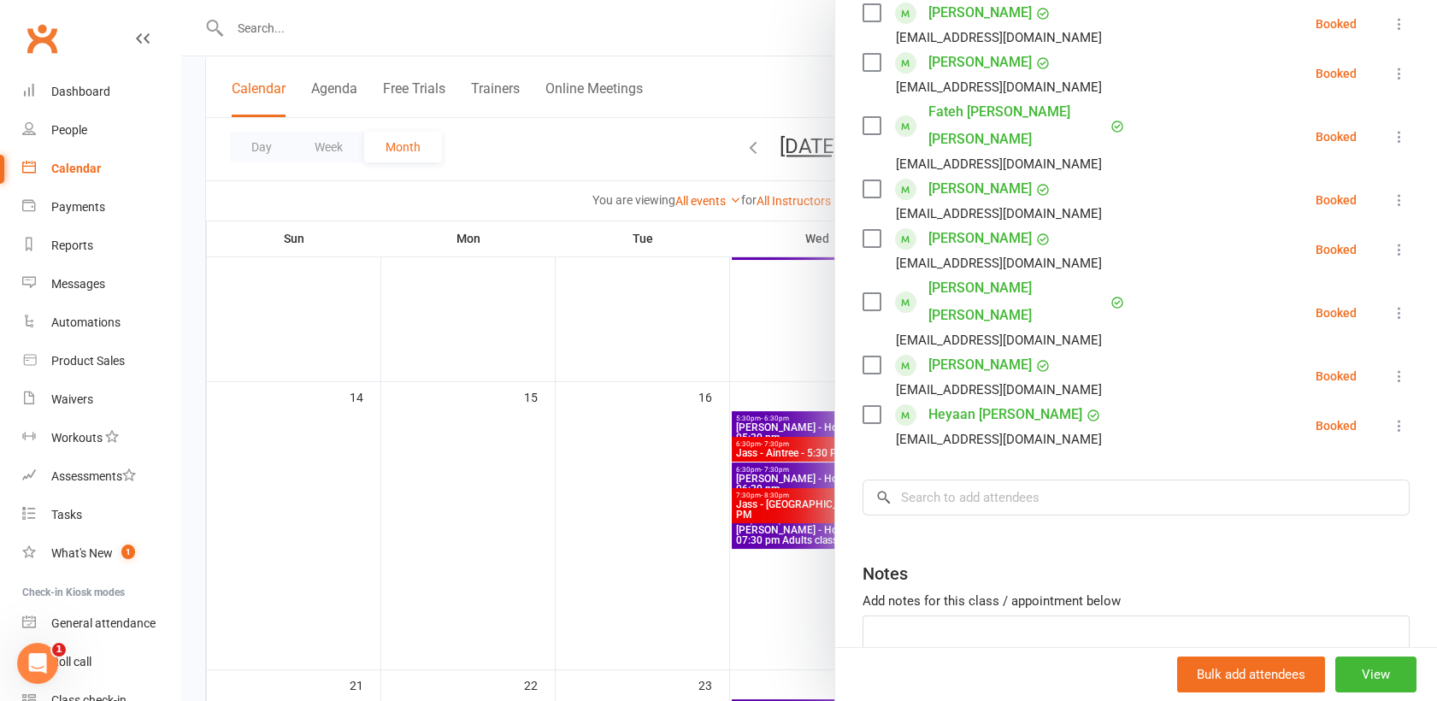
scroll to position [472, 0]
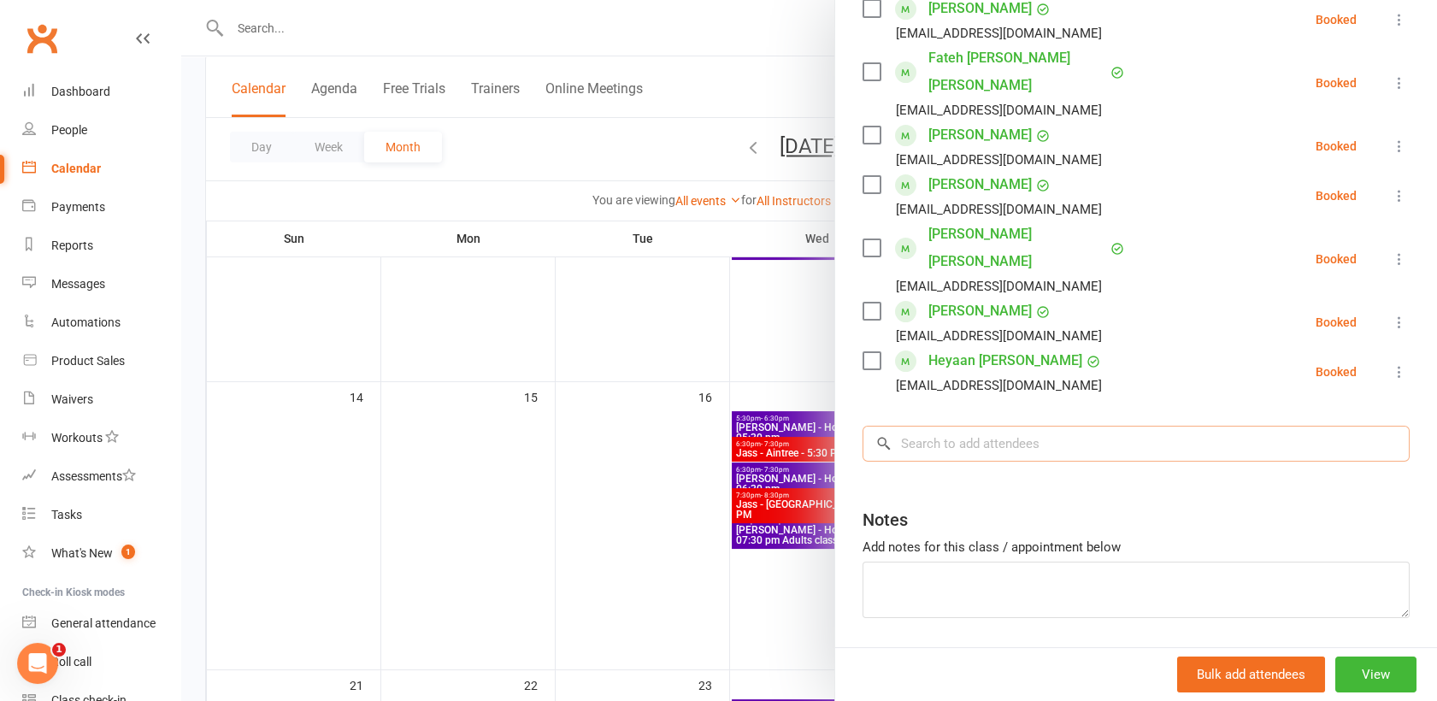
click at [1027, 426] on input "search" at bounding box center [1135, 444] width 547 height 36
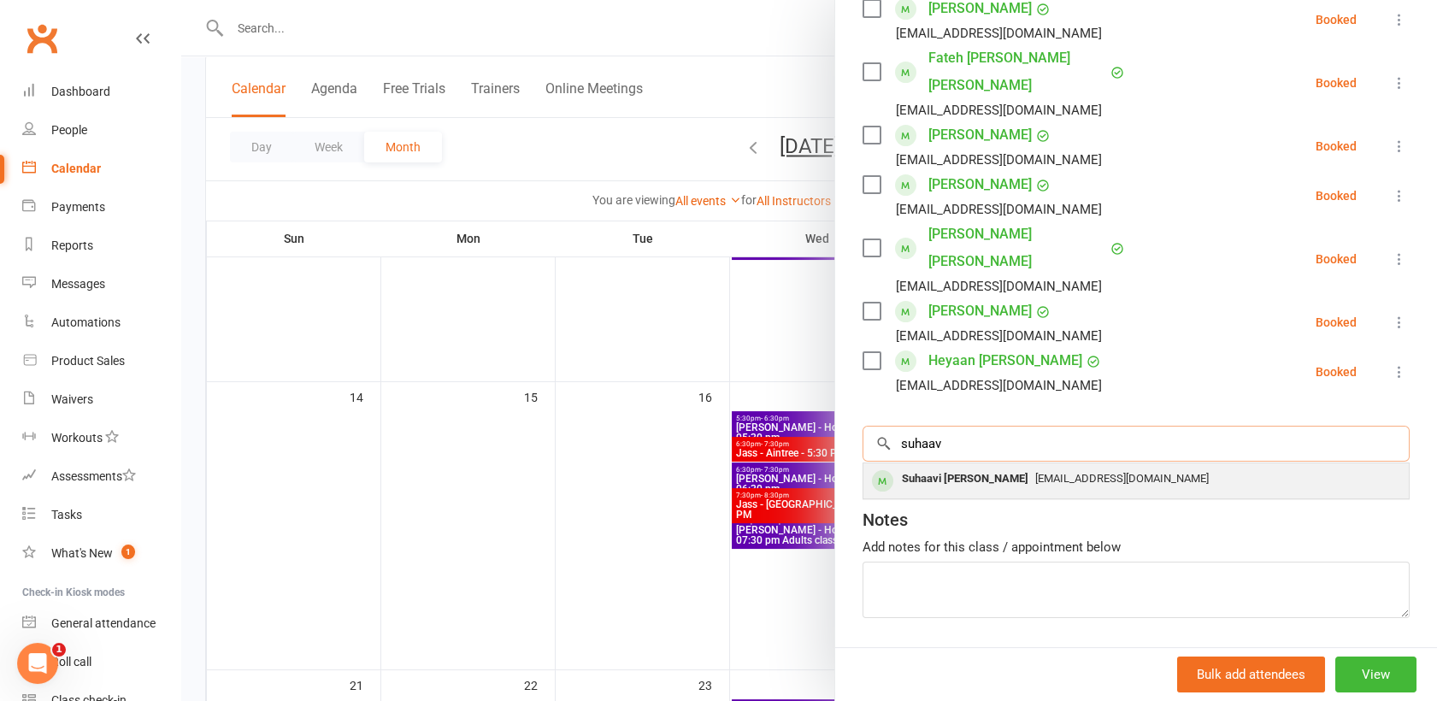
type input "suhaav"
click at [1100, 472] on span "[EMAIL_ADDRESS][DOMAIN_NAME]" at bounding box center [1122, 478] width 174 height 13
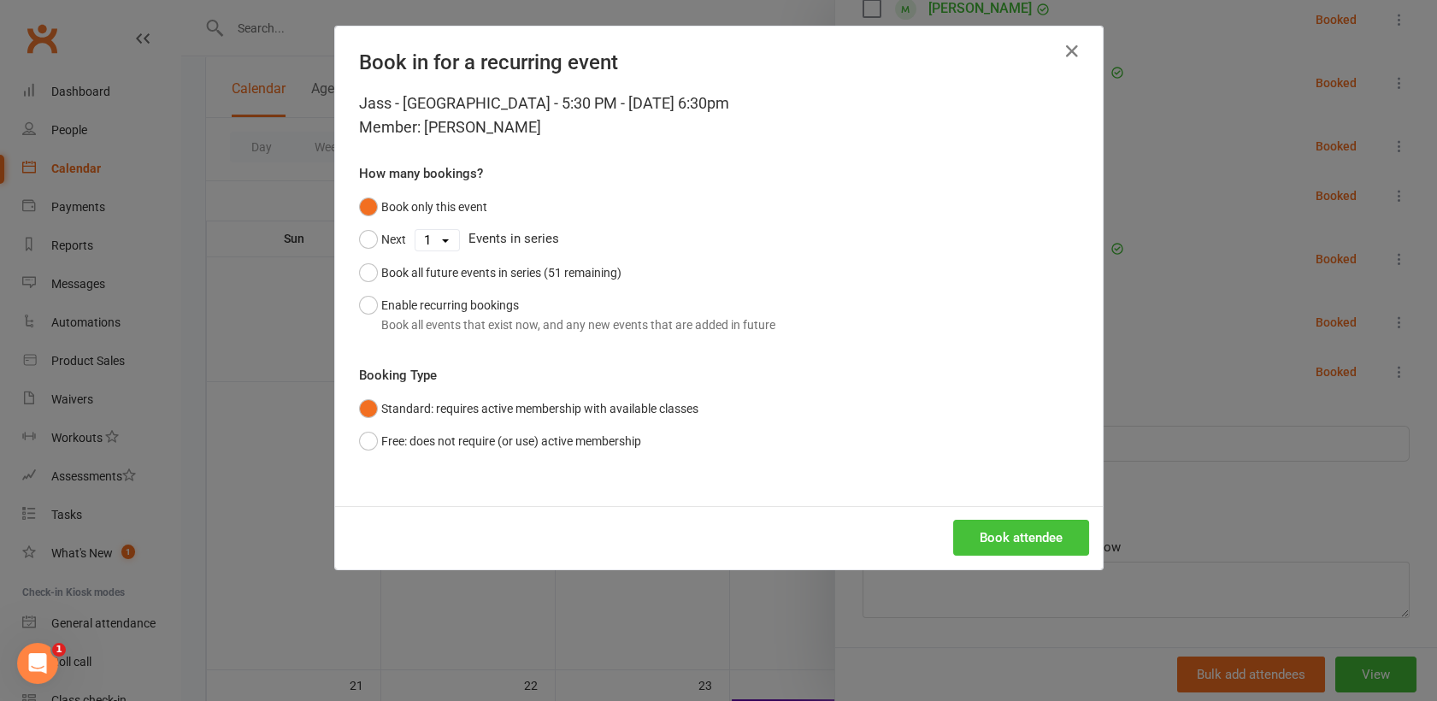
click at [1033, 539] on button "Book attendee" at bounding box center [1021, 538] width 136 height 36
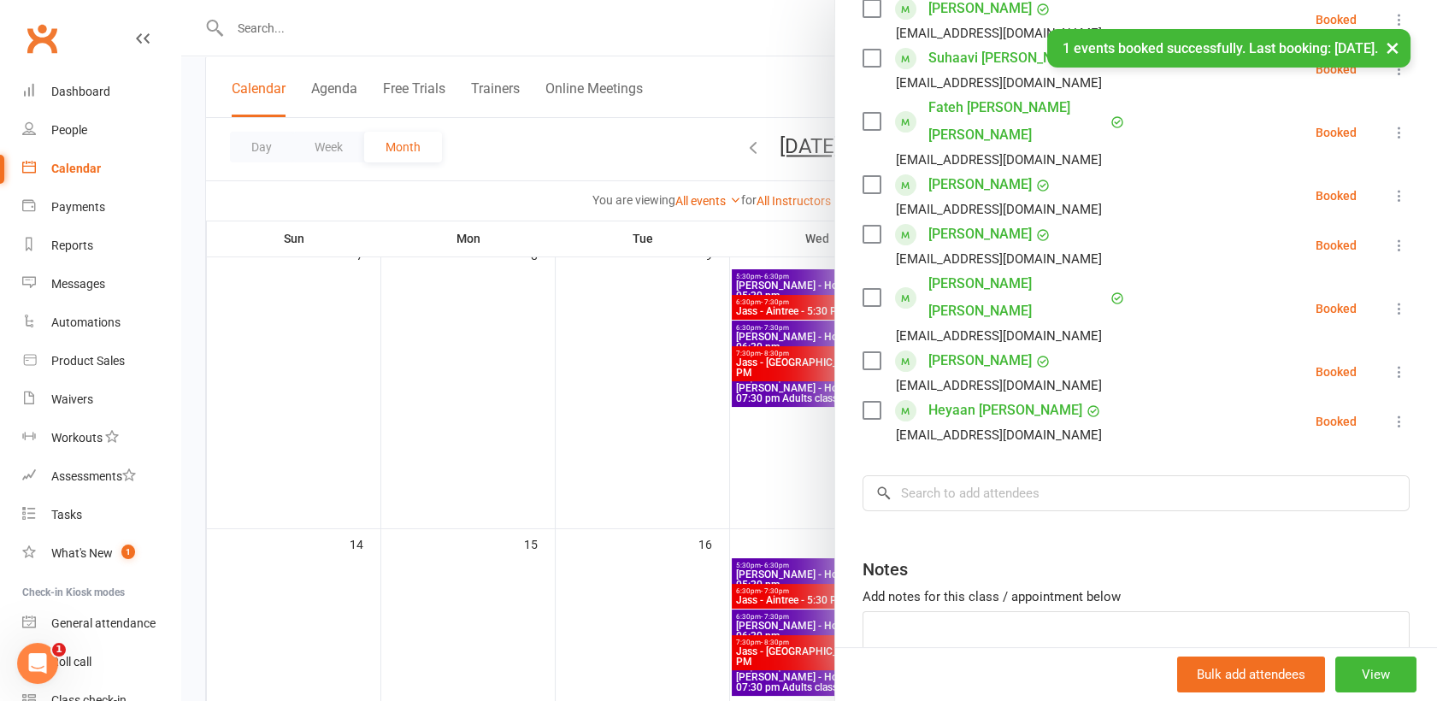
scroll to position [0, 0]
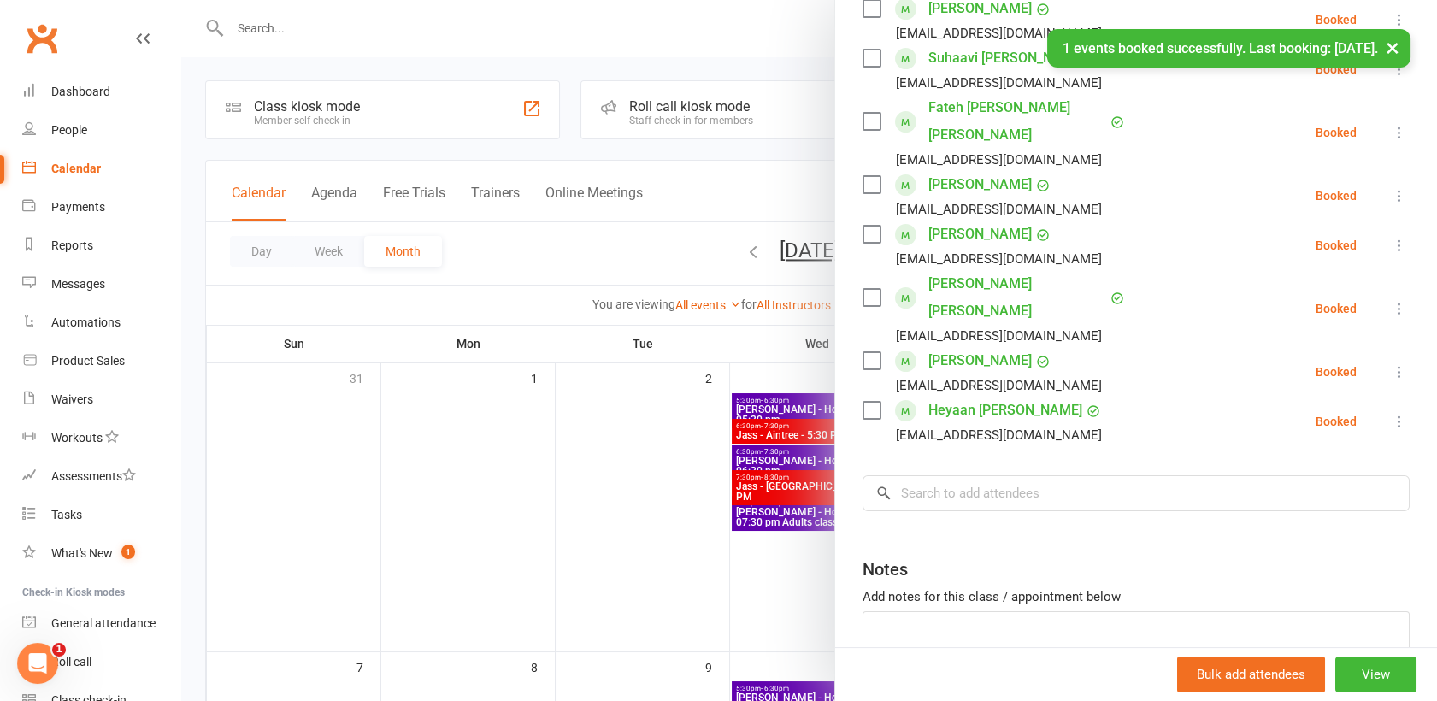
click at [76, 21] on div "Clubworx" at bounding box center [90, 48] width 180 height 63
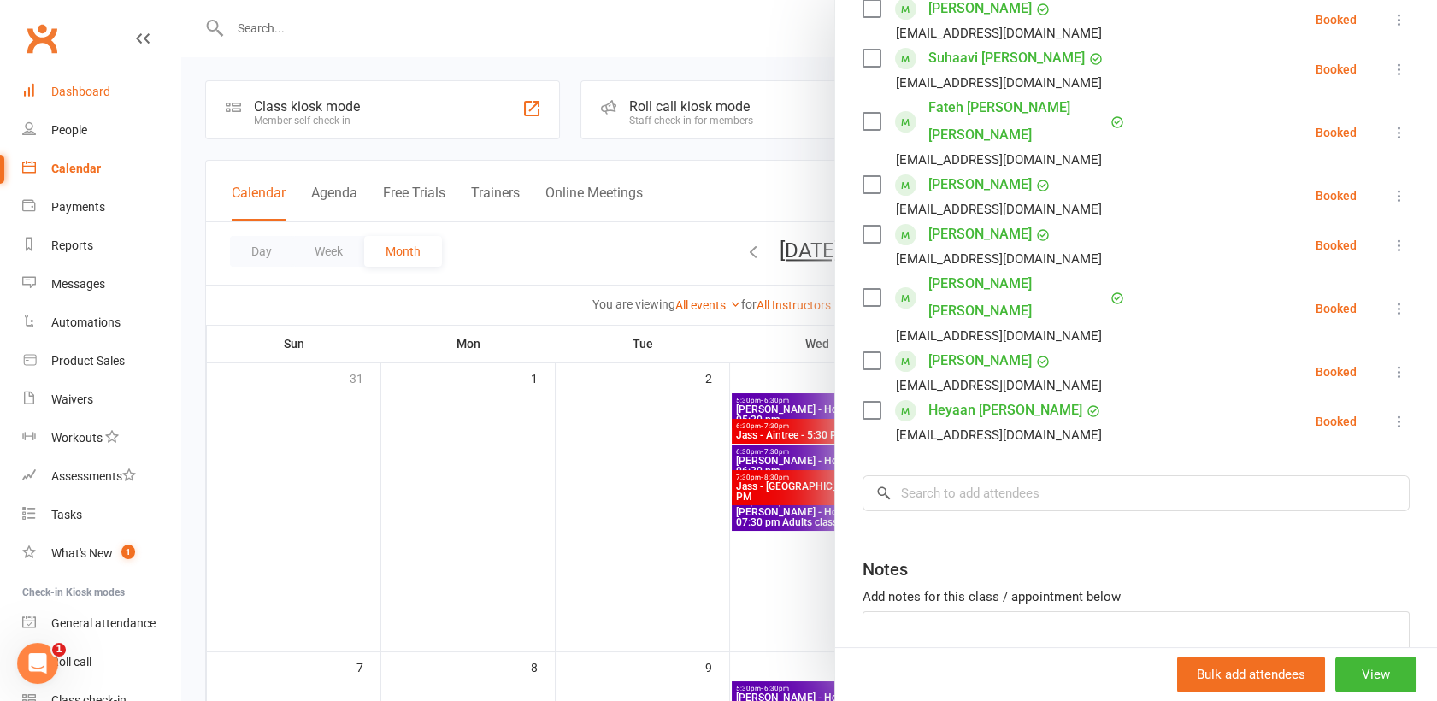
click at [86, 95] on div "Dashboard" at bounding box center [80, 92] width 59 height 14
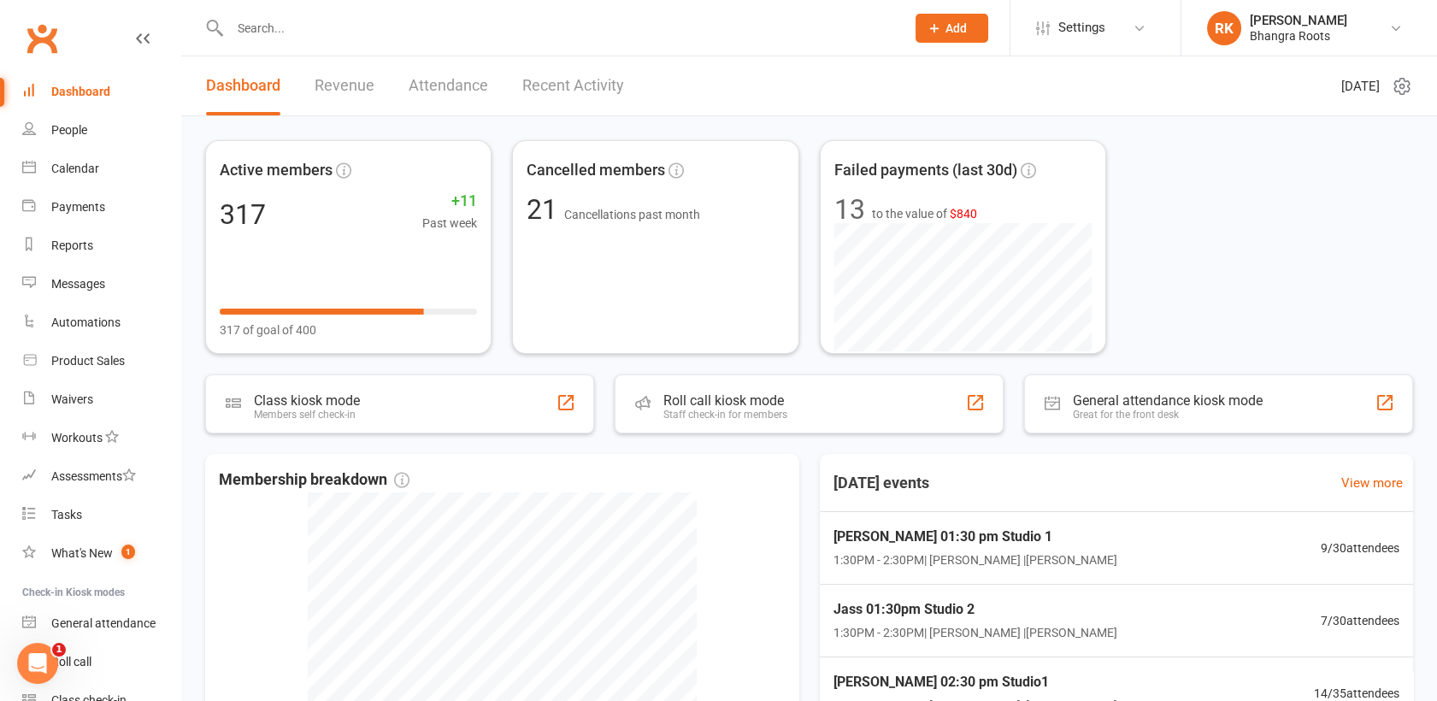
click at [309, 25] on input "text" at bounding box center [559, 28] width 668 height 24
click at [85, 162] on div "Calendar" at bounding box center [75, 169] width 48 height 14
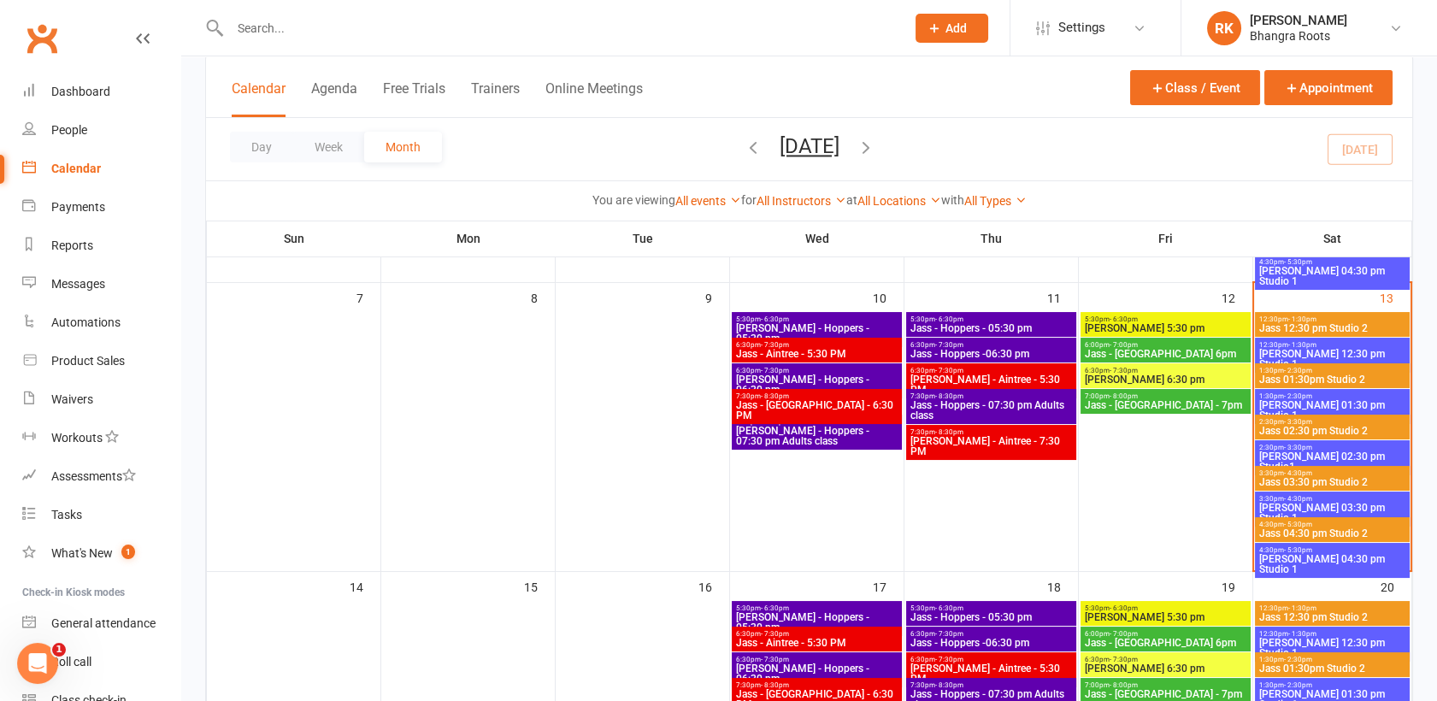
scroll to position [379, 0]
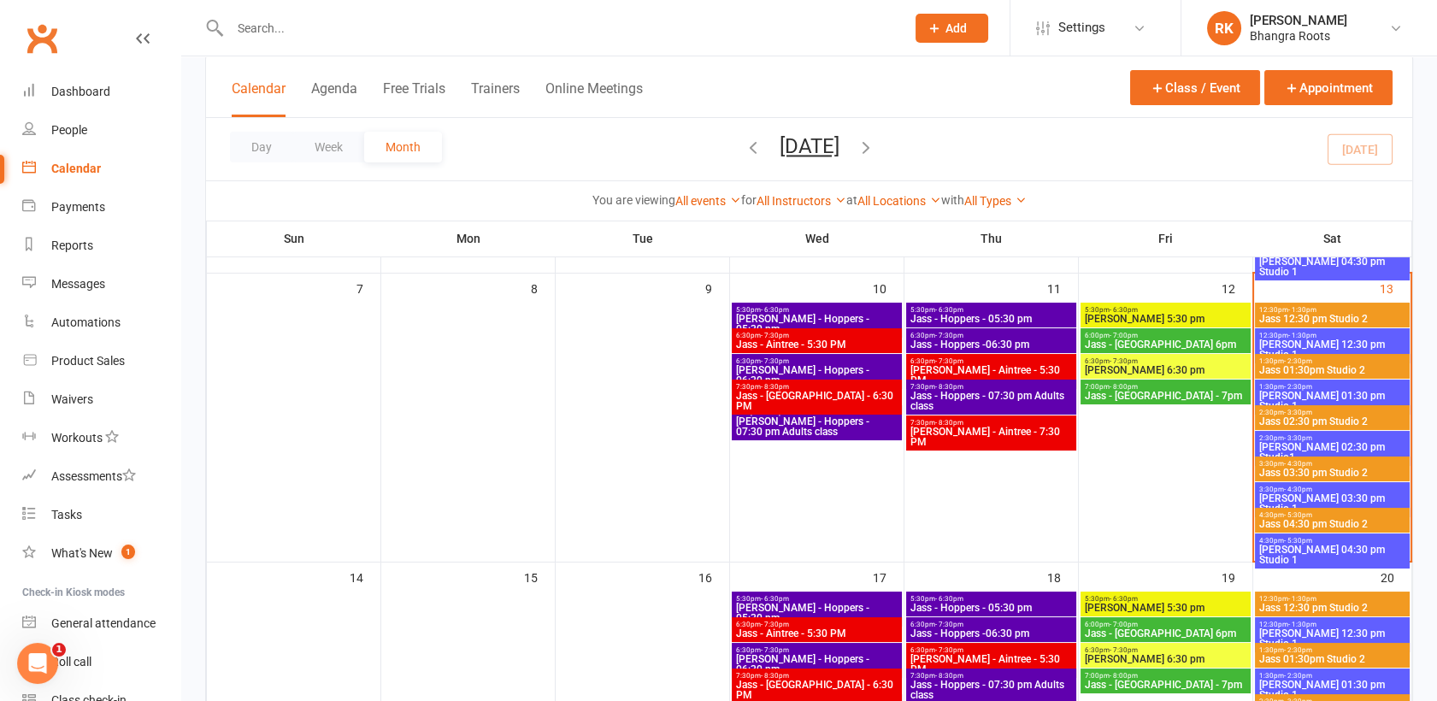
click at [1363, 339] on span "[PERSON_NAME] 12:30 pm Studio 1" at bounding box center [1332, 349] width 148 height 21
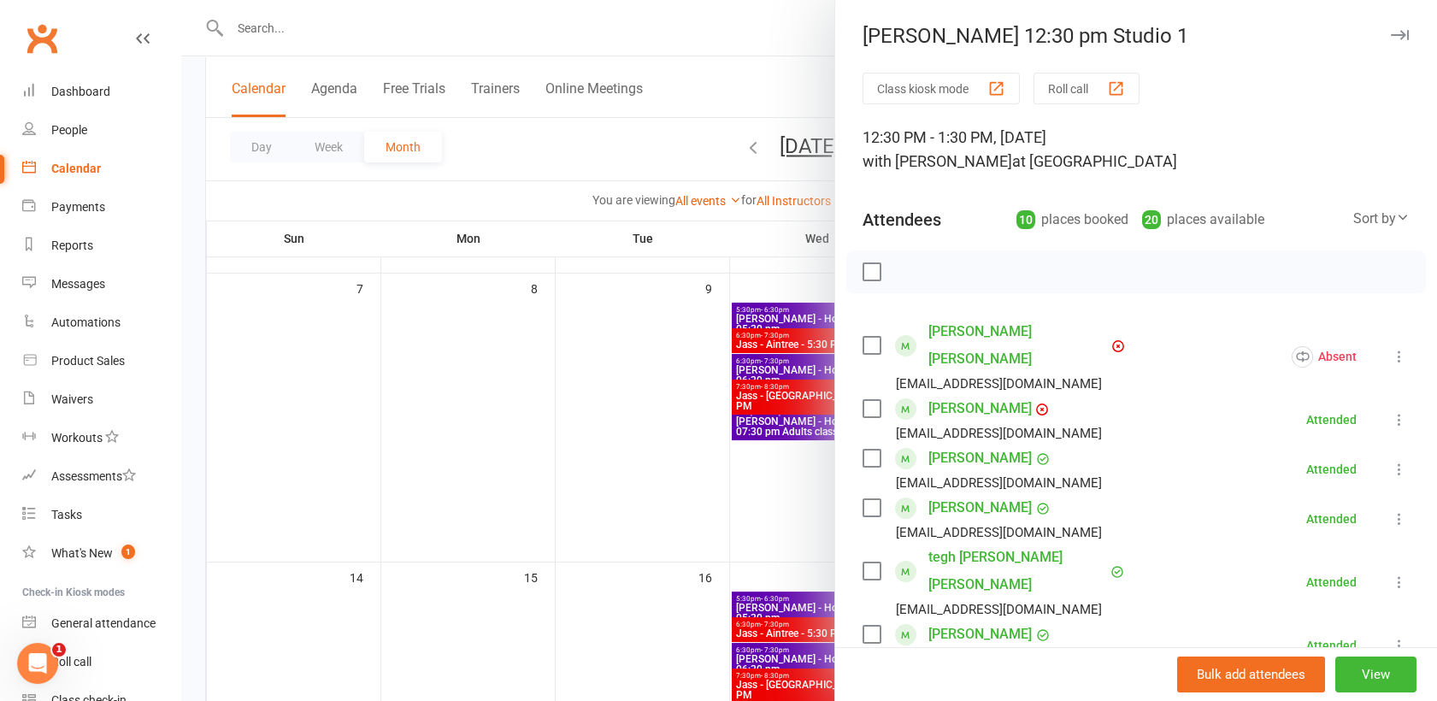
click at [580, 191] on div at bounding box center [809, 350] width 1256 height 701
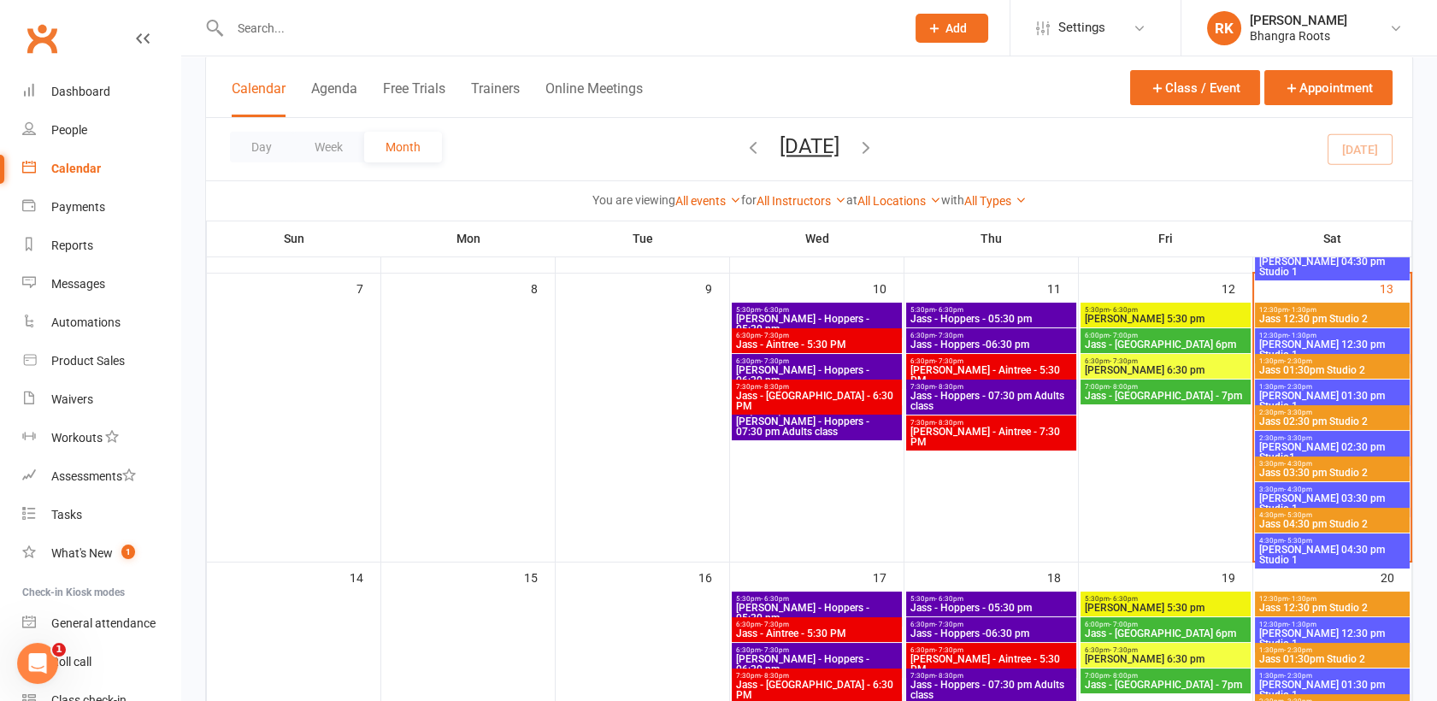
click at [1357, 318] on span "Jass 12:30 pm Studio 2" at bounding box center [1332, 319] width 148 height 10
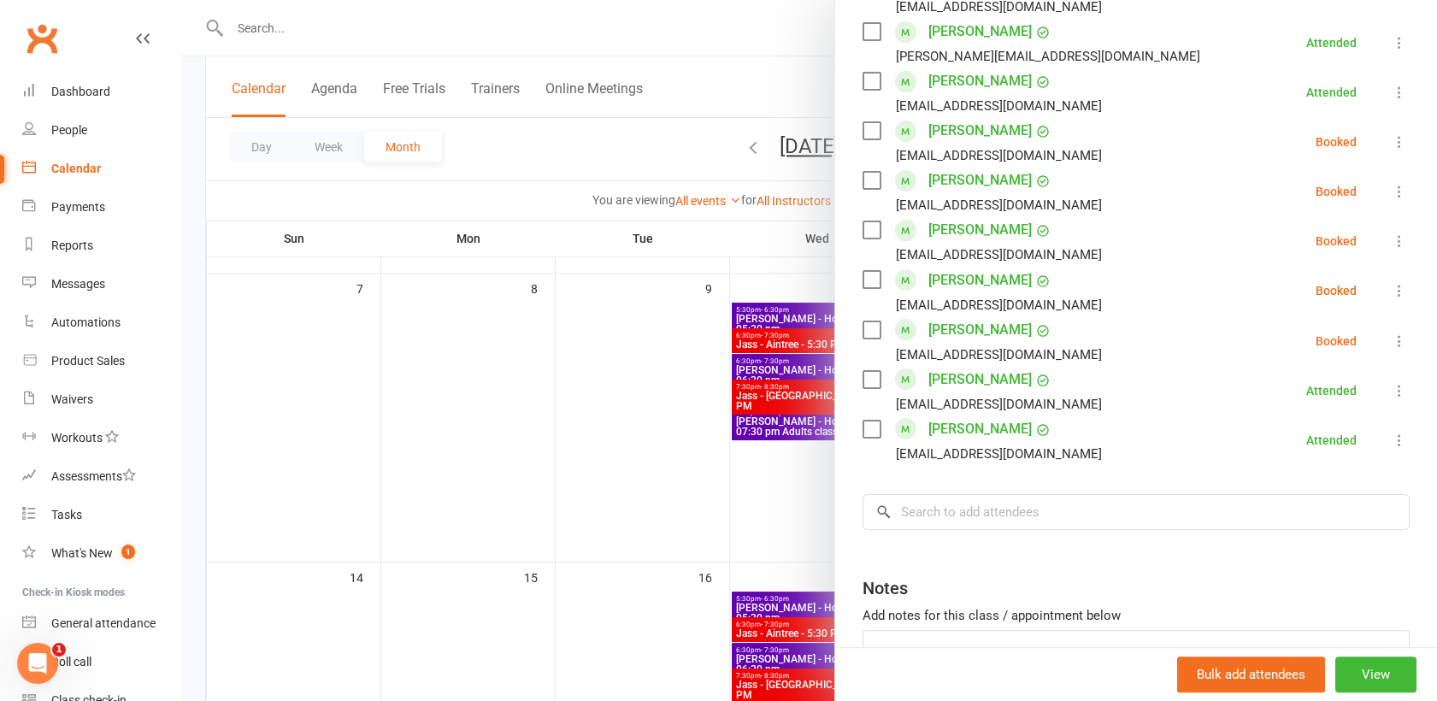
scroll to position [1038, 0]
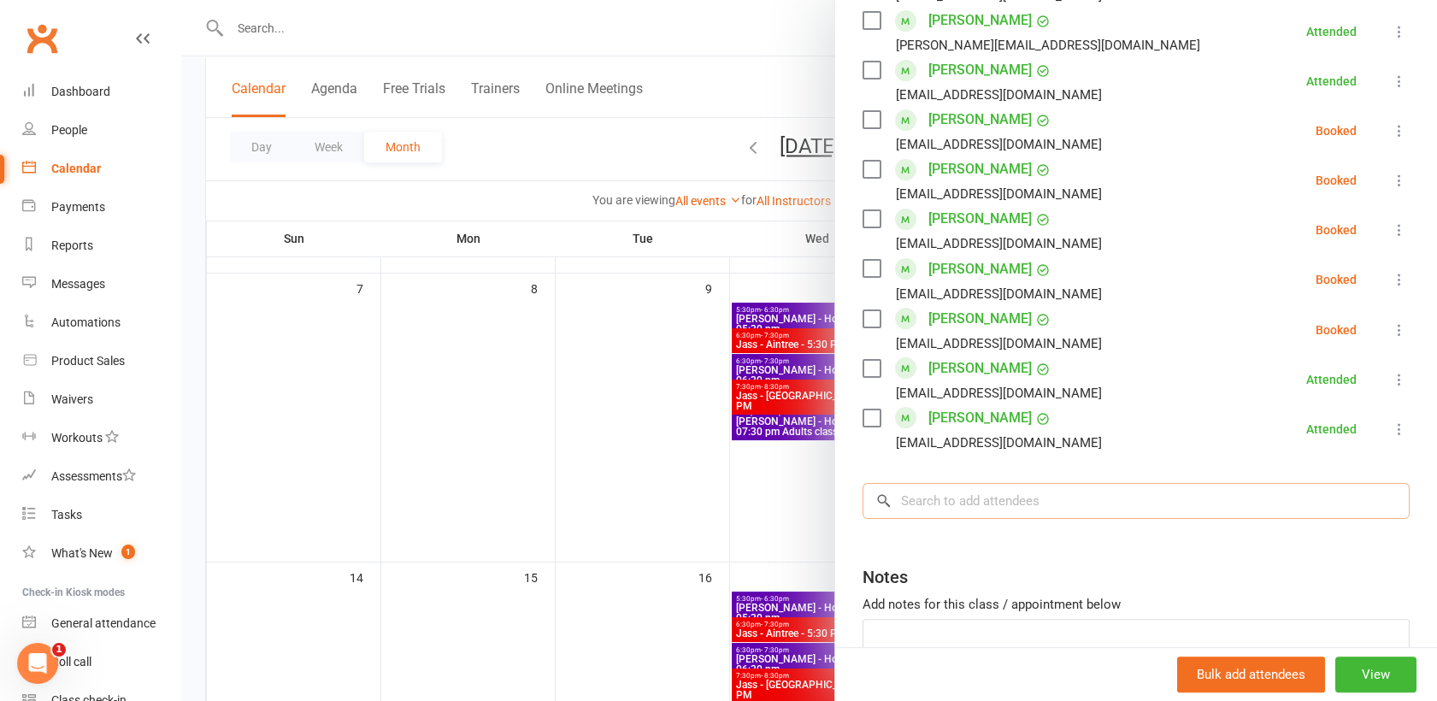
click at [1004, 483] on input "search" at bounding box center [1135, 501] width 547 height 36
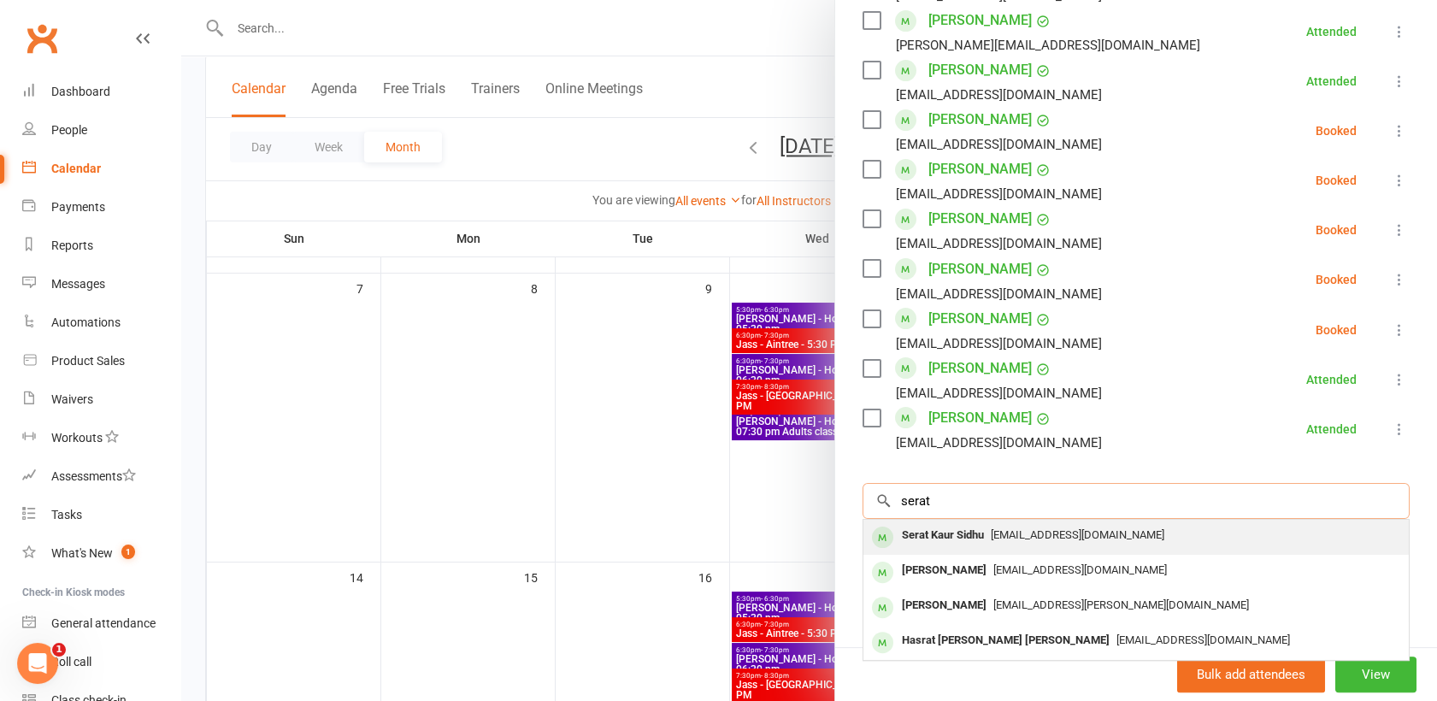
type input "serat"
click at [1132, 523] on div "[EMAIL_ADDRESS][DOMAIN_NAME]" at bounding box center [1136, 535] width 532 height 25
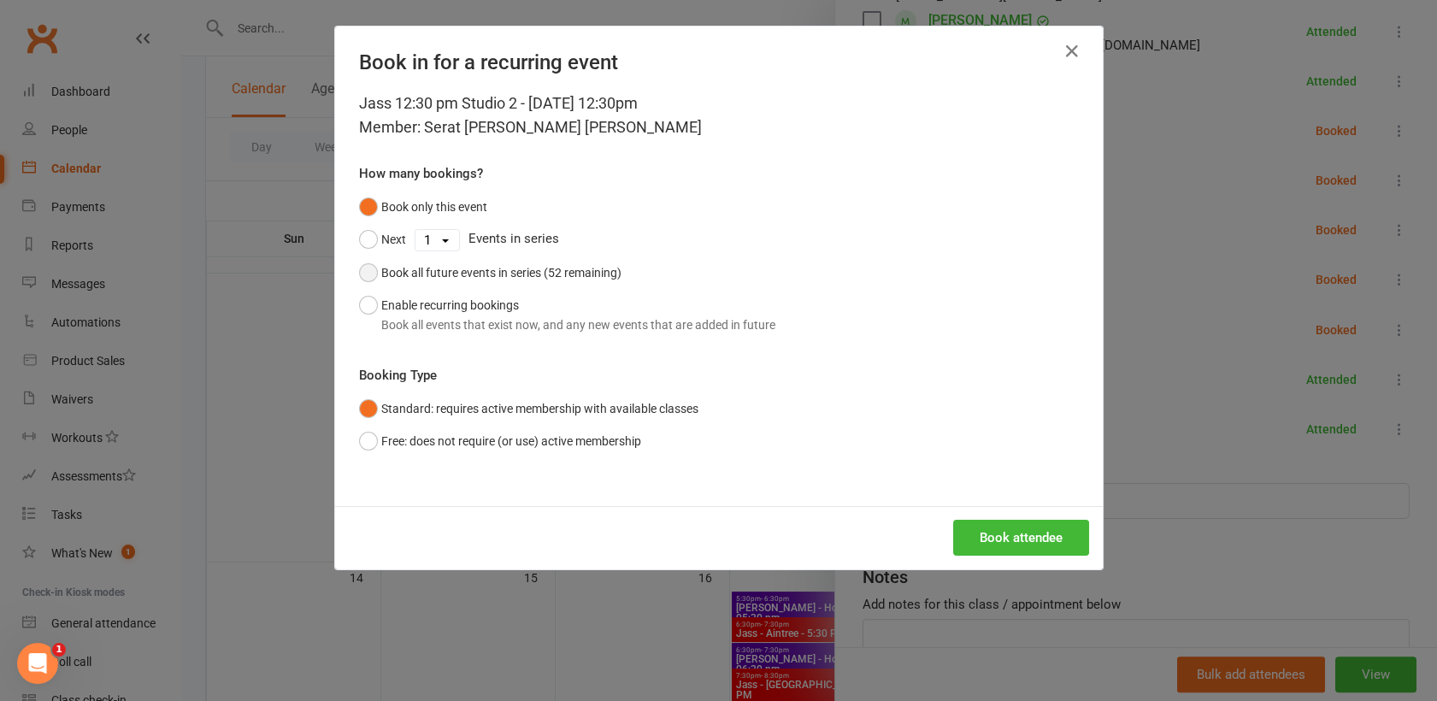
click at [366, 274] on button "Book all future events in series (52 remaining)" at bounding box center [490, 272] width 262 height 32
click at [1002, 554] on button "Book attendee" at bounding box center [1021, 538] width 136 height 36
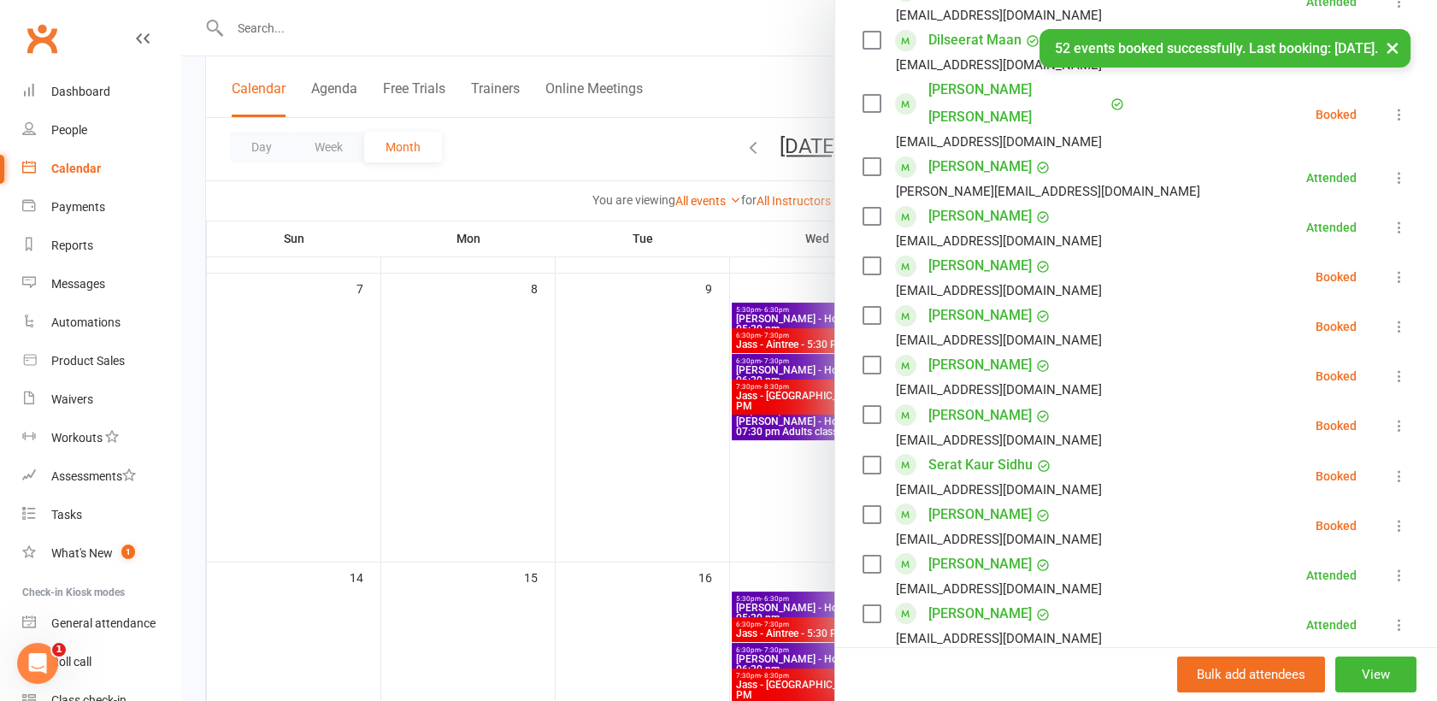
scroll to position [880, 0]
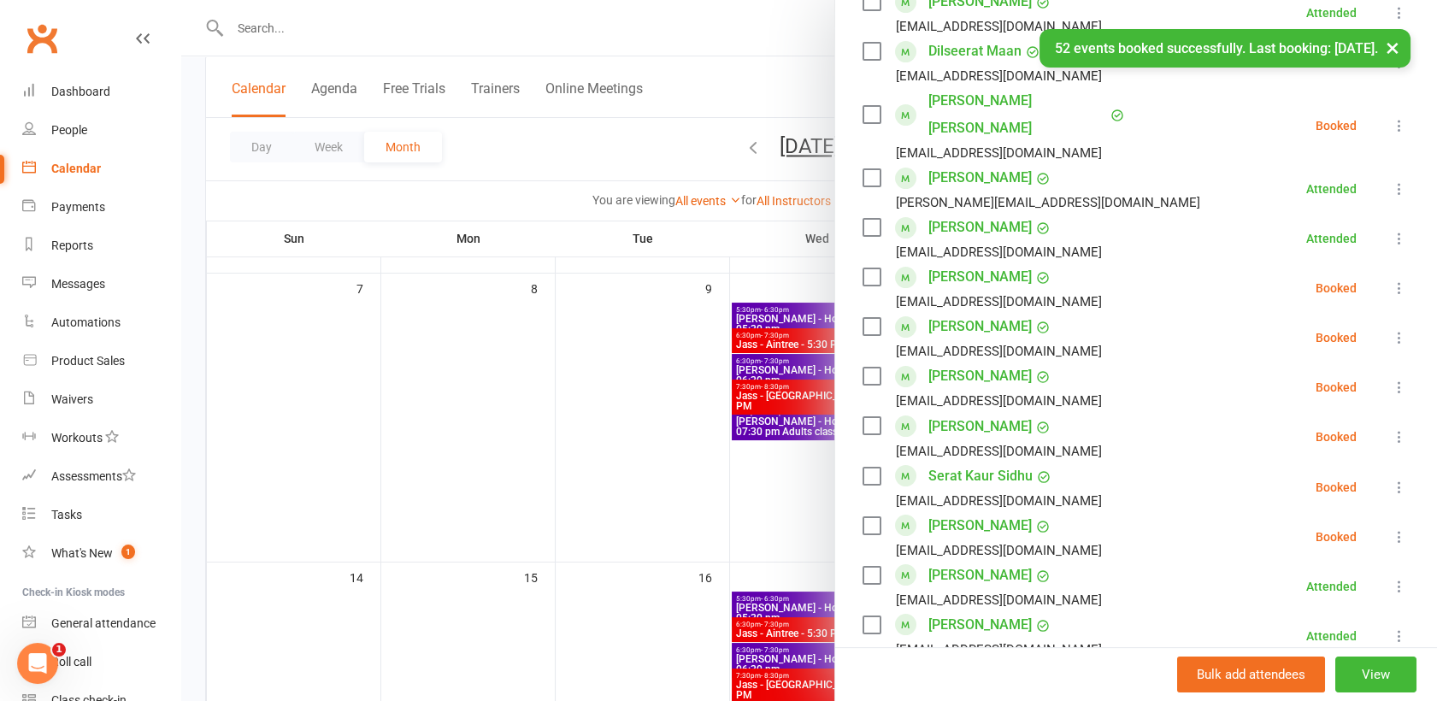
click at [1391, 479] on icon at bounding box center [1399, 487] width 17 height 17
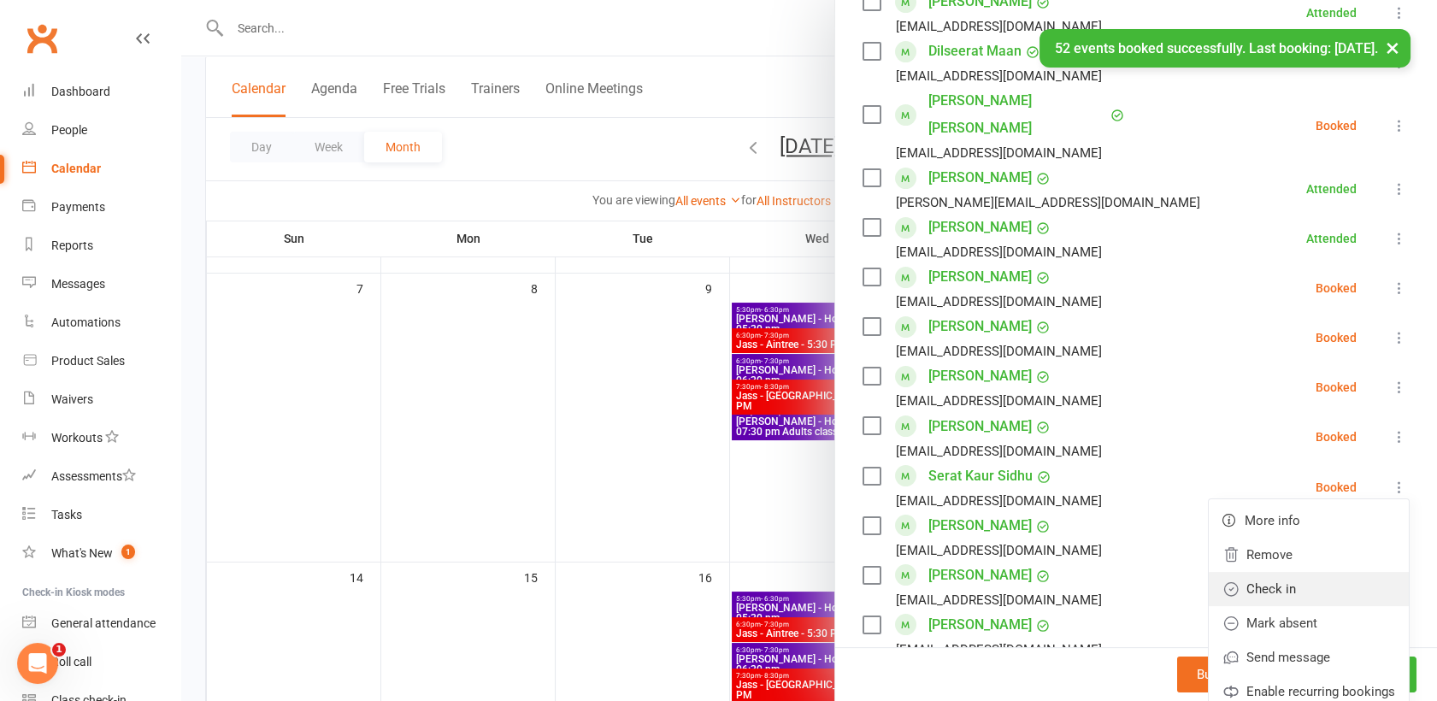
click at [1257, 572] on link "Check in" at bounding box center [1309, 589] width 200 height 34
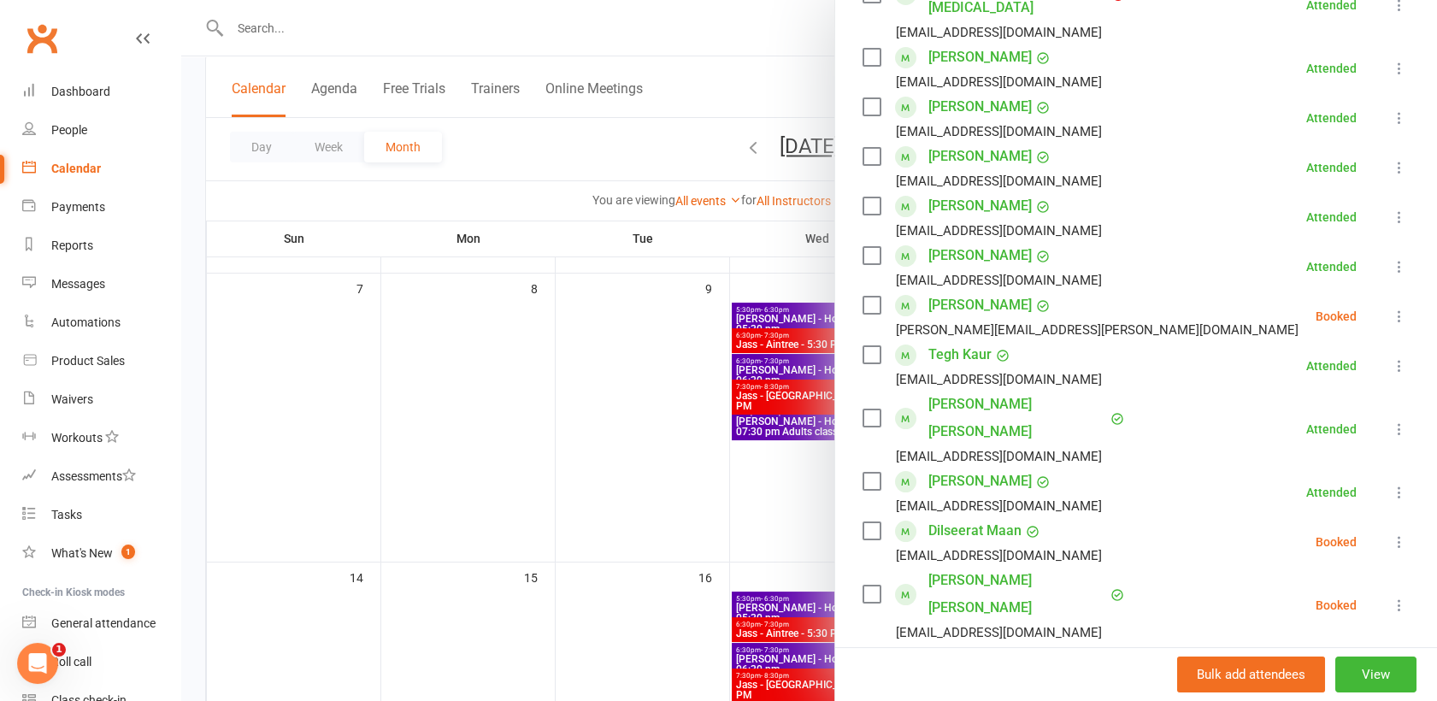
scroll to position [399, 0]
click at [1391, 309] on icon at bounding box center [1399, 317] width 17 height 17
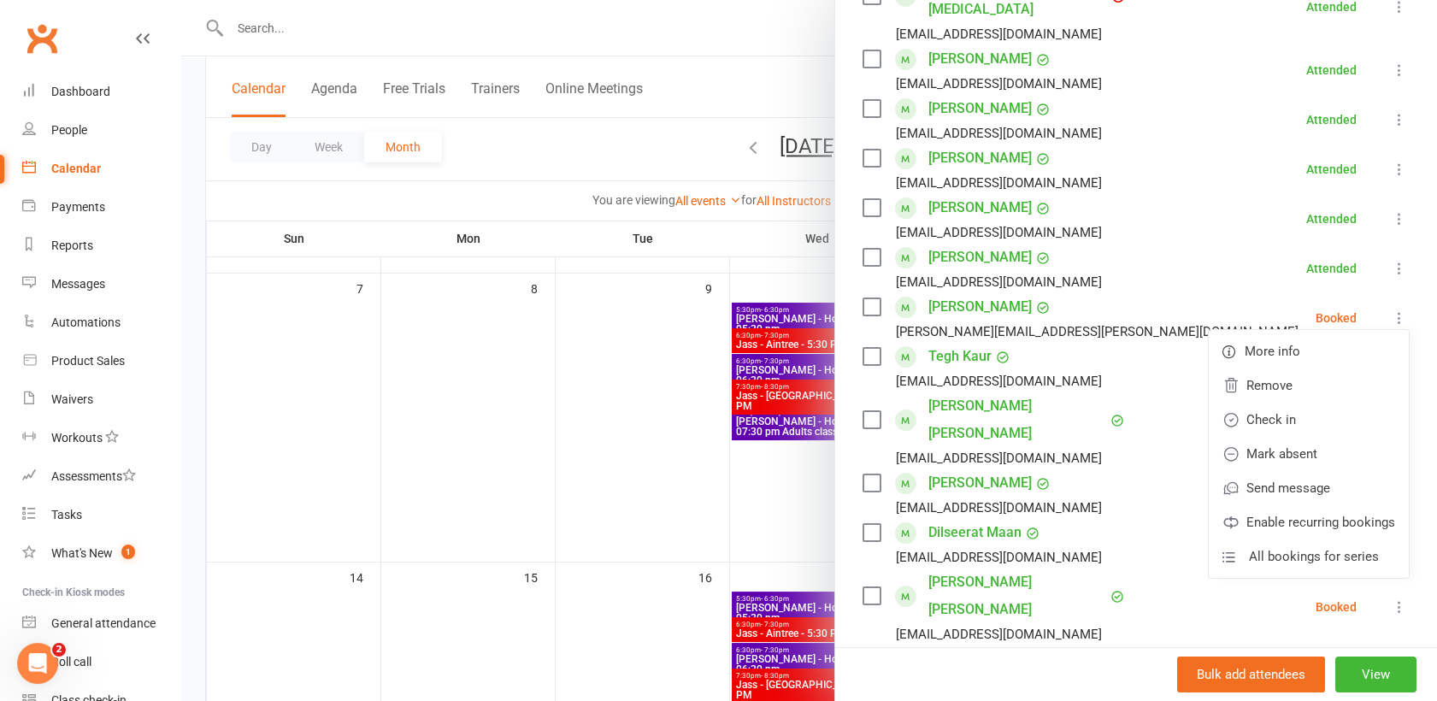
click at [574, 480] on div at bounding box center [809, 350] width 1256 height 701
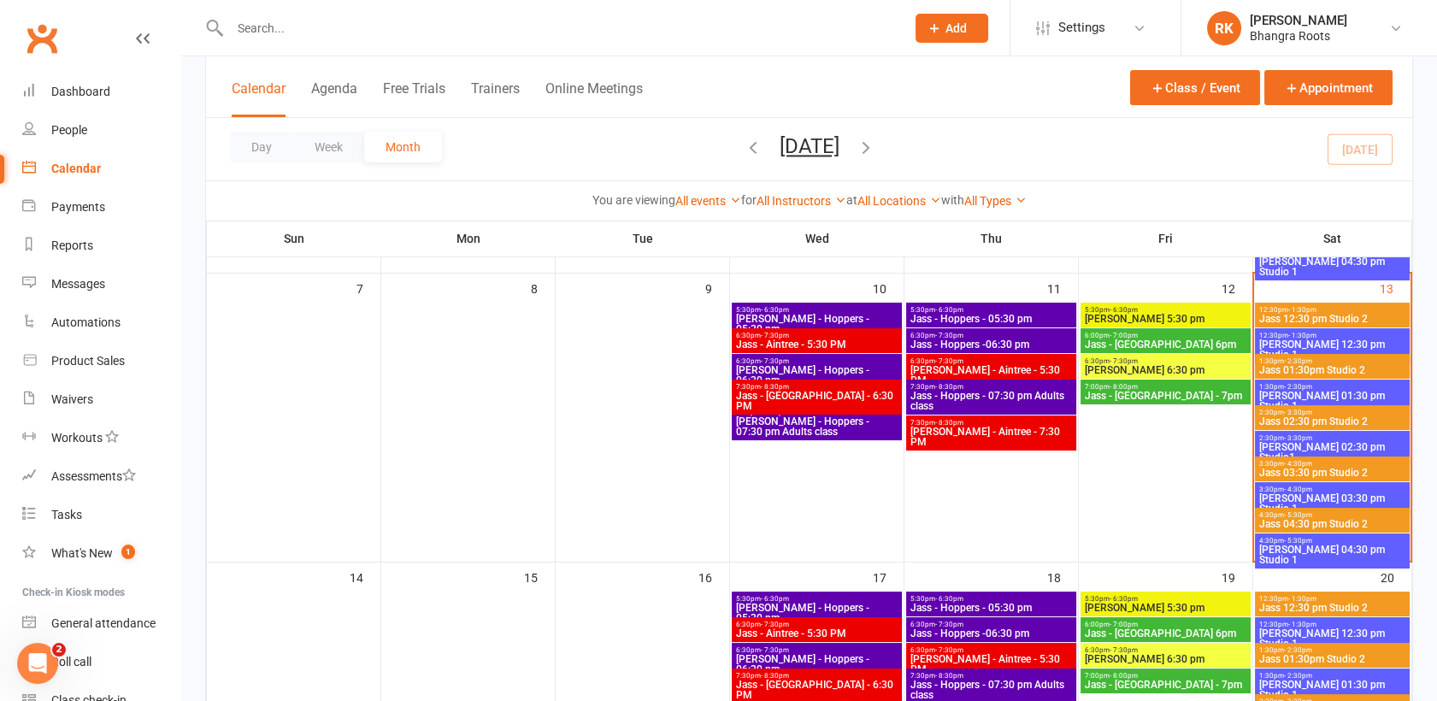
click at [1333, 328] on div "12:30pm - 1:30pm [PERSON_NAME] 12:30 pm Studio 1" at bounding box center [1332, 345] width 155 height 35
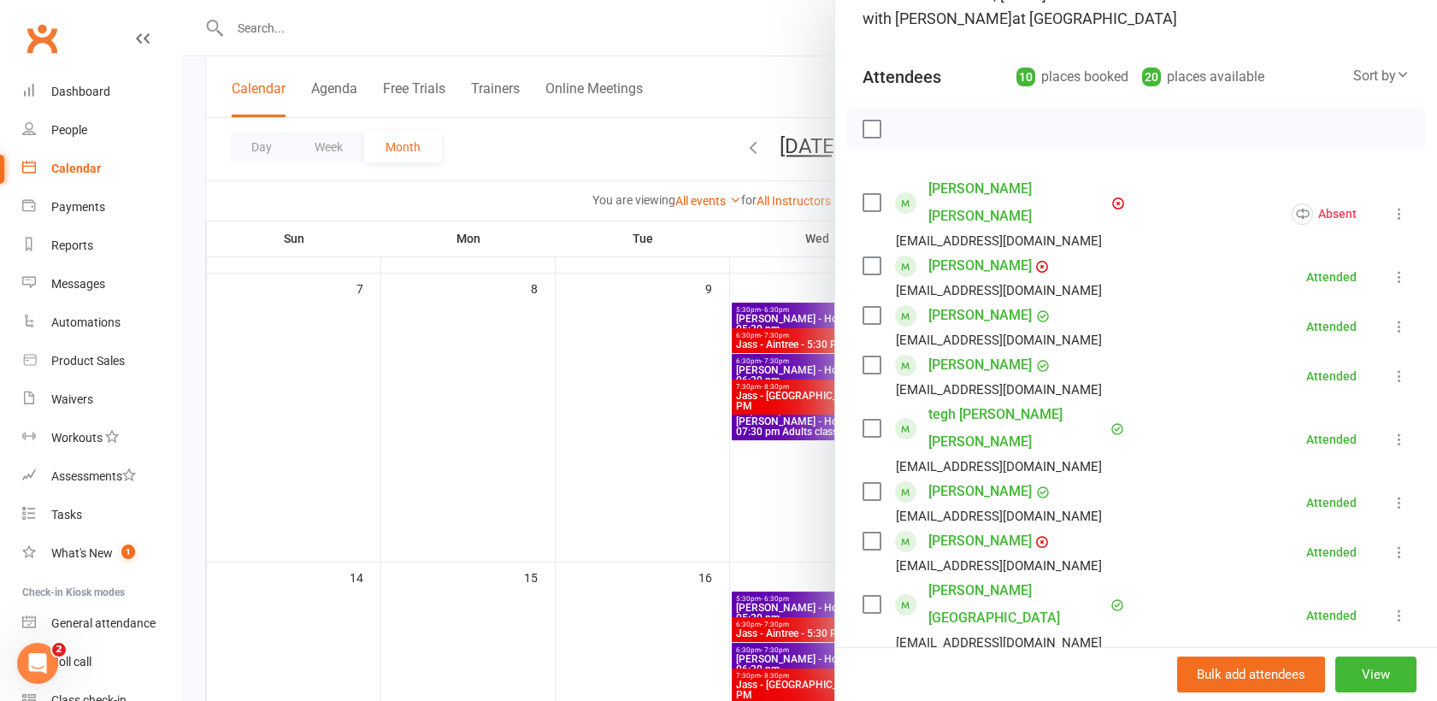
scroll to position [144, 0]
click at [85, 177] on link "Calendar" at bounding box center [101, 169] width 158 height 38
click at [435, 352] on div at bounding box center [809, 350] width 1256 height 701
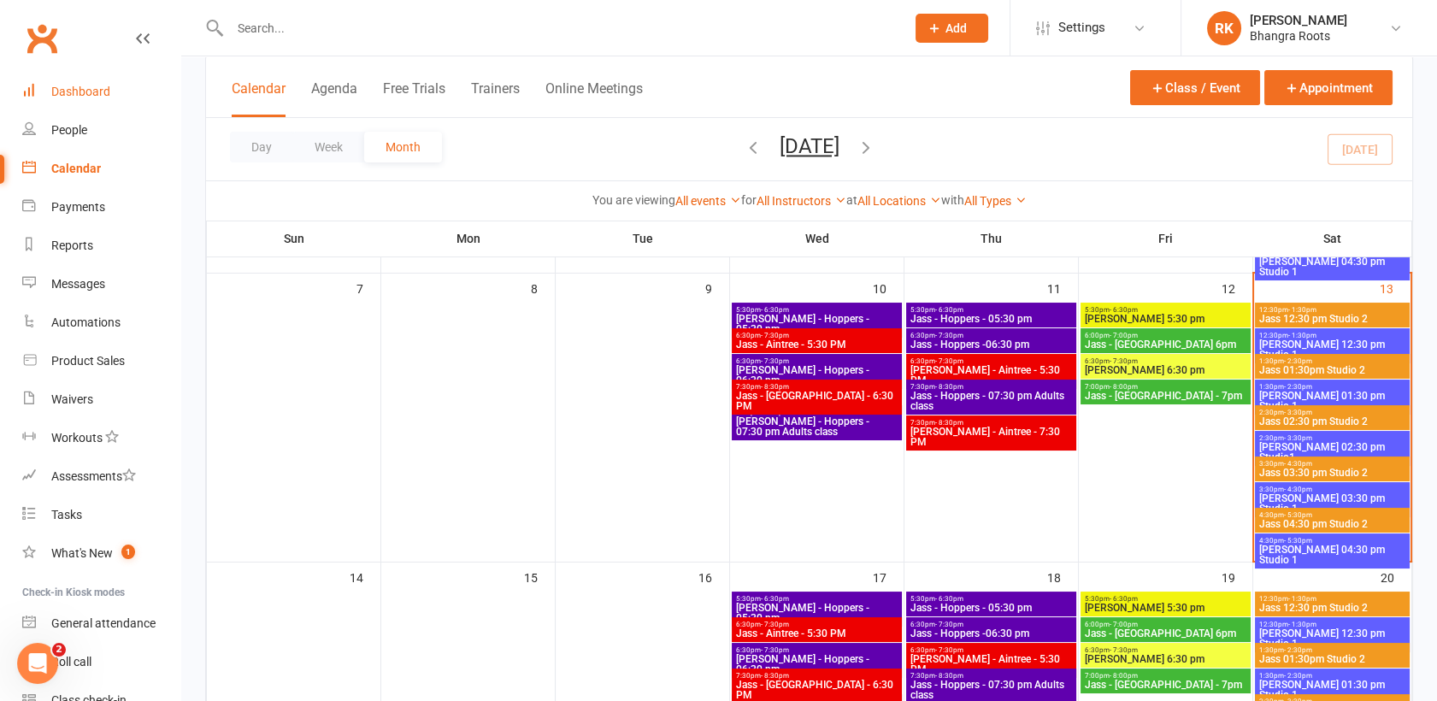
click at [67, 98] on link "Dashboard" at bounding box center [101, 92] width 158 height 38
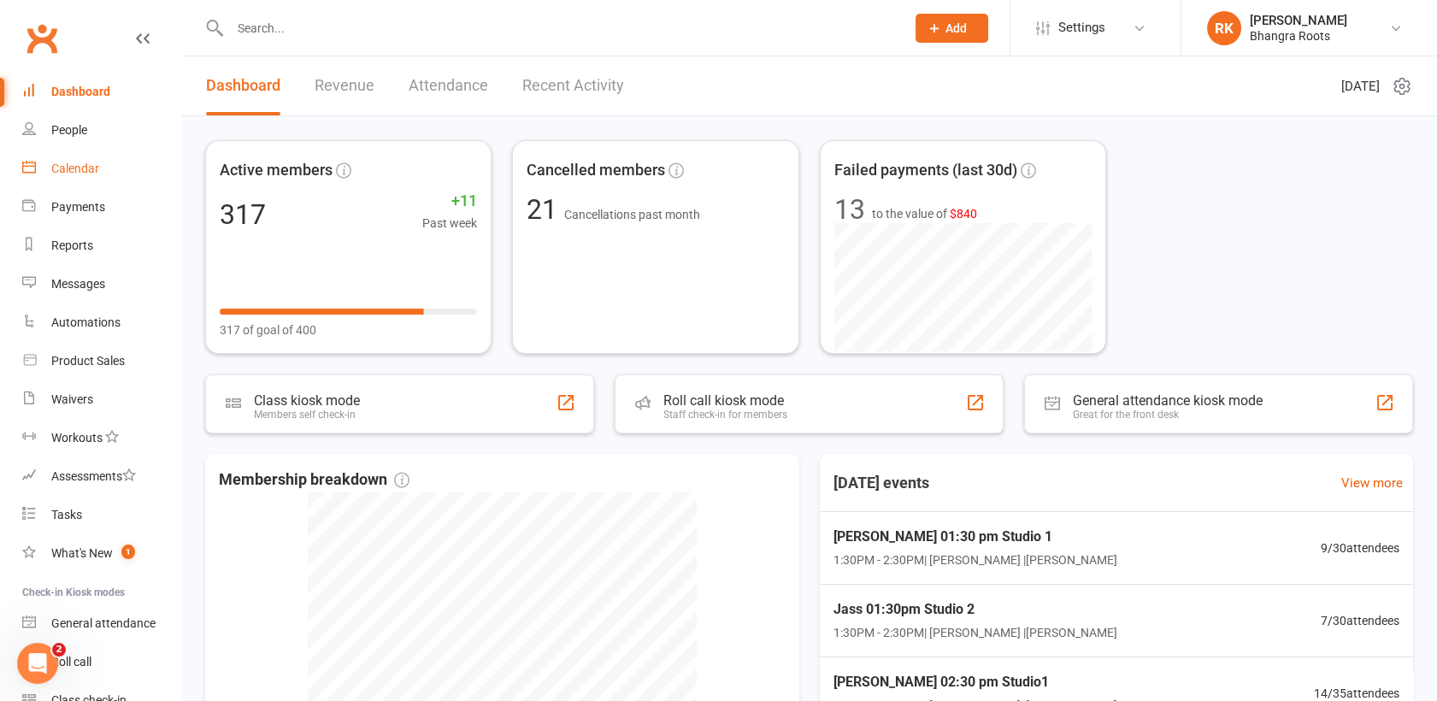
click at [56, 159] on link "Calendar" at bounding box center [101, 169] width 158 height 38
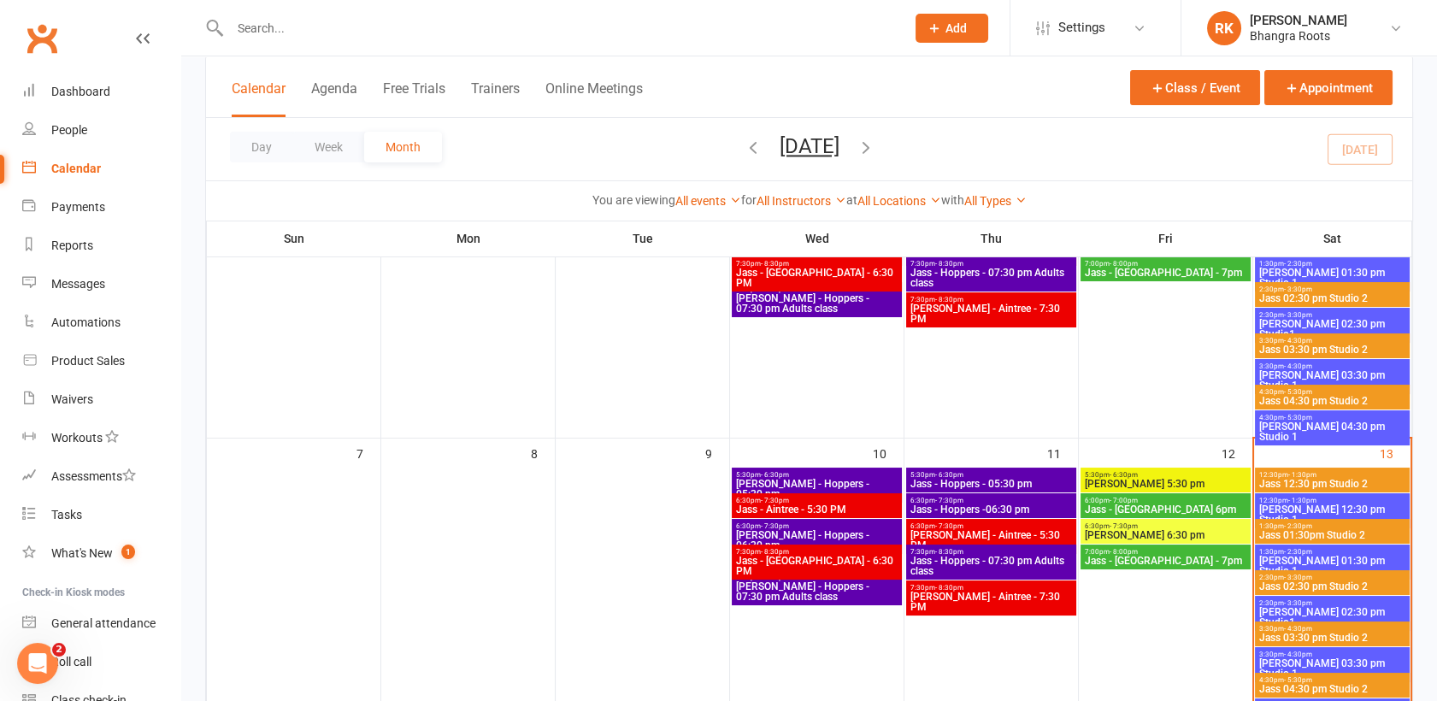
scroll to position [217, 0]
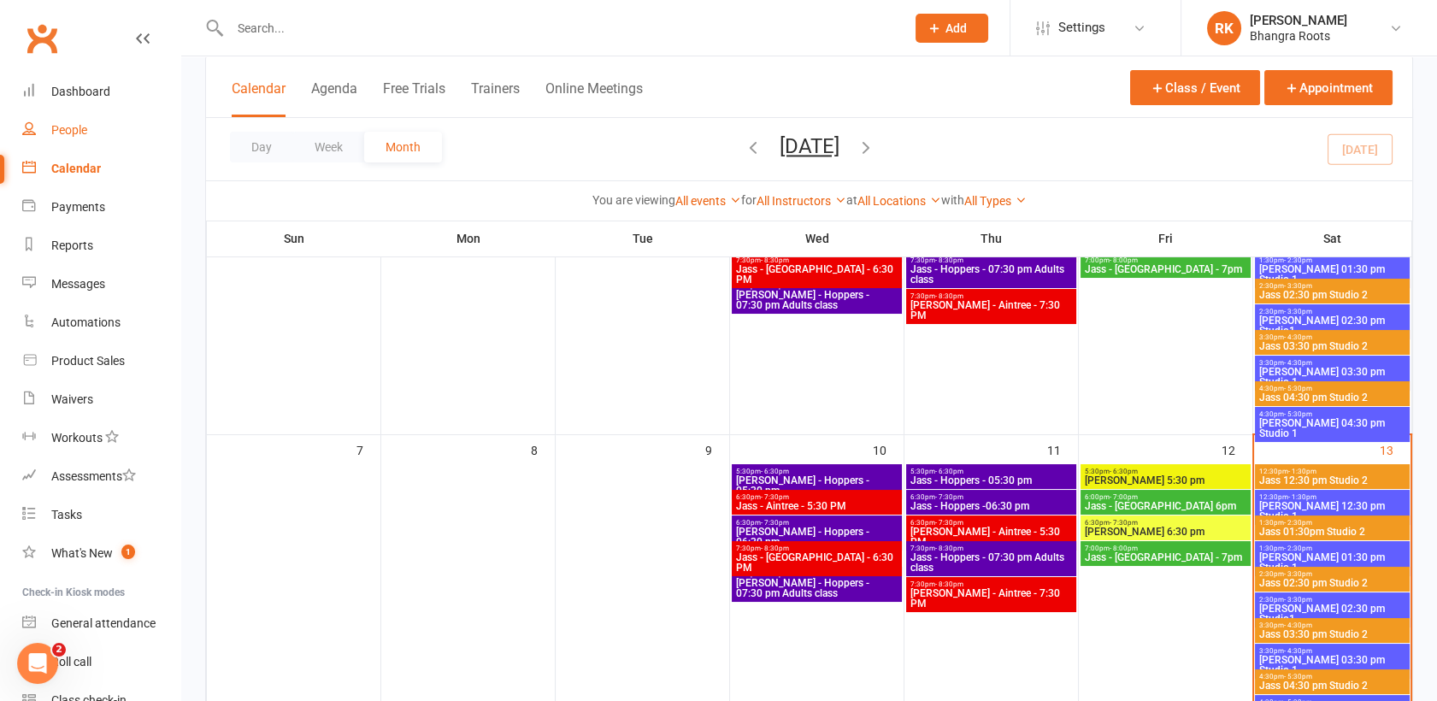
click at [52, 120] on link "People" at bounding box center [101, 130] width 158 height 38
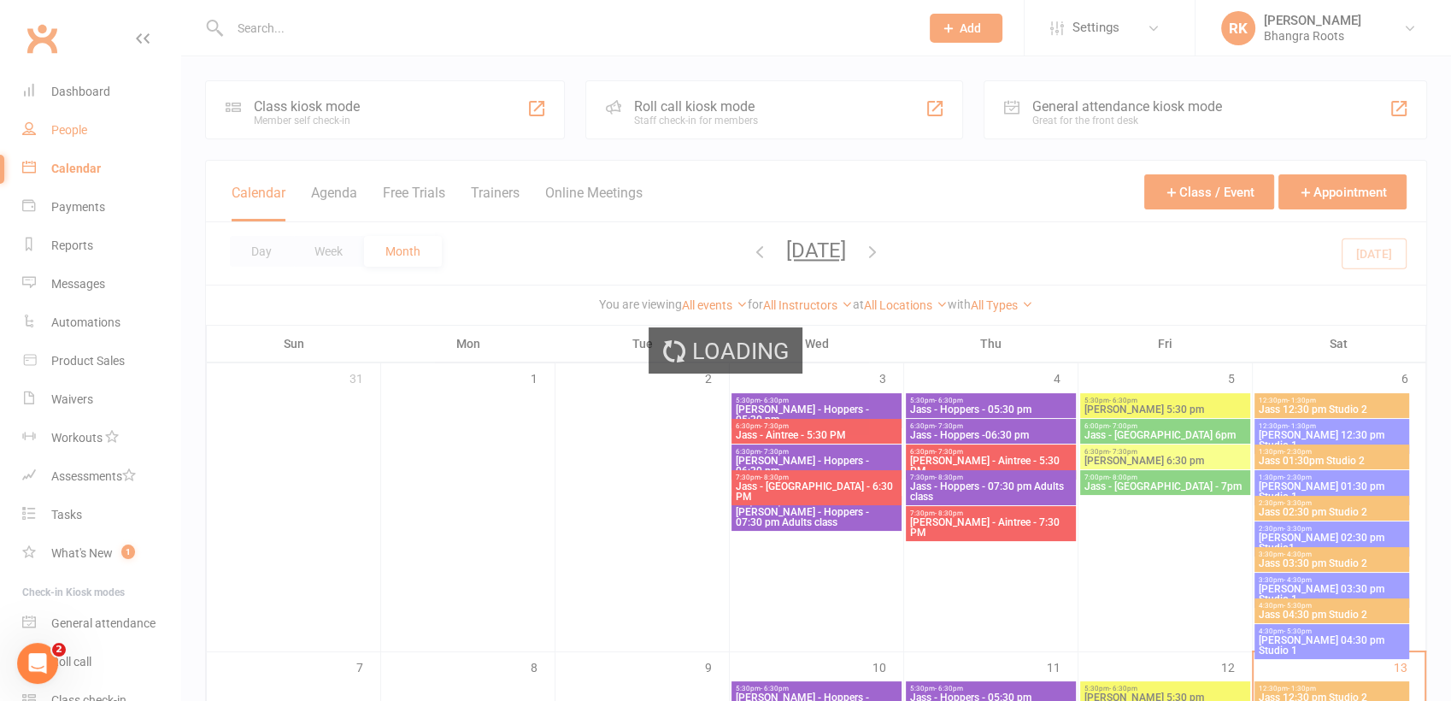
select select "100"
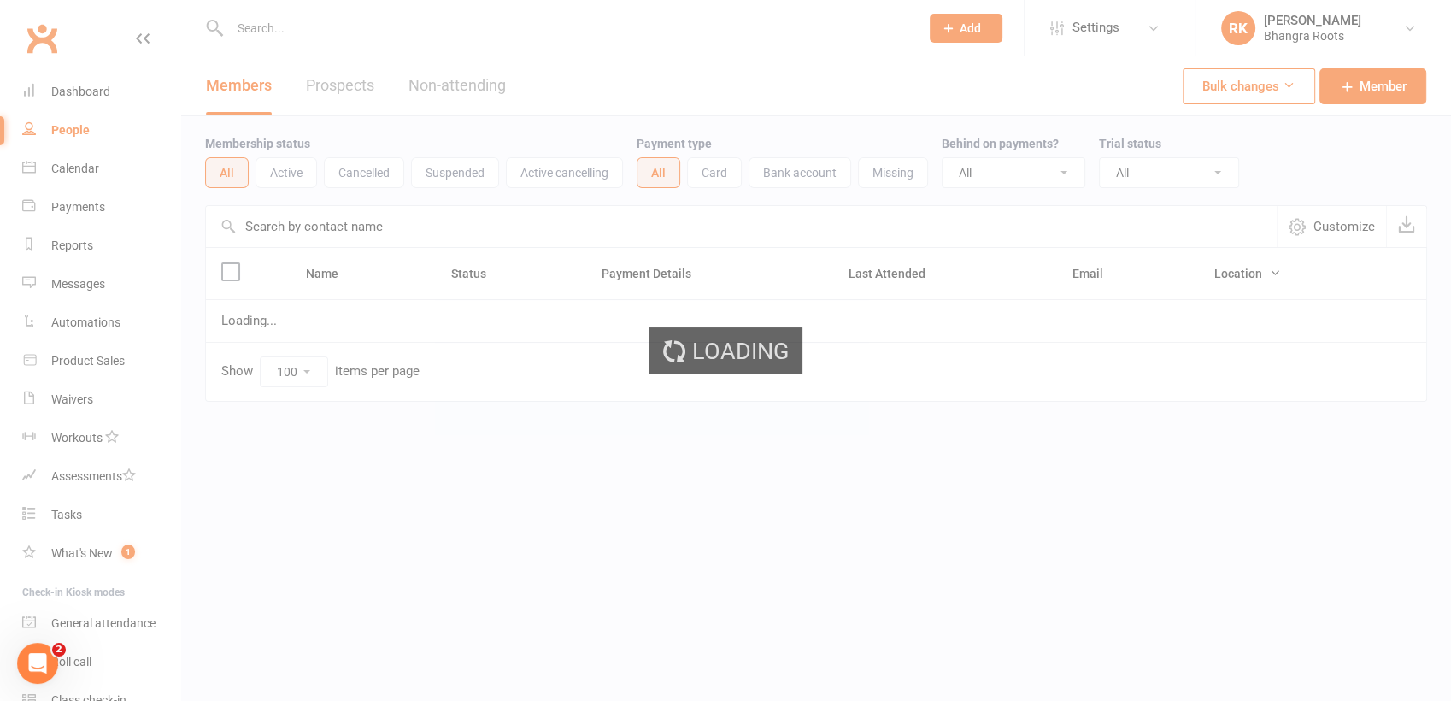
click at [71, 85] on div "Loading" at bounding box center [725, 350] width 1451 height 701
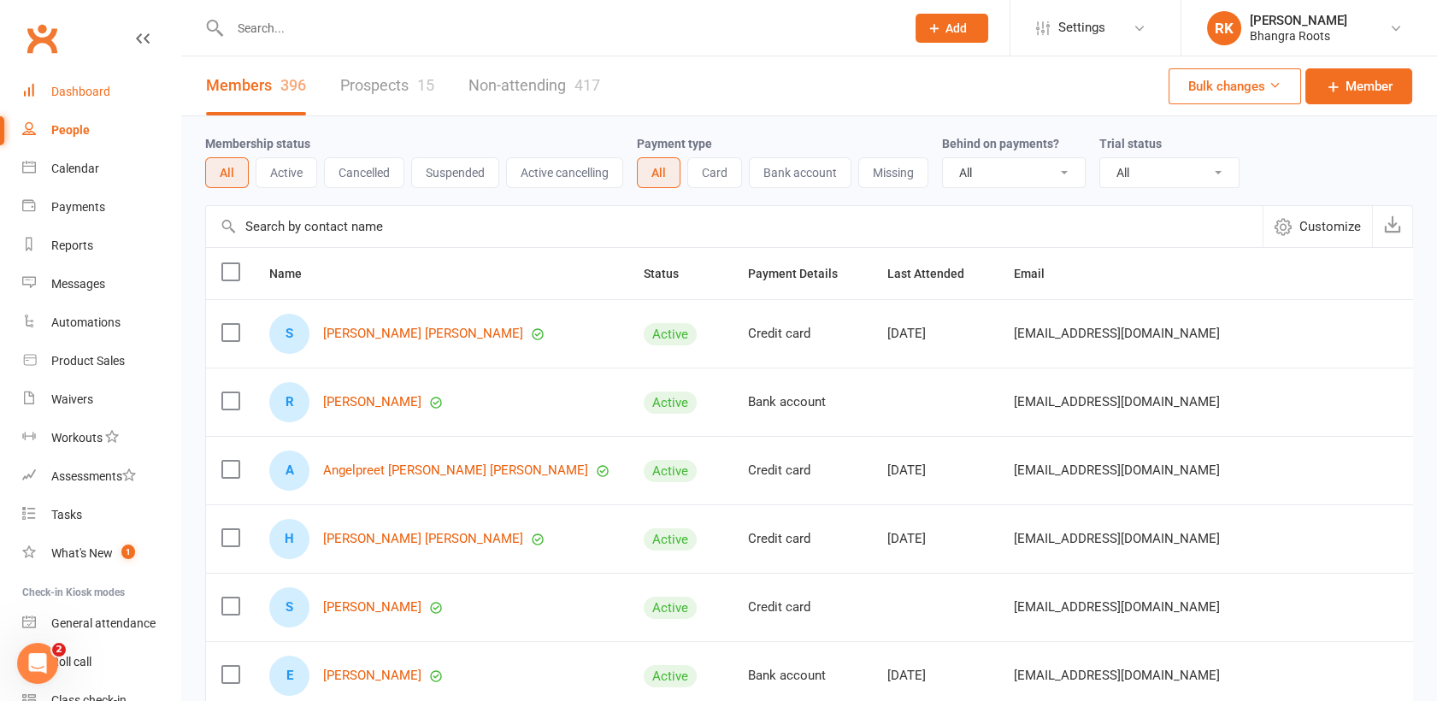
click at [84, 85] on div "Dashboard" at bounding box center [80, 92] width 59 height 14
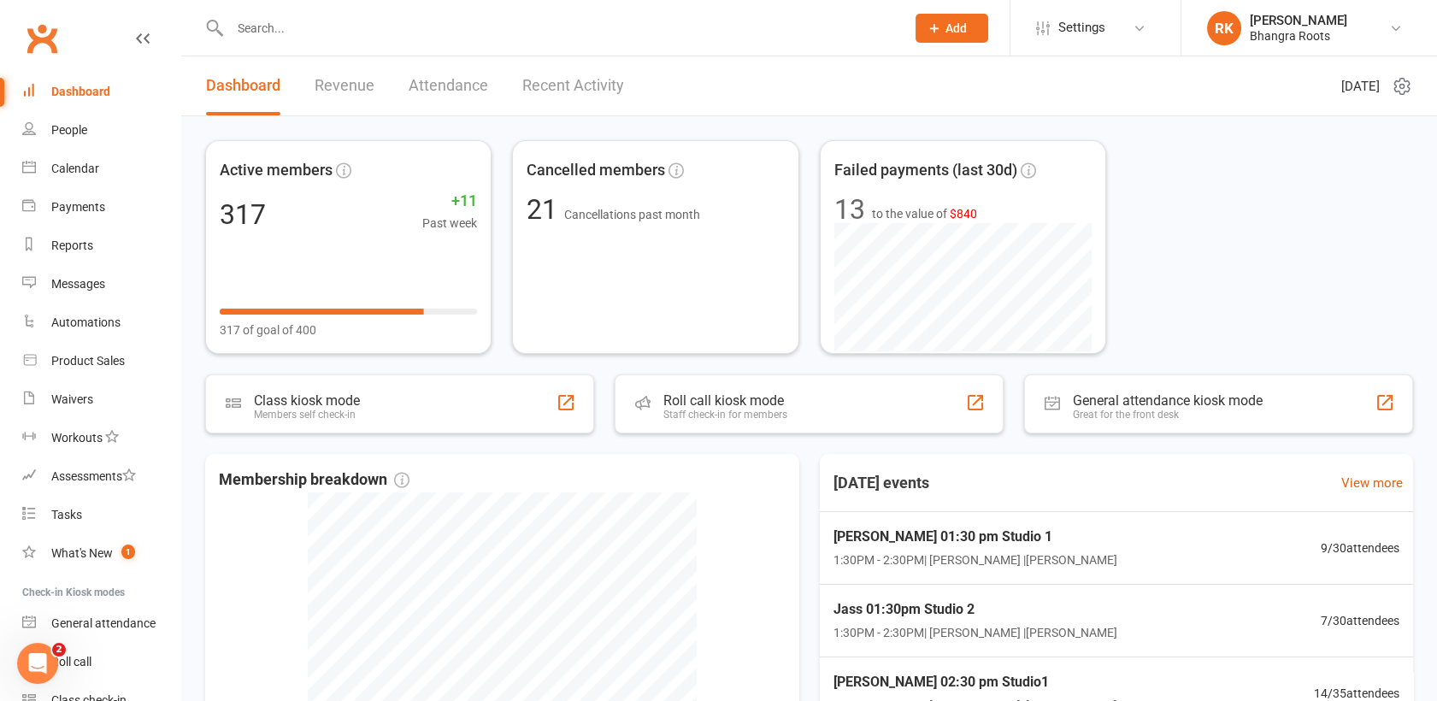
click at [97, 90] on div "Dashboard" at bounding box center [80, 92] width 59 height 14
click at [768, 465] on div "Membership breakdown 79 Cancelled 17 Suspended 7 Active cancelling 293 Active" at bounding box center [502, 700] width 594 height 492
click at [69, 86] on div "Dashboard" at bounding box center [80, 92] width 59 height 14
click at [66, 397] on div "Waivers" at bounding box center [72, 399] width 42 height 14
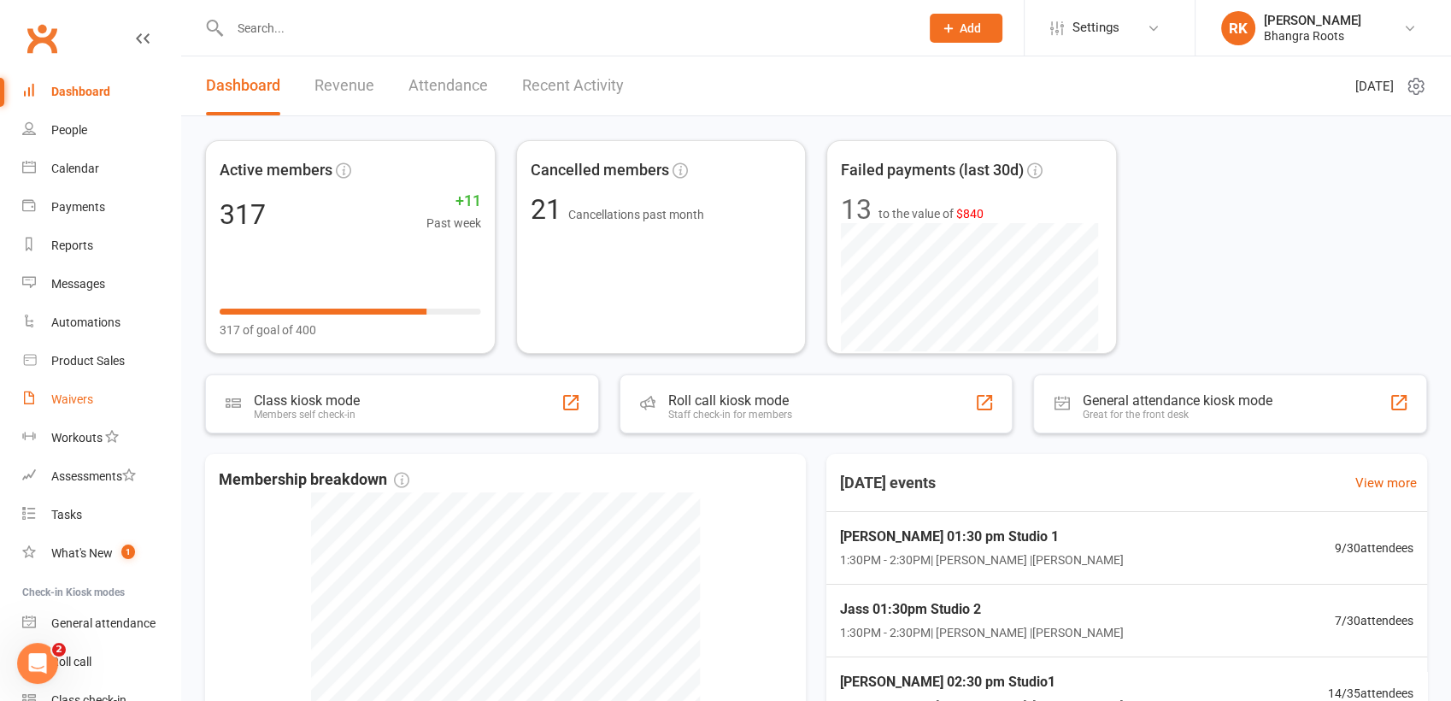
select select "25"
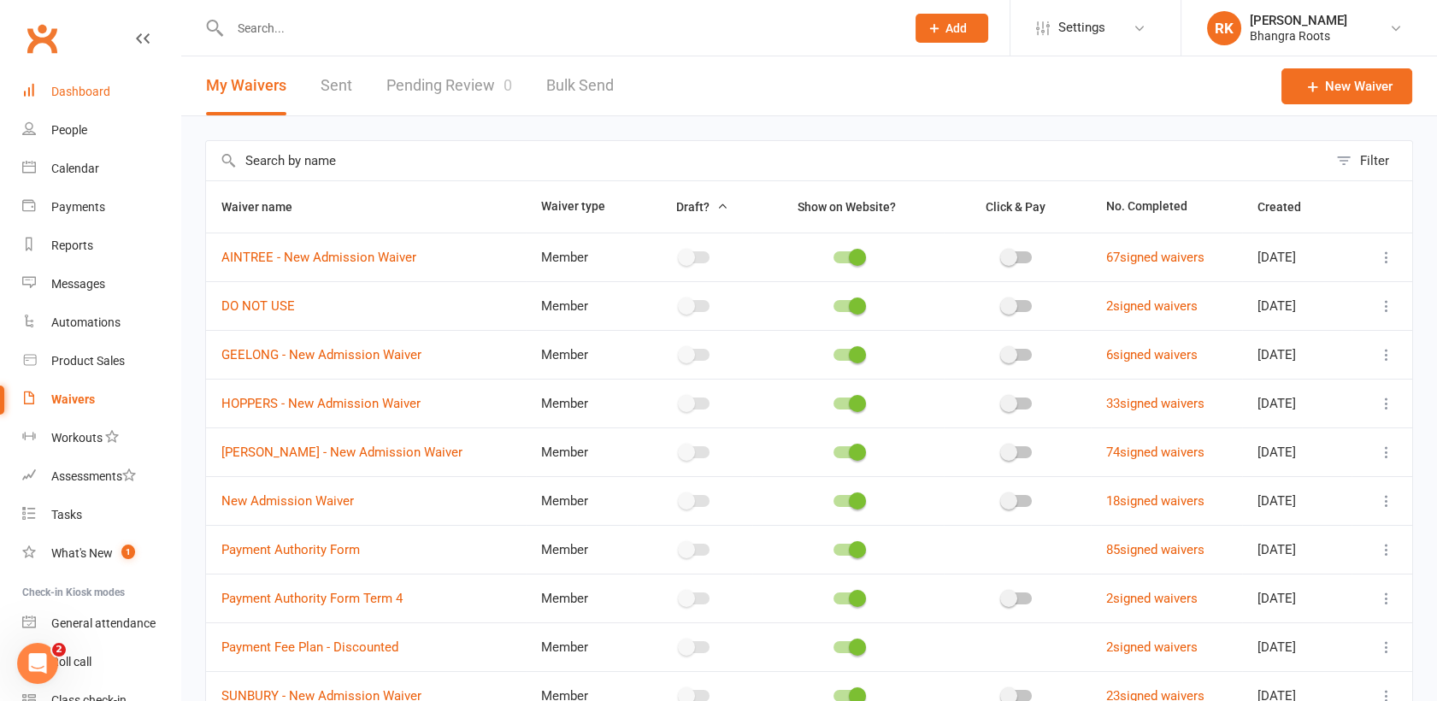
click at [58, 85] on div "Dashboard" at bounding box center [80, 92] width 59 height 14
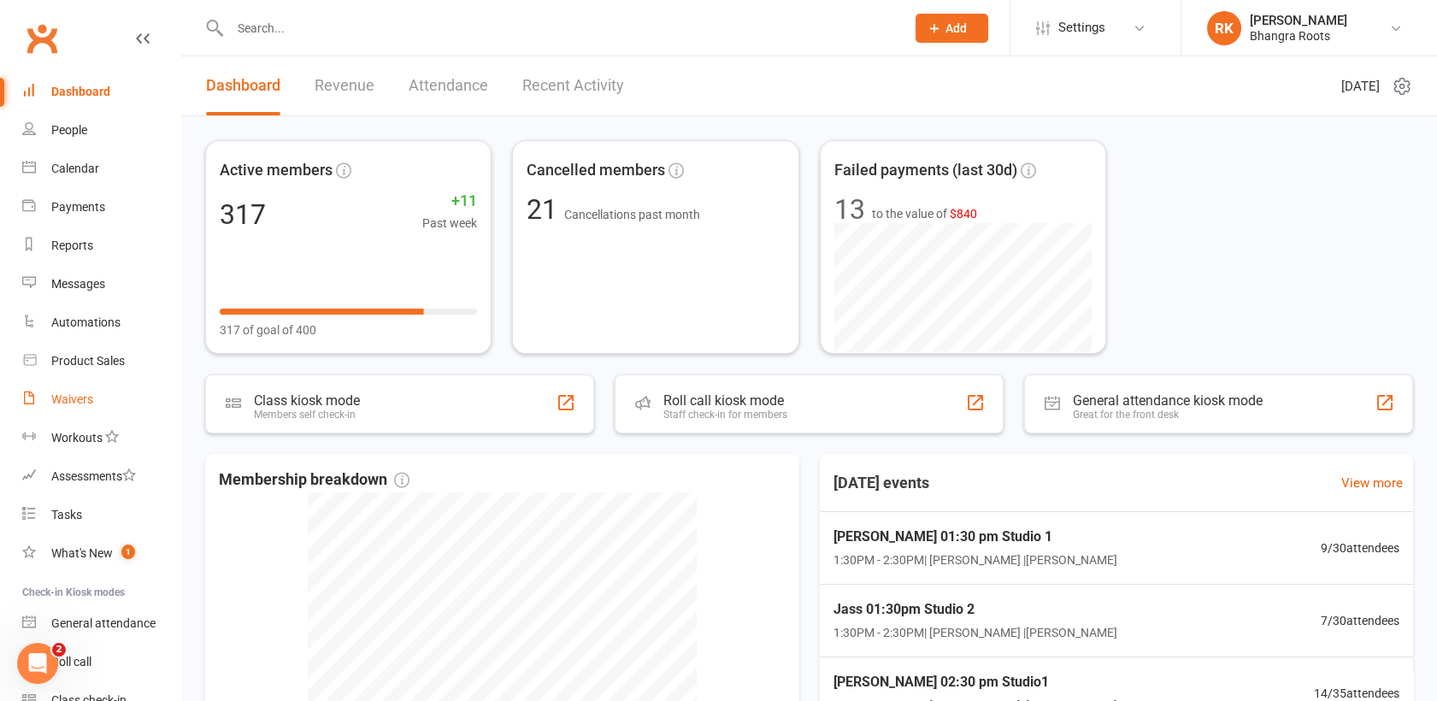
click at [83, 396] on div "Waivers" at bounding box center [72, 399] width 42 height 14
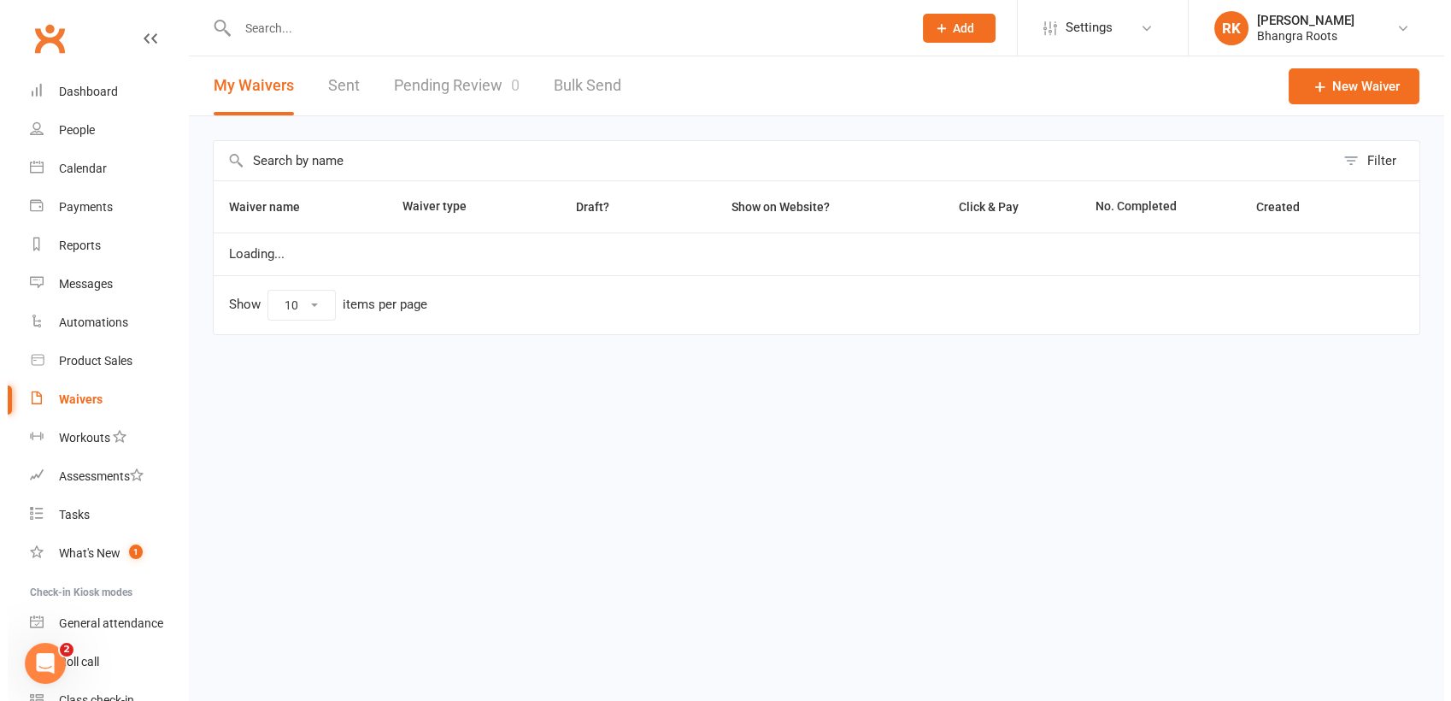
select select "25"
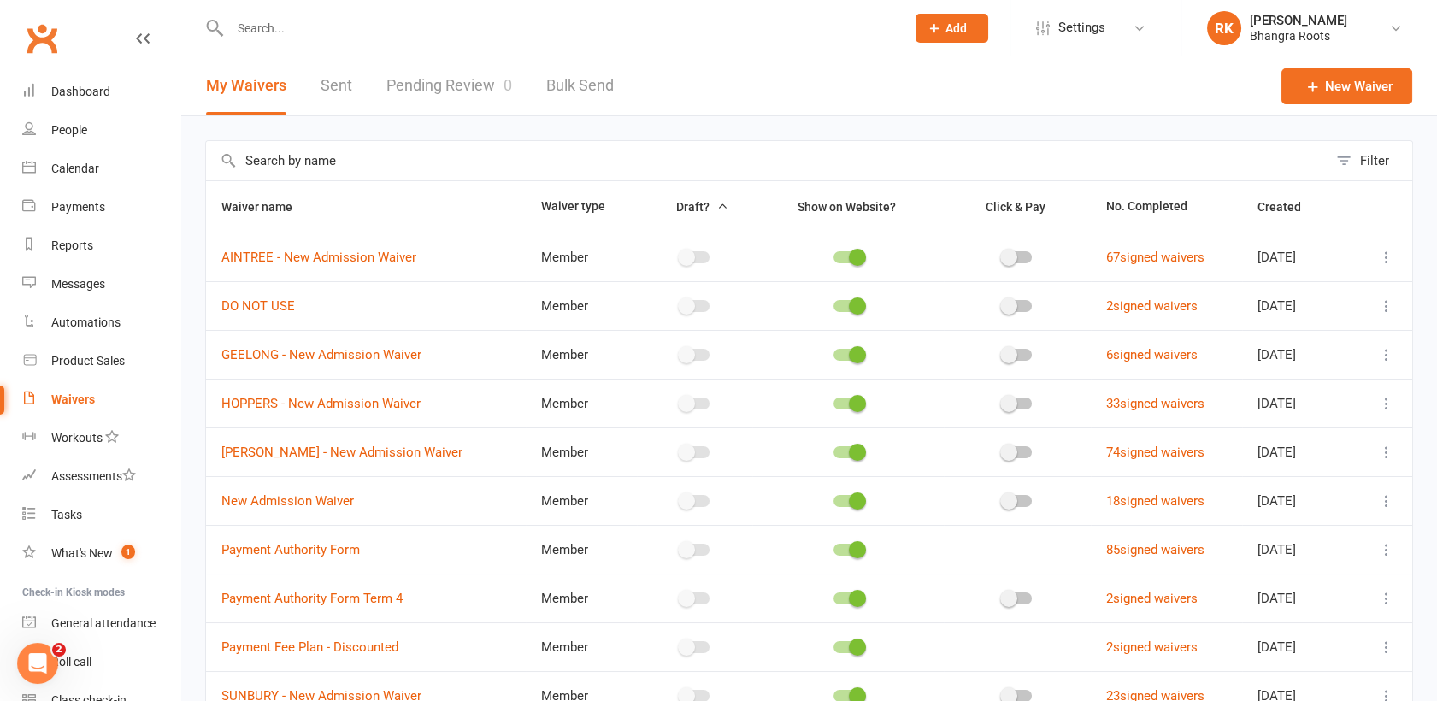
click at [435, 91] on link "Pending Review 0" at bounding box center [449, 85] width 126 height 59
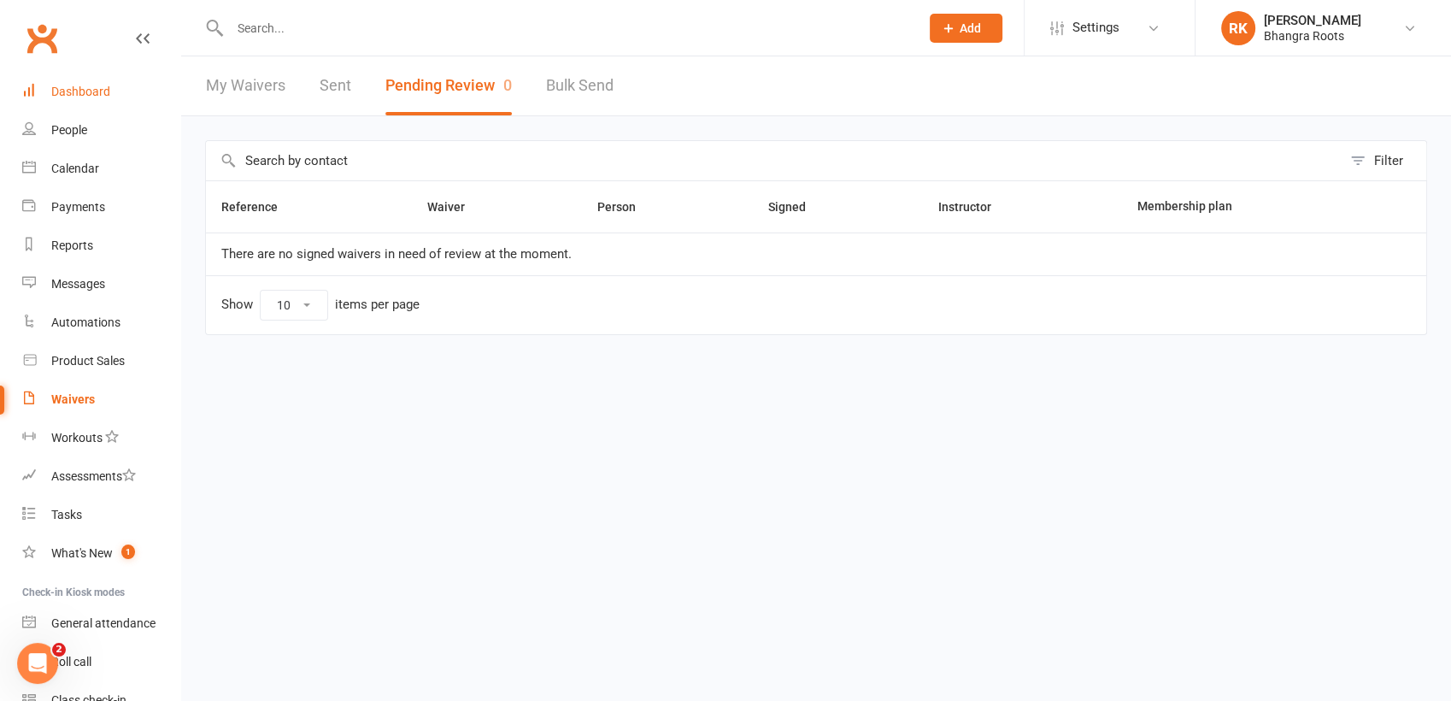
click at [97, 91] on div "Dashboard" at bounding box center [80, 92] width 59 height 14
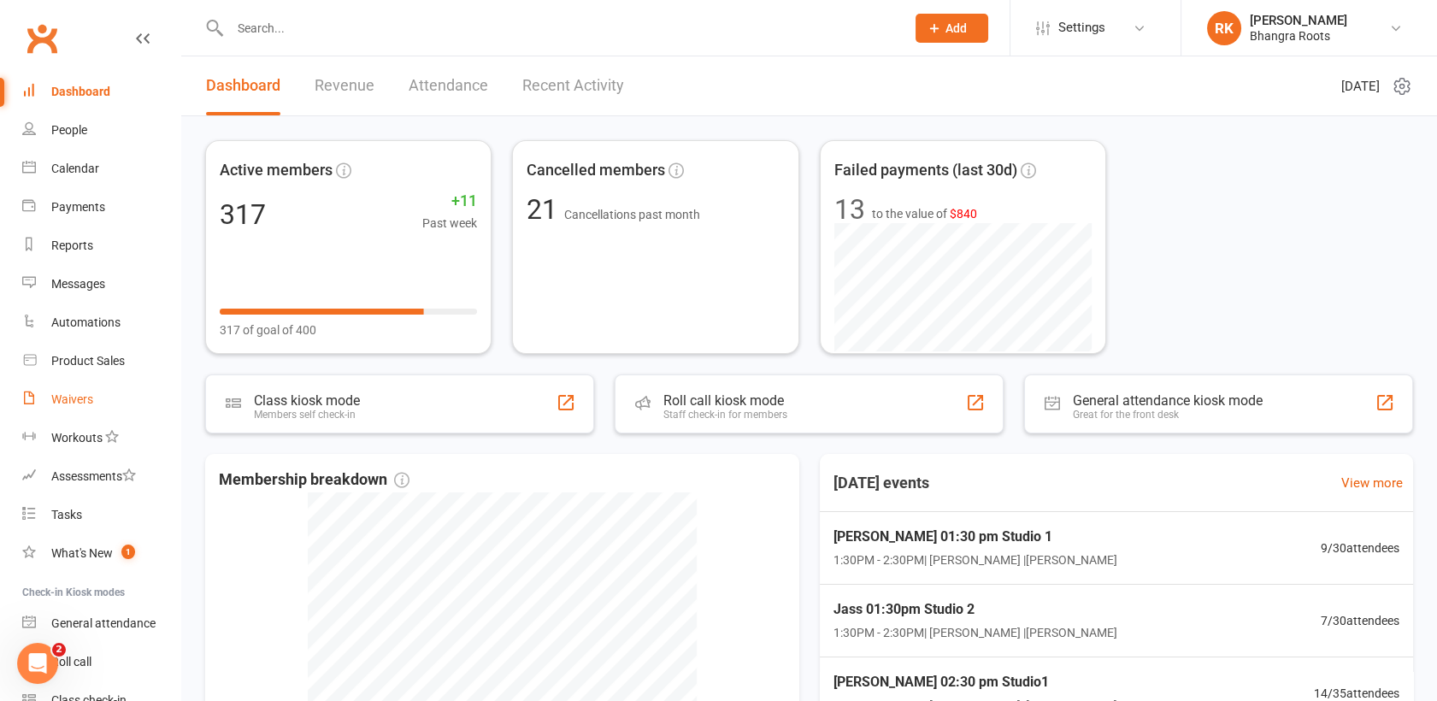
click at [87, 401] on div "Waivers" at bounding box center [72, 399] width 42 height 14
select select "25"
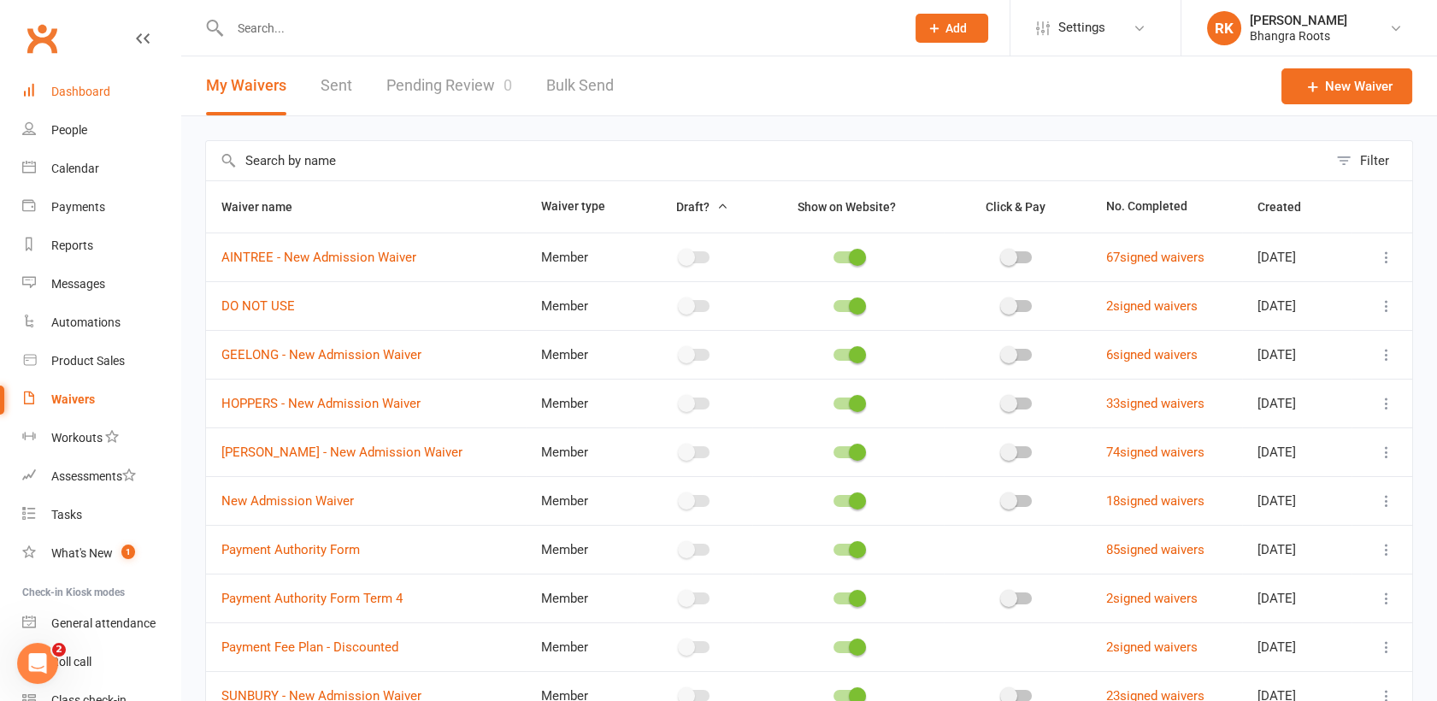
click at [75, 98] on div "Dashboard" at bounding box center [80, 92] width 59 height 14
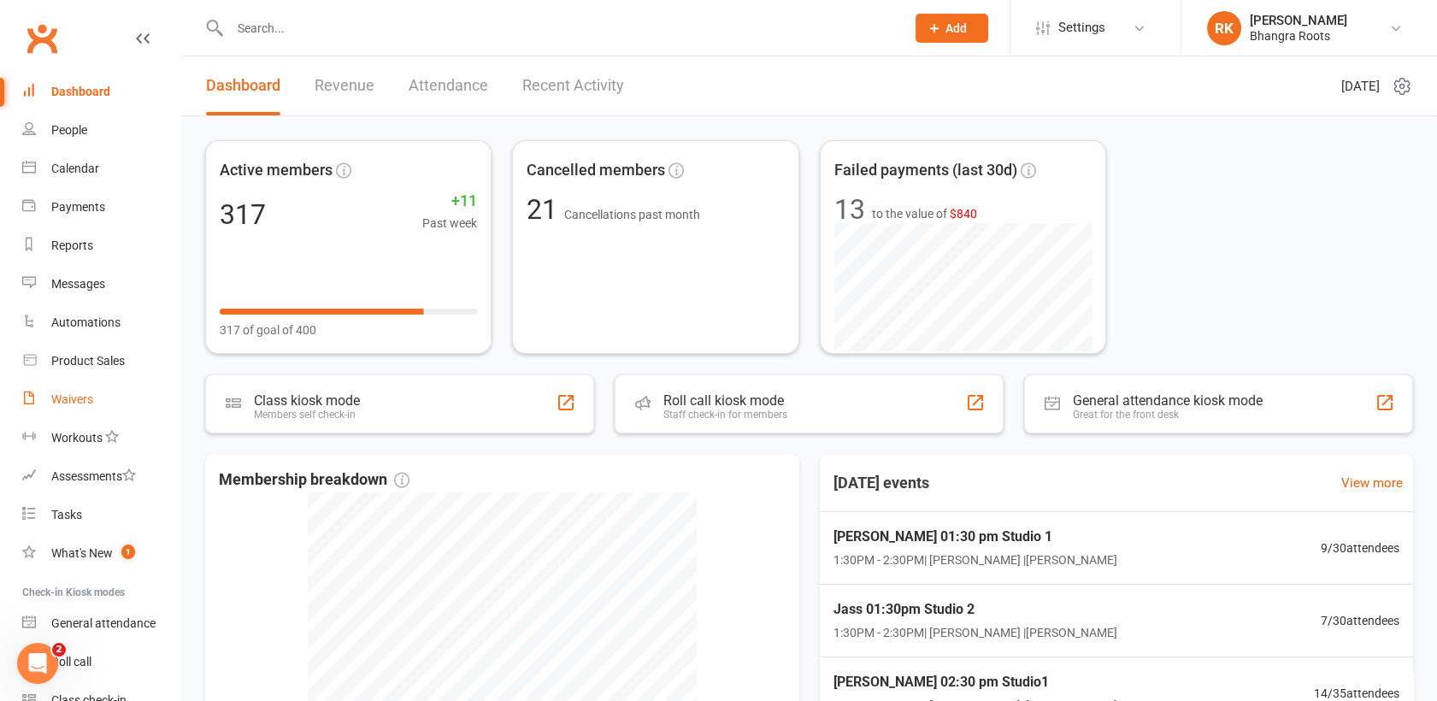
click at [94, 400] on link "Waivers" at bounding box center [101, 399] width 158 height 38
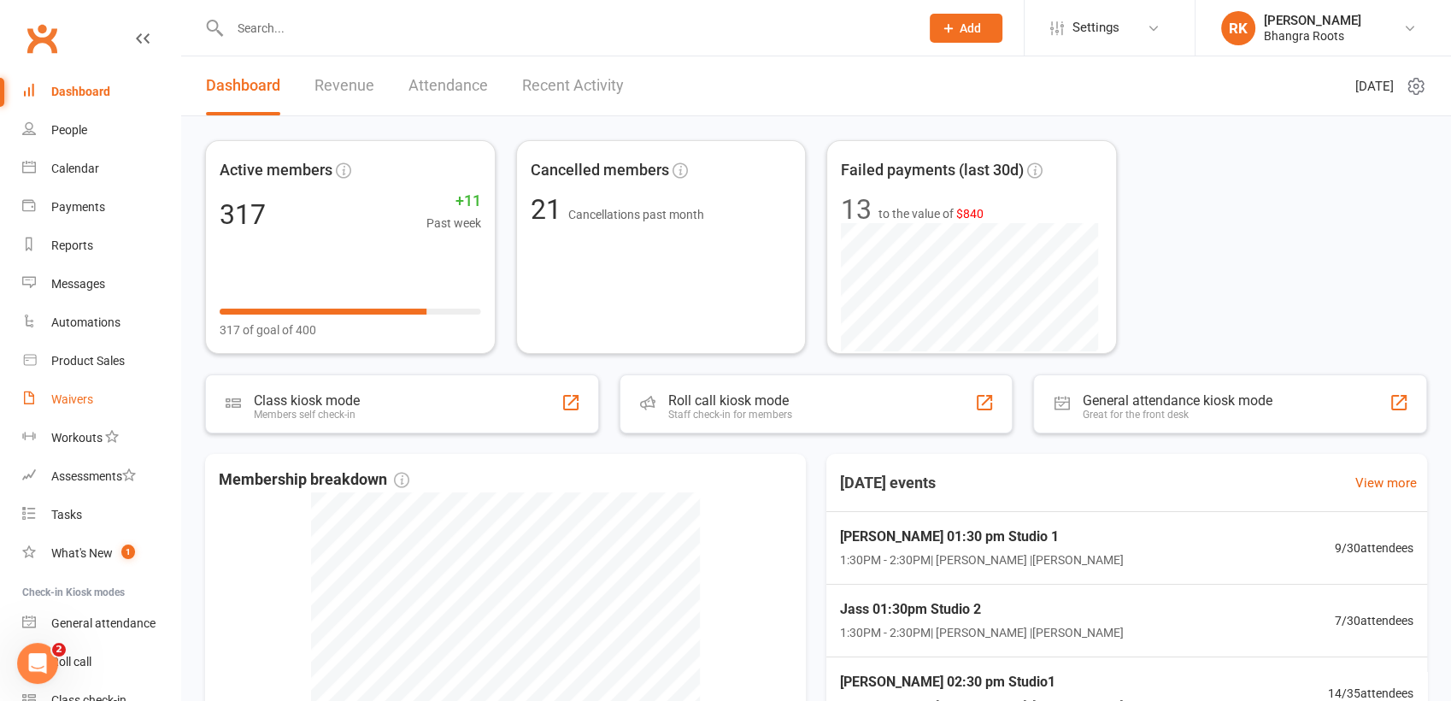
select select "25"
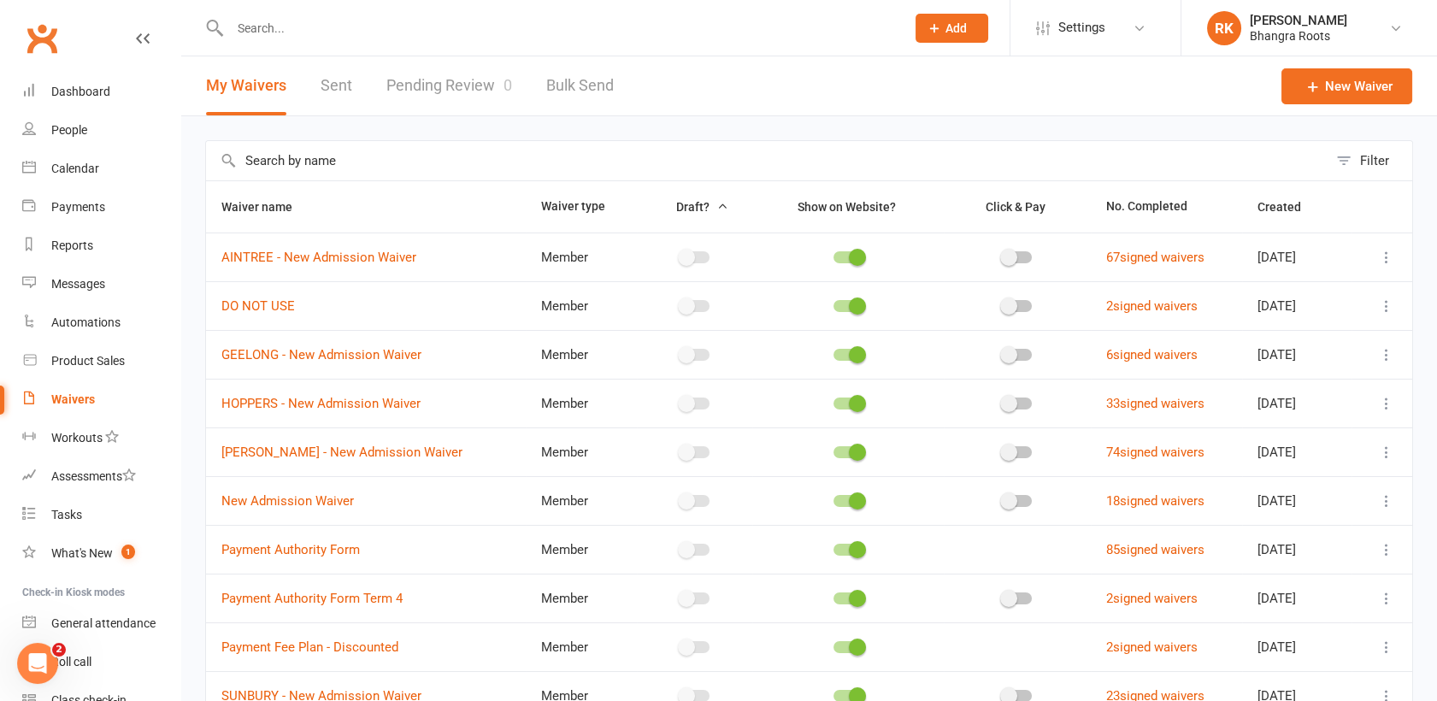
click at [501, 24] on input "text" at bounding box center [559, 28] width 668 height 24
type input "m"
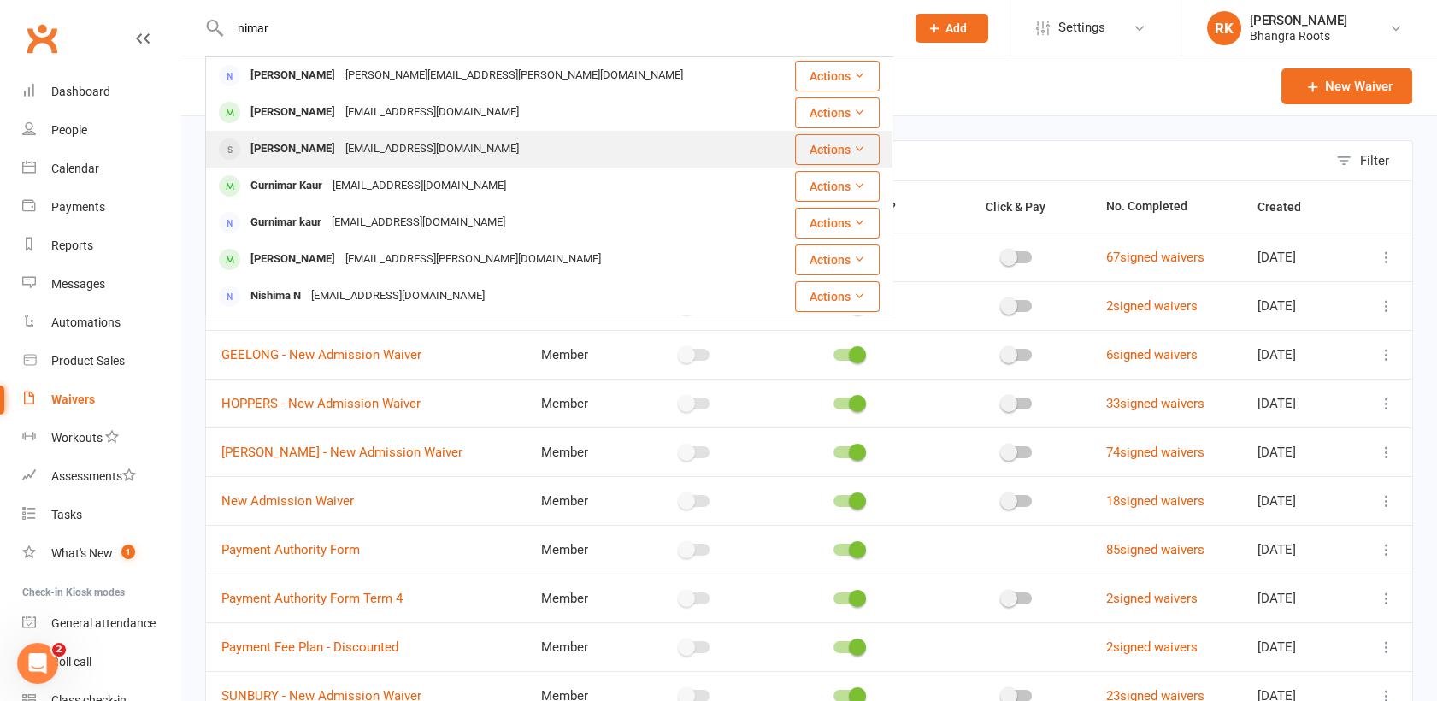
type input "nimar"
click at [281, 155] on div "[PERSON_NAME]" at bounding box center [292, 149] width 95 height 25
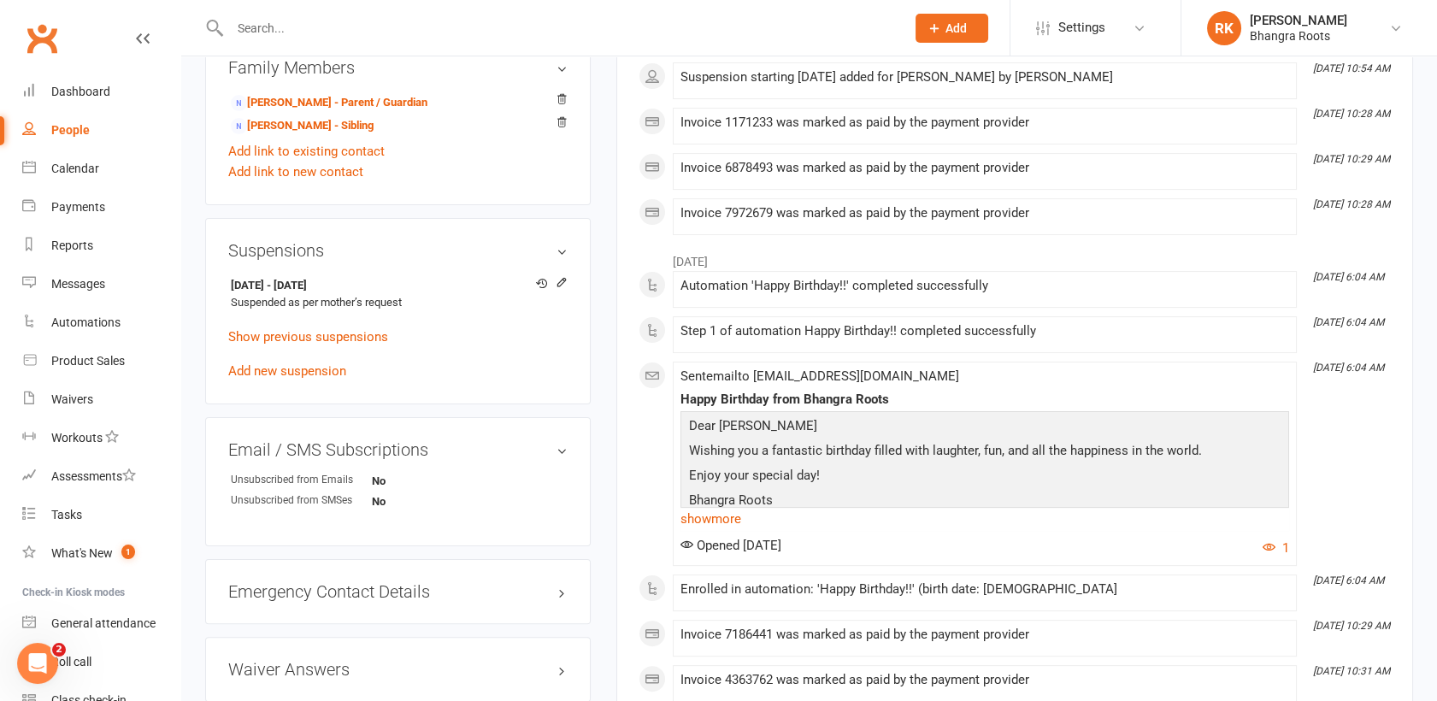
scroll to position [1016, 0]
